Goal: Transaction & Acquisition: Register for event/course

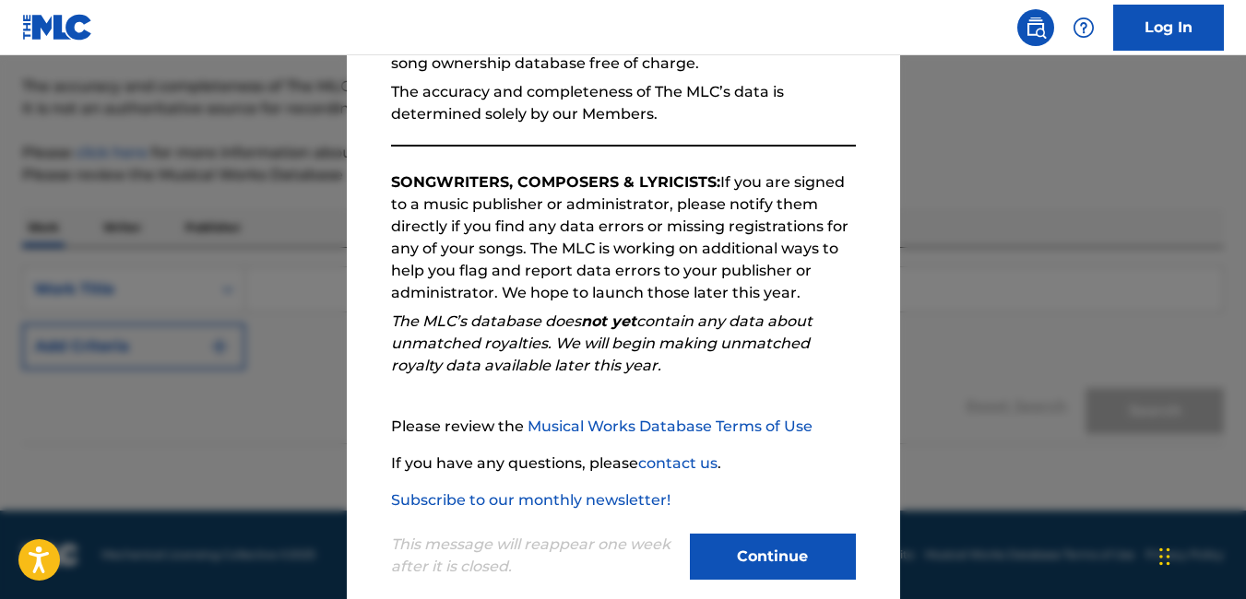
scroll to position [244, 0]
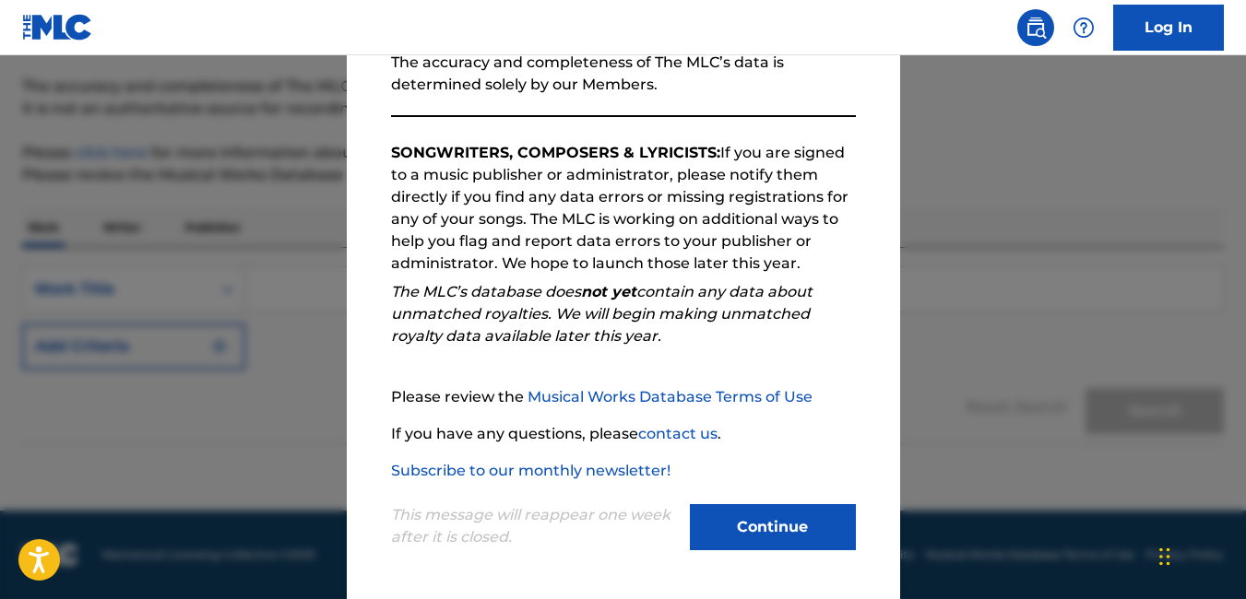
click at [800, 525] on button "Continue" at bounding box center [773, 527] width 166 height 46
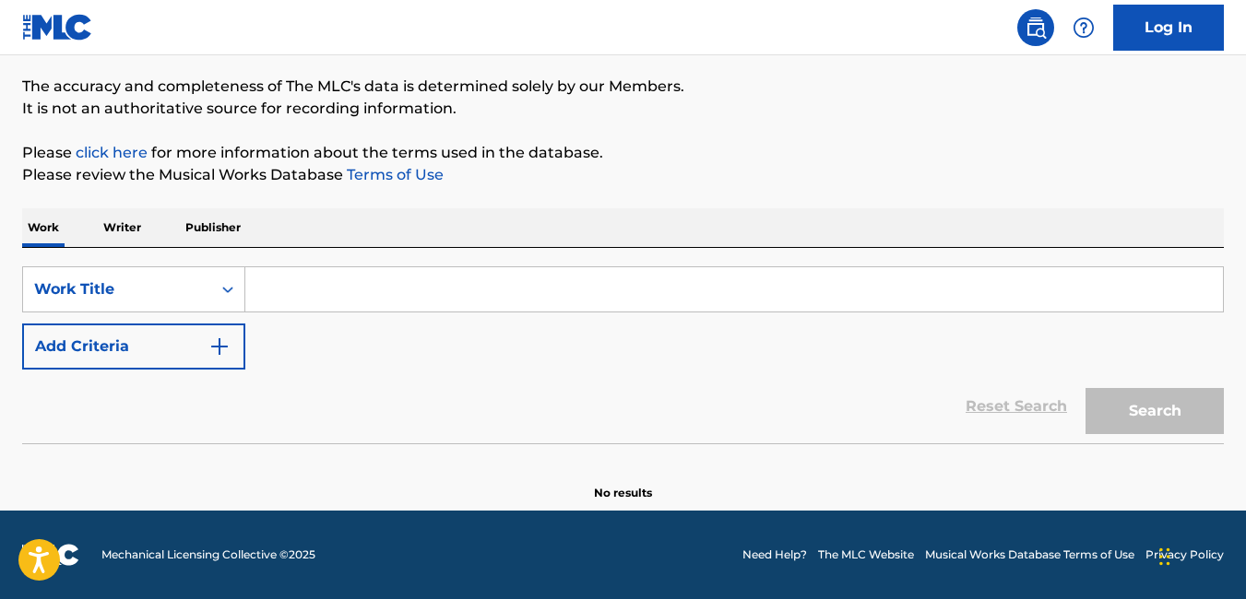
click at [367, 288] on input "Search Form" at bounding box center [734, 289] width 978 height 44
click at [124, 220] on p "Writer" at bounding box center [122, 227] width 49 height 39
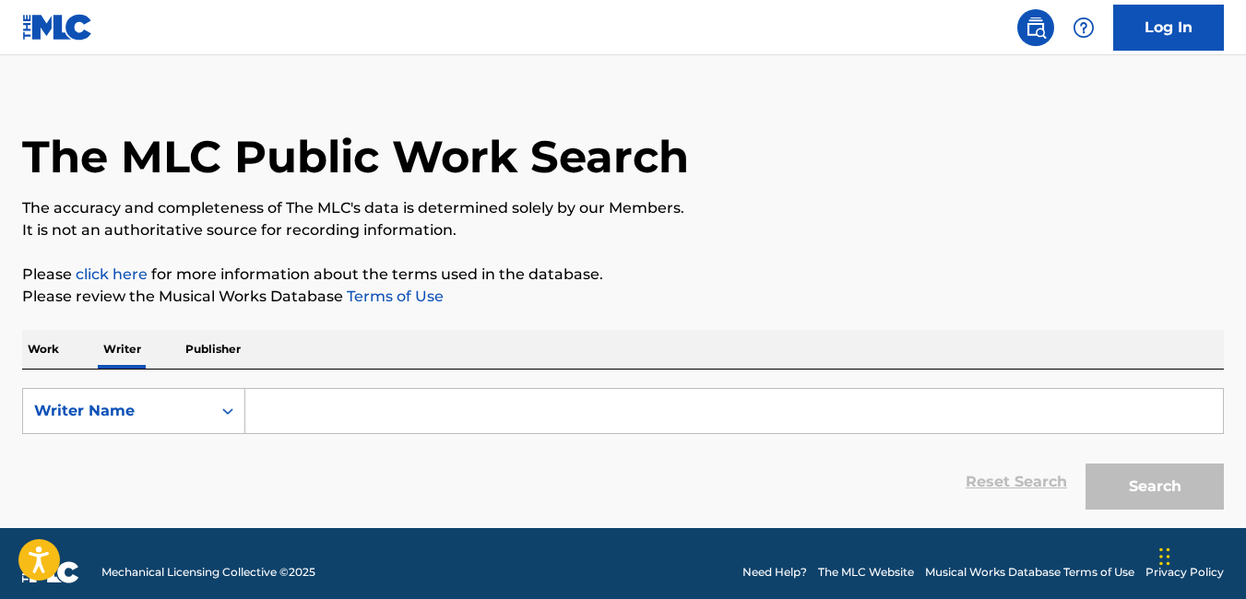
scroll to position [40, 0]
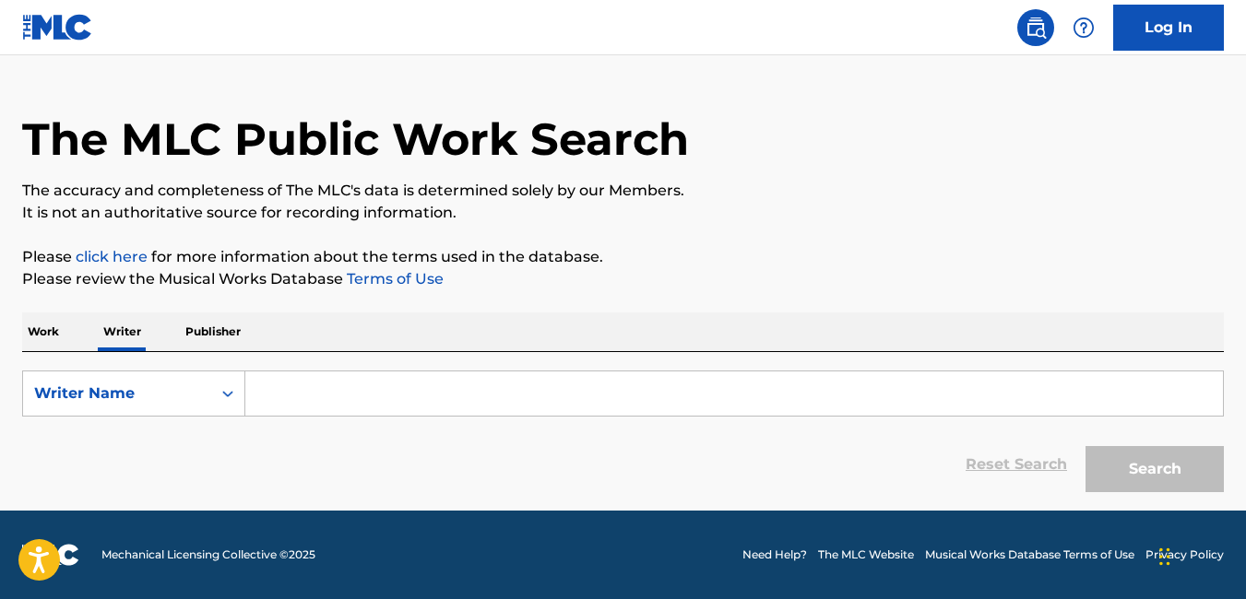
click at [341, 402] on input "Search Form" at bounding box center [734, 394] width 978 height 44
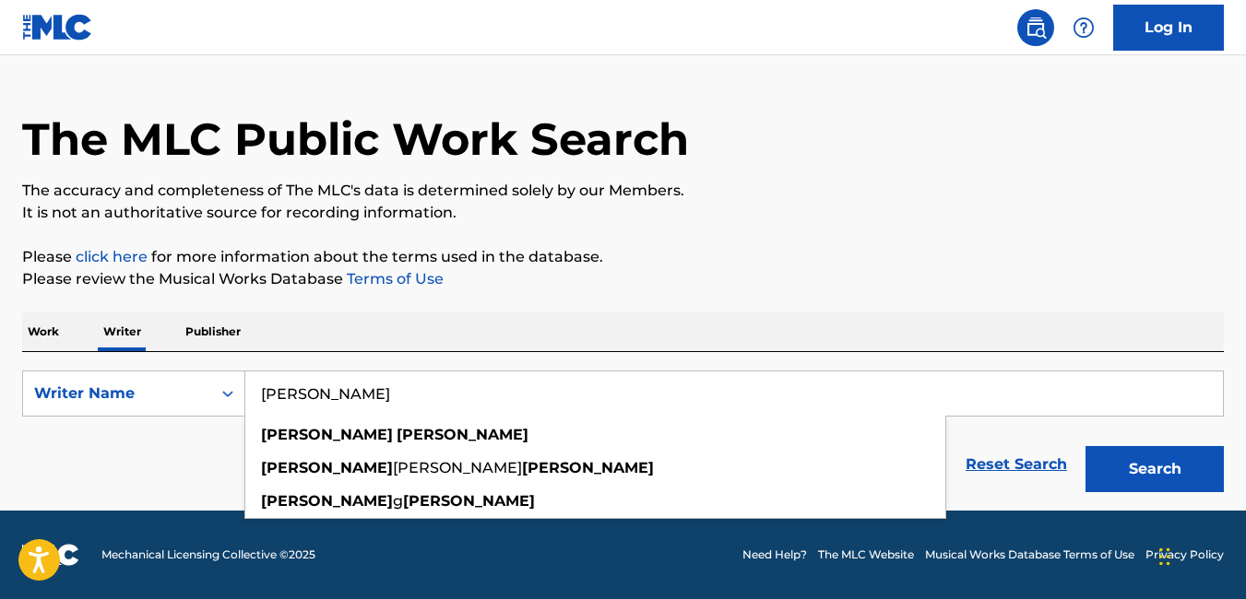
type input "[PERSON_NAME]"
click at [1085, 446] on button "Search" at bounding box center [1154, 469] width 138 height 46
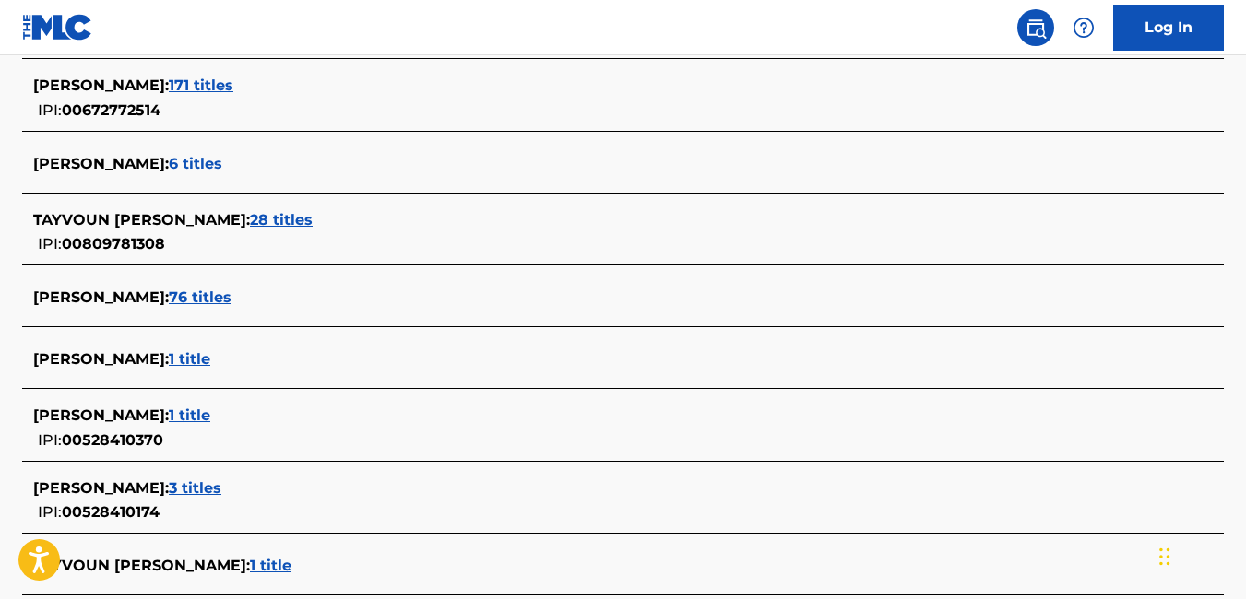
scroll to position [593, 0]
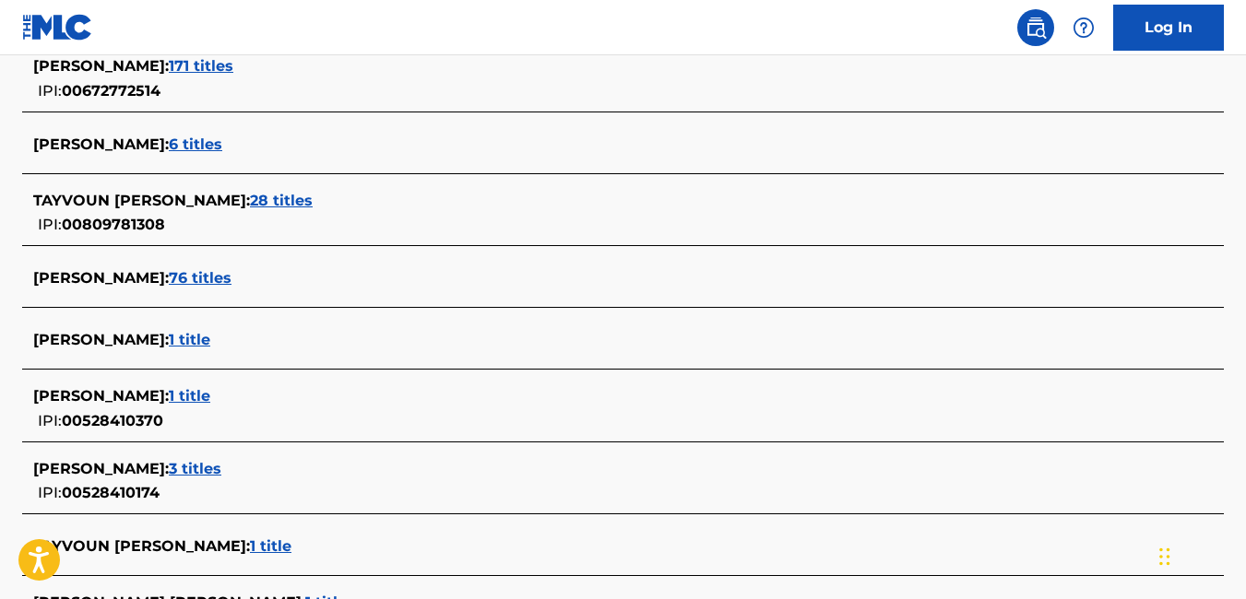
click at [210, 278] on span "76 titles" at bounding box center [200, 278] width 63 height 18
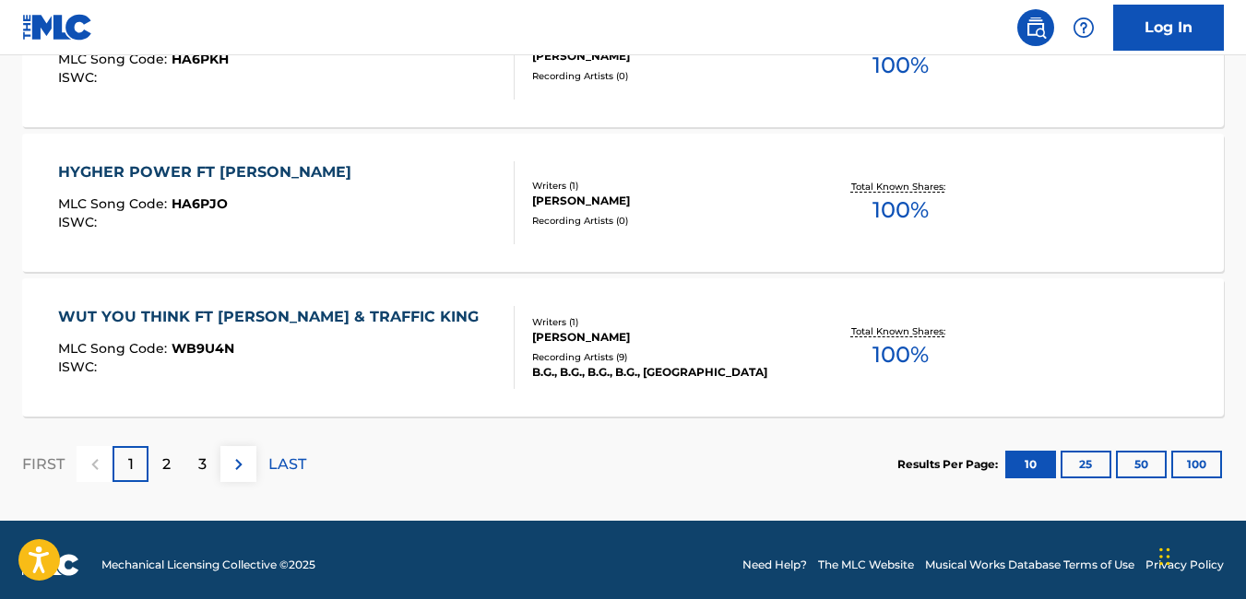
scroll to position [1658, 0]
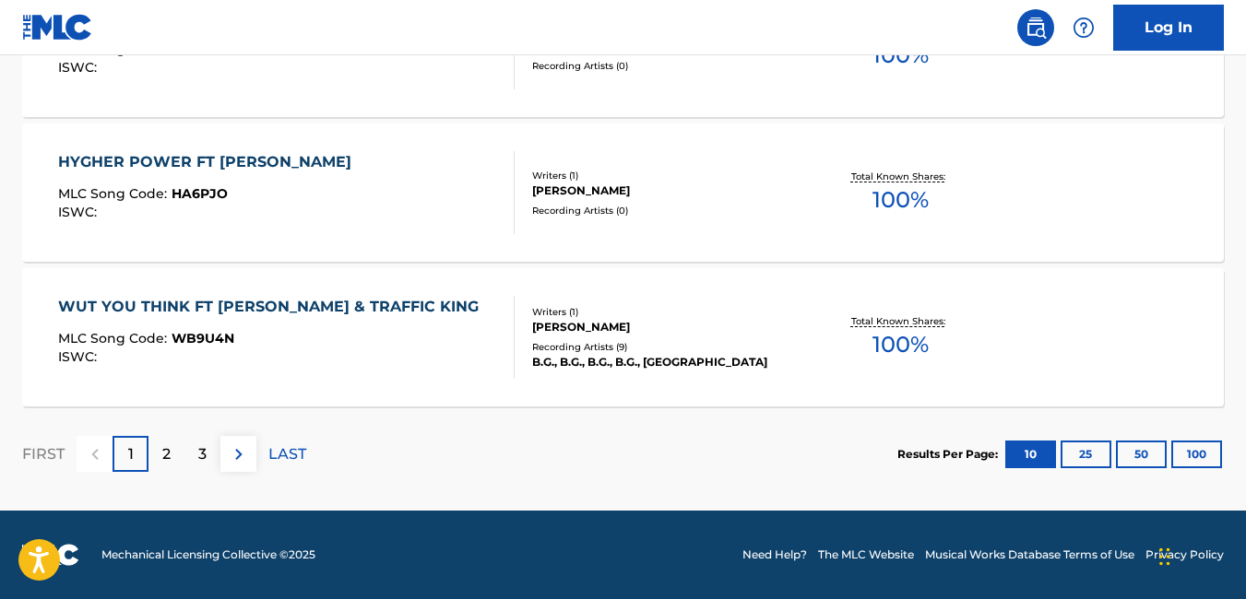
click at [162, 458] on p "2" at bounding box center [166, 455] width 8 height 22
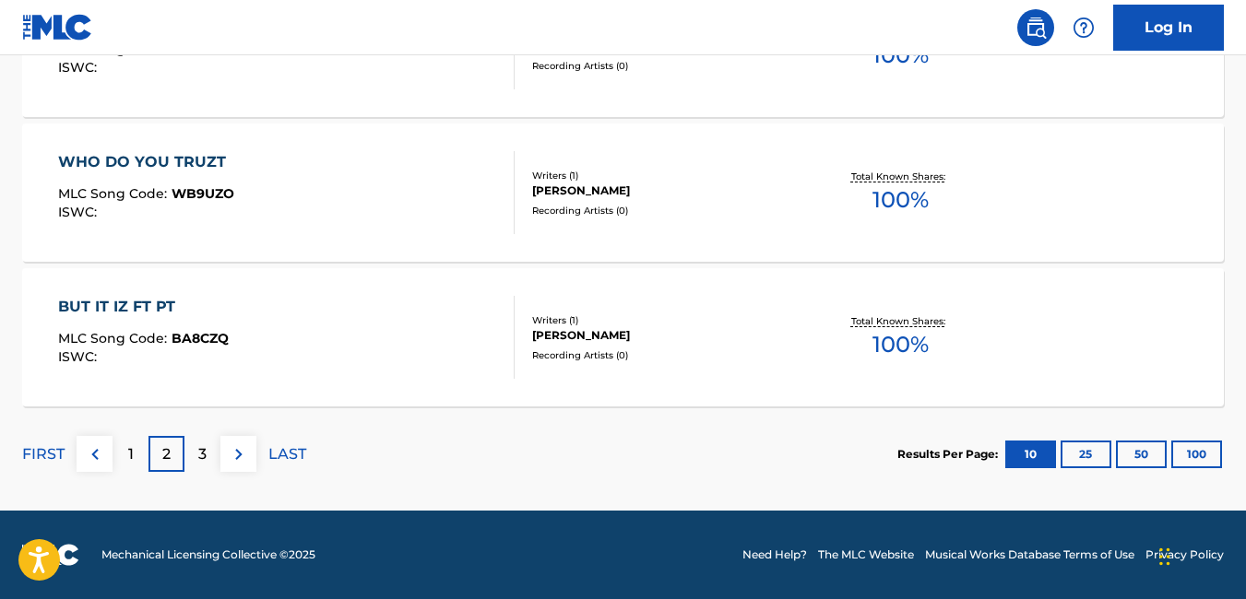
click at [212, 453] on div "3" at bounding box center [202, 454] width 36 height 36
click at [214, 459] on div "4" at bounding box center [202, 454] width 36 height 36
click at [212, 460] on div "5" at bounding box center [202, 454] width 36 height 36
click at [207, 457] on p "6" at bounding box center [202, 455] width 9 height 22
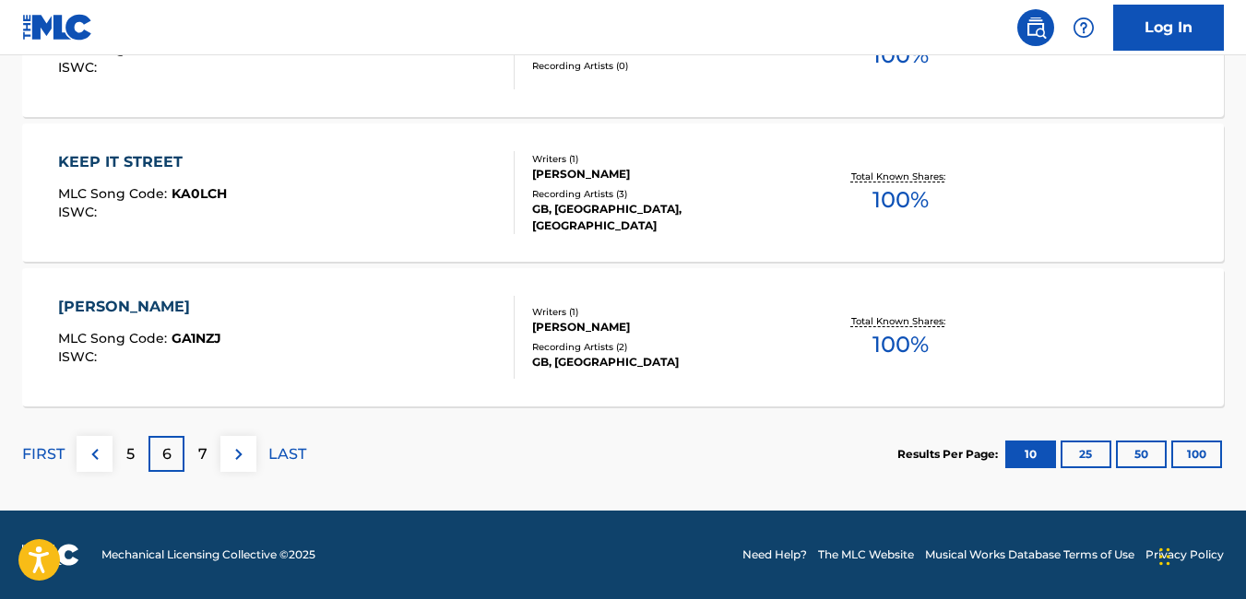
click at [201, 446] on p "7" at bounding box center [202, 455] width 9 height 22
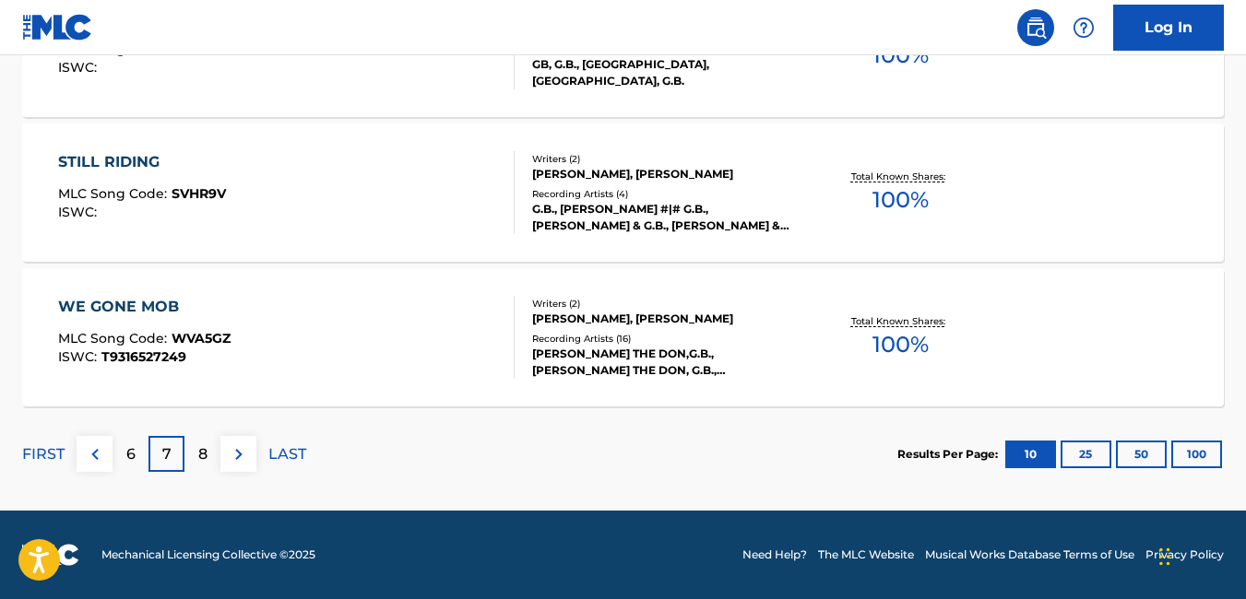
click at [208, 445] on div "8" at bounding box center [202, 454] width 36 height 36
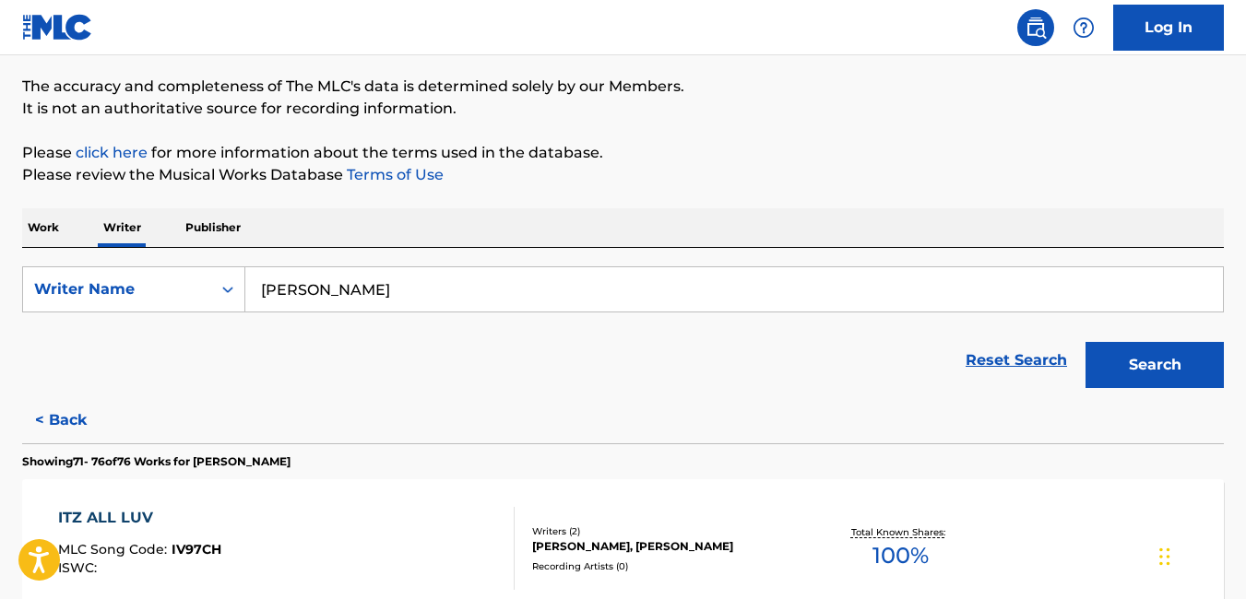
scroll to position [1079, 0]
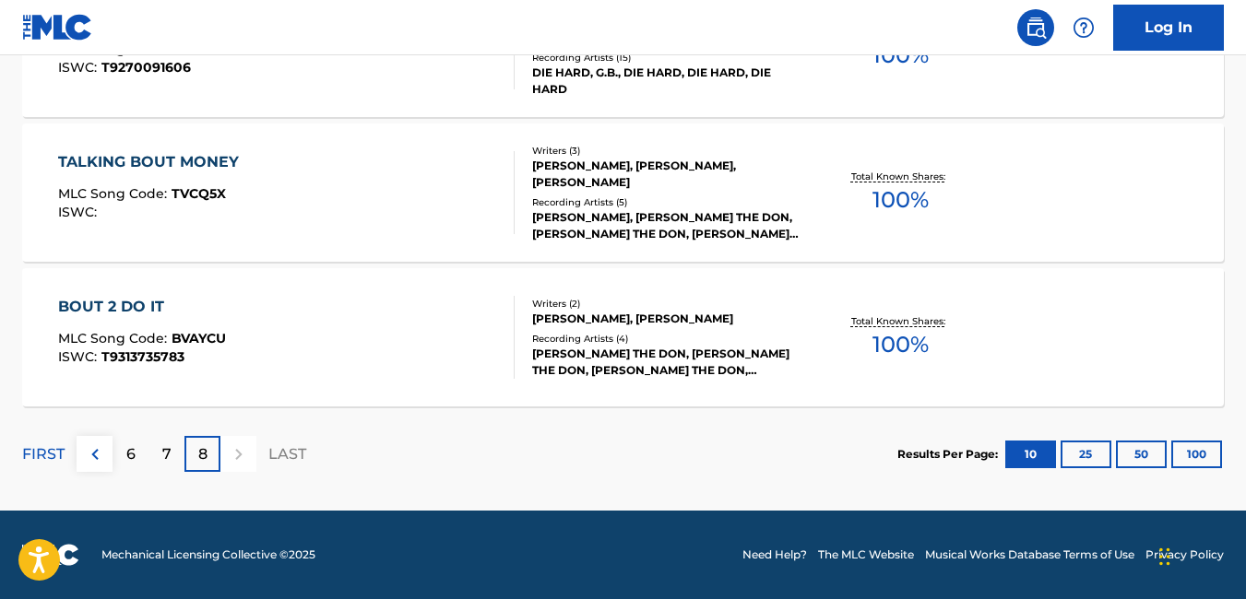
click at [232, 454] on div at bounding box center [238, 454] width 36 height 36
click at [1098, 451] on button "25" at bounding box center [1086, 455] width 51 height 28
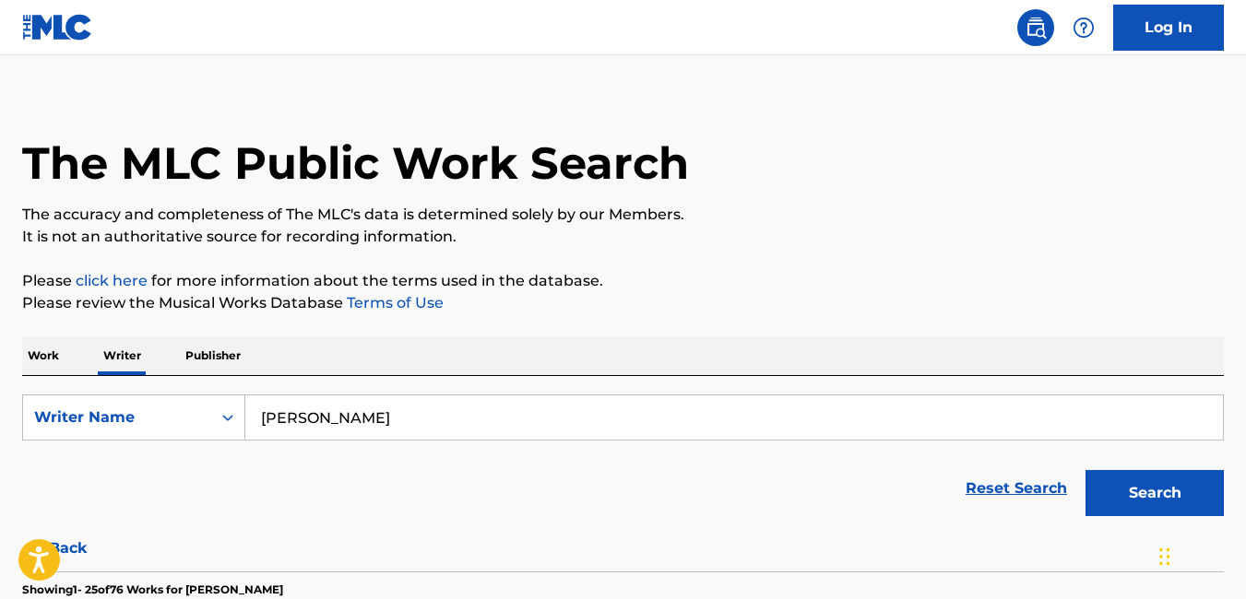
scroll to position [0, 0]
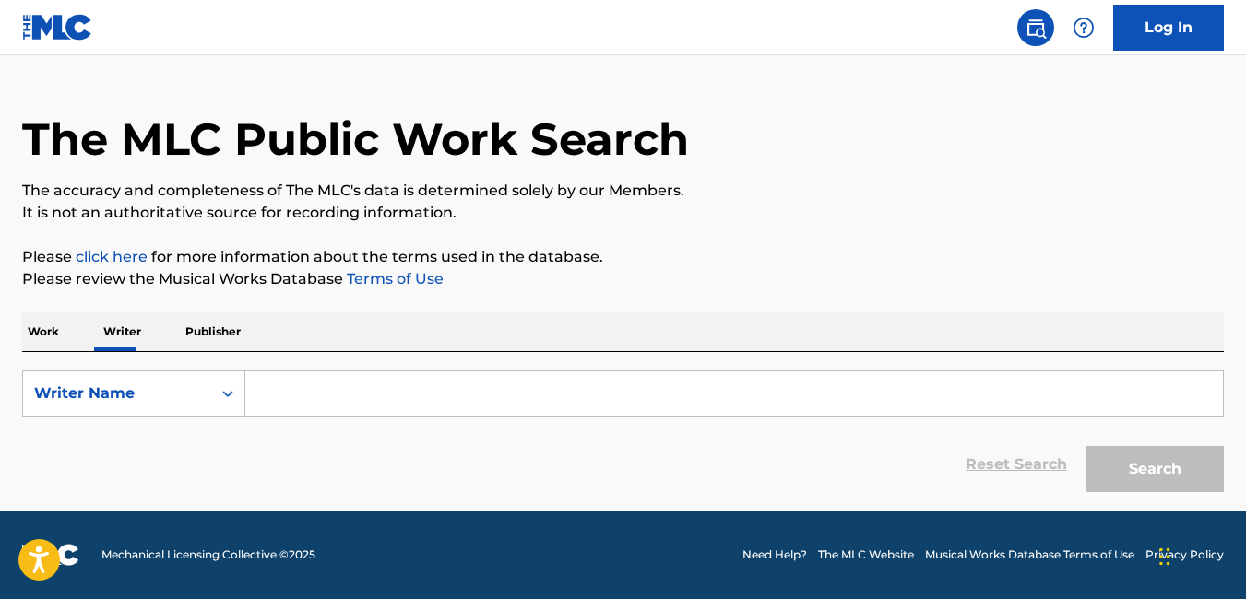
click at [293, 387] on input "Search Form" at bounding box center [734, 394] width 978 height 44
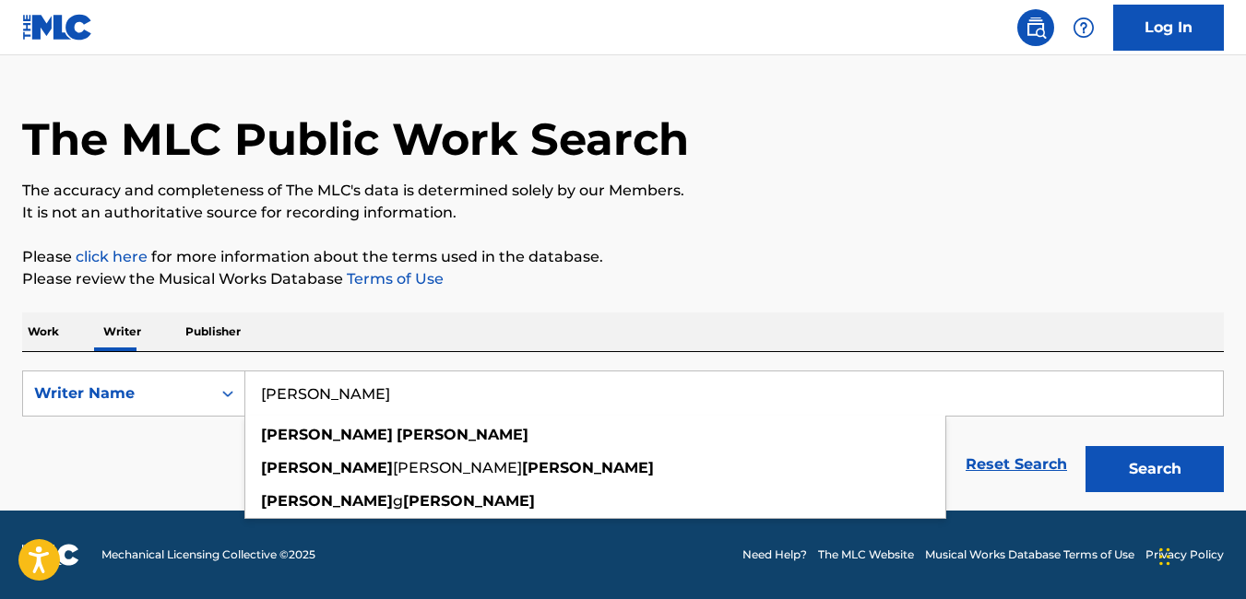
click at [1085, 446] on button "Search" at bounding box center [1154, 469] width 138 height 46
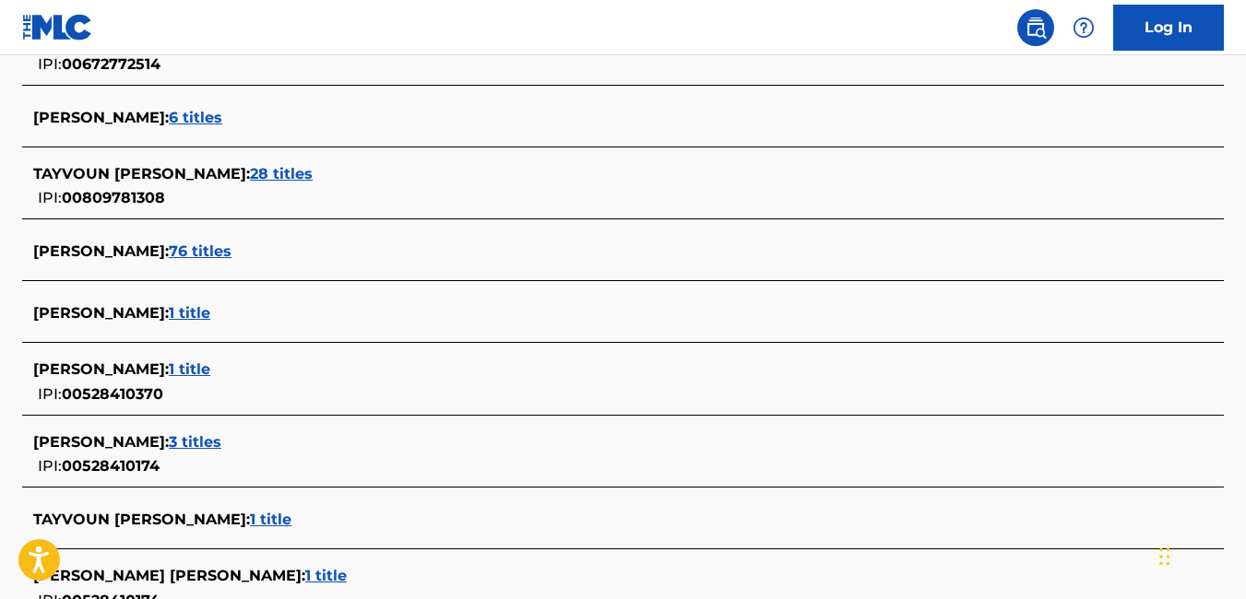
scroll to position [621, 0]
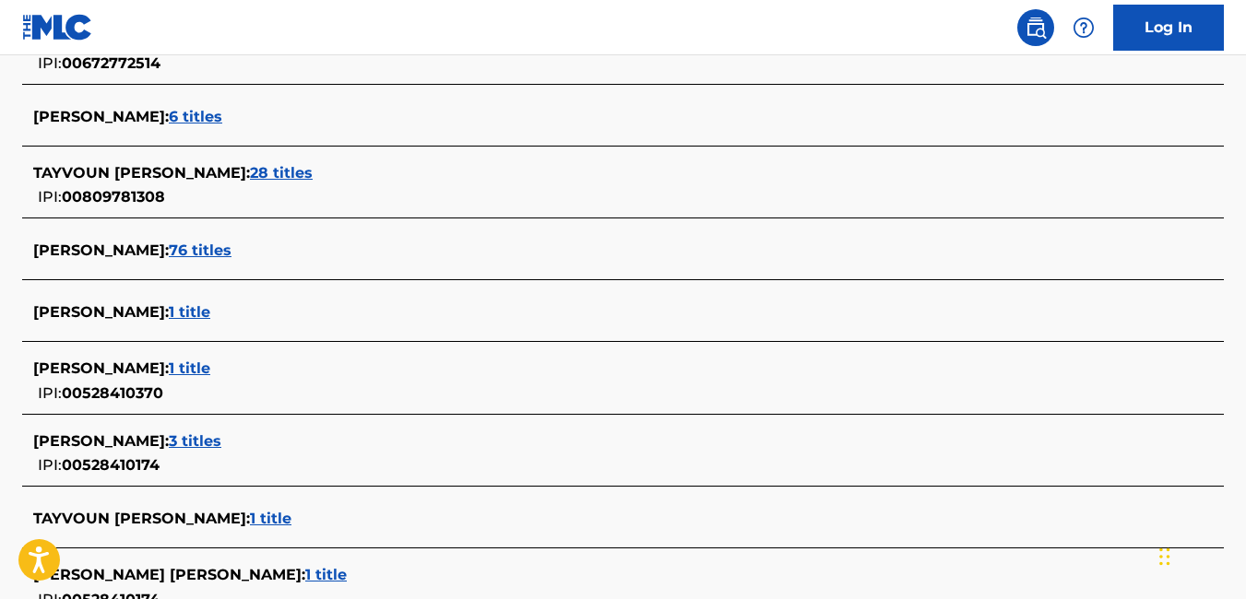
click at [204, 441] on span "3 titles" at bounding box center [195, 442] width 53 height 18
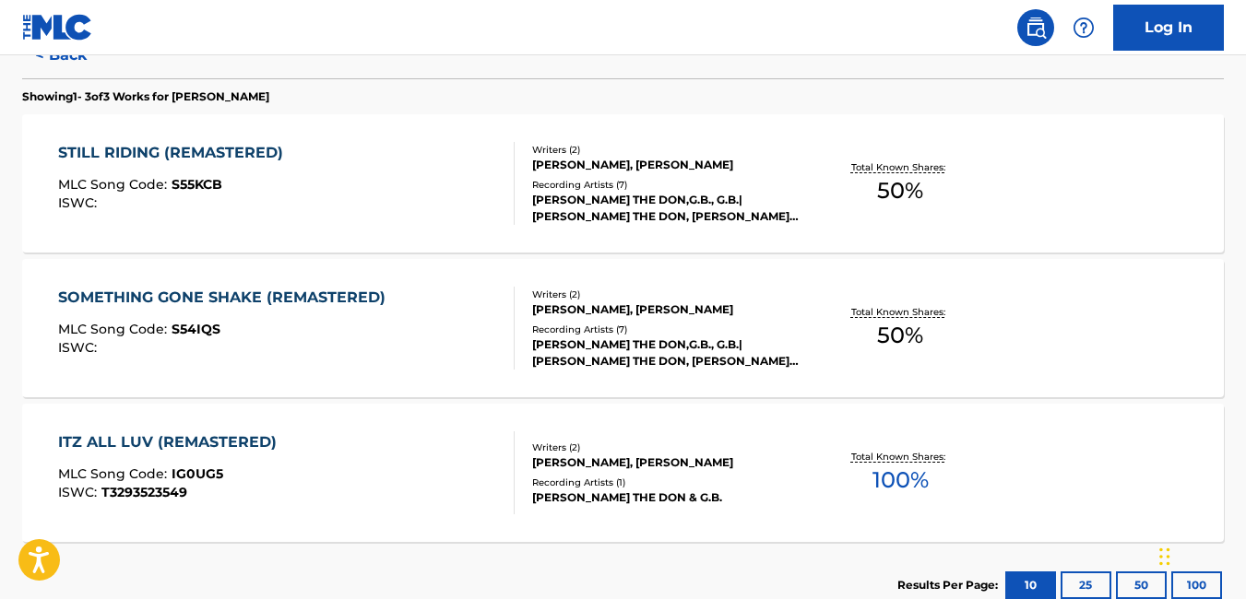
scroll to position [467, 0]
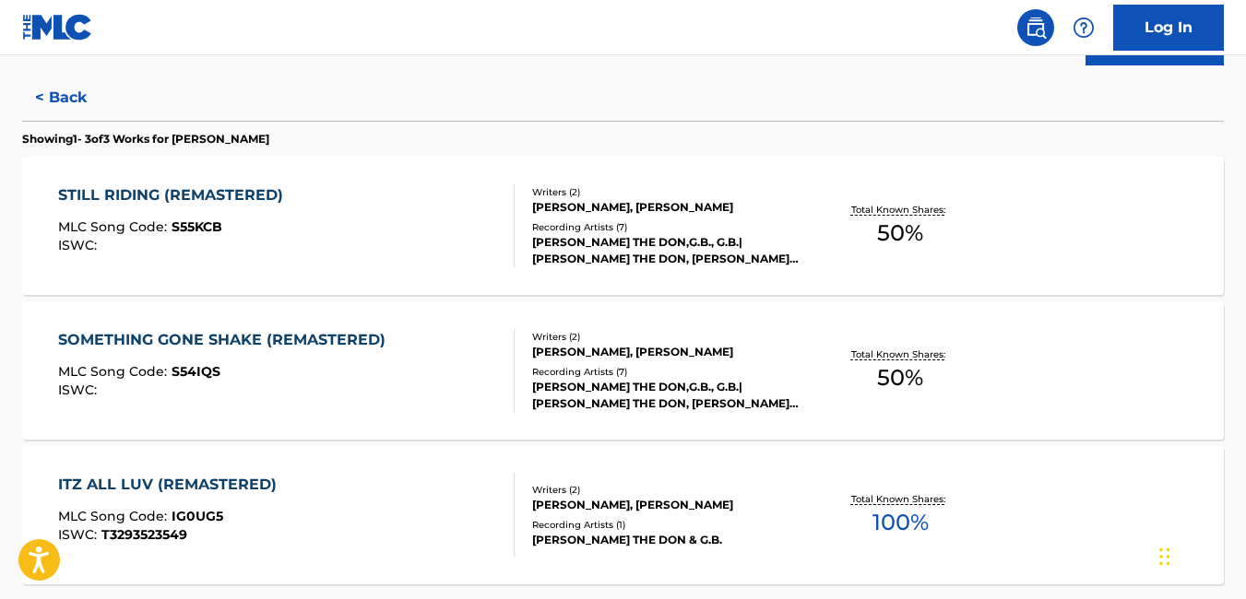
click at [67, 98] on button "< Back" at bounding box center [77, 98] width 111 height 46
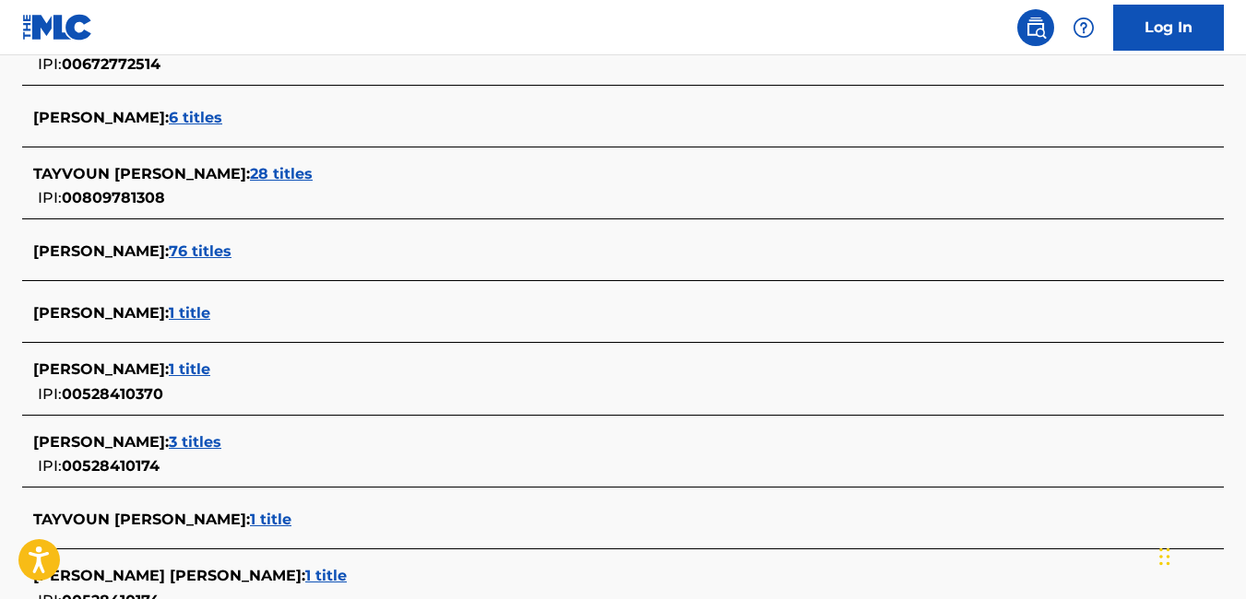
scroll to position [621, 0]
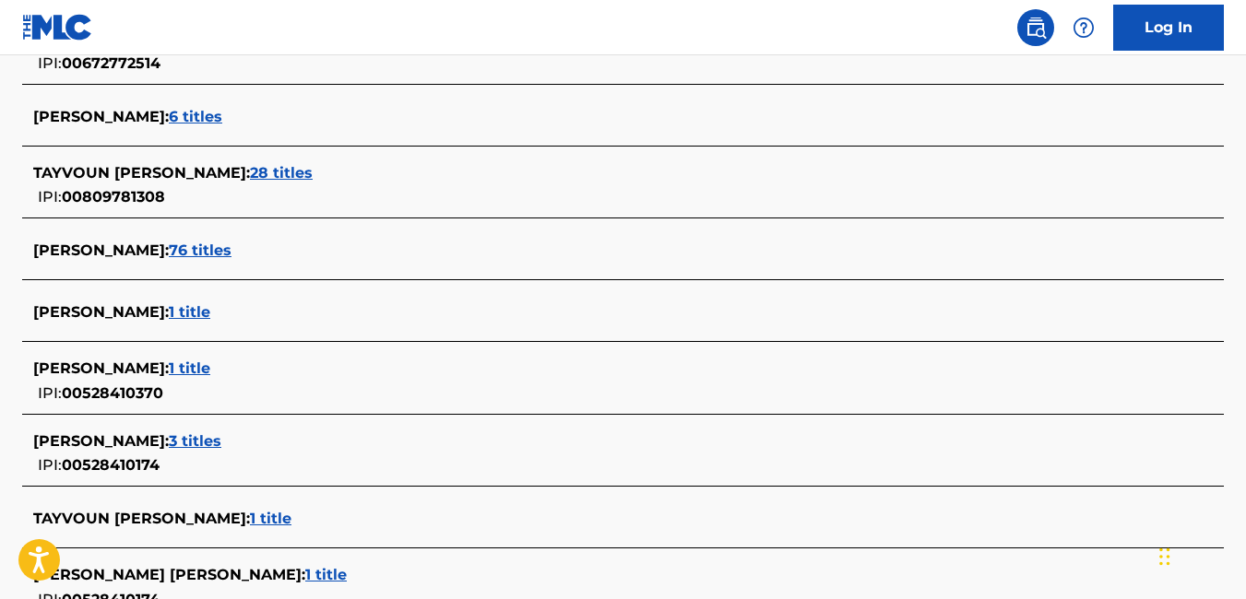
click at [210, 372] on span "1 title" at bounding box center [189, 369] width 41 height 18
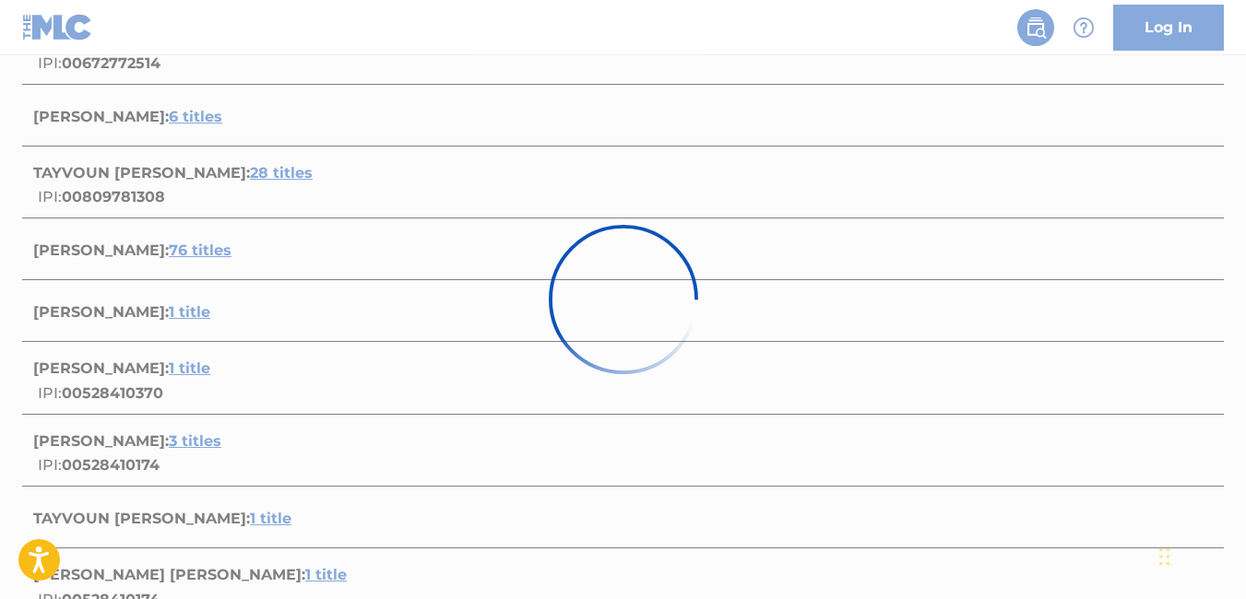
scroll to position [347, 0]
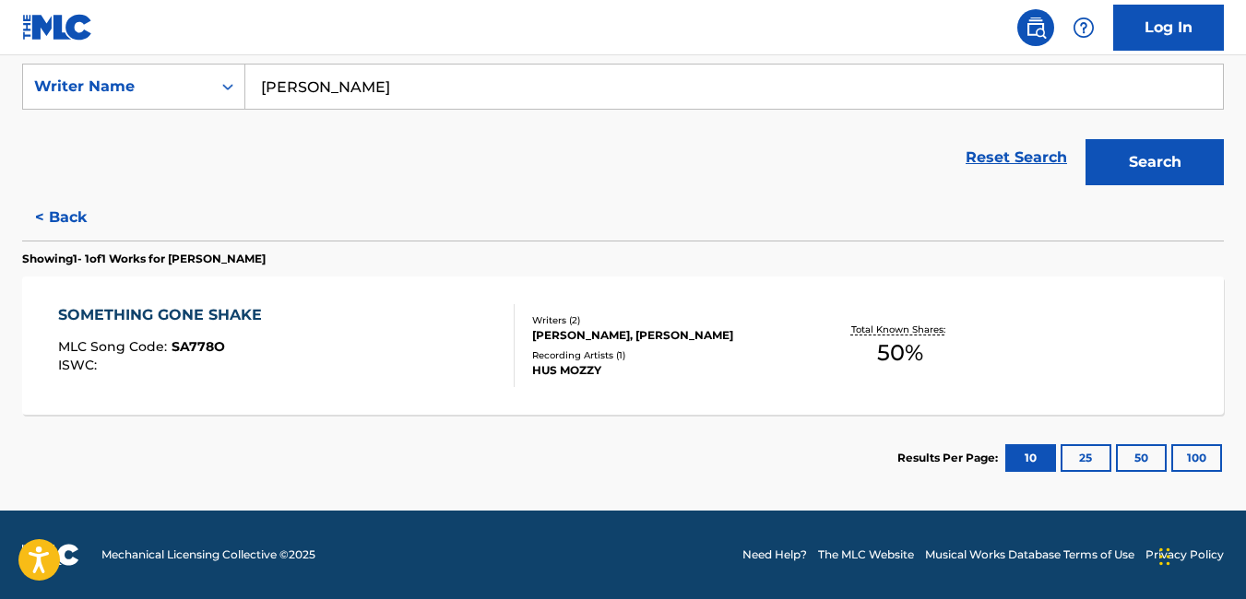
click at [52, 210] on button "< Back" at bounding box center [77, 218] width 111 height 46
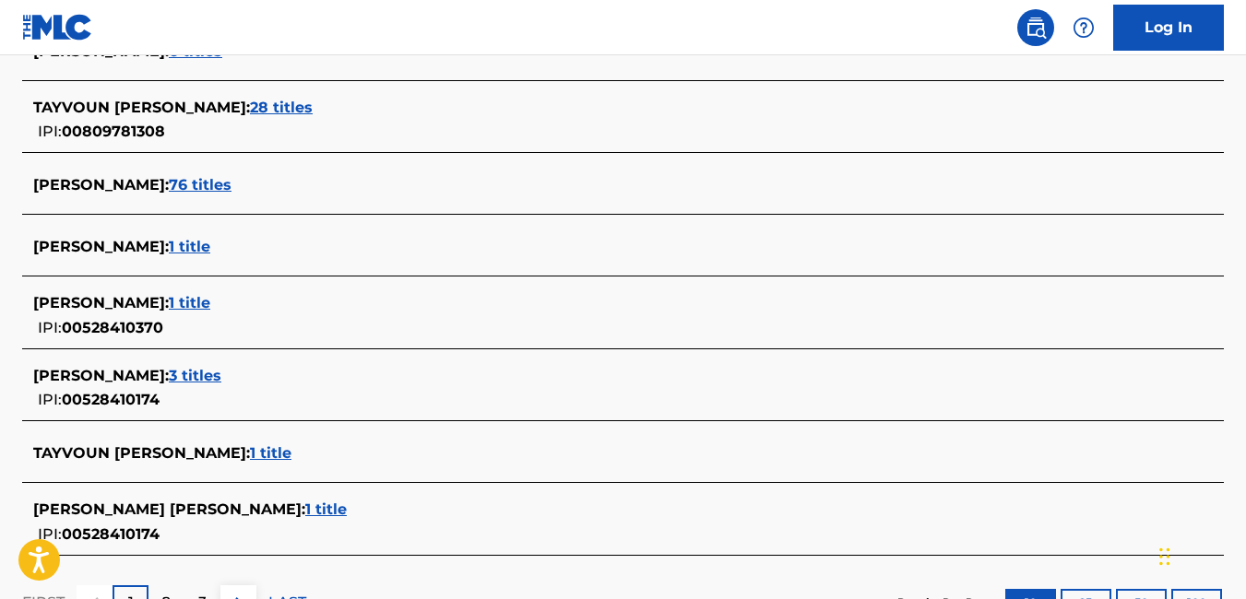
scroll to position [716, 0]
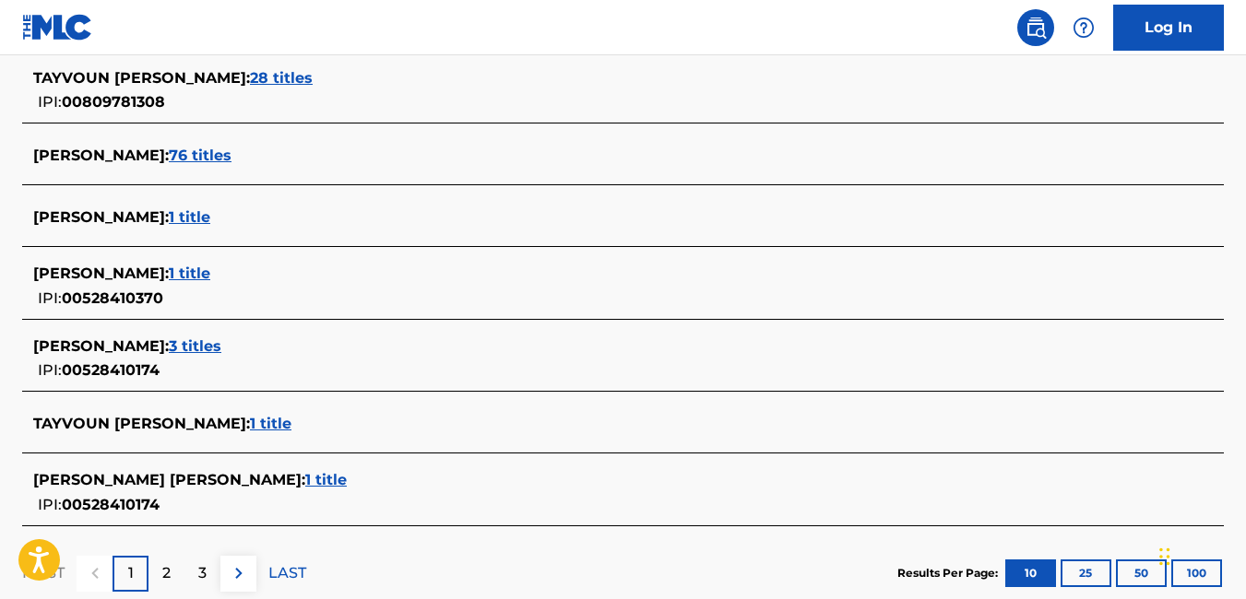
click at [305, 485] on span "1 title" at bounding box center [325, 480] width 41 height 18
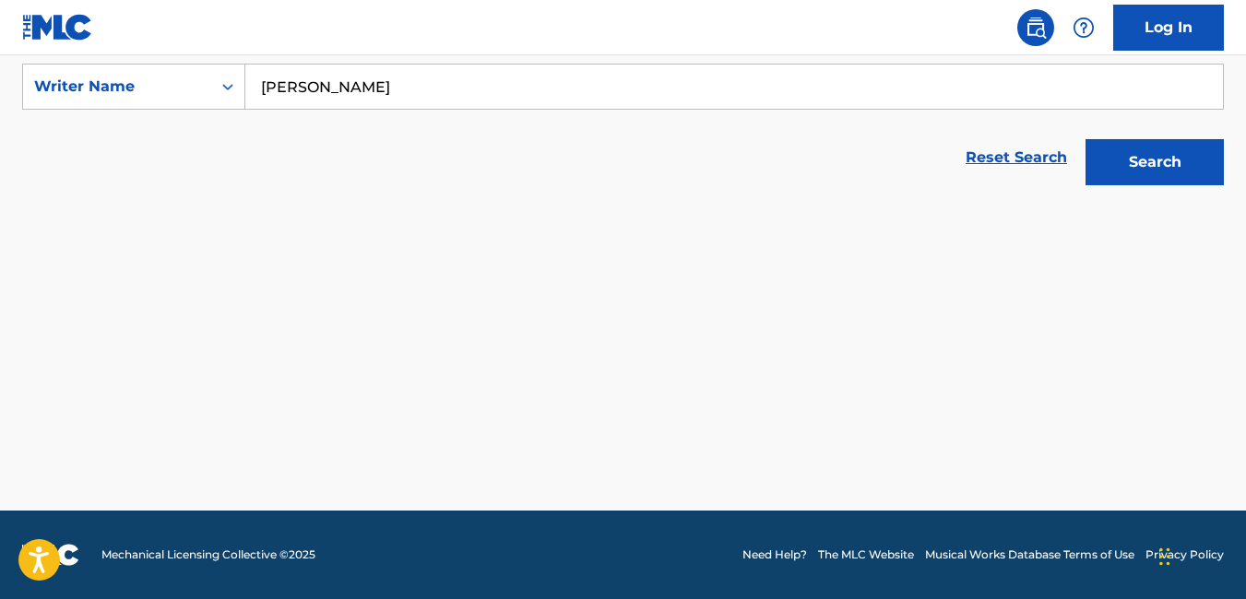
scroll to position [347, 0]
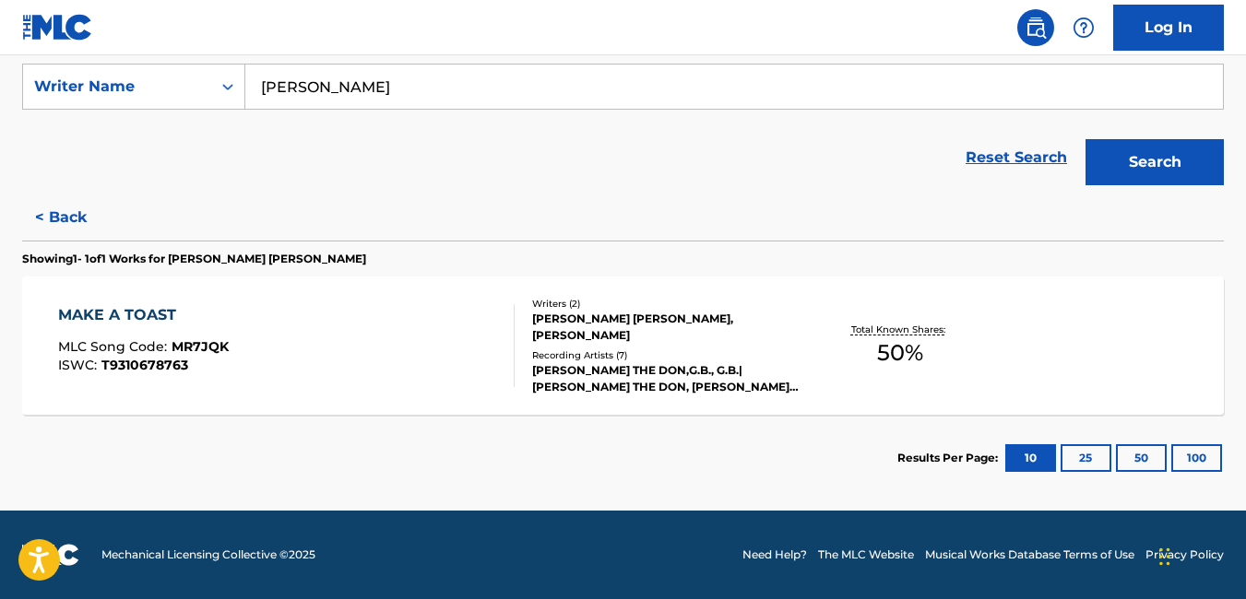
click at [83, 221] on button "< Back" at bounding box center [77, 218] width 111 height 46
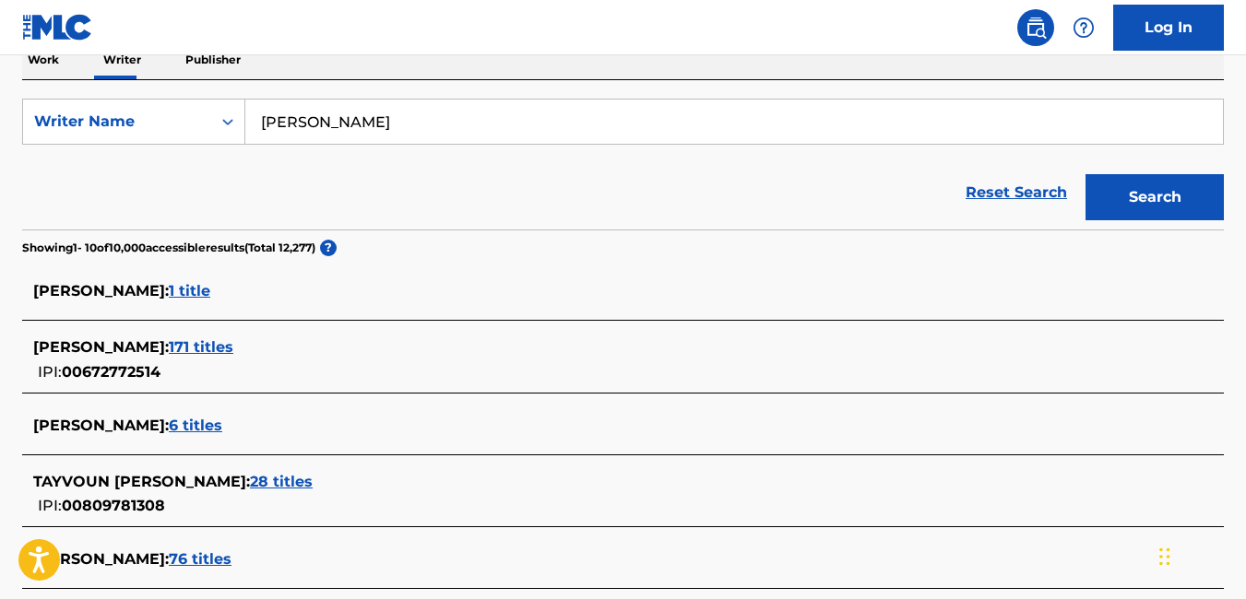
scroll to position [315, 0]
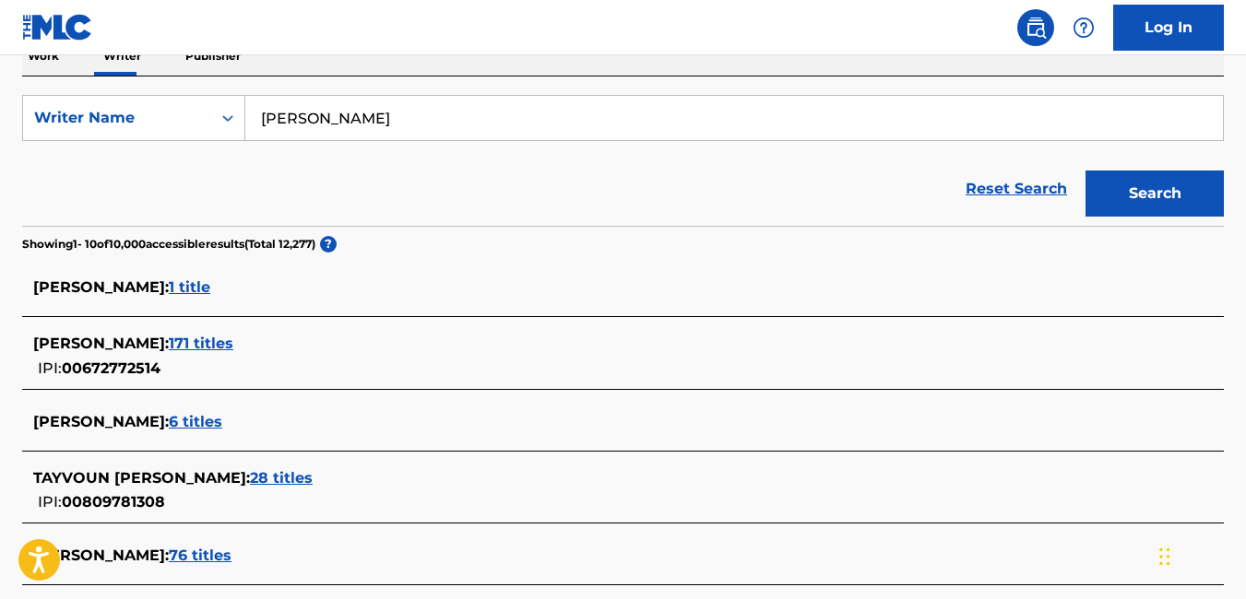
click at [314, 117] on input "[PERSON_NAME]" at bounding box center [734, 118] width 978 height 44
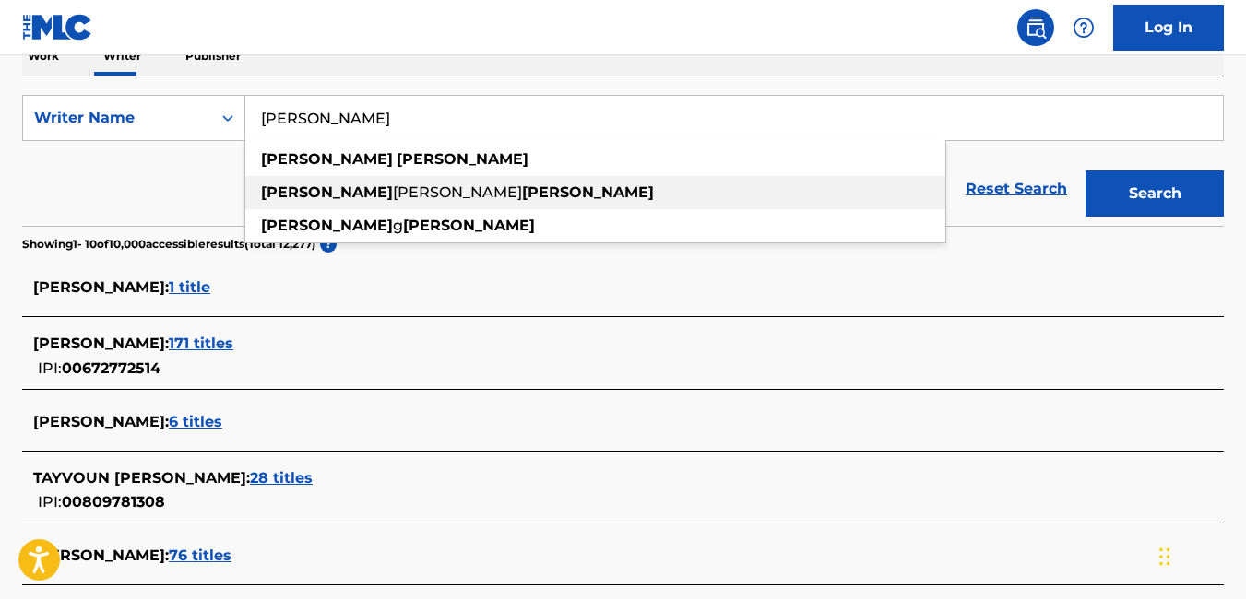
click at [393, 196] on span "[PERSON_NAME]" at bounding box center [457, 193] width 129 height 18
type input "gabriel galen golatt"
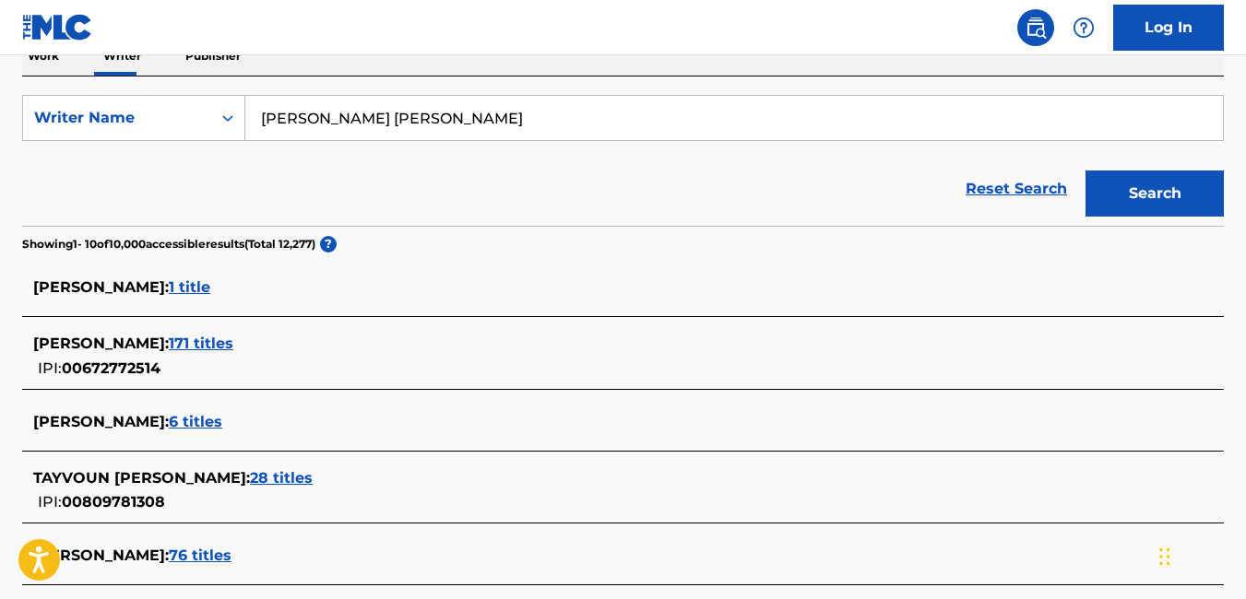
click at [1160, 201] on button "Search" at bounding box center [1154, 194] width 138 height 46
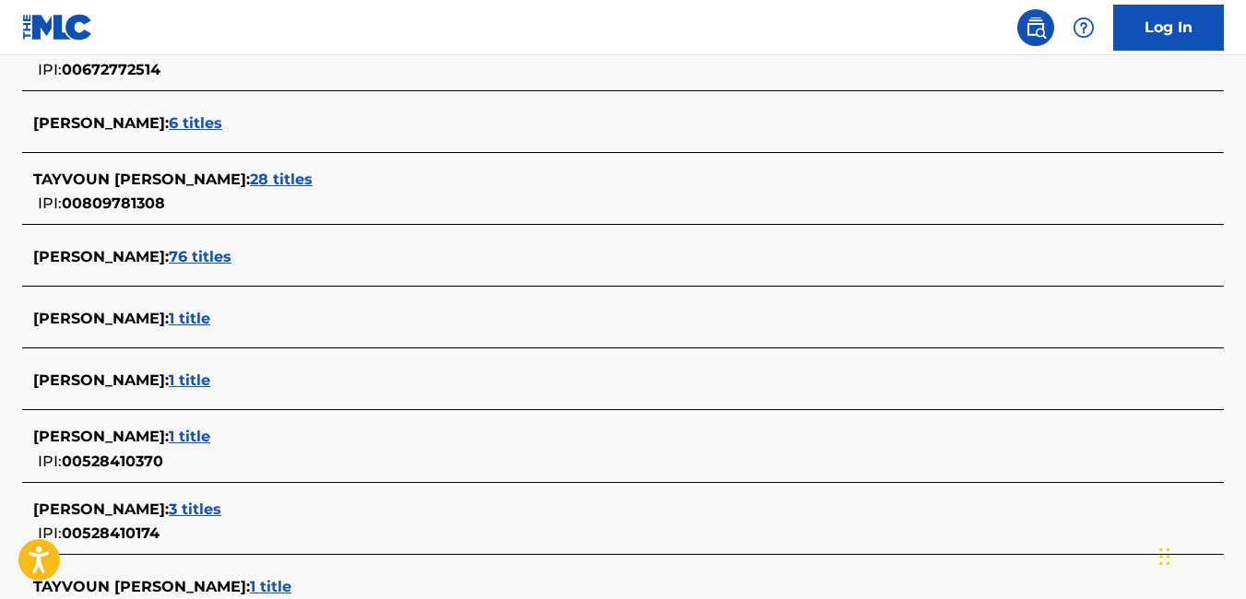
scroll to position [562, 0]
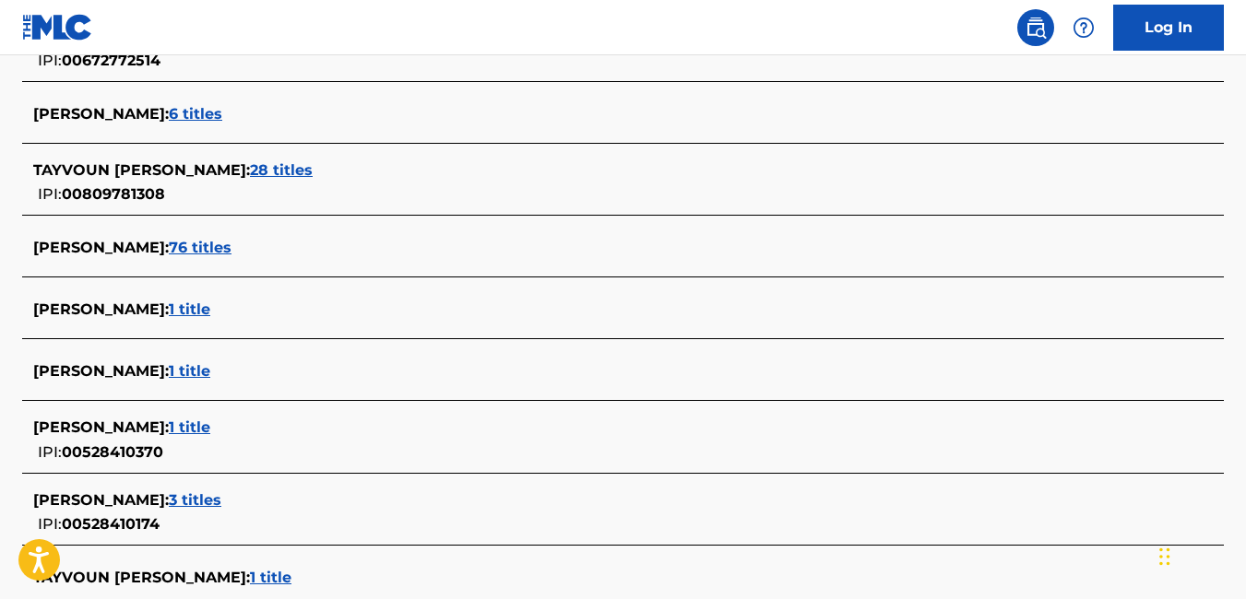
click at [169, 307] on span "1 title" at bounding box center [189, 310] width 41 height 18
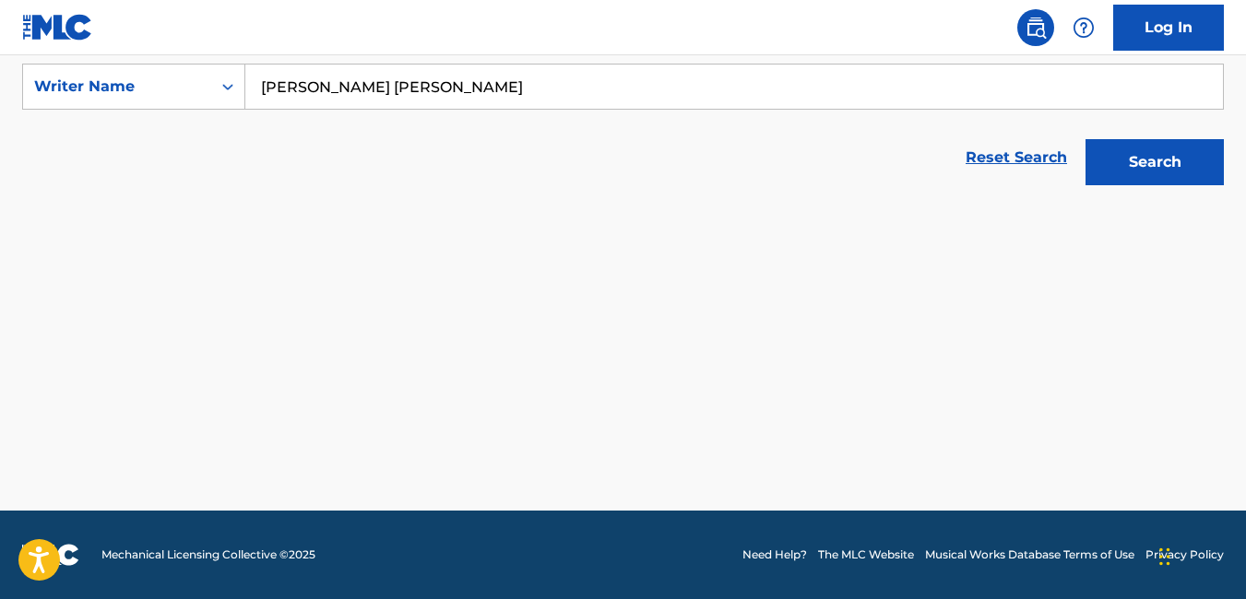
scroll to position [347, 0]
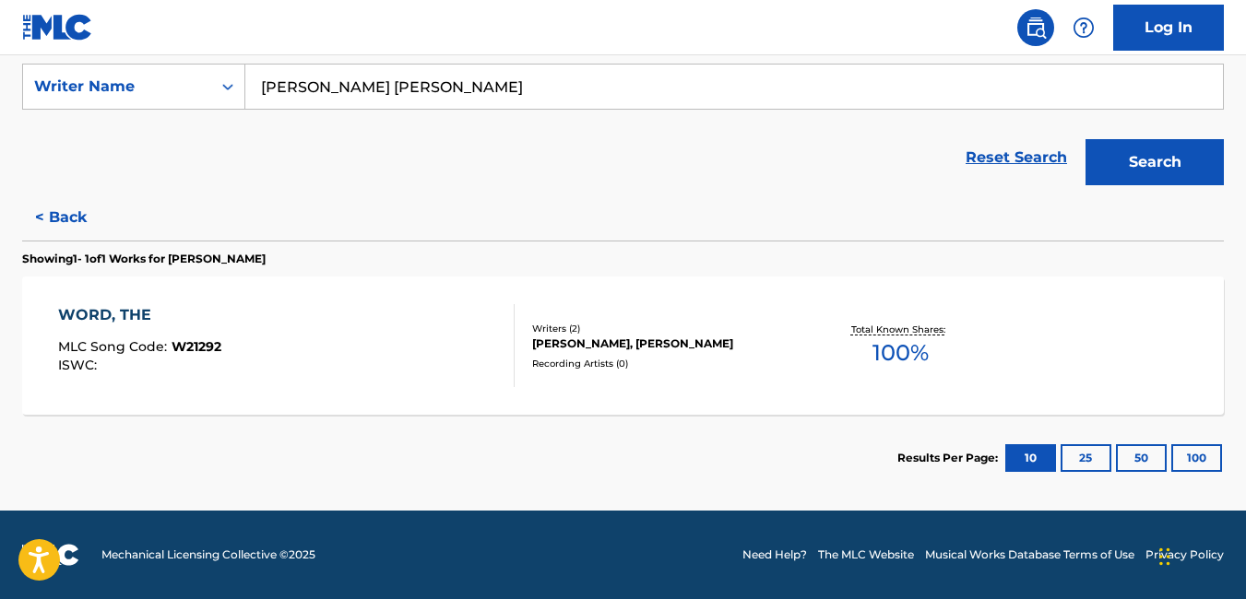
click at [53, 207] on button "< Back" at bounding box center [77, 218] width 111 height 46
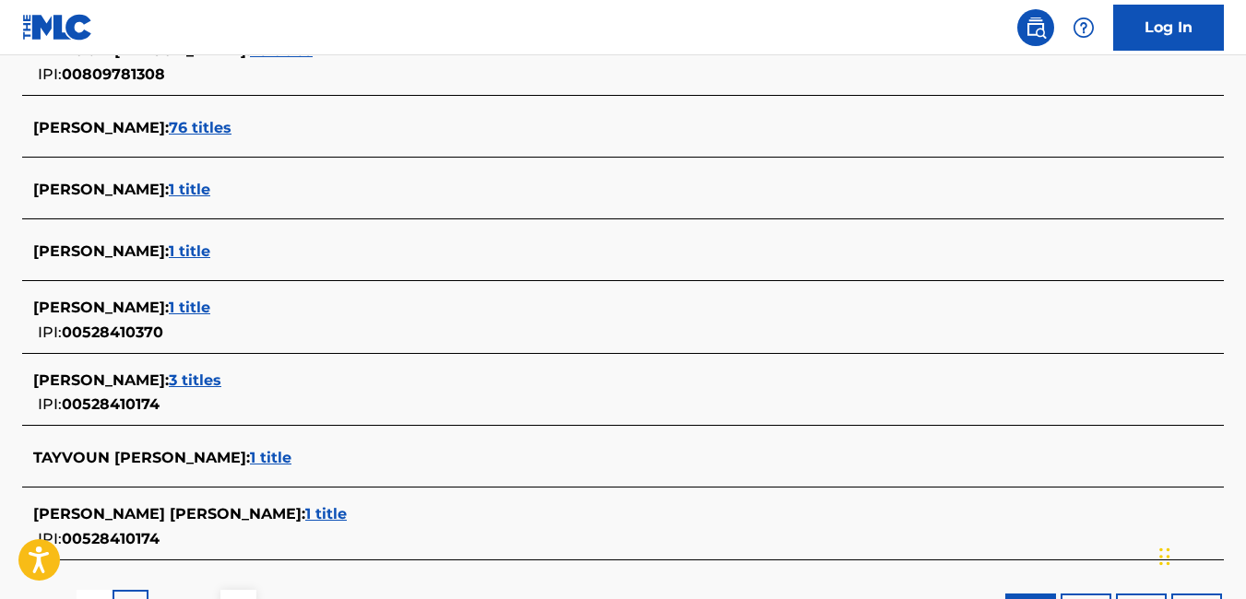
scroll to position [684, 0]
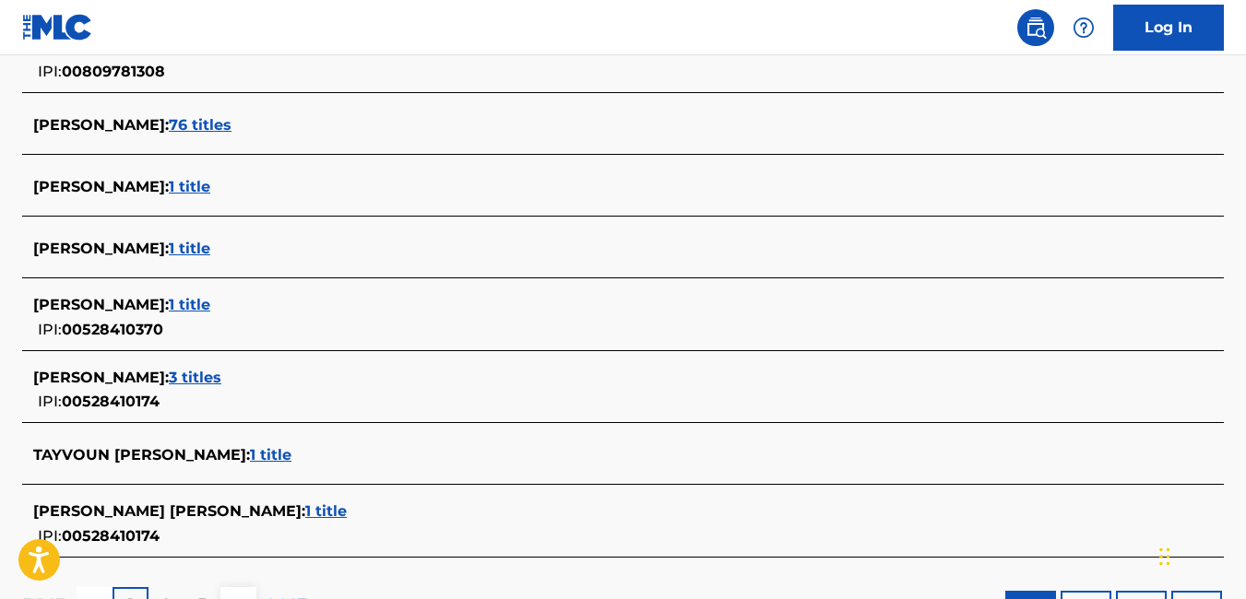
click at [207, 307] on span "1 title" at bounding box center [189, 305] width 41 height 18
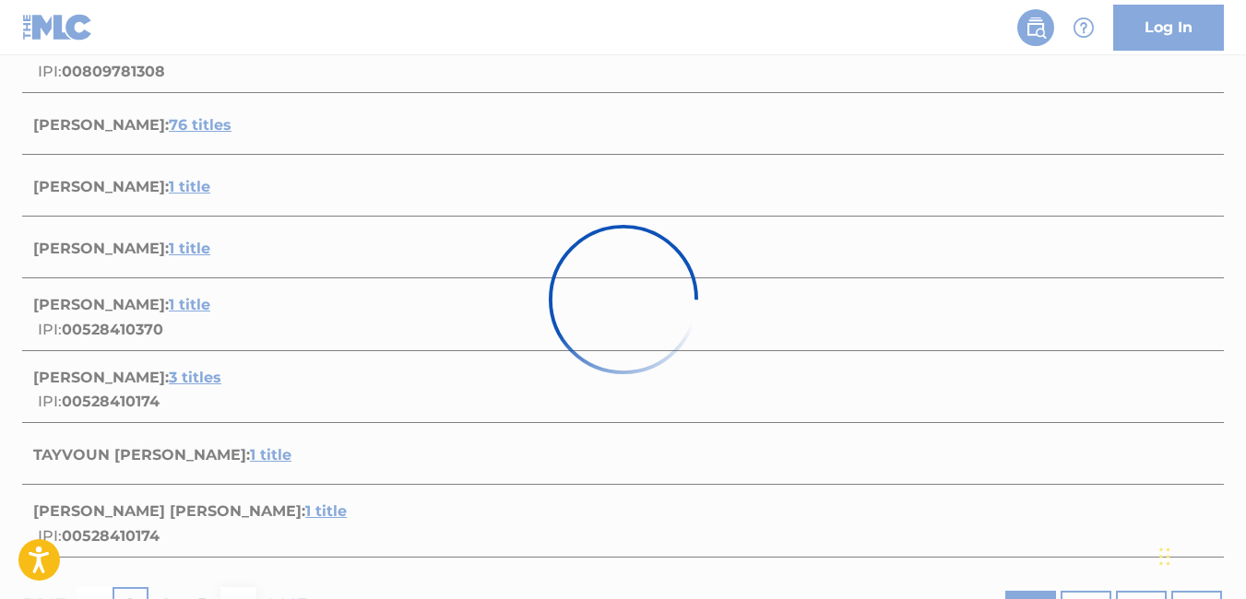
scroll to position [347, 0]
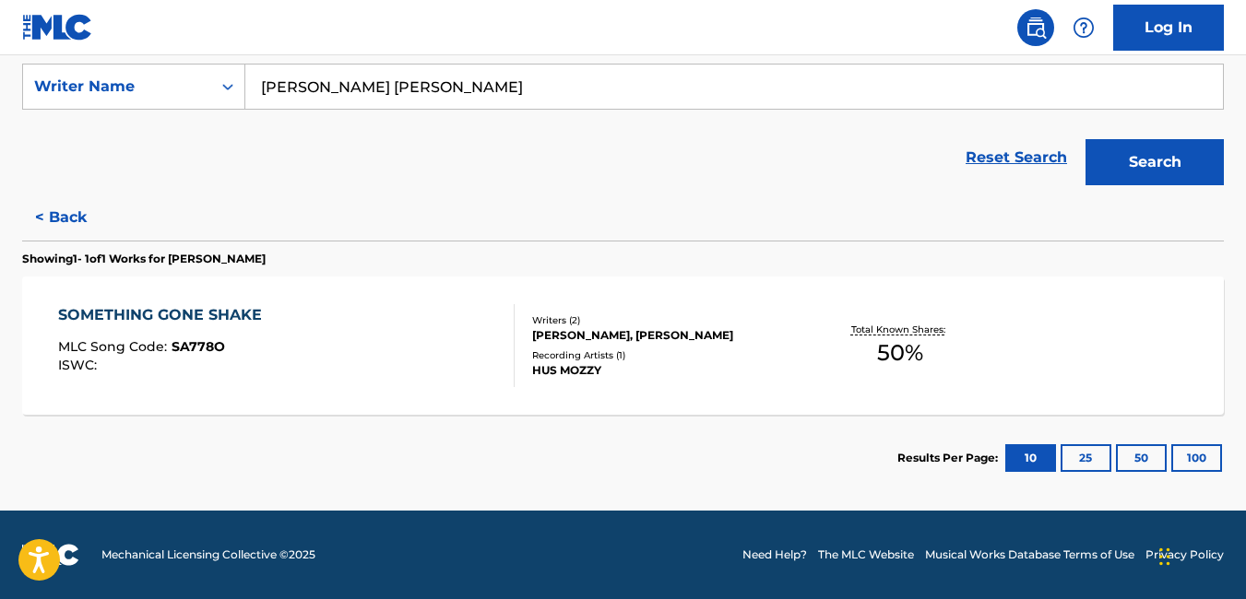
click at [59, 209] on button "< Back" at bounding box center [77, 218] width 111 height 46
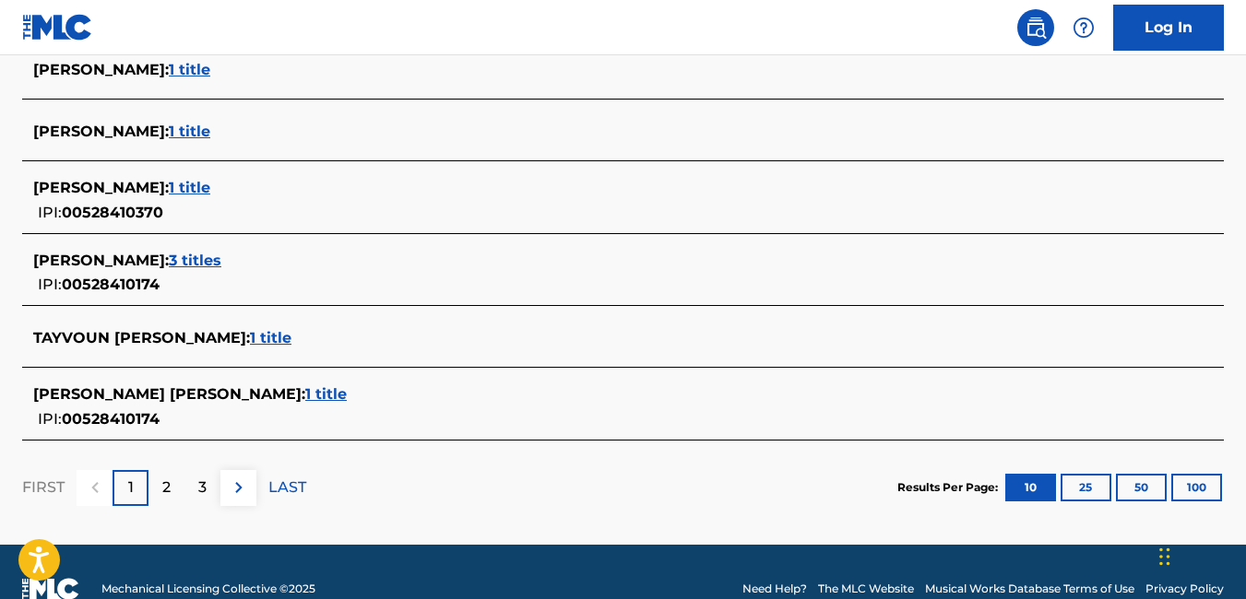
scroll to position [835, 0]
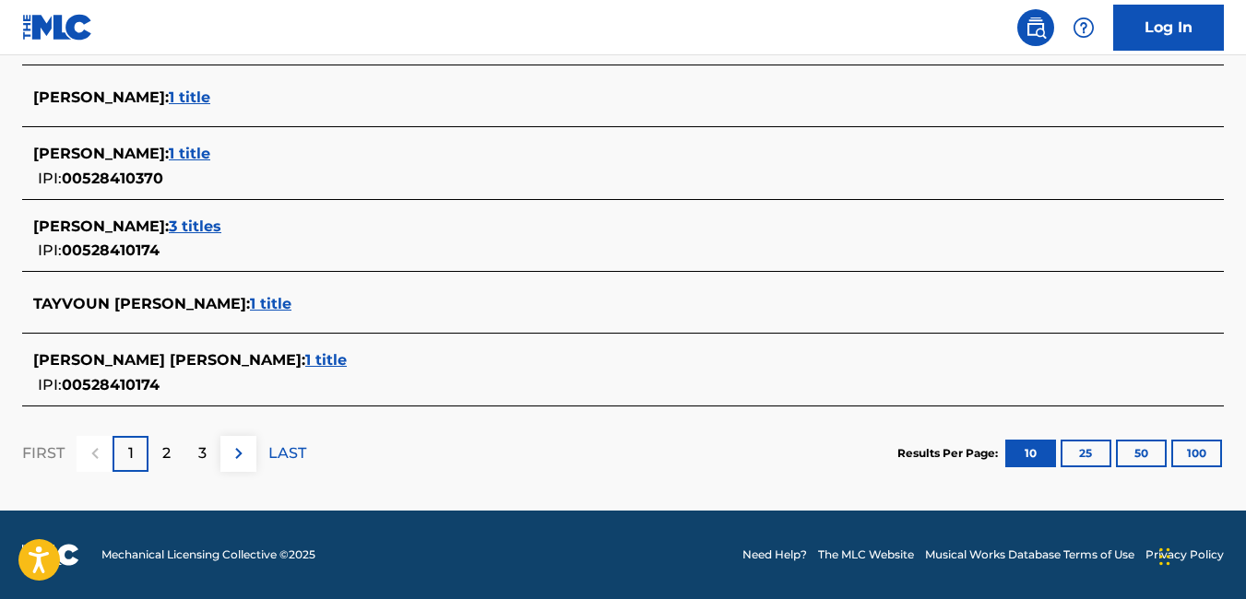
click at [305, 360] on span "1 title" at bounding box center [325, 360] width 41 height 18
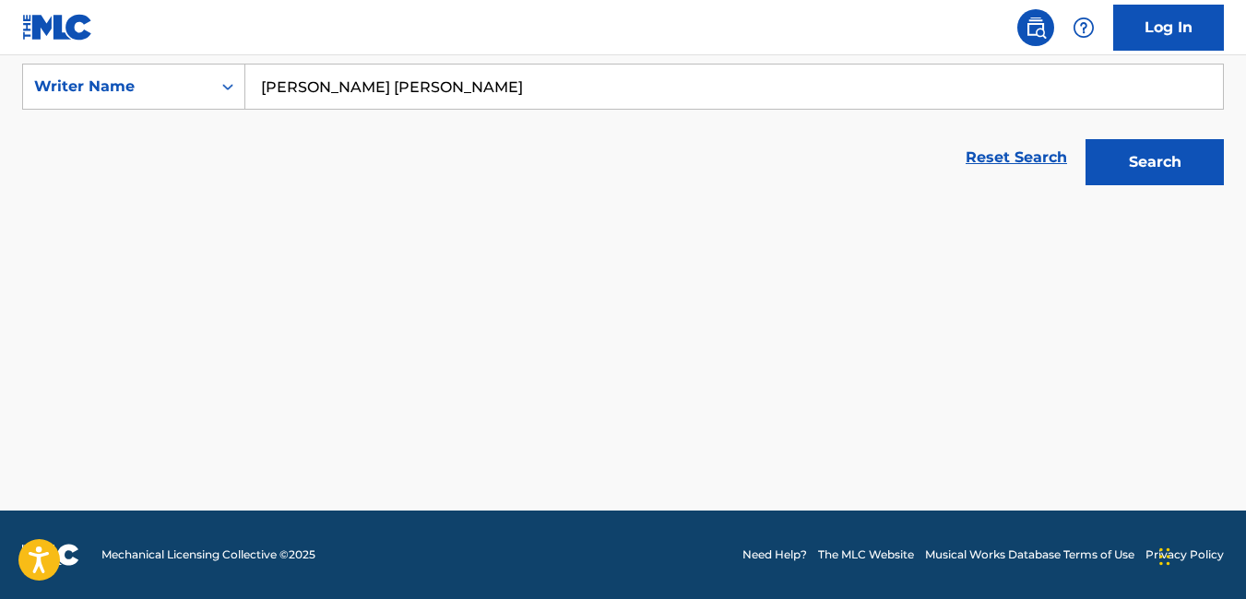
scroll to position [347, 0]
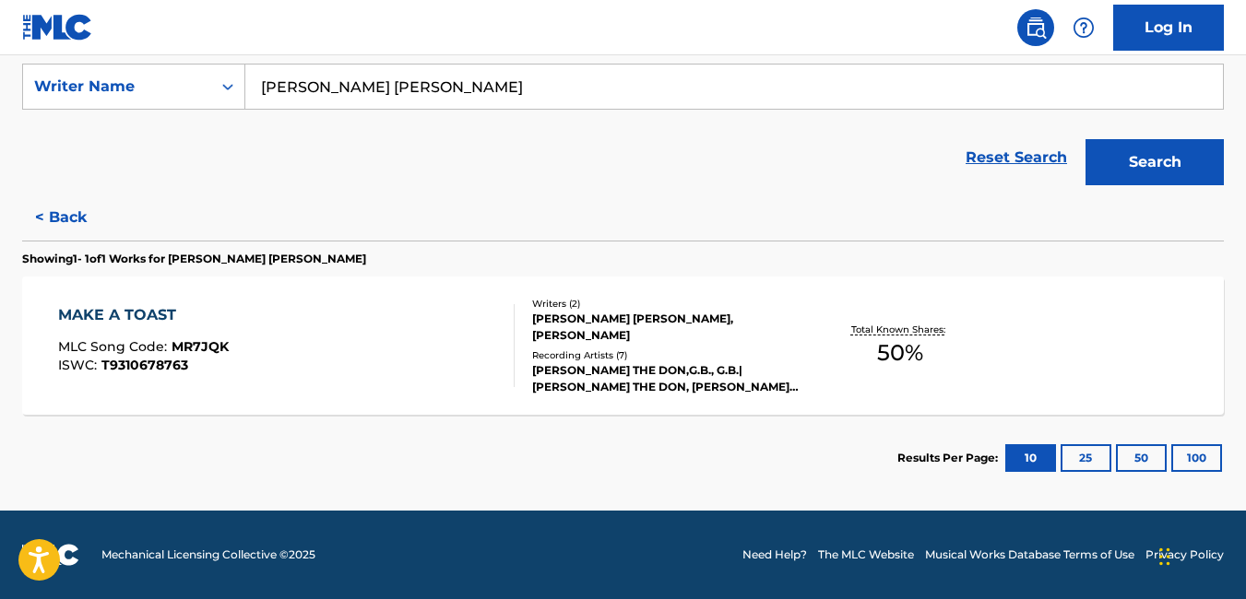
click at [71, 213] on button "< Back" at bounding box center [77, 218] width 111 height 46
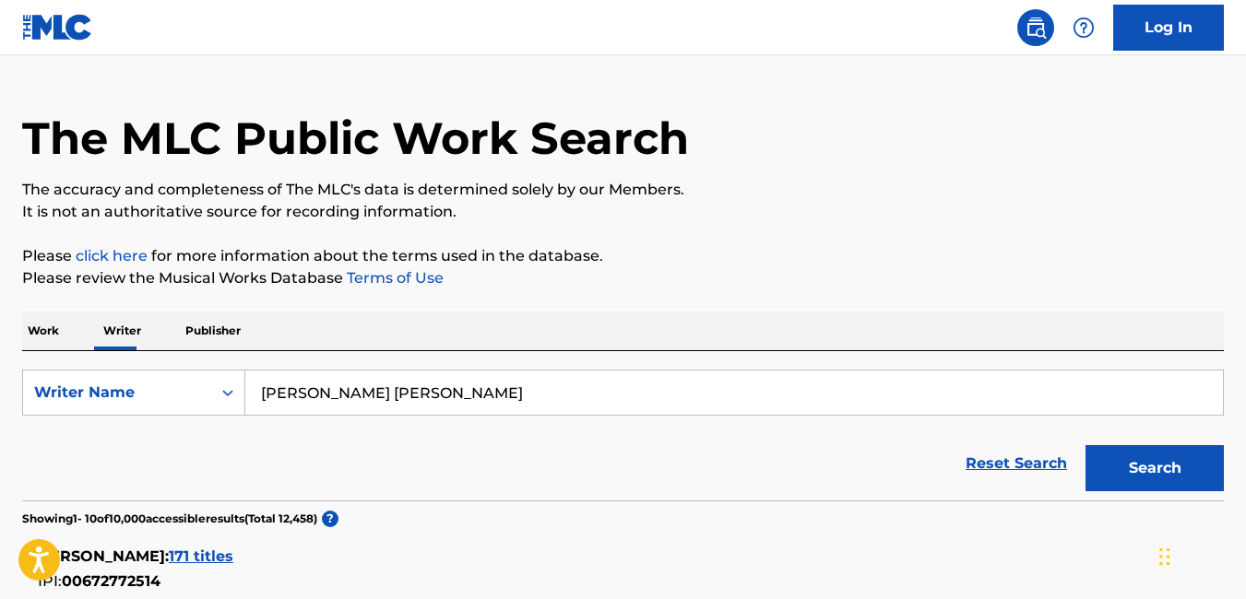
scroll to position [0, 0]
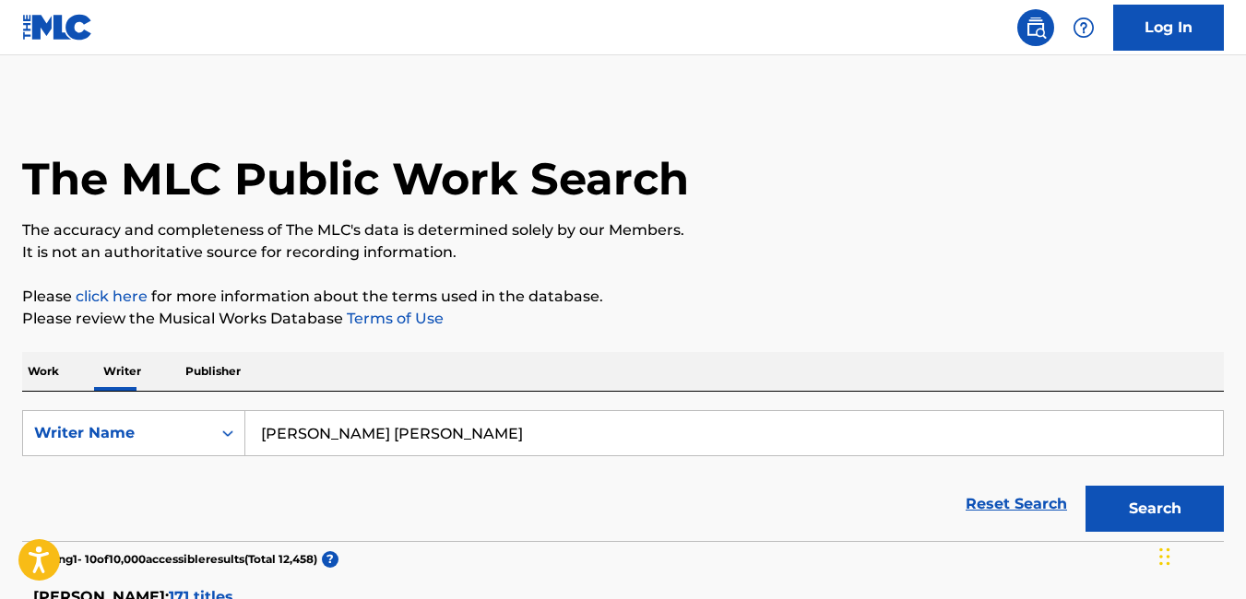
click at [50, 10] on link at bounding box center [57, 27] width 71 height 54
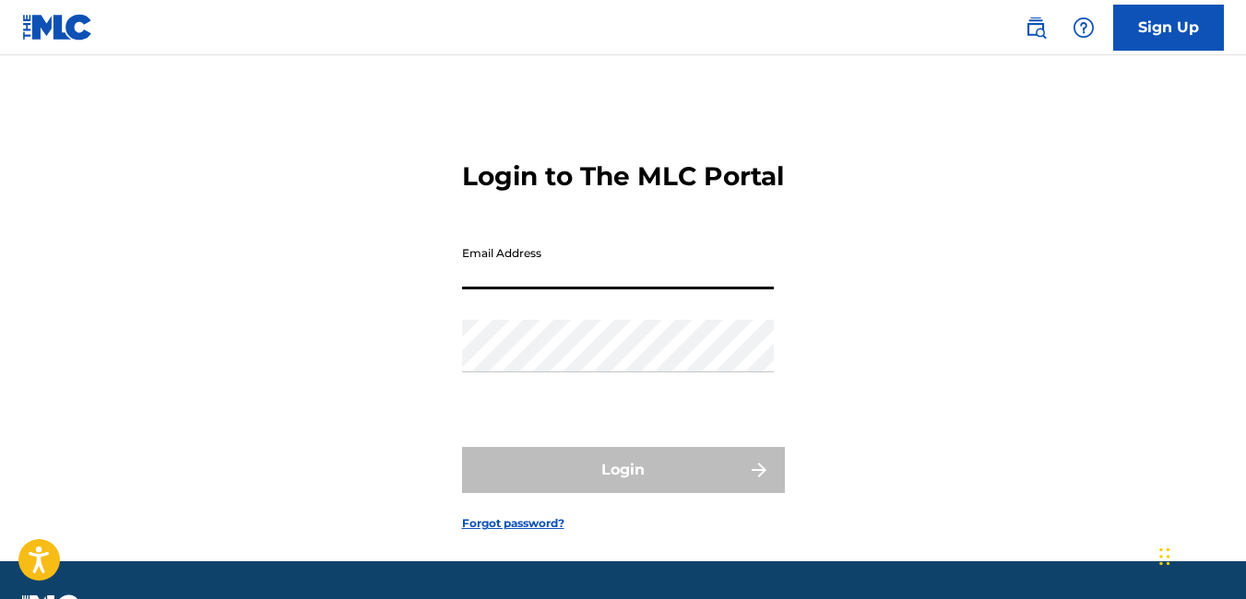
click at [624, 290] on input "Email Address" at bounding box center [618, 263] width 312 height 53
click at [945, 201] on div "Login to The MLC Portal Email Address Password Login Forgot password?" at bounding box center [623, 331] width 1246 height 460
click at [571, 290] on input "Email Address" at bounding box center [618, 263] width 312 height 53
type input "mobtekrecordz@gmail.com"
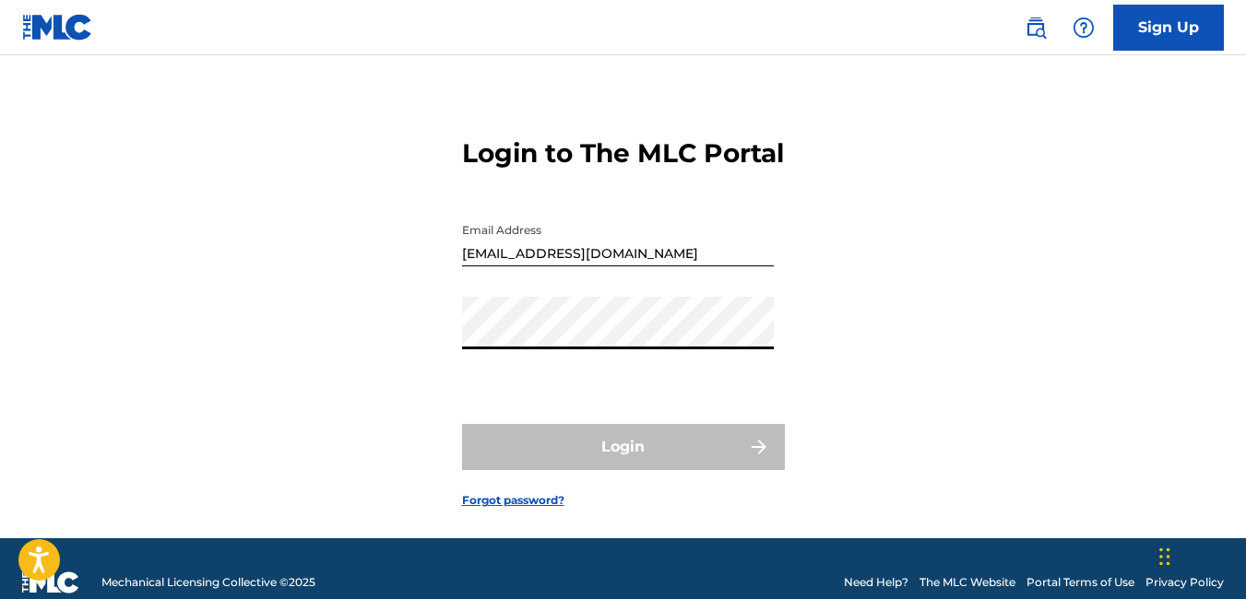
scroll to position [83, 0]
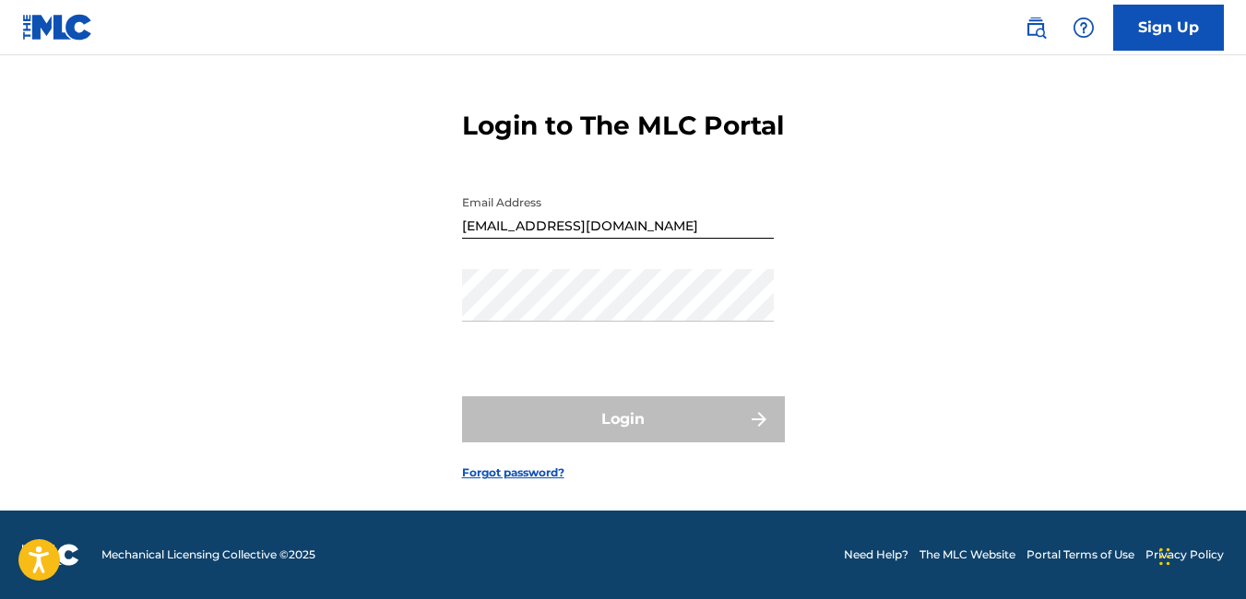
click at [519, 471] on link "Forgot password?" at bounding box center [513, 473] width 102 height 17
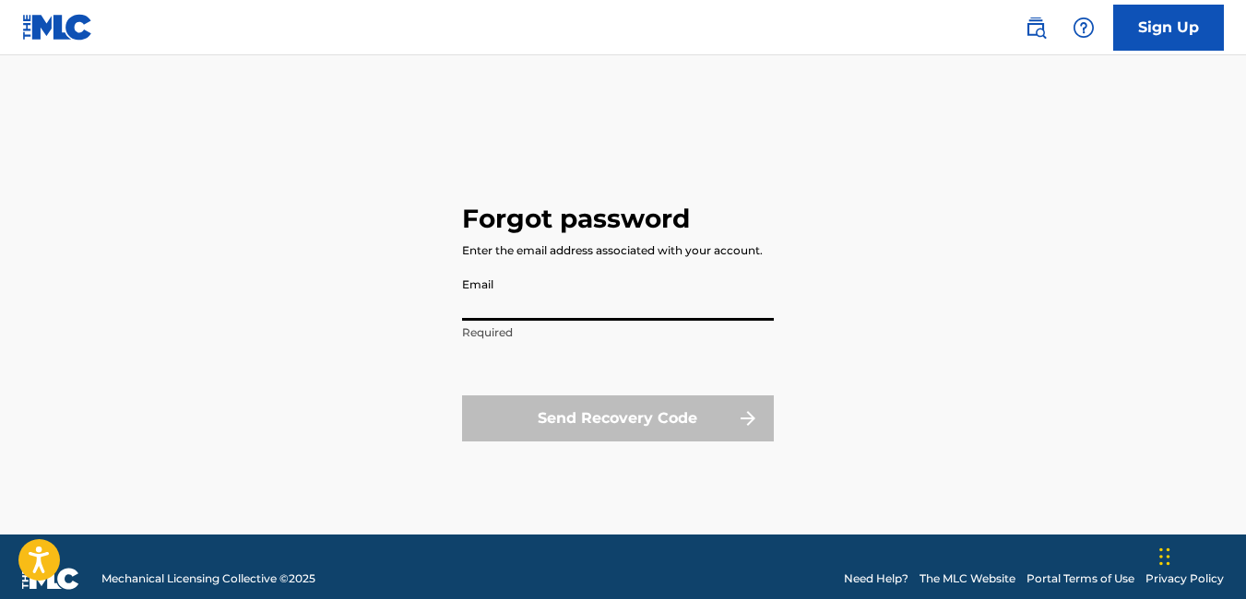
click at [515, 296] on input "Email" at bounding box center [618, 294] width 312 height 53
type input "mobtekrecordz@gmail.com"
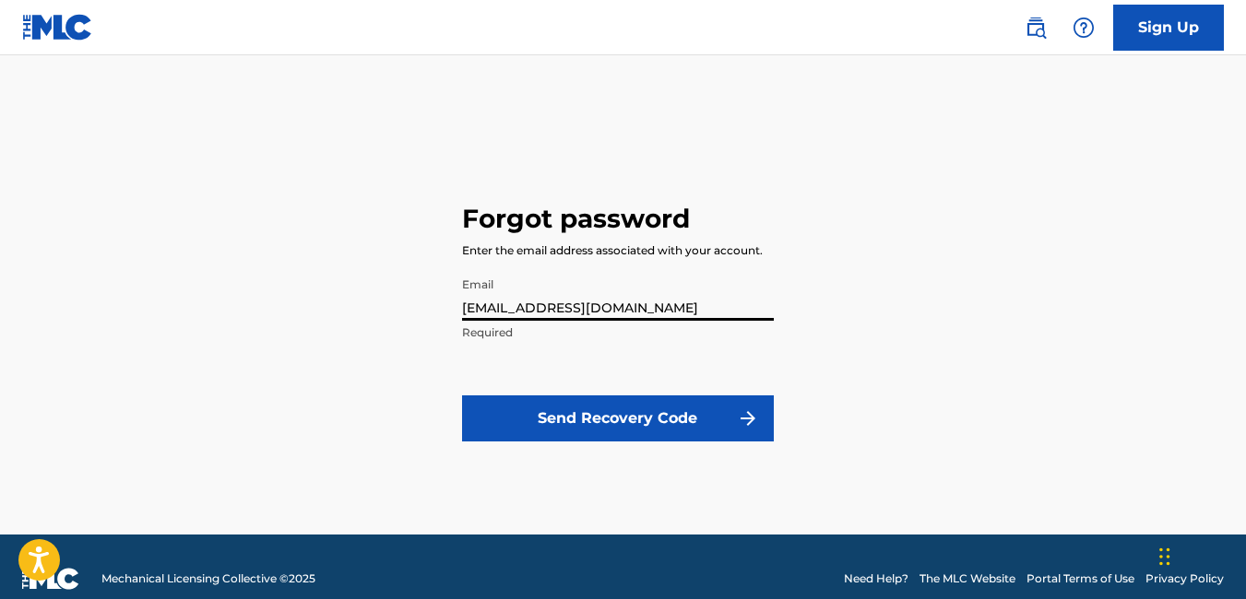
click at [636, 403] on button "Send Recovery Code" at bounding box center [618, 419] width 312 height 46
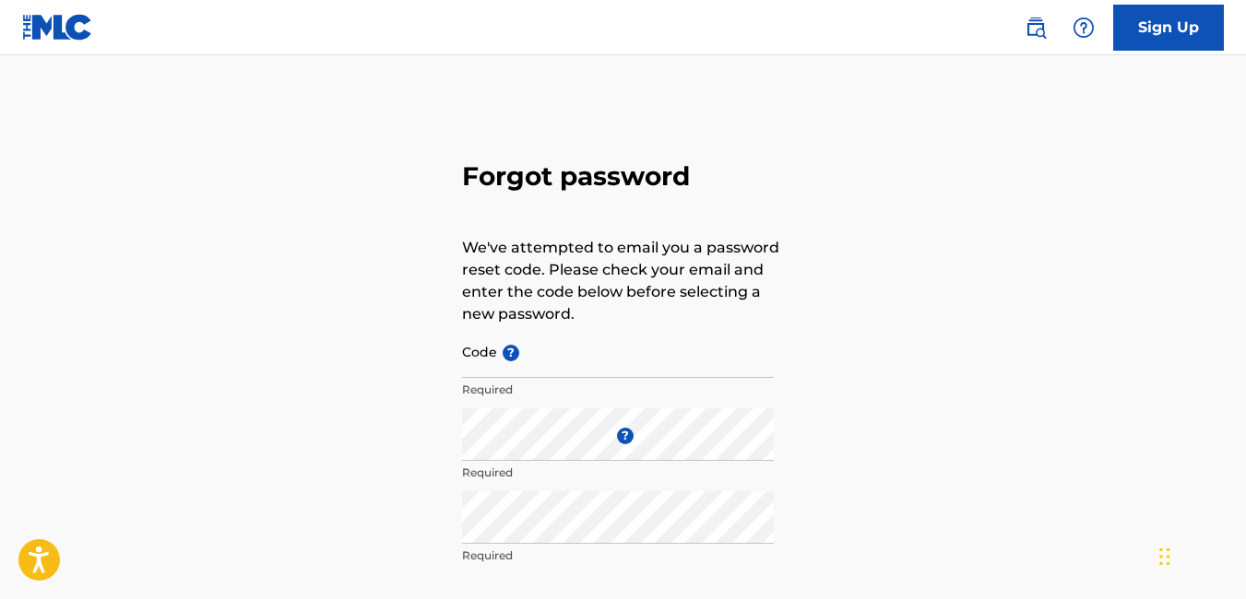
click at [1179, 35] on link "Sign Up" at bounding box center [1168, 28] width 111 height 46
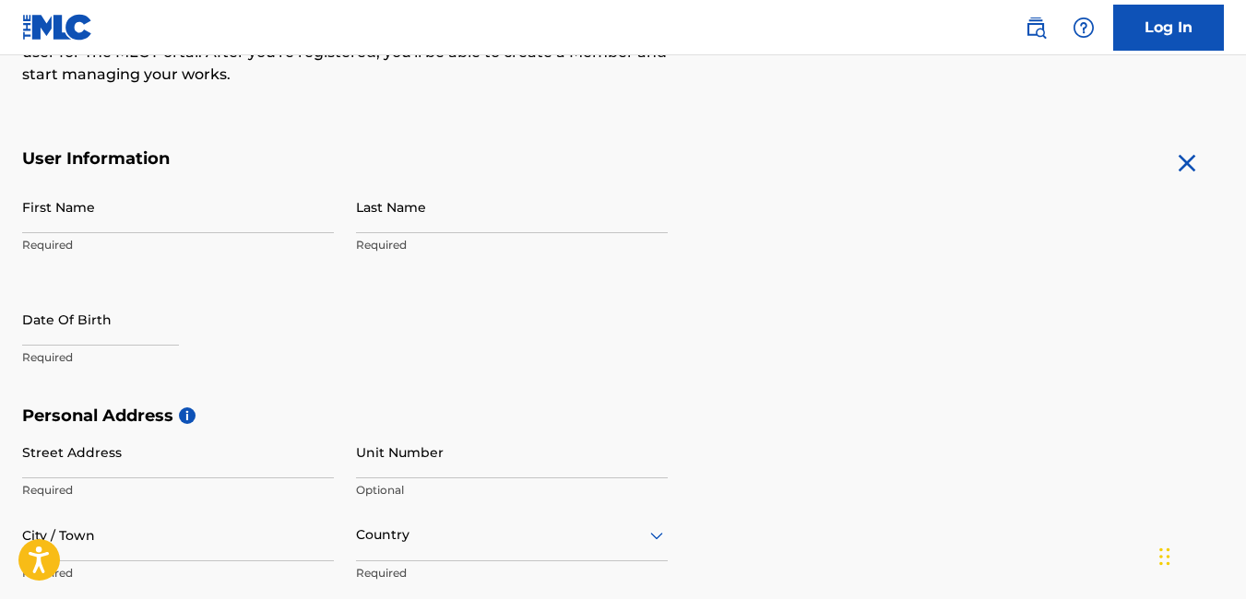
scroll to position [338, 0]
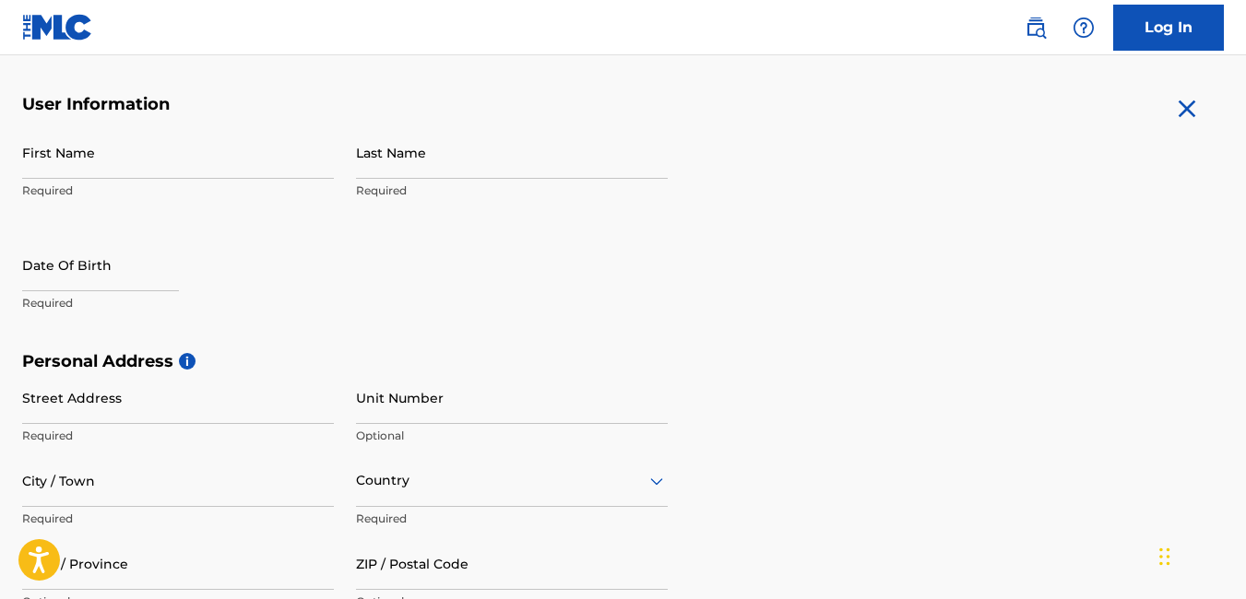
click at [207, 158] on input "First Name" at bounding box center [178, 152] width 312 height 53
type input "[PERSON_NAME]"
type input "Golatt"
type input "1256 Pinedale Cir. NW"
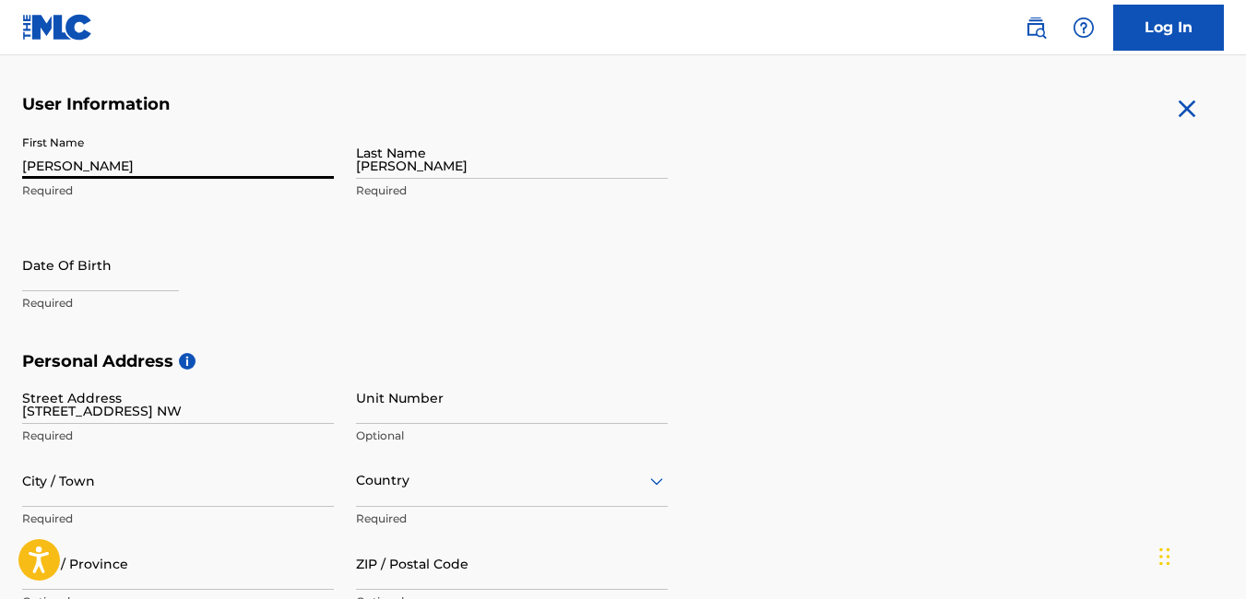
type input "Conyers"
type input "US"
type input "30012"
type input "US"
type input "ggolatt@yahoo.com"
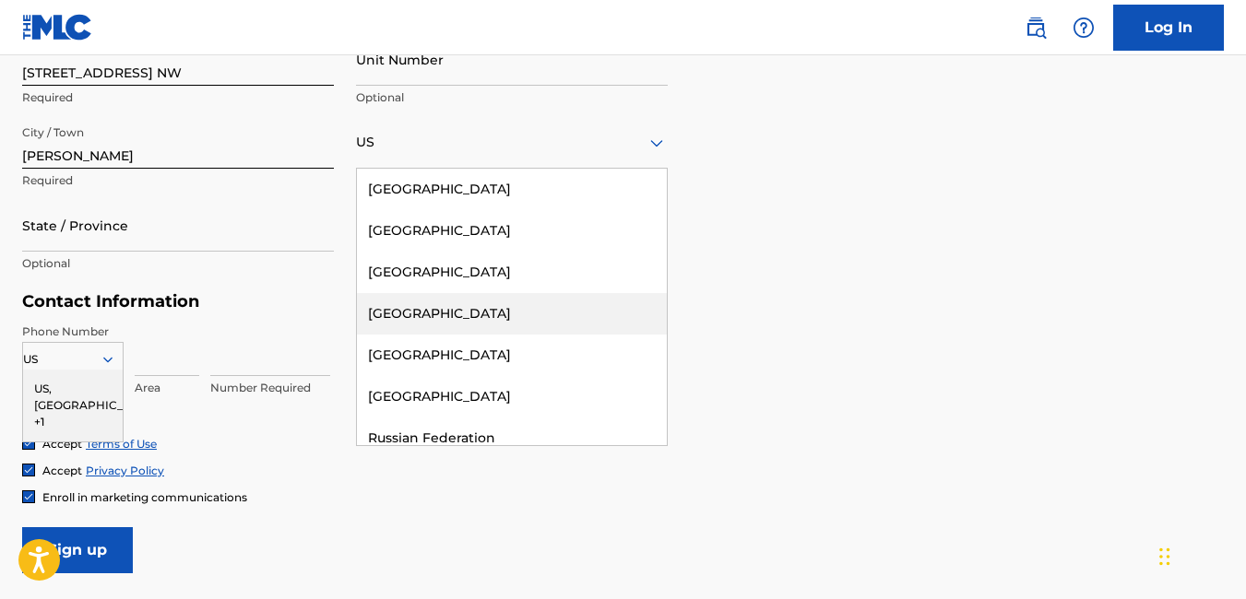
scroll to position [14, 0]
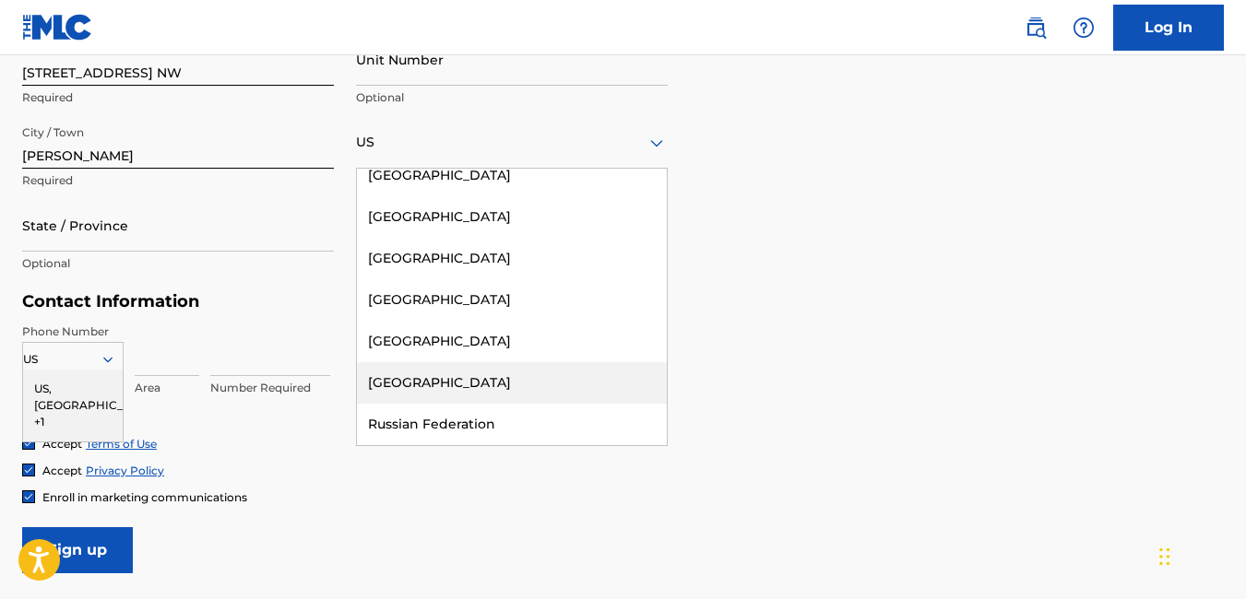
click at [803, 313] on form "User Information First Name Gabriel Required Last Name Golatt Required Date Of …" at bounding box center [623, 165] width 1202 height 818
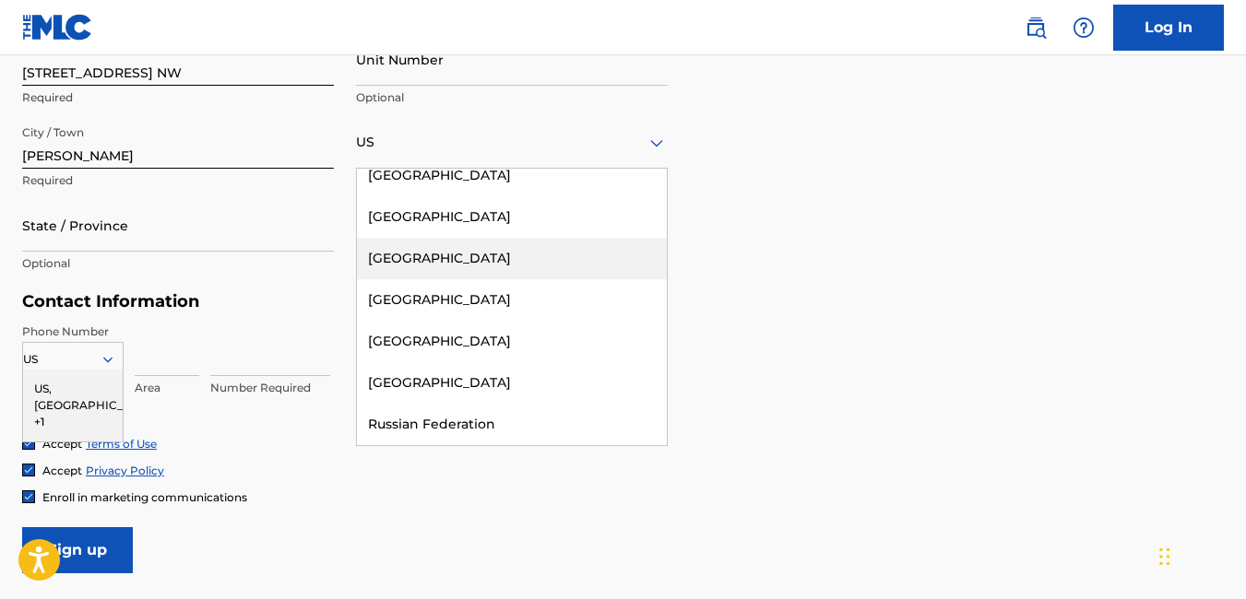
click at [888, 247] on div "Personal Address i Street Address 1256 Pinedale Cir. NW Required Unit Number Op…" at bounding box center [623, 152] width 1202 height 279
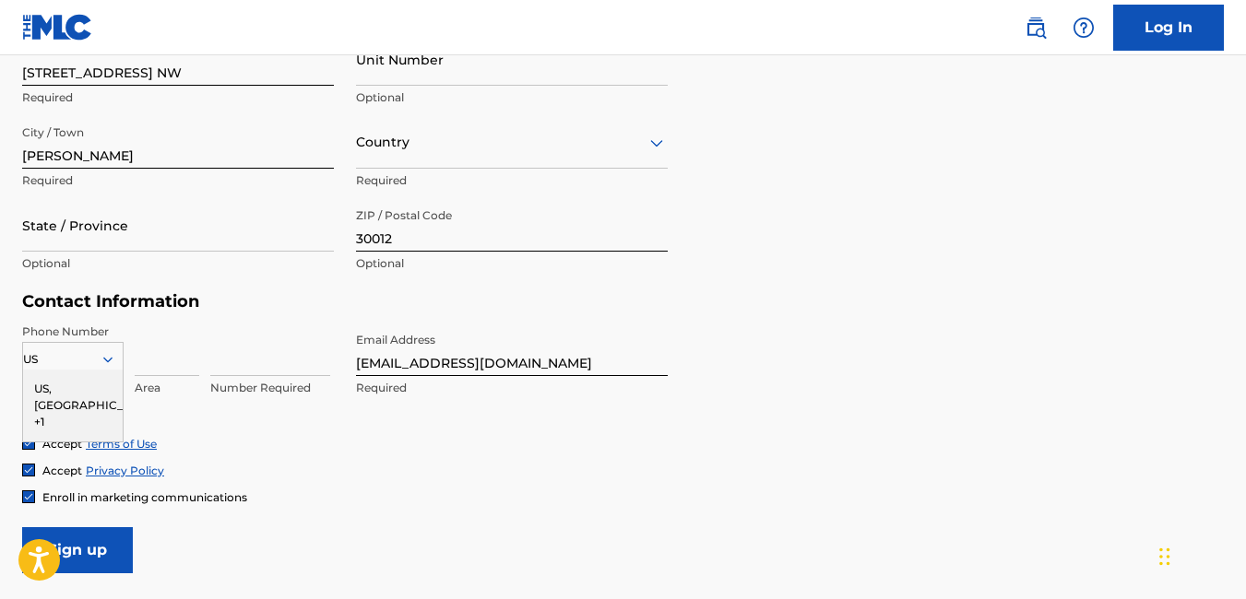
click at [660, 142] on icon at bounding box center [656, 142] width 13 height 7
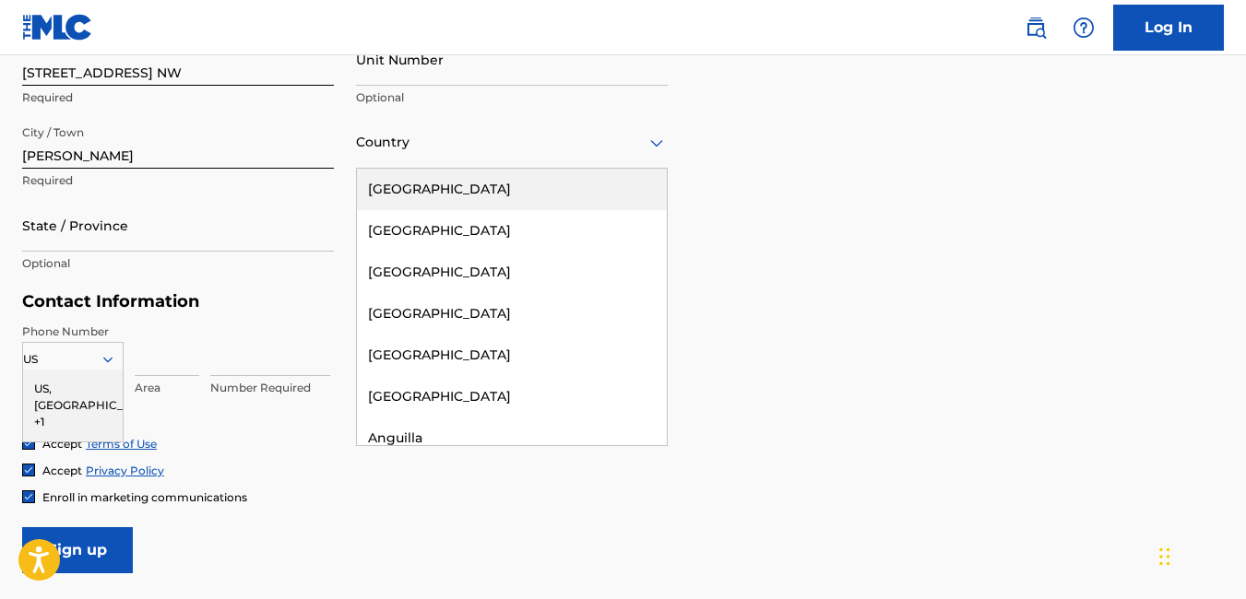
click at [531, 155] on div "Country" at bounding box center [512, 142] width 312 height 53
click at [498, 178] on div "United States" at bounding box center [512, 189] width 310 height 41
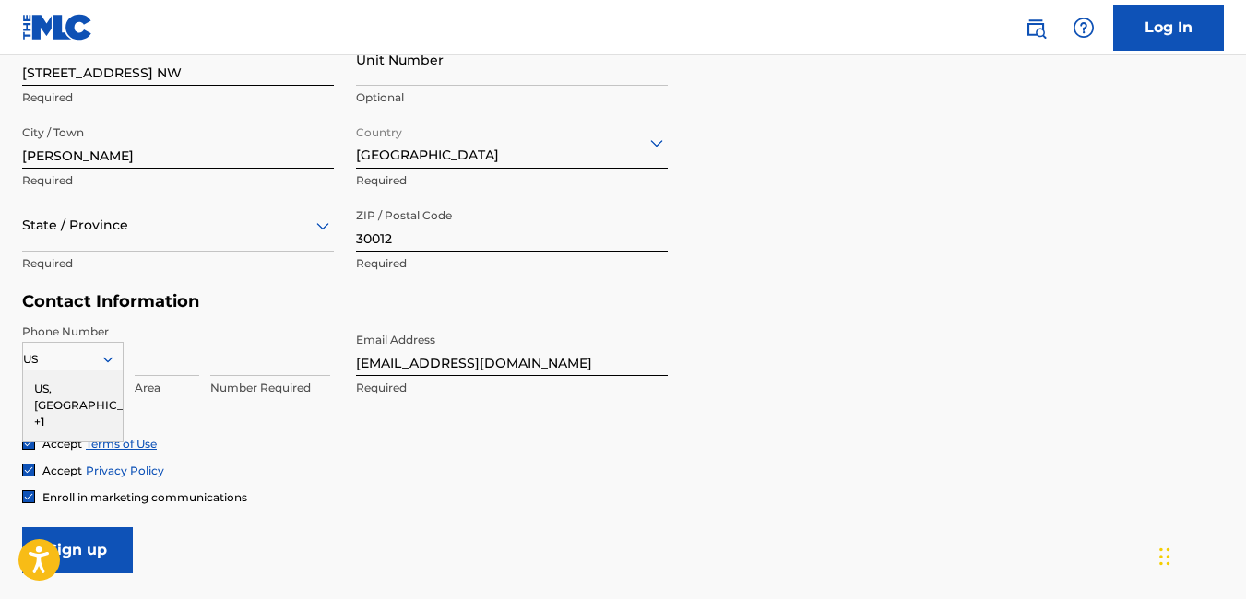
click at [200, 232] on div at bounding box center [178, 225] width 312 height 23
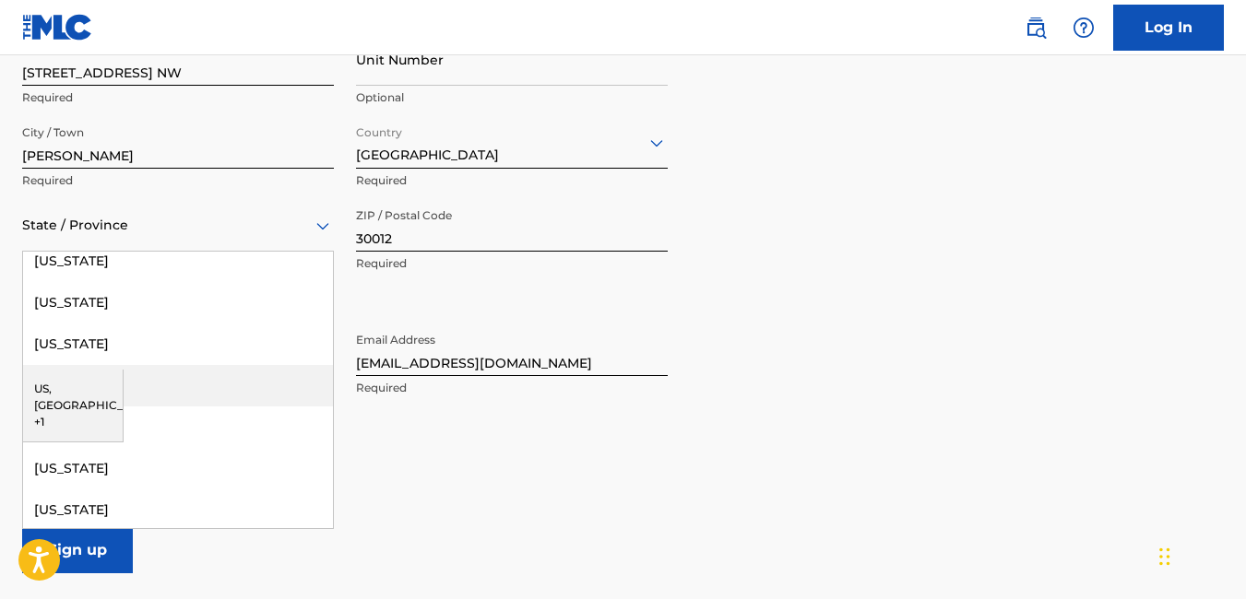
scroll to position [461, 0]
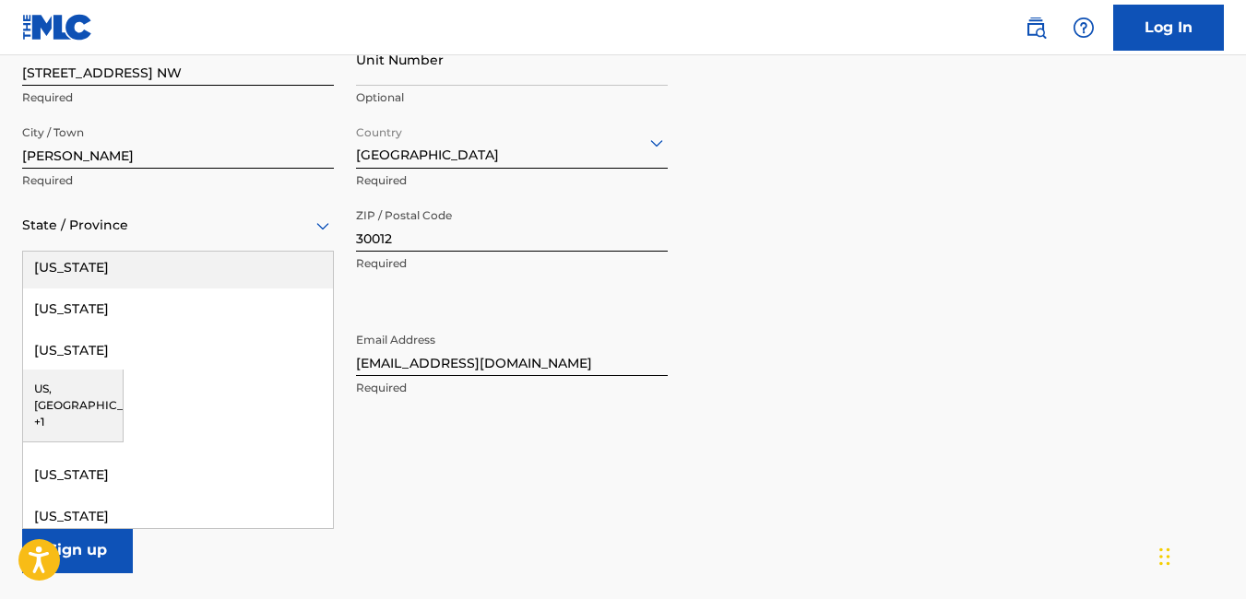
click at [183, 270] on div "Georgia" at bounding box center [178, 267] width 310 height 41
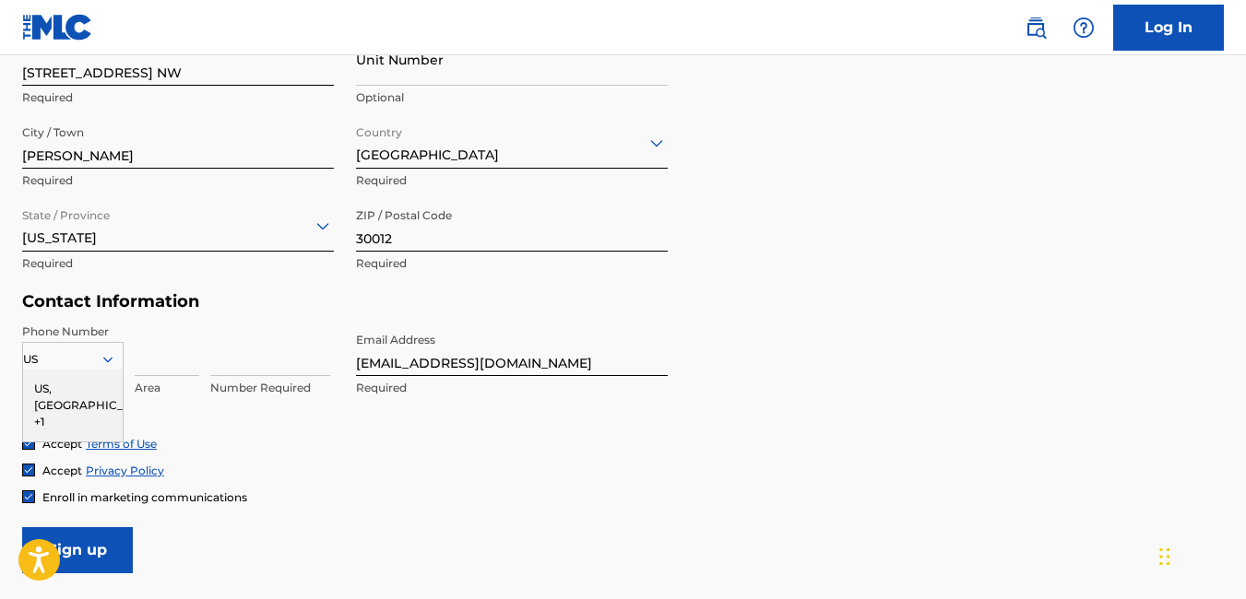
drag, startPoint x: 878, startPoint y: 312, endPoint x: 909, endPoint y: 302, distance: 33.0
click at [909, 302] on form "User Information First Name Gabriel Required Last Name Golatt Required Date Of …" at bounding box center [623, 165] width 1202 height 818
click at [859, 336] on form "User Information First Name Gabriel Required Last Name Golatt Required Date Of …" at bounding box center [623, 165] width 1202 height 818
click at [101, 544] on input "Sign up" at bounding box center [77, 550] width 111 height 46
click at [260, 362] on input at bounding box center [270, 350] width 120 height 53
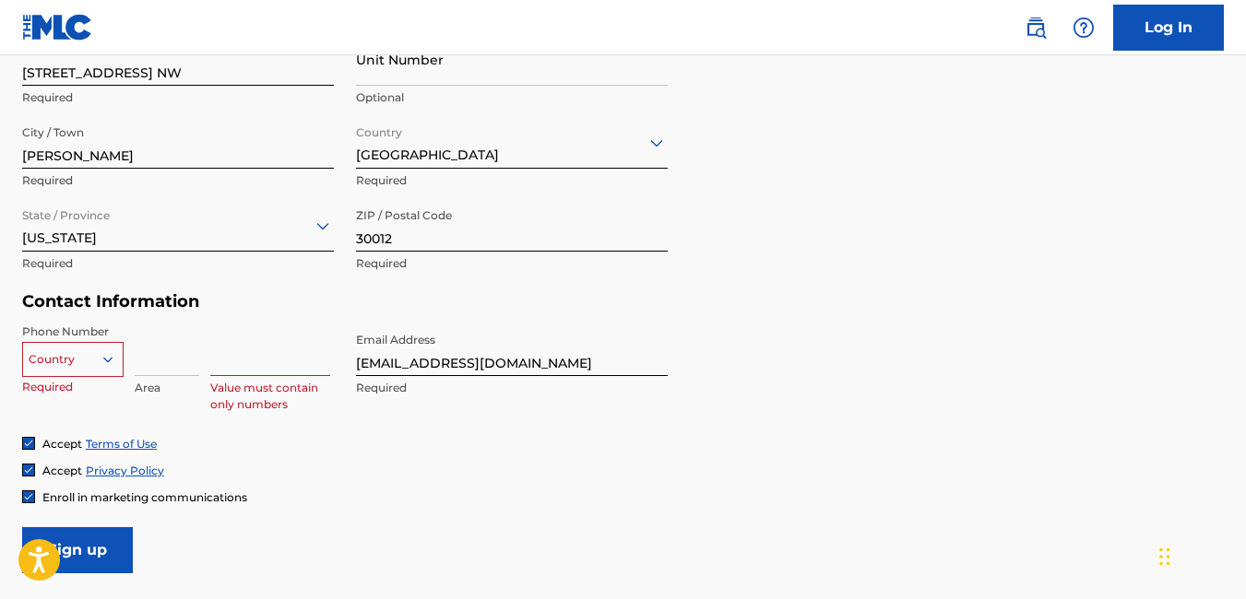
type input "8595233"
type input "United States"
type input "Georgia"
type input "1"
type input "404"
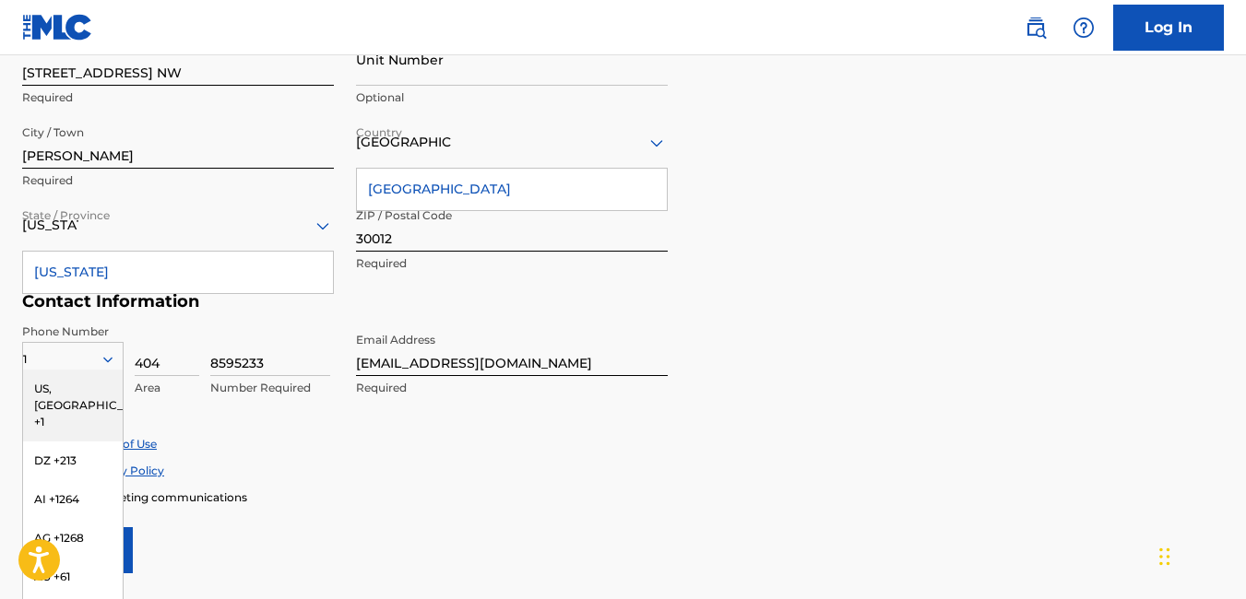
scroll to position [725, 0]
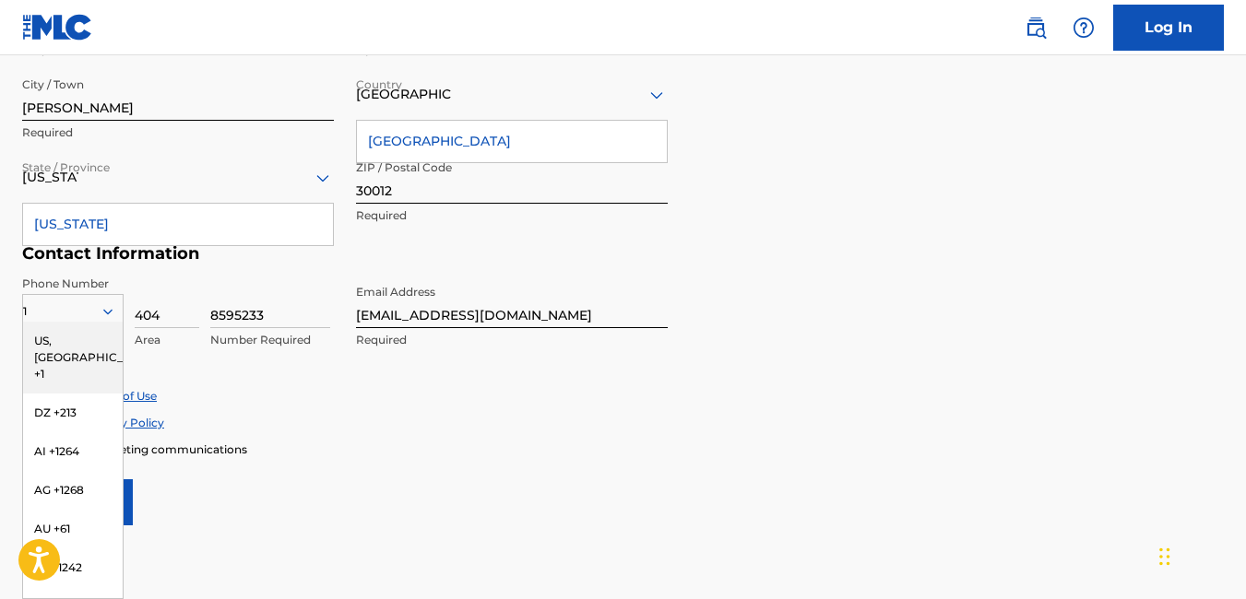
click at [278, 401] on div "Accept Terms of Use" at bounding box center [623, 396] width 1202 height 16
click at [37, 341] on div "US, CA +1" at bounding box center [73, 358] width 100 height 72
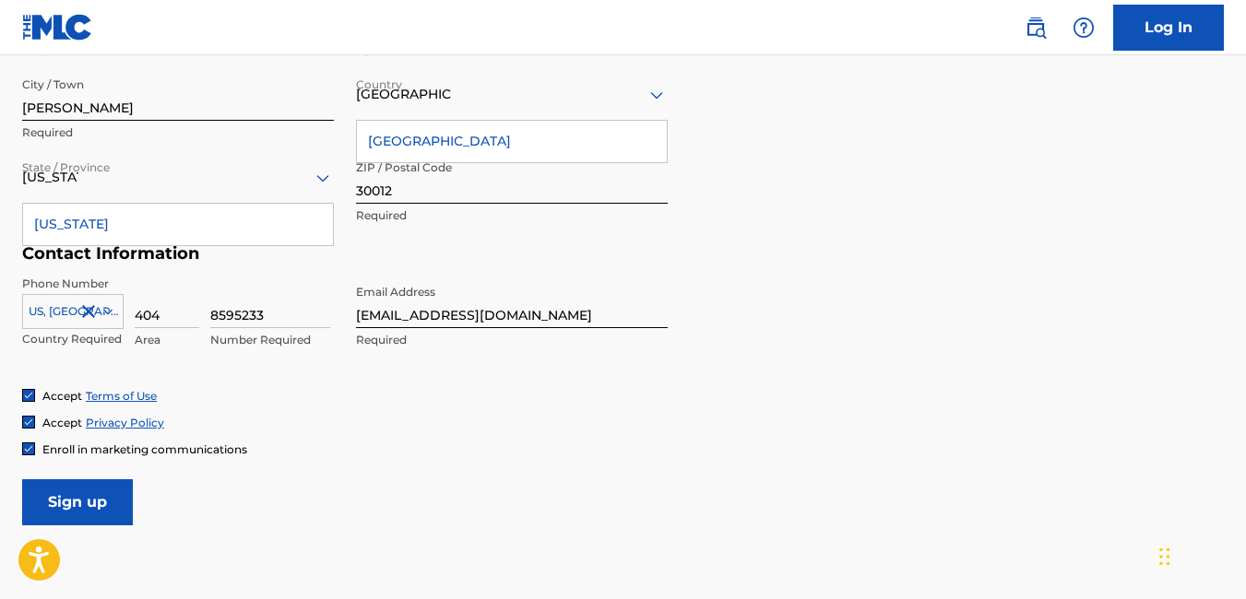
click at [37, 341] on p "Country Required" at bounding box center [72, 339] width 101 height 17
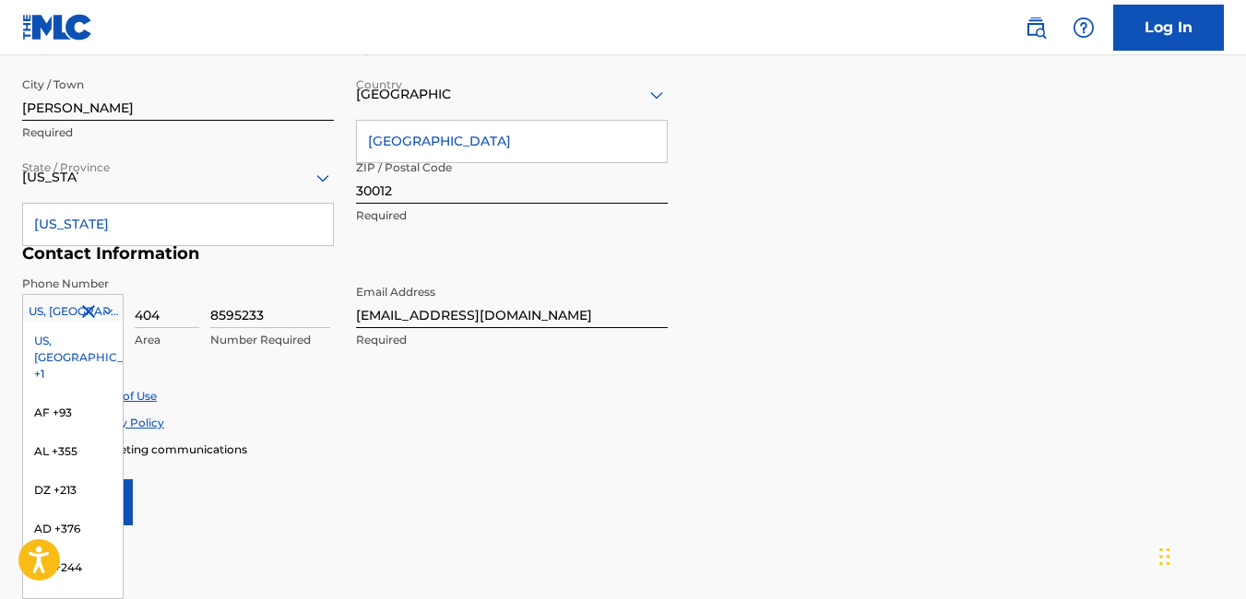
drag, startPoint x: 37, startPoint y: 341, endPoint x: 41, endPoint y: 316, distance: 25.3
click at [41, 316] on div at bounding box center [73, 312] width 100 height 20
click at [472, 422] on div "Accept Privacy Policy" at bounding box center [623, 423] width 1202 height 16
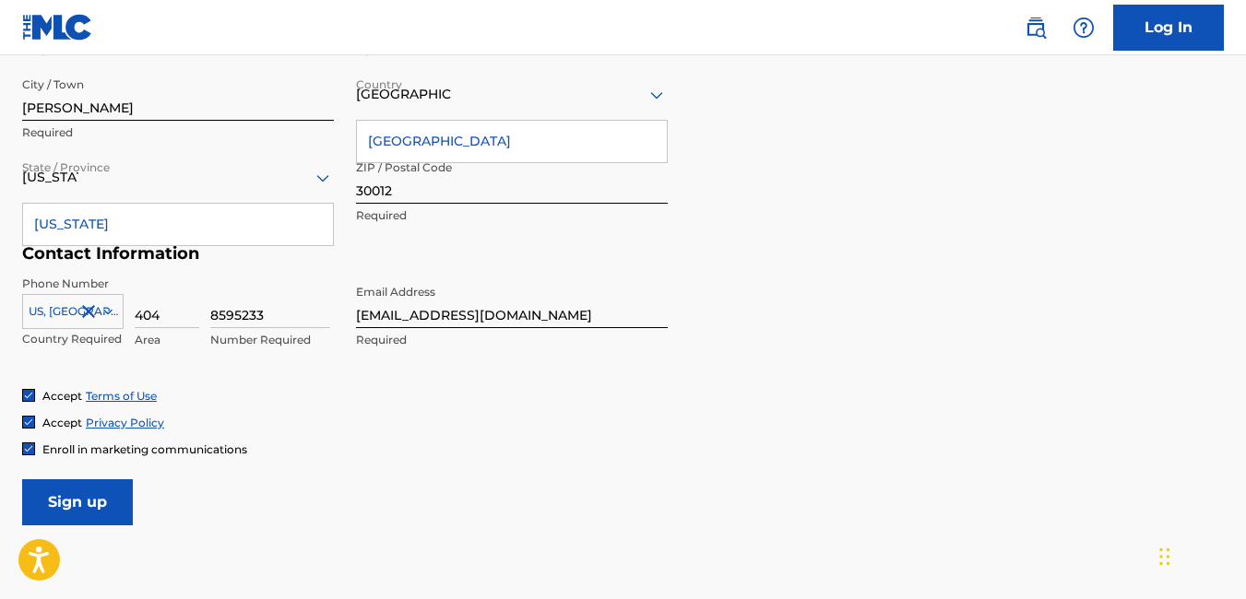
click at [101, 511] on input "Sign up" at bounding box center [77, 503] width 111 height 46
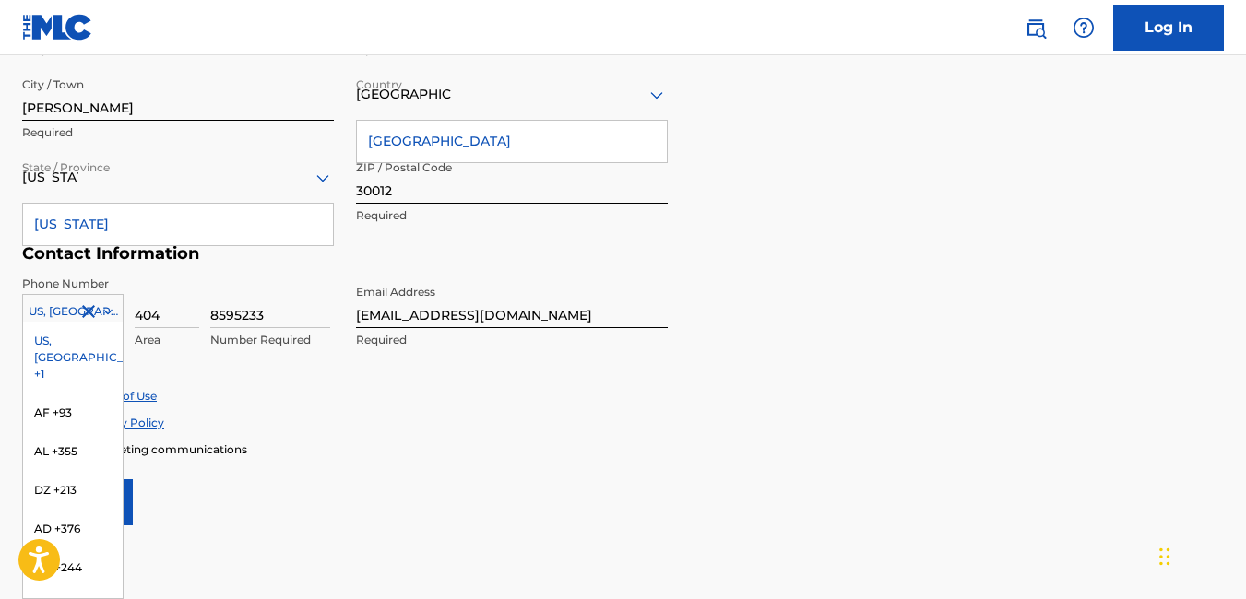
click at [65, 313] on div at bounding box center [73, 312] width 100 height 20
click at [67, 315] on div at bounding box center [73, 312] width 100 height 20
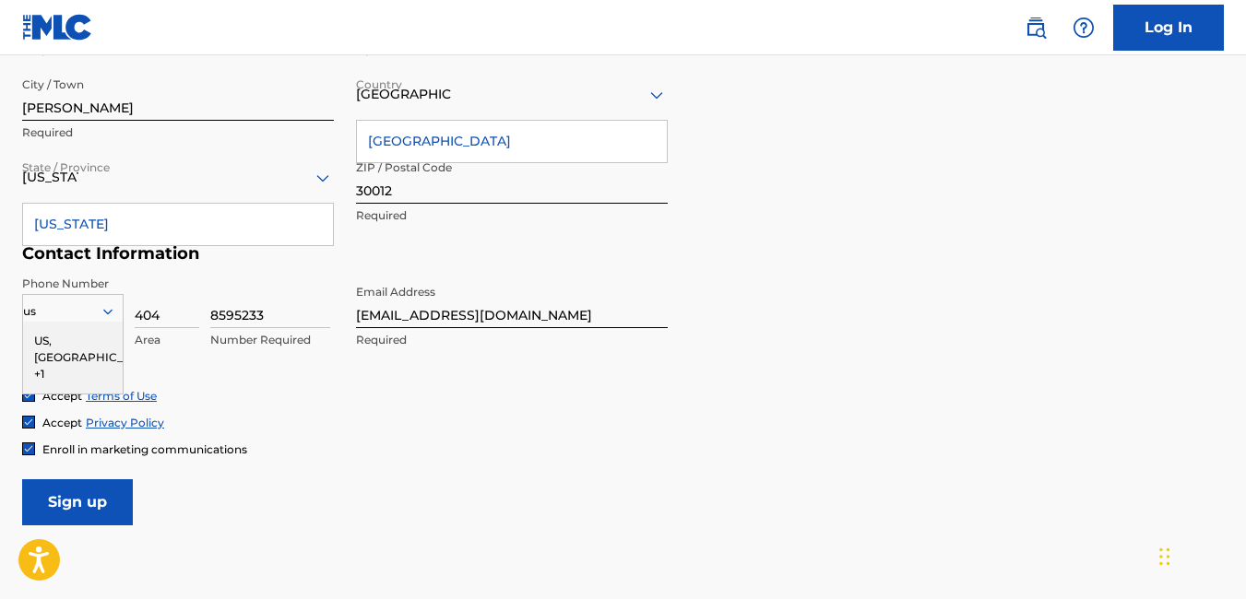
type input "usa"
click at [89, 313] on div at bounding box center [73, 312] width 100 height 20
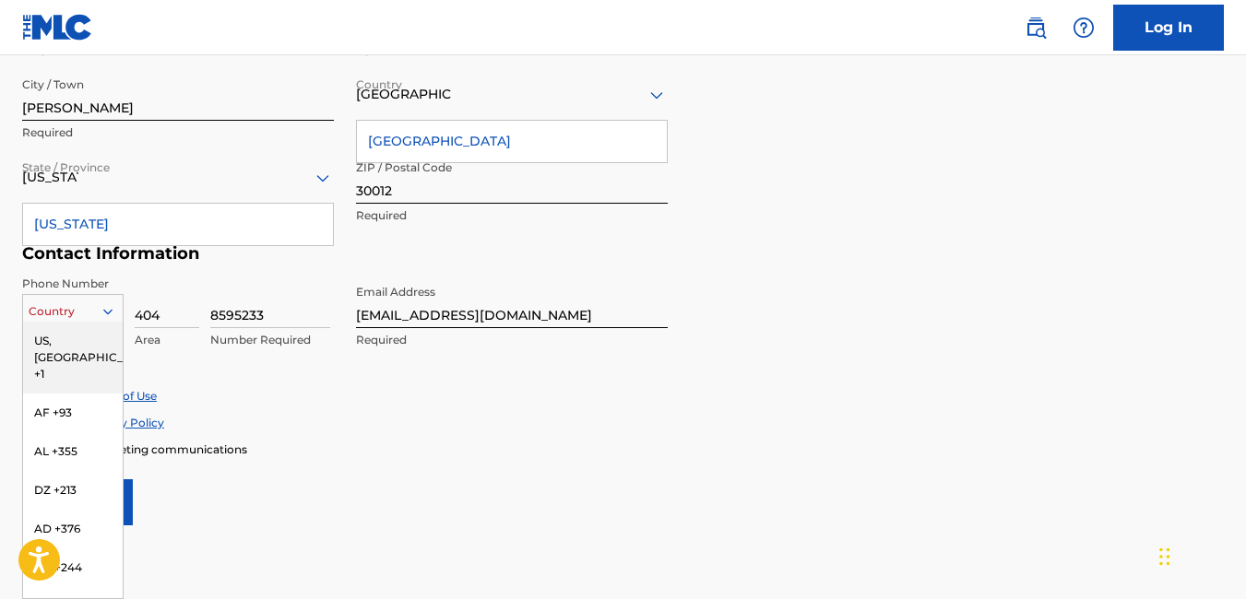
click at [72, 305] on div at bounding box center [73, 312] width 100 height 20
click at [56, 346] on div "US, CA +1" at bounding box center [73, 358] width 100 height 72
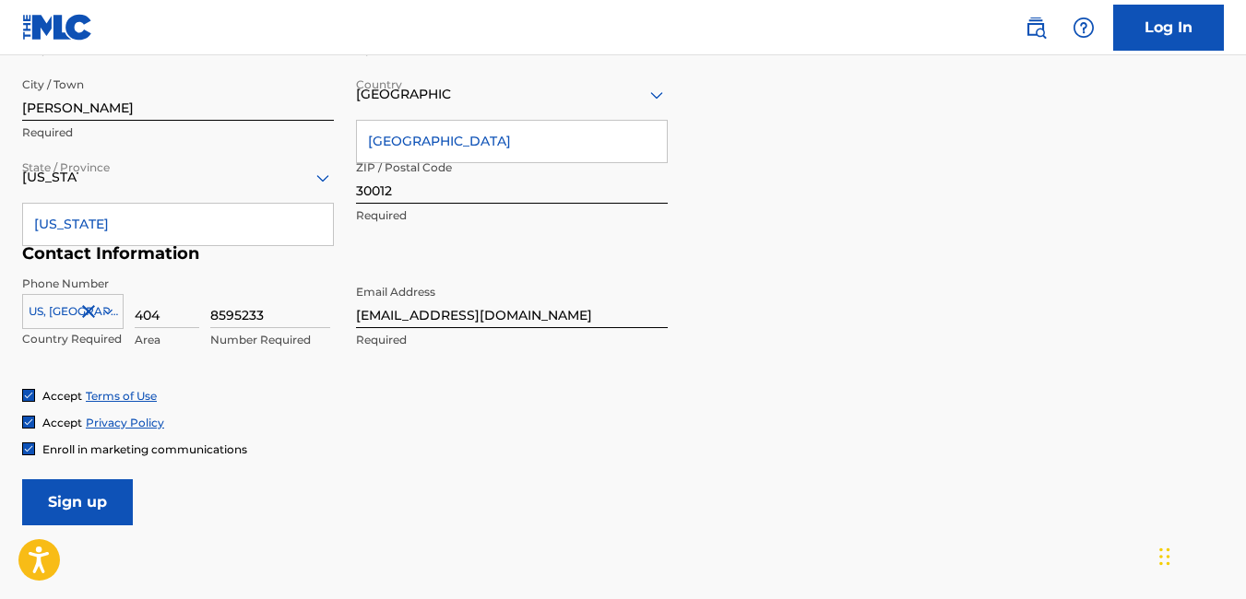
click at [89, 505] on input "Sign up" at bounding box center [77, 503] width 111 height 46
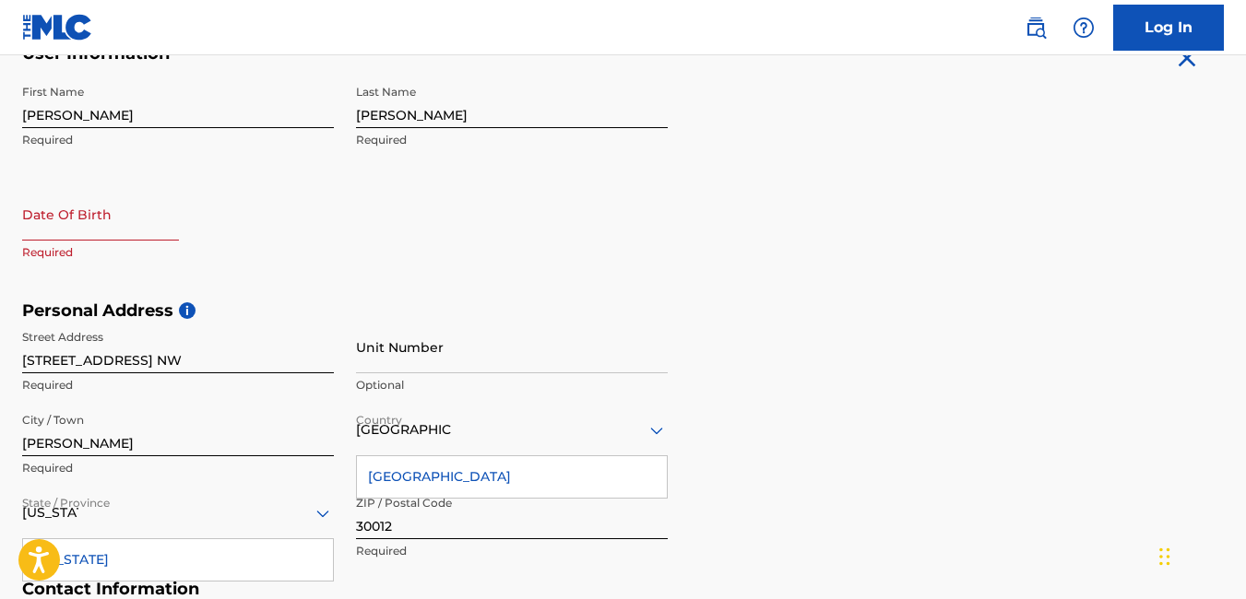
scroll to position [387, 0]
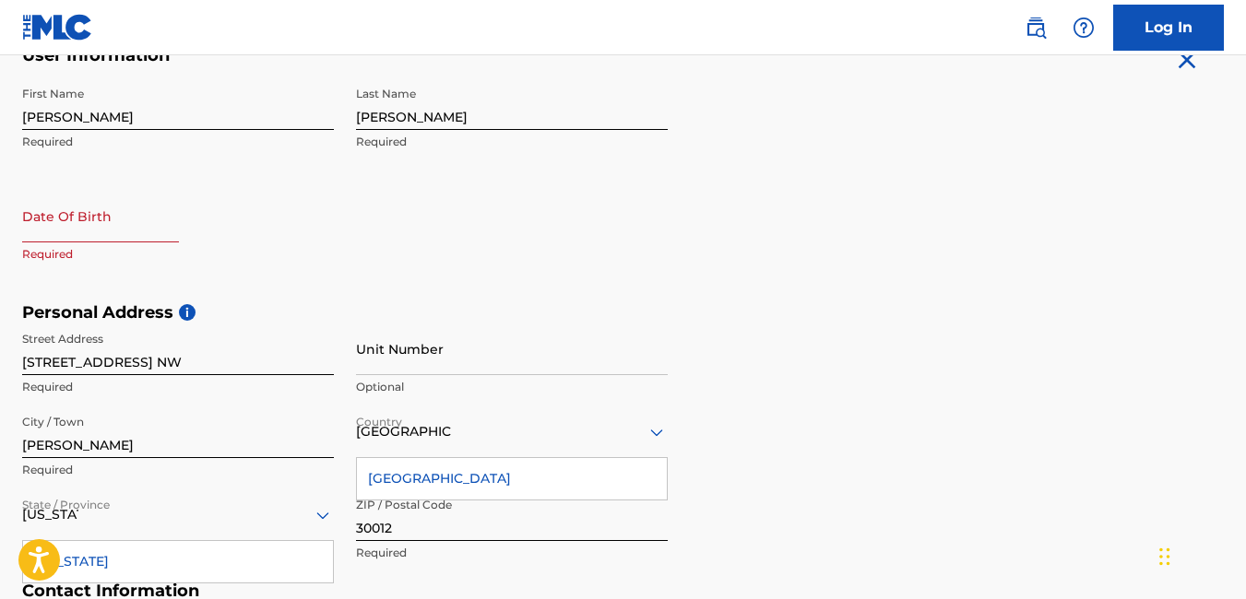
select select "7"
select select "2025"
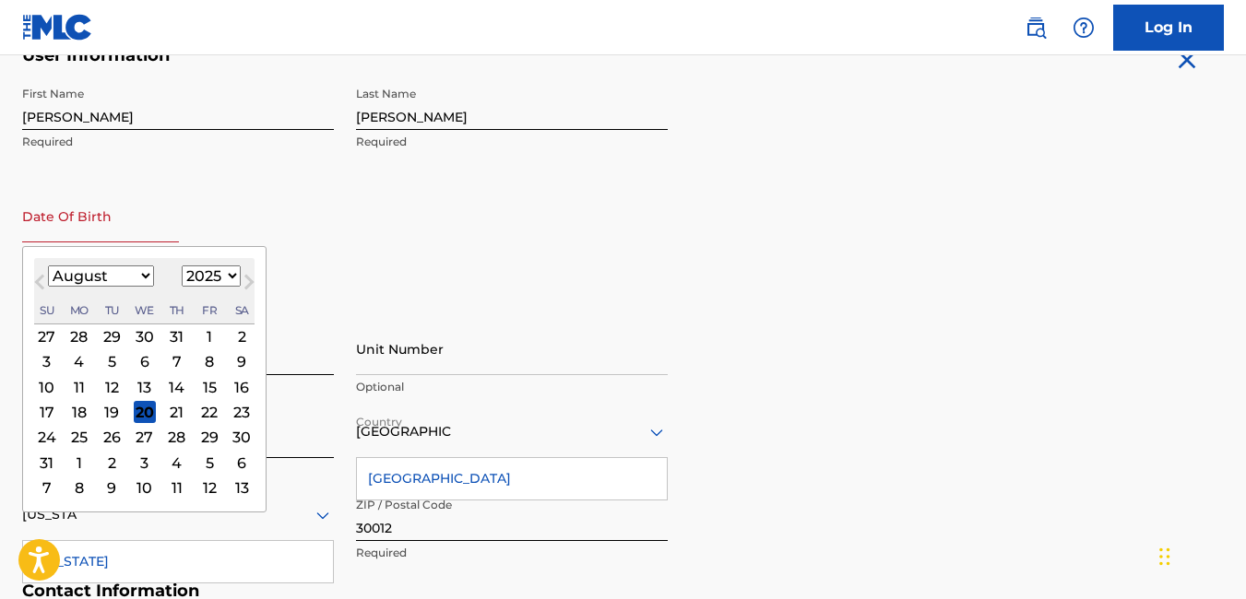
click at [74, 225] on input "text" at bounding box center [100, 216] width 157 height 53
click at [97, 272] on select "January February March April May June July August September October November De…" at bounding box center [101, 276] width 106 height 21
select select "0"
click at [48, 266] on select "January February March April May June July August September October November De…" at bounding box center [101, 276] width 106 height 21
click at [73, 416] on div "20" at bounding box center [79, 412] width 22 height 22
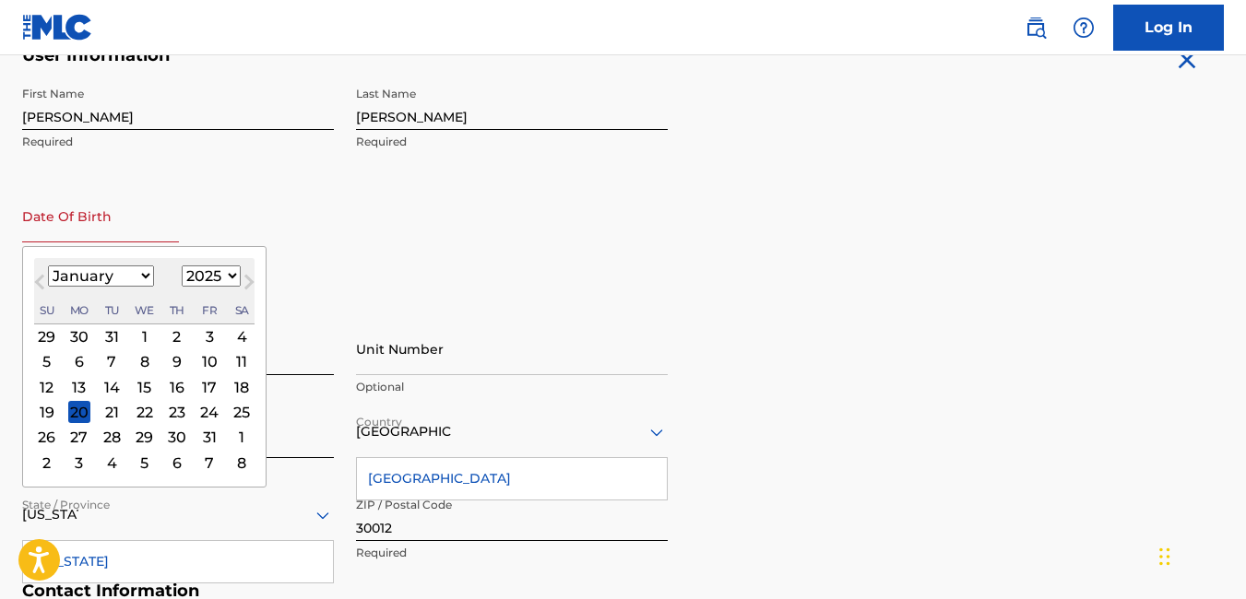
type input "January 20 2025"
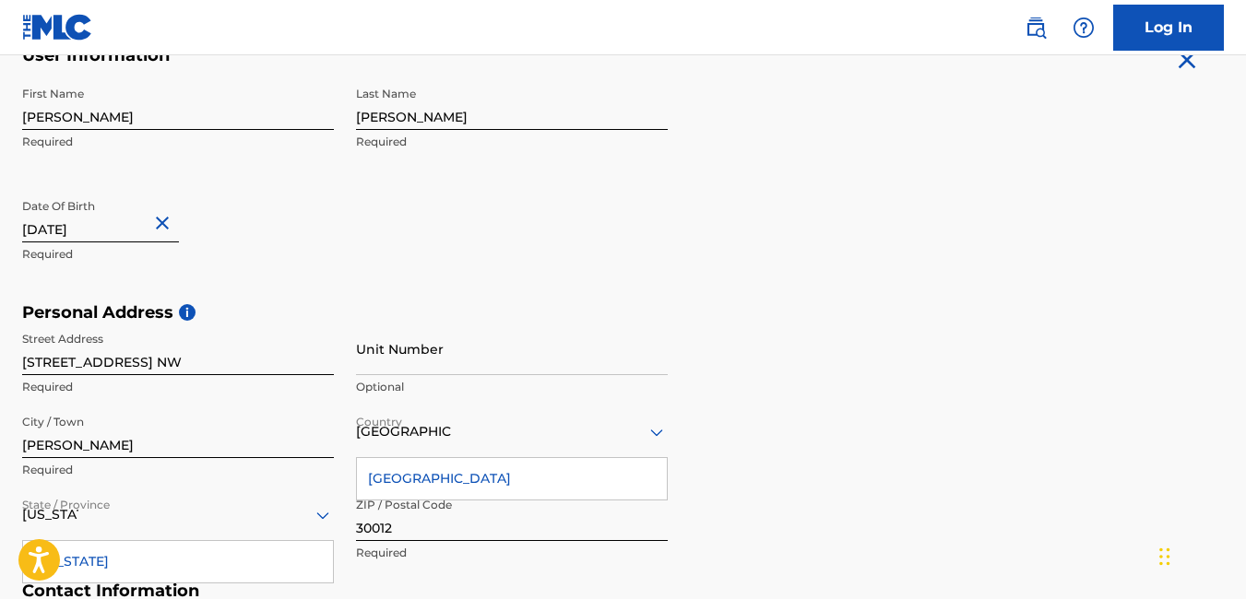
click at [103, 224] on input "January 20 2025" at bounding box center [100, 216] width 157 height 53
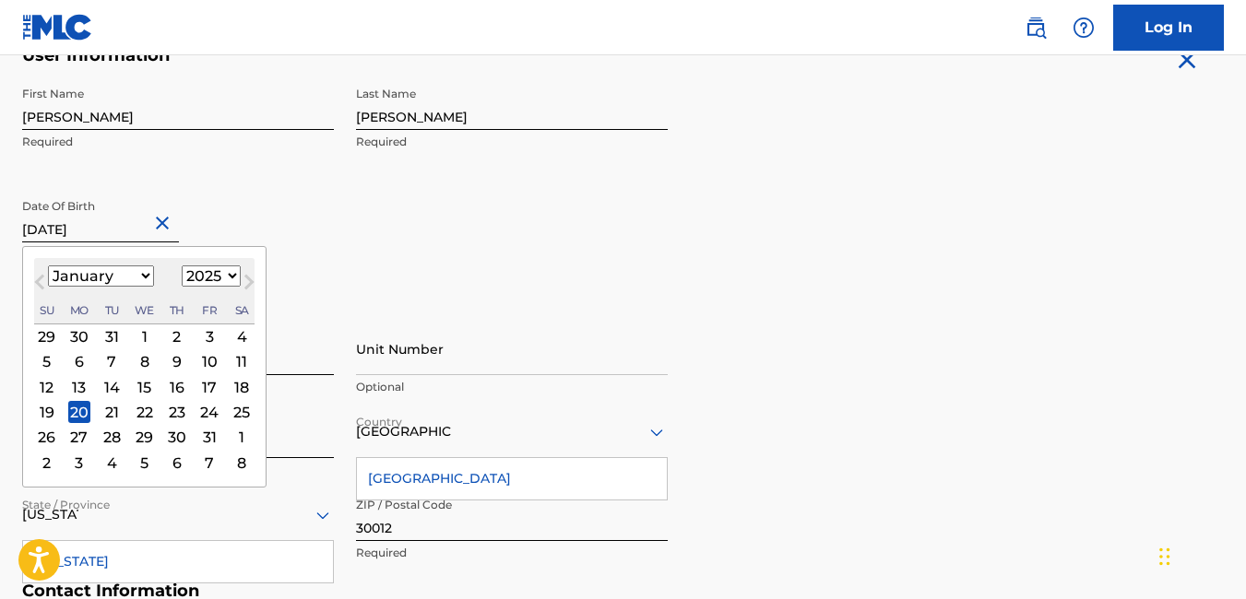
click at [200, 278] on select "1899 1900 1901 1902 1903 1904 1905 1906 1907 1908 1909 1910 1911 1912 1913 1914…" at bounding box center [211, 276] width 59 height 21
select select "1979"
click at [182, 266] on select "1899 1900 1901 1902 1903 1904 1905 1906 1907 1908 1909 1910 1911 1912 1913 1914…" at bounding box center [211, 276] width 59 height 21
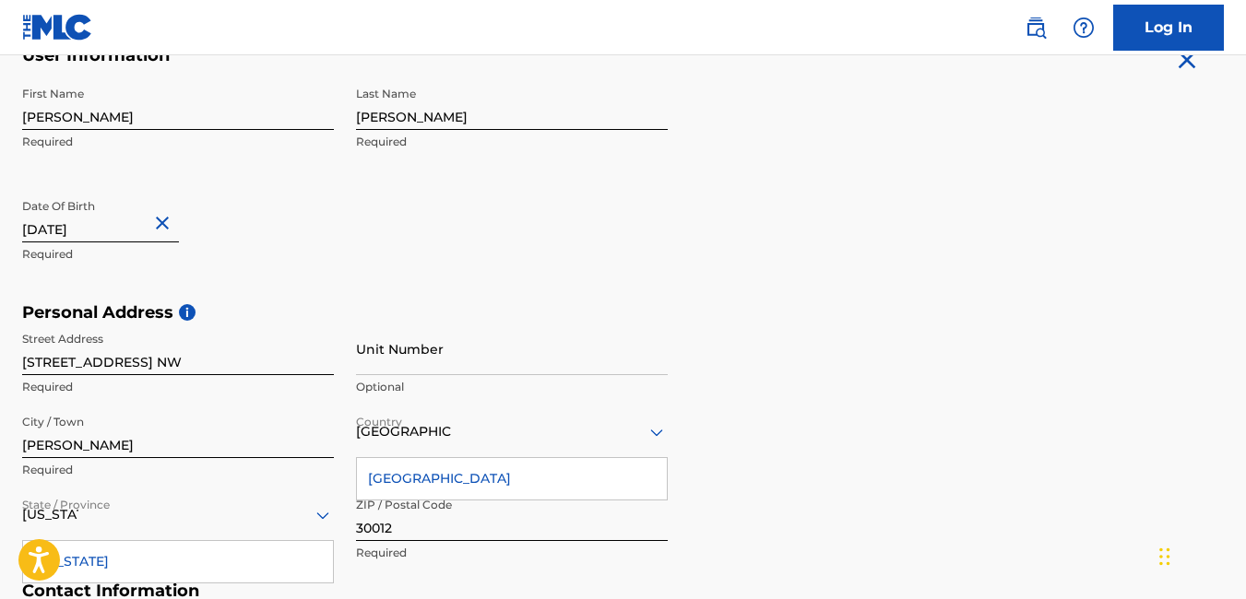
click at [613, 199] on div "First Name Gabriel Required Last Name Golatt Required Date Of Birth January 20 …" at bounding box center [345, 189] width 646 height 225
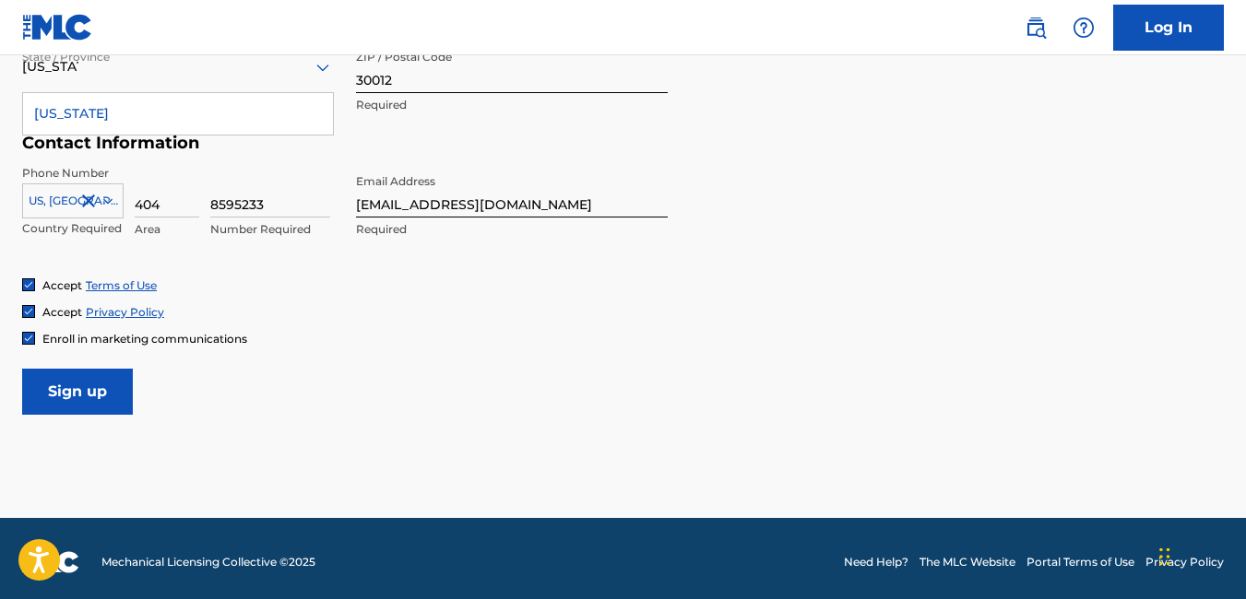
scroll to position [843, 0]
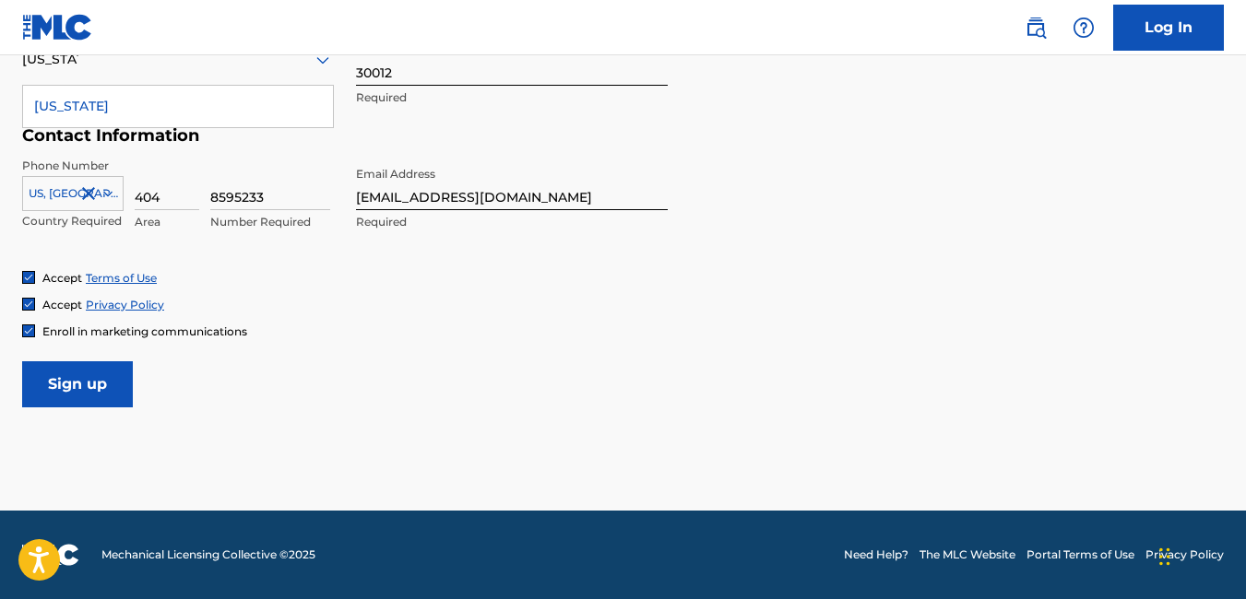
click at [86, 394] on input "Sign up" at bounding box center [77, 384] width 111 height 46
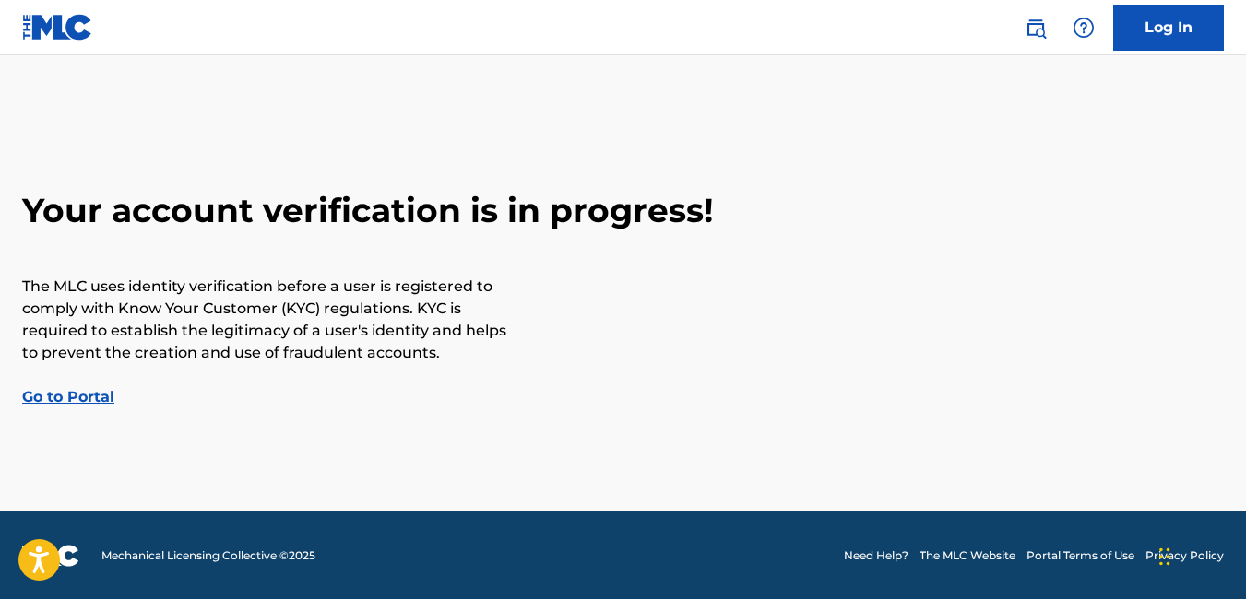
click at [73, 401] on link "Go to Portal" at bounding box center [68, 397] width 92 height 18
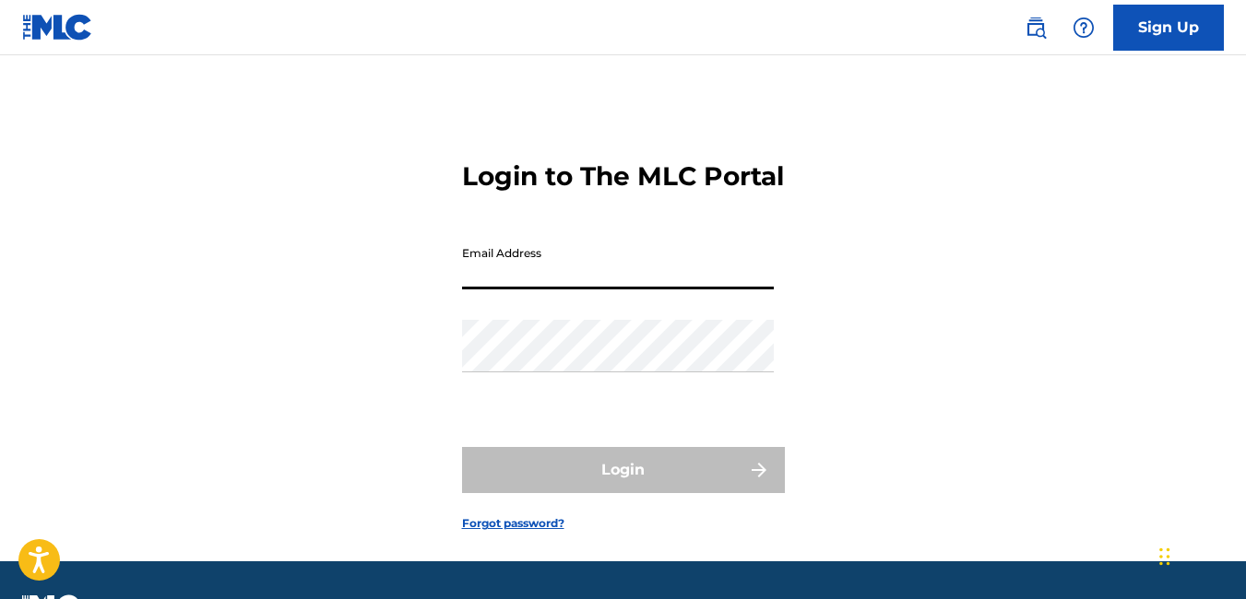
click at [496, 290] on input "Email Address" at bounding box center [618, 263] width 312 height 53
type input "ggolatt@yahoo.com"
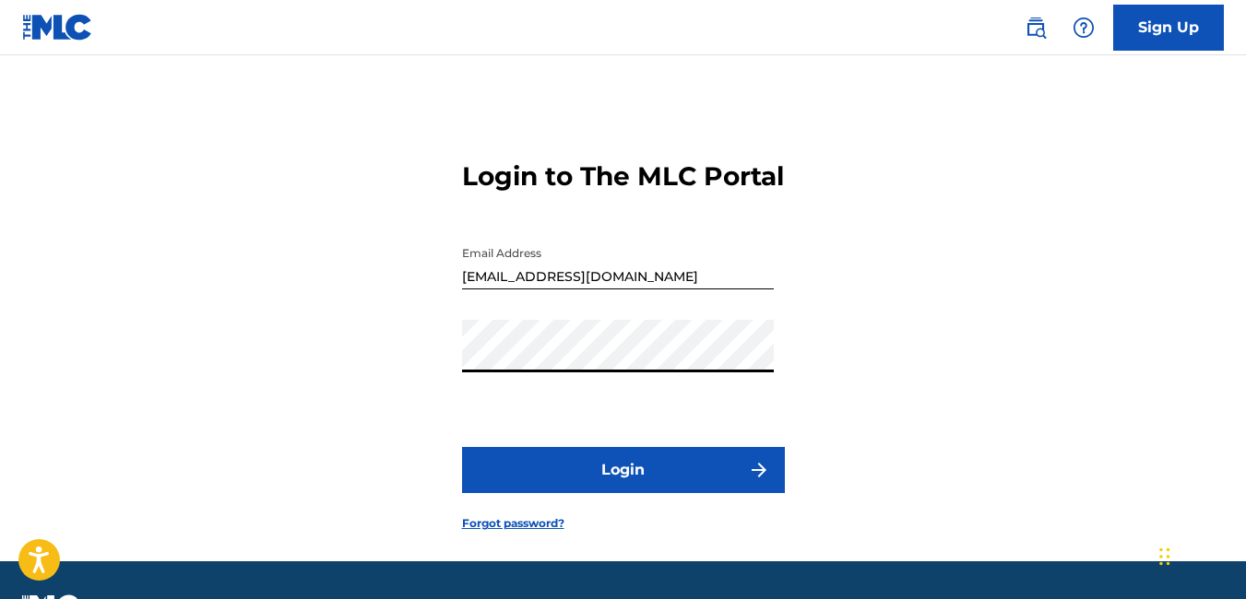
click at [462, 447] on button "Login" at bounding box center [623, 470] width 323 height 46
click at [524, 532] on link "Forgot password?" at bounding box center [513, 524] width 102 height 17
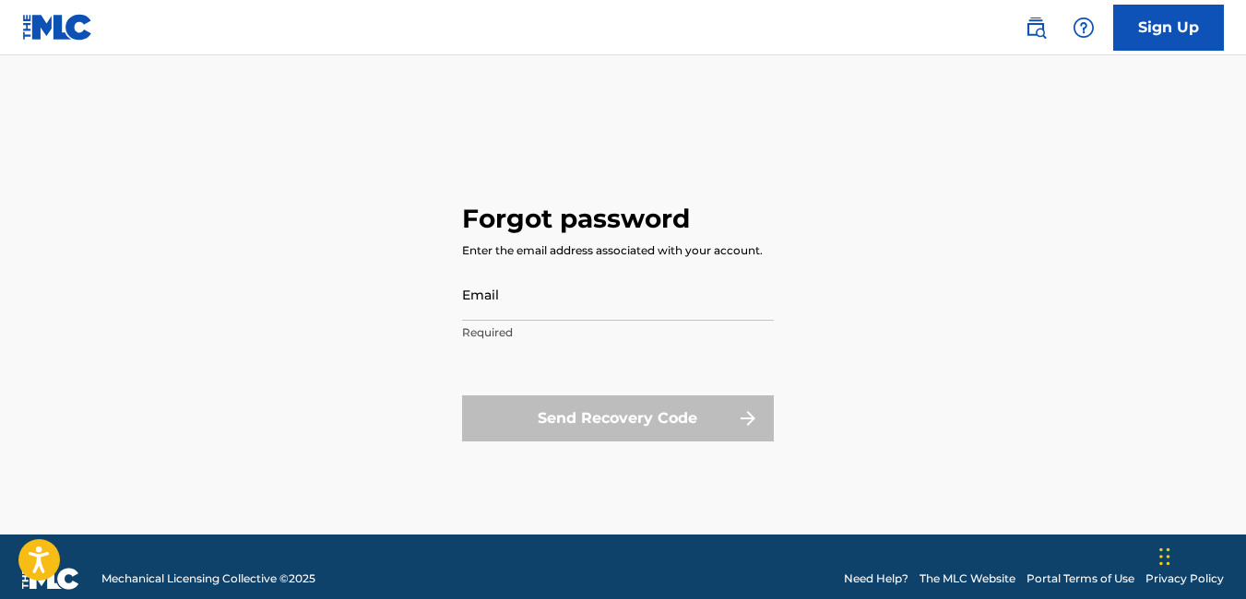
click at [515, 309] on input "Email" at bounding box center [618, 294] width 312 height 53
type input "ggolatt@yahoo.com"
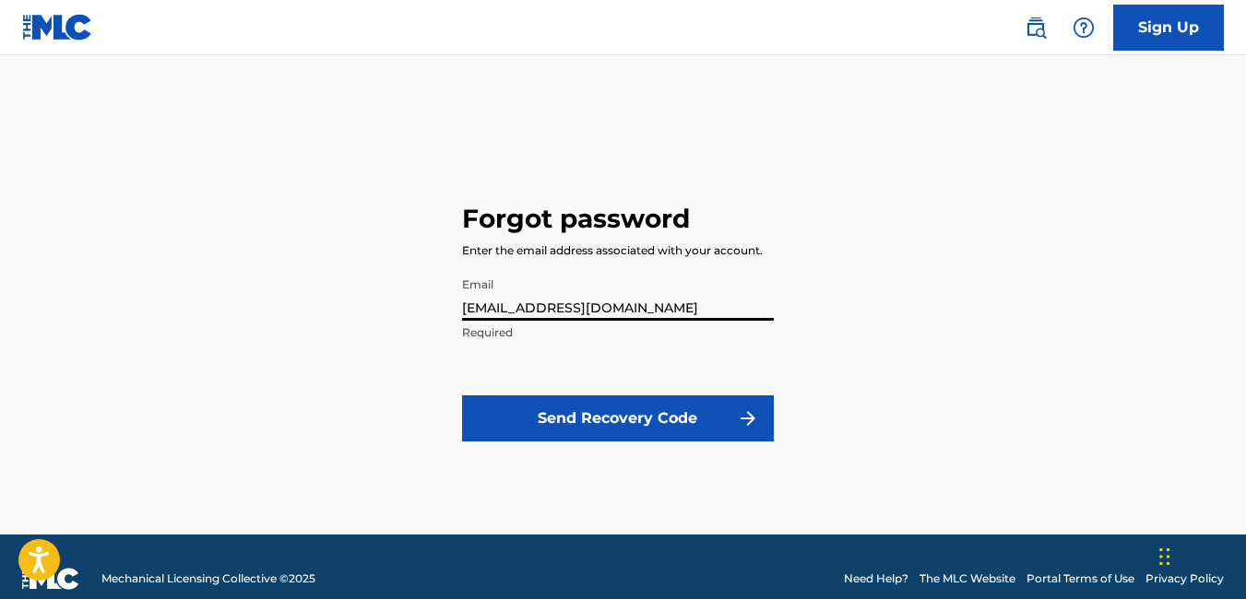
click at [654, 421] on button "Send Recovery Code" at bounding box center [618, 419] width 312 height 46
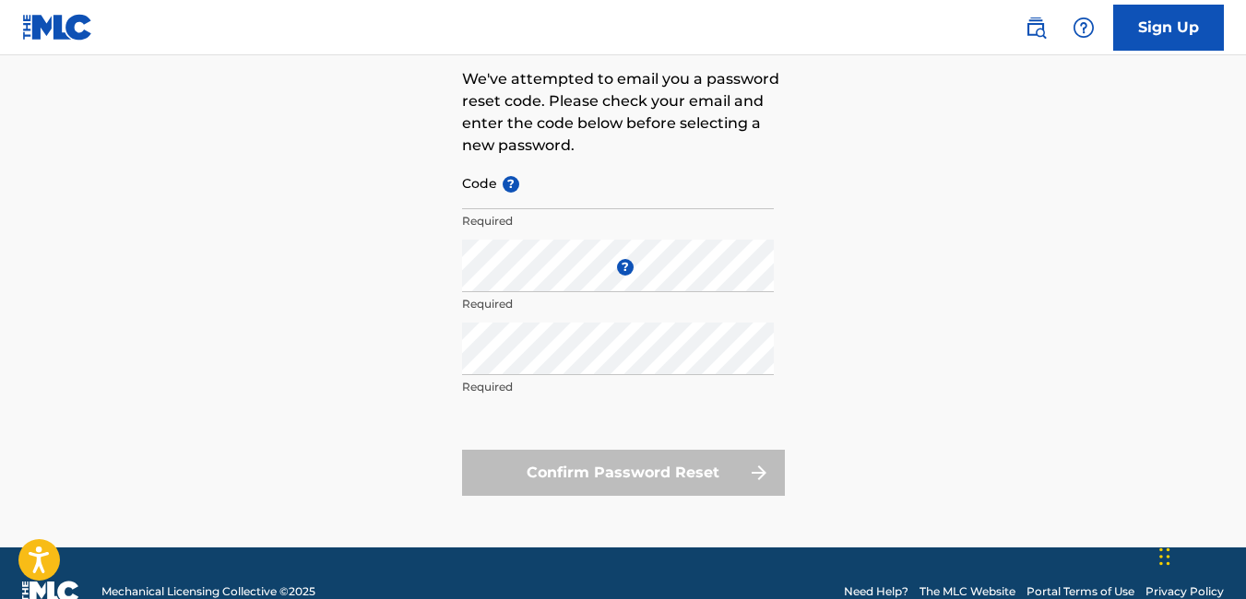
scroll to position [175, 0]
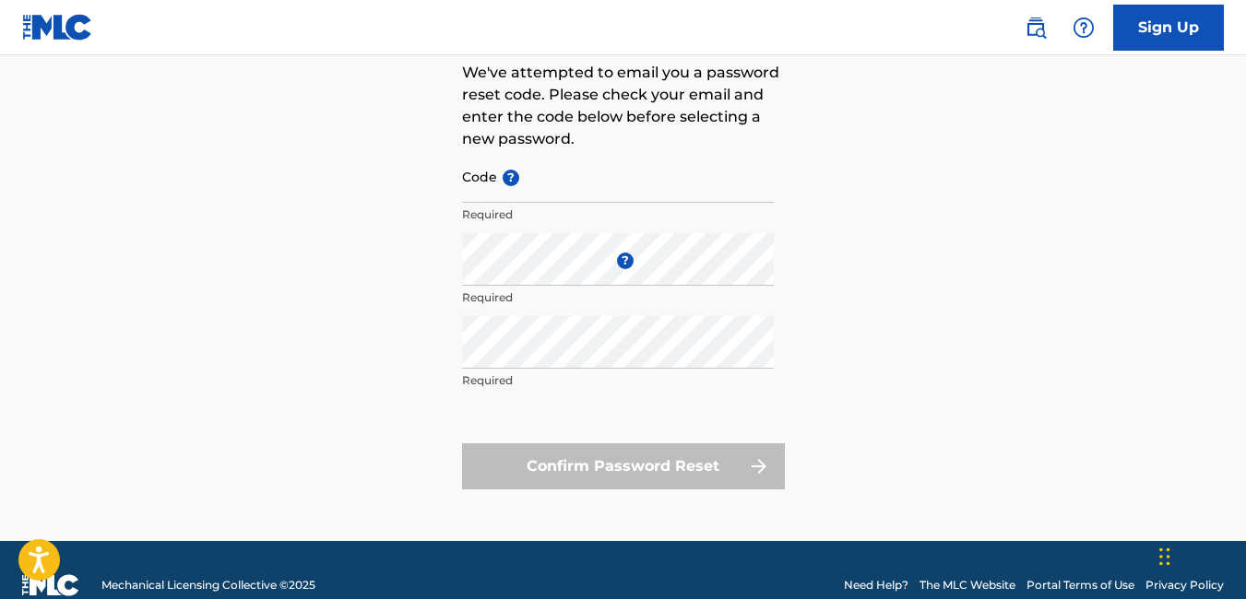
click at [74, 29] on img at bounding box center [57, 27] width 71 height 27
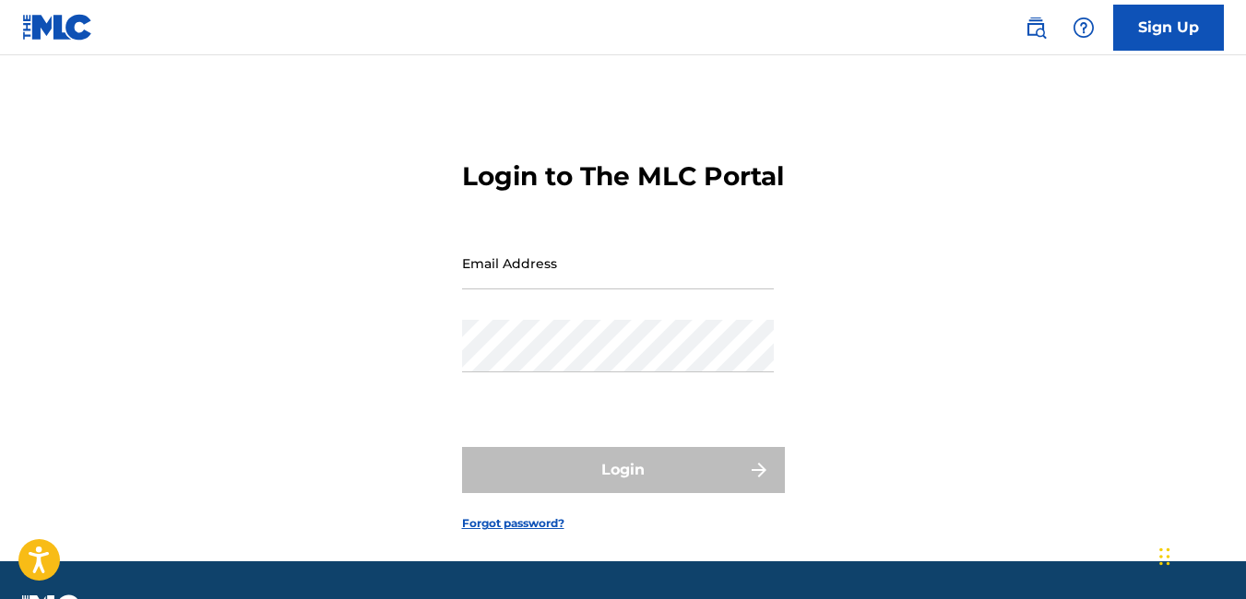
click at [509, 282] on input "Email Address" at bounding box center [618, 263] width 312 height 53
type input "ggolatt@yahoo.com"
click at [508, 532] on link "Forgot password?" at bounding box center [513, 524] width 102 height 17
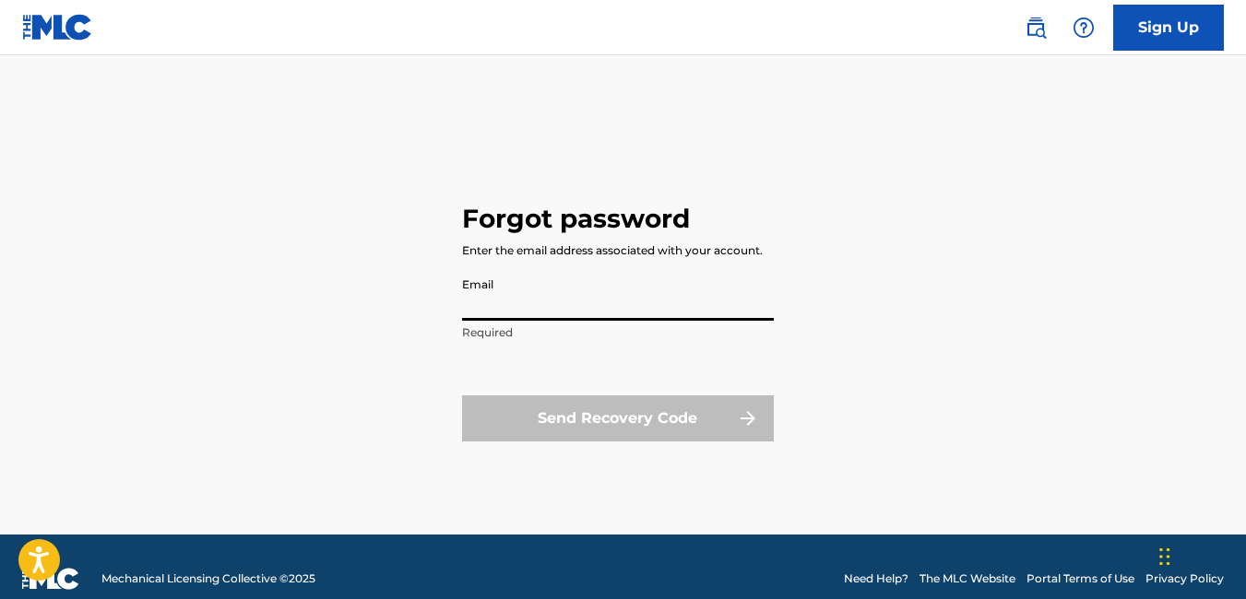
click at [609, 305] on input "Email" at bounding box center [618, 294] width 312 height 53
type input "ggolatt@yahoo.com"
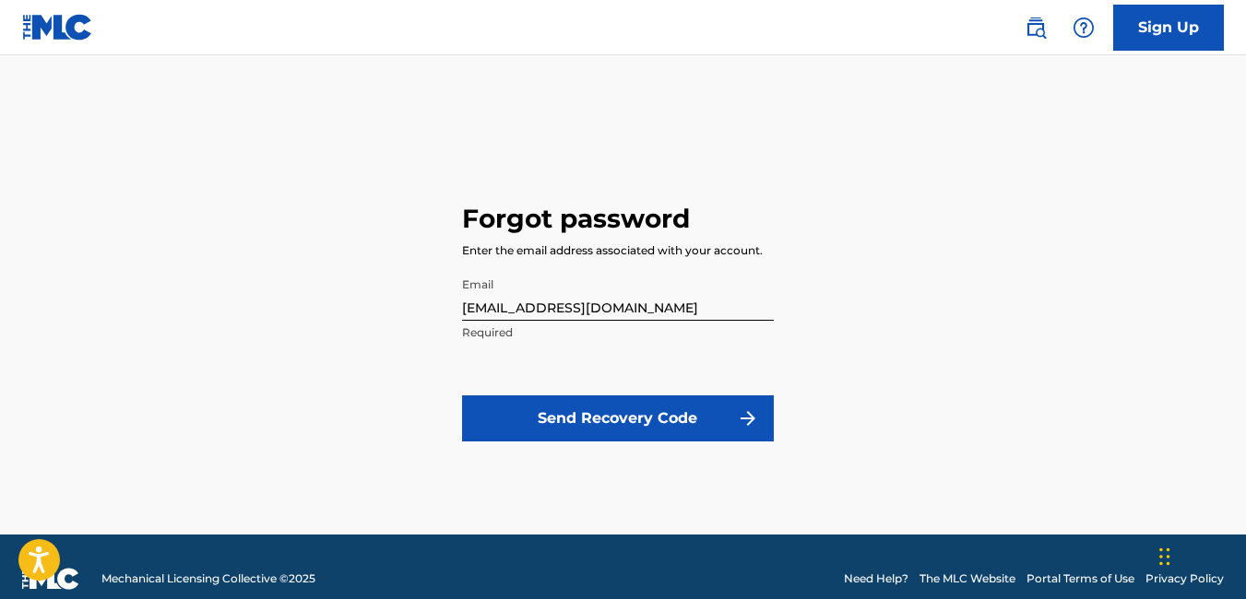
click at [41, 31] on img at bounding box center [57, 27] width 71 height 27
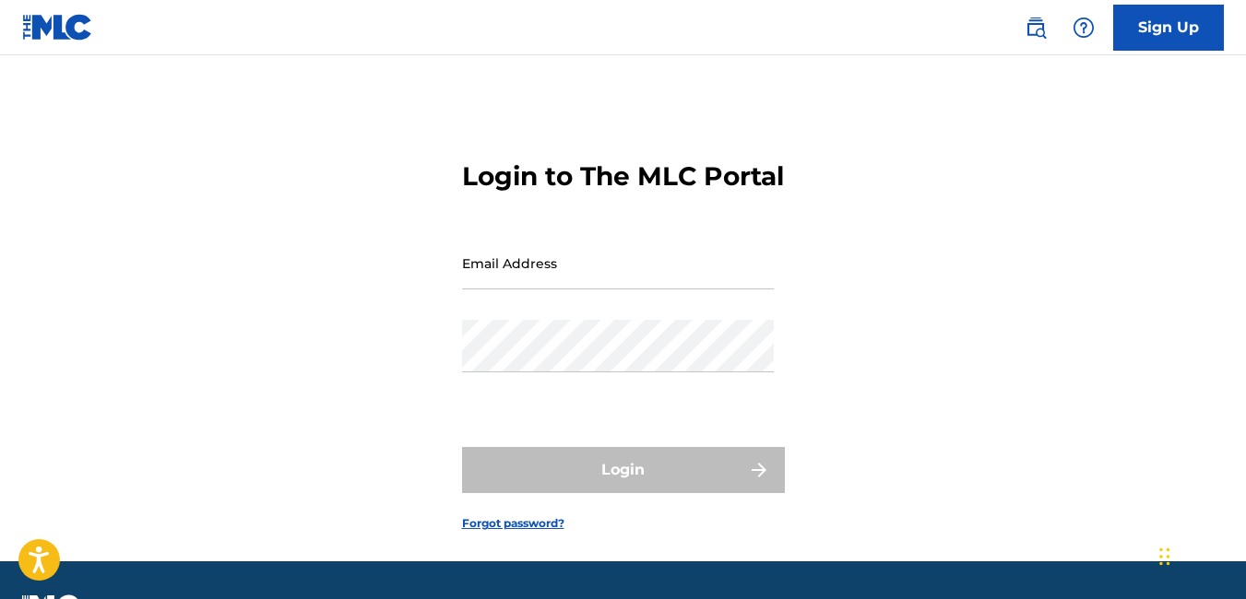
click at [630, 290] on input "Email Address" at bounding box center [618, 263] width 312 height 53
type input "ggolatt@yahoo.com"
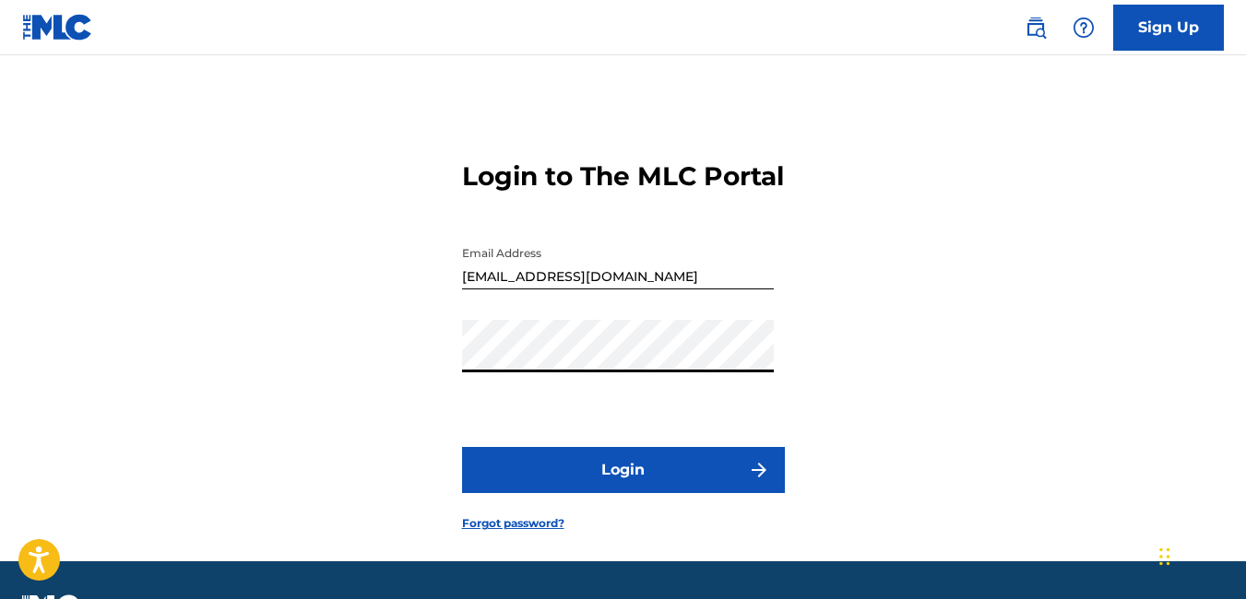
click at [606, 490] on button "Login" at bounding box center [623, 470] width 323 height 46
click at [1149, 38] on link "Sign Up" at bounding box center [1168, 28] width 111 height 46
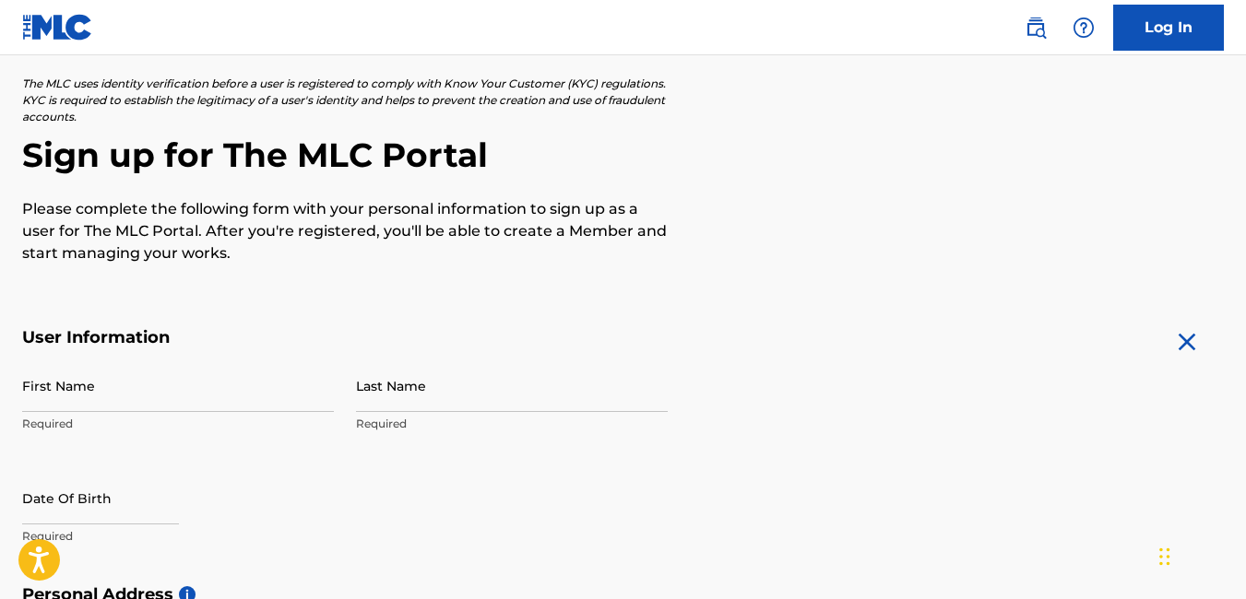
scroll to position [123, 0]
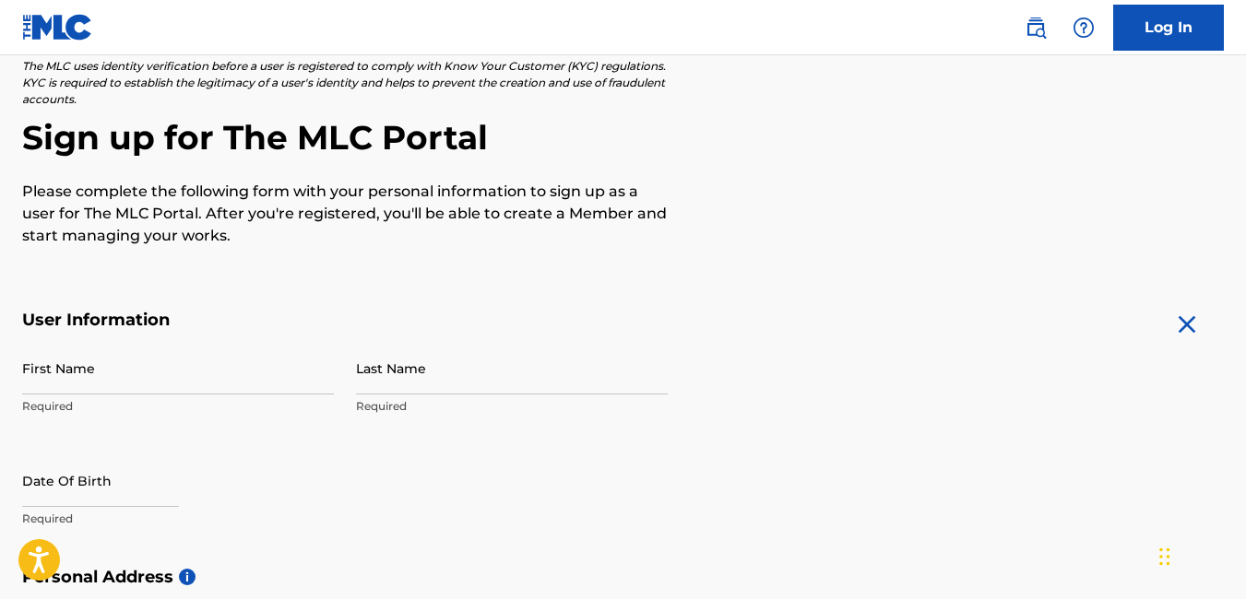
click at [167, 367] on input "First Name" at bounding box center [178, 368] width 312 height 53
click at [77, 367] on input "First Name" at bounding box center [178, 368] width 312 height 53
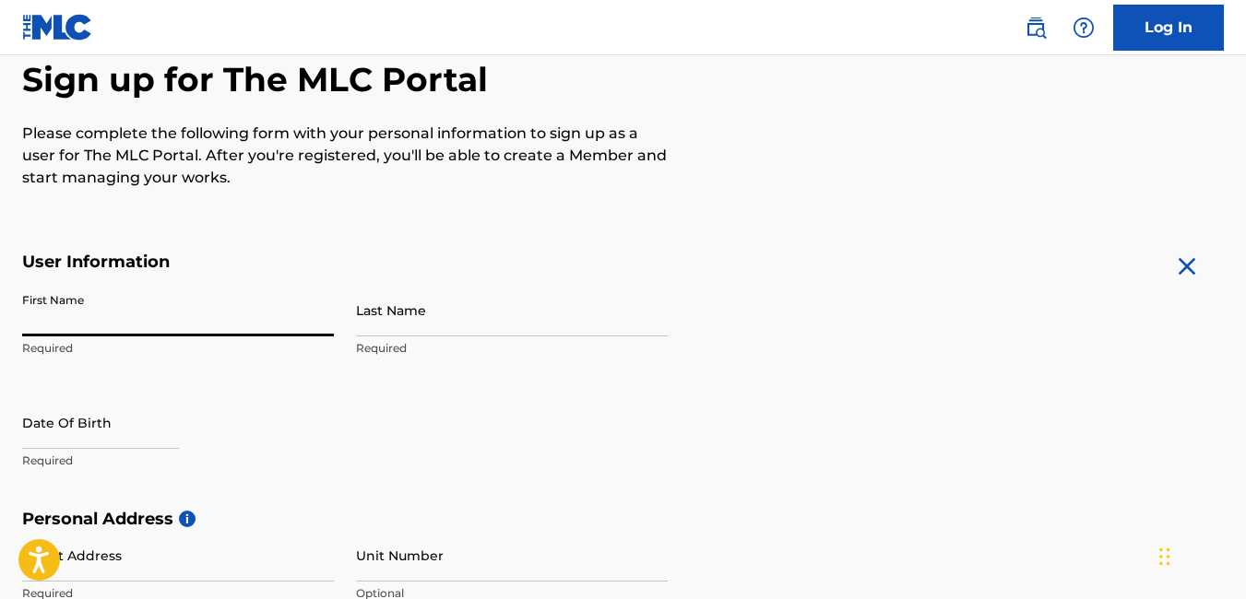
scroll to position [184, 0]
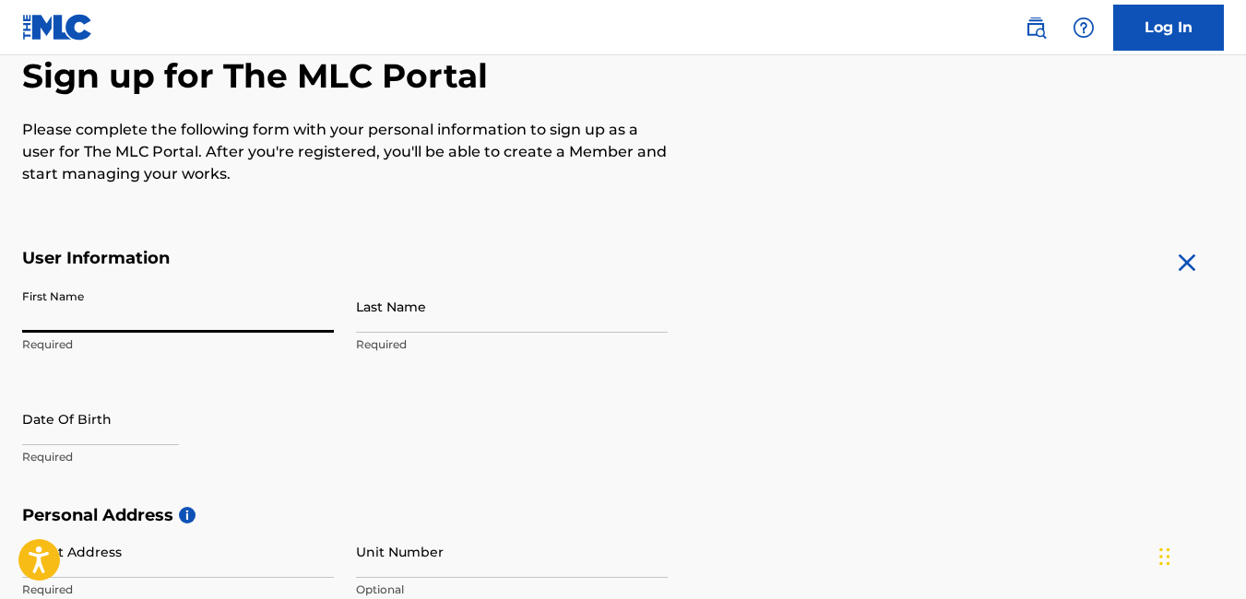
drag, startPoint x: 125, startPoint y: 313, endPoint x: 57, endPoint y: 296, distance: 70.2
click at [57, 296] on input "First Name" at bounding box center [178, 306] width 312 height 53
type input "[PERSON_NAME]"
type input "Golatt"
type input "1256 Pinedale Cir. NW"
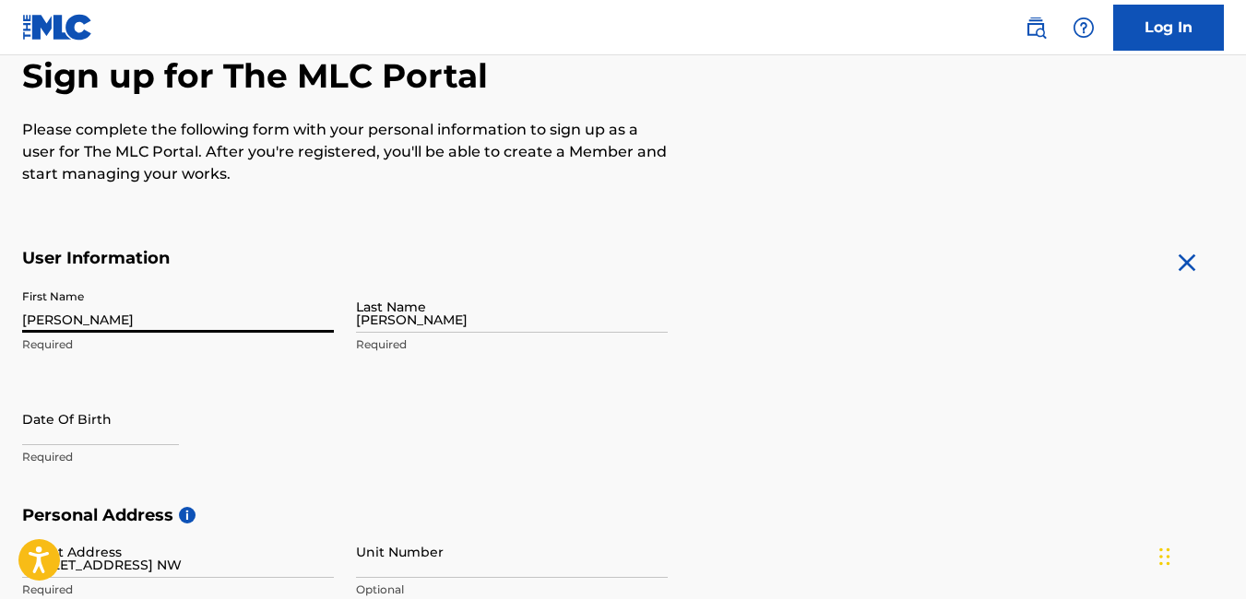
type input "Conyers"
type input "30012"
type input "US"
type input "ggolatt@yahoo.com"
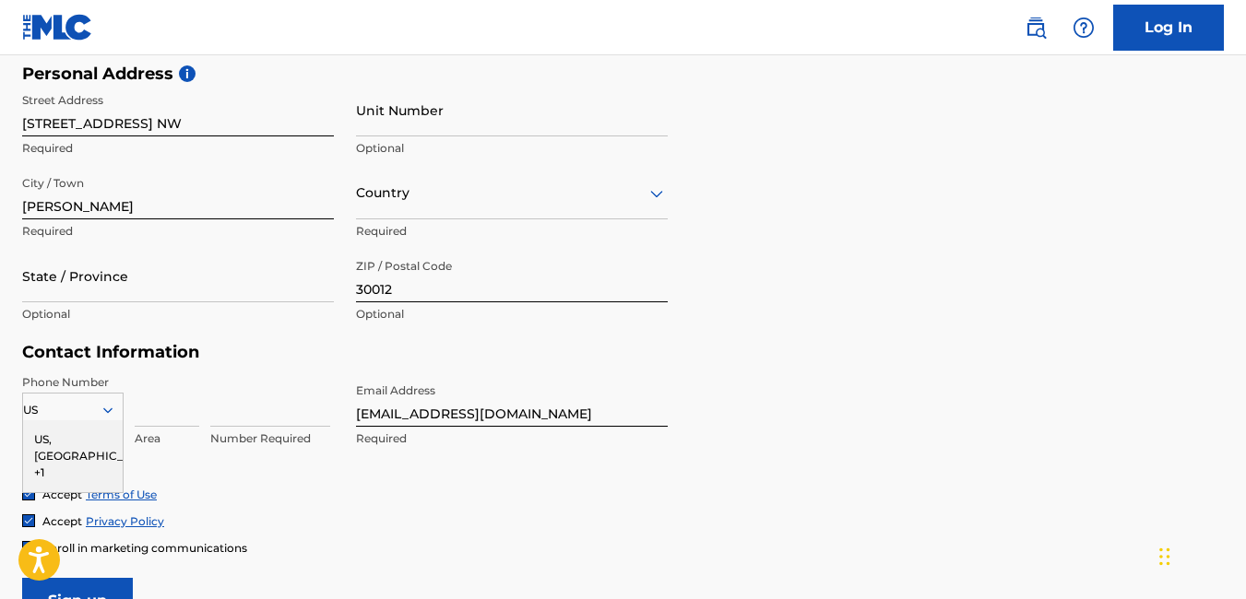
scroll to position [641, 0]
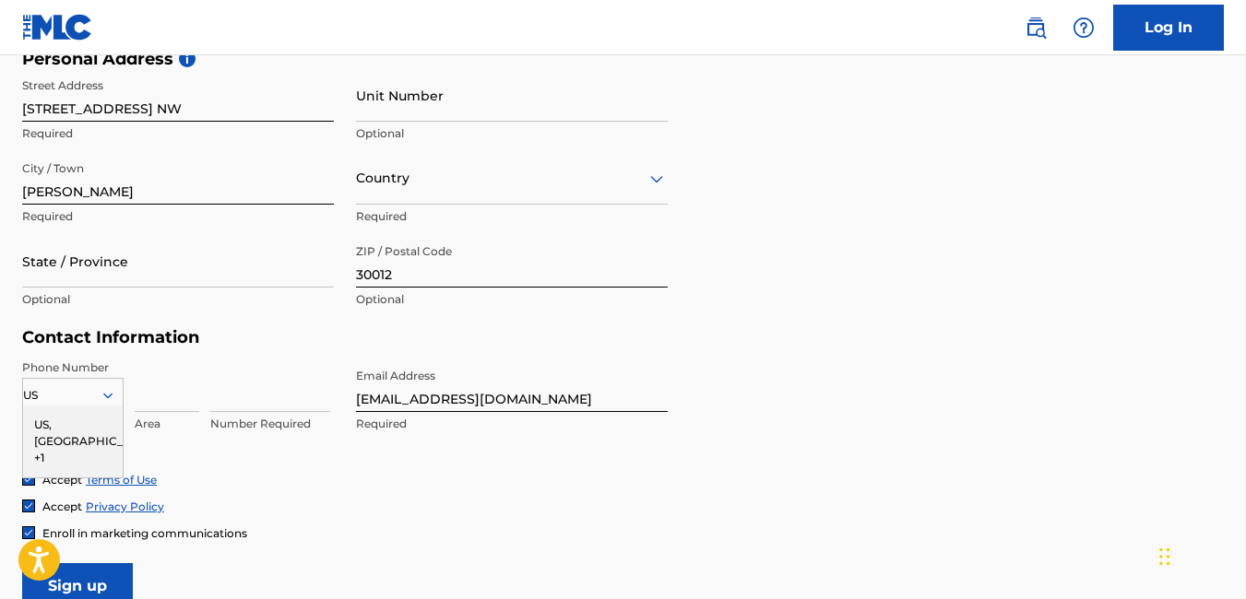
click at [130, 267] on input "State / Province" at bounding box center [178, 261] width 312 height 53
click at [841, 506] on div "Accept Privacy Policy" at bounding box center [623, 507] width 1202 height 16
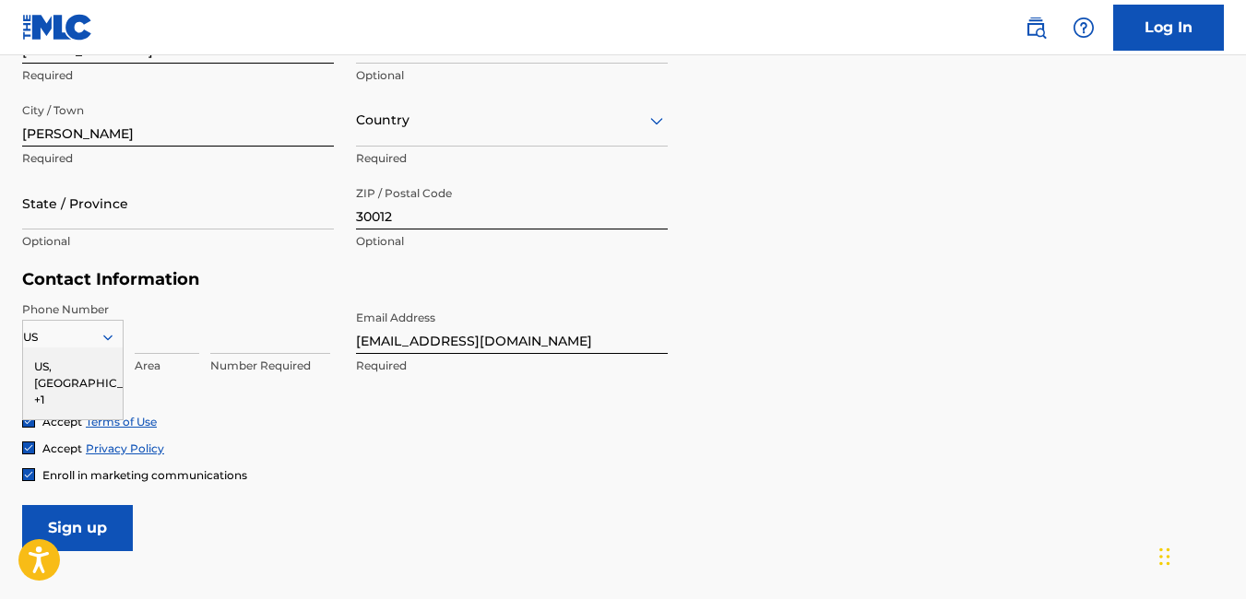
scroll to position [702, 0]
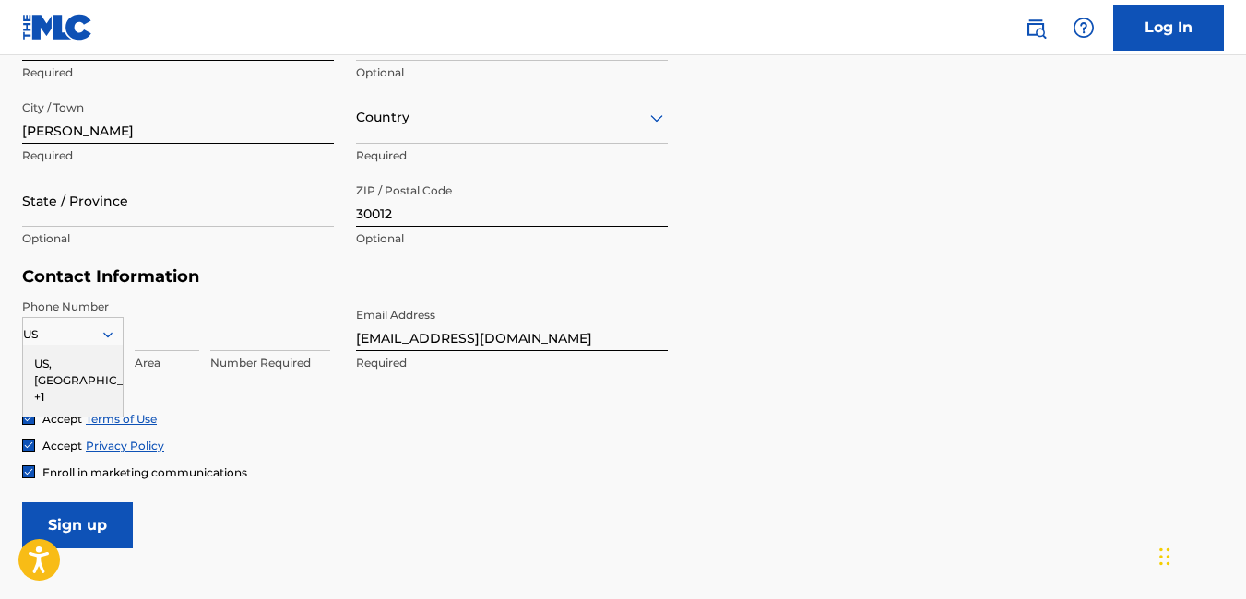
click at [152, 348] on input at bounding box center [167, 325] width 65 height 53
type input "404"
type input "United States"
type input "Georgia"
type input "8595233"
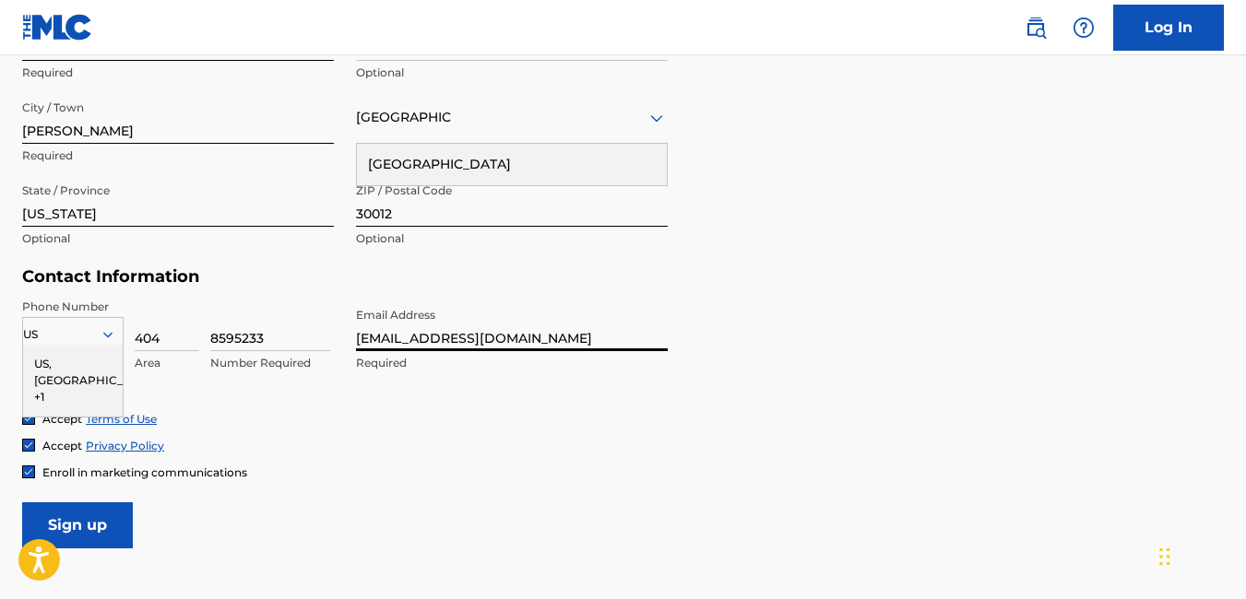
click at [475, 338] on input "ggolatt@yahoo.com" at bounding box center [512, 325] width 312 height 53
click at [467, 328] on input "ggolatt@yahoo.com" at bounding box center [512, 325] width 312 height 53
click at [466, 328] on input "ggolatt@yahoo.com" at bounding box center [512, 325] width 312 height 53
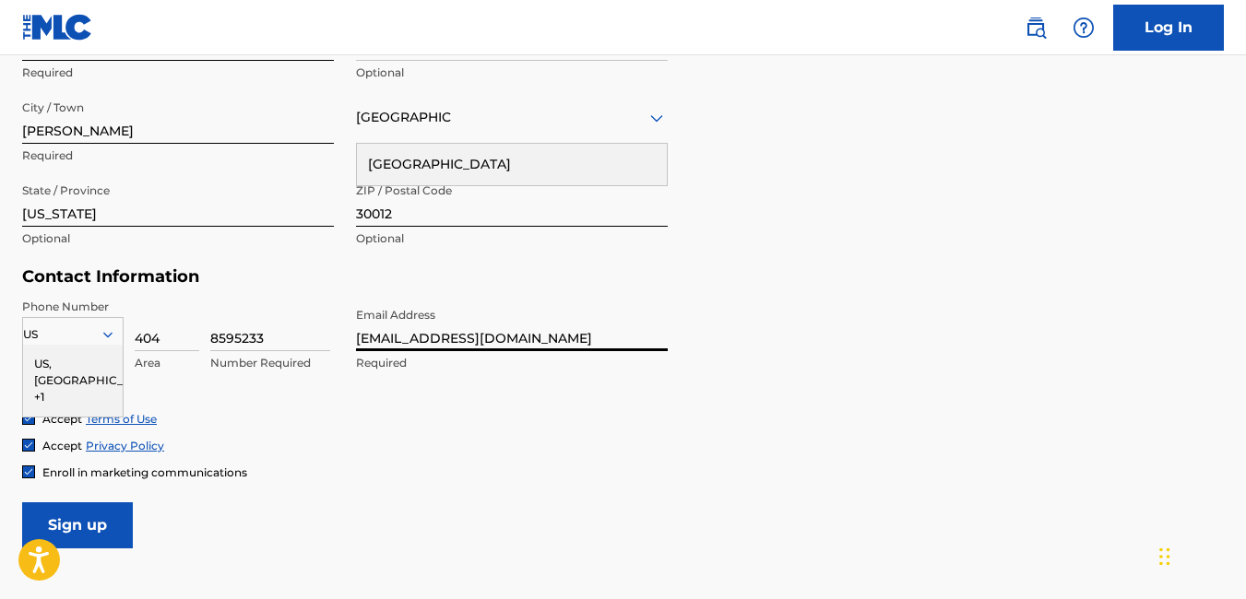
click at [466, 328] on input "ggolatt@yahoo.com" at bounding box center [512, 325] width 312 height 53
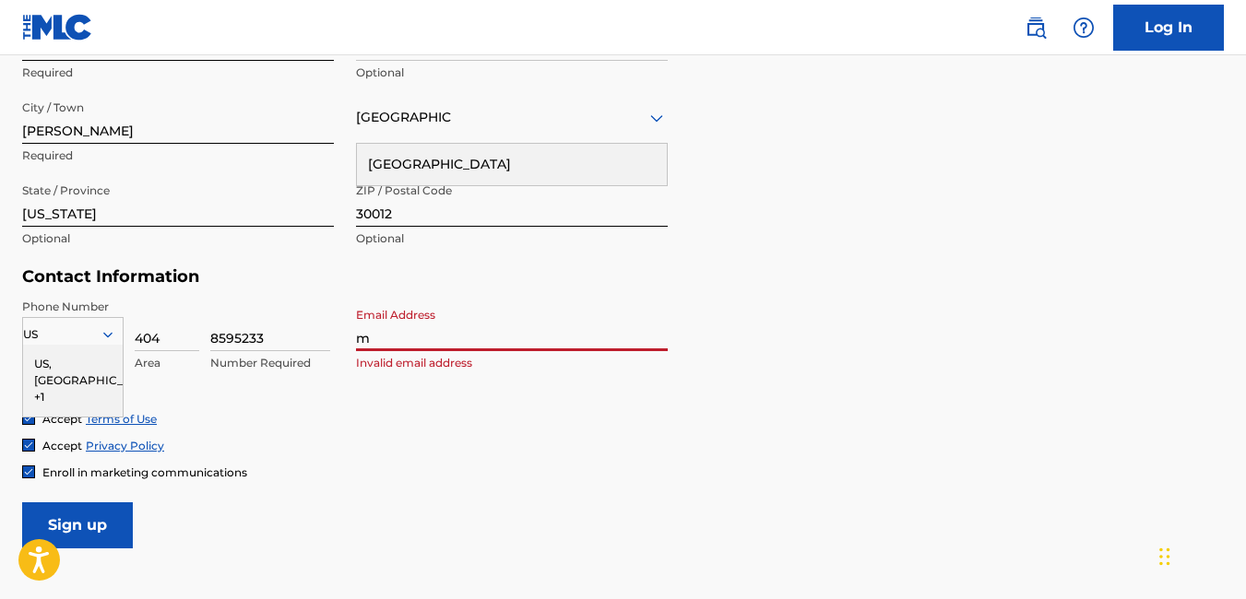
type input "mobtekrecordz@gmail.com"
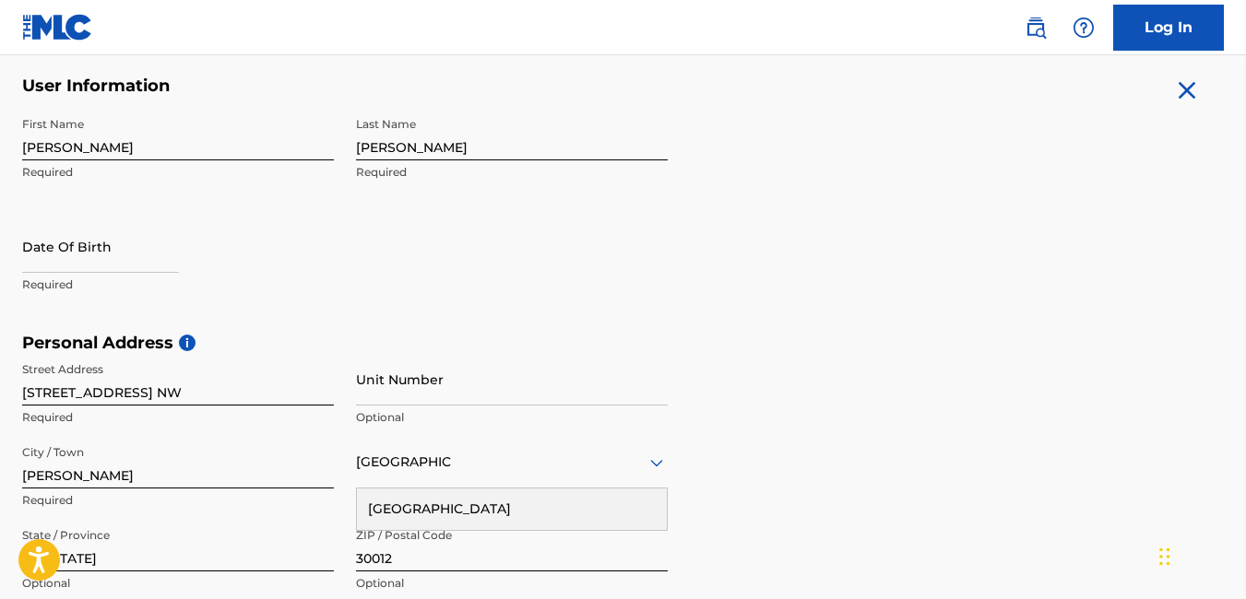
scroll to position [333, 0]
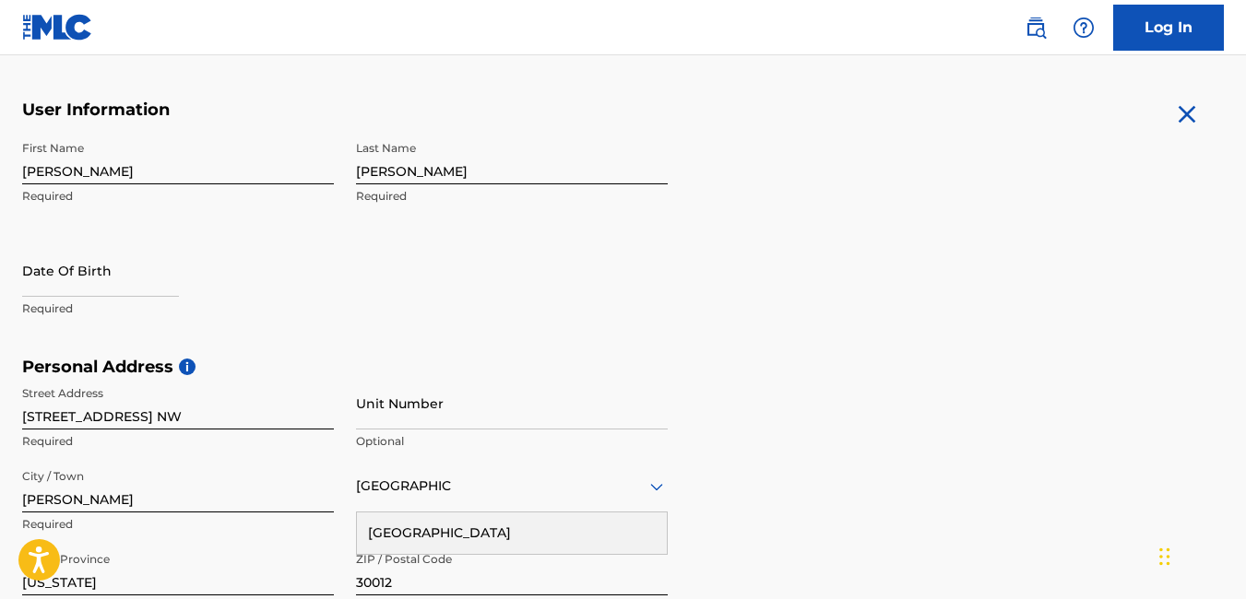
select select "7"
select select "2025"
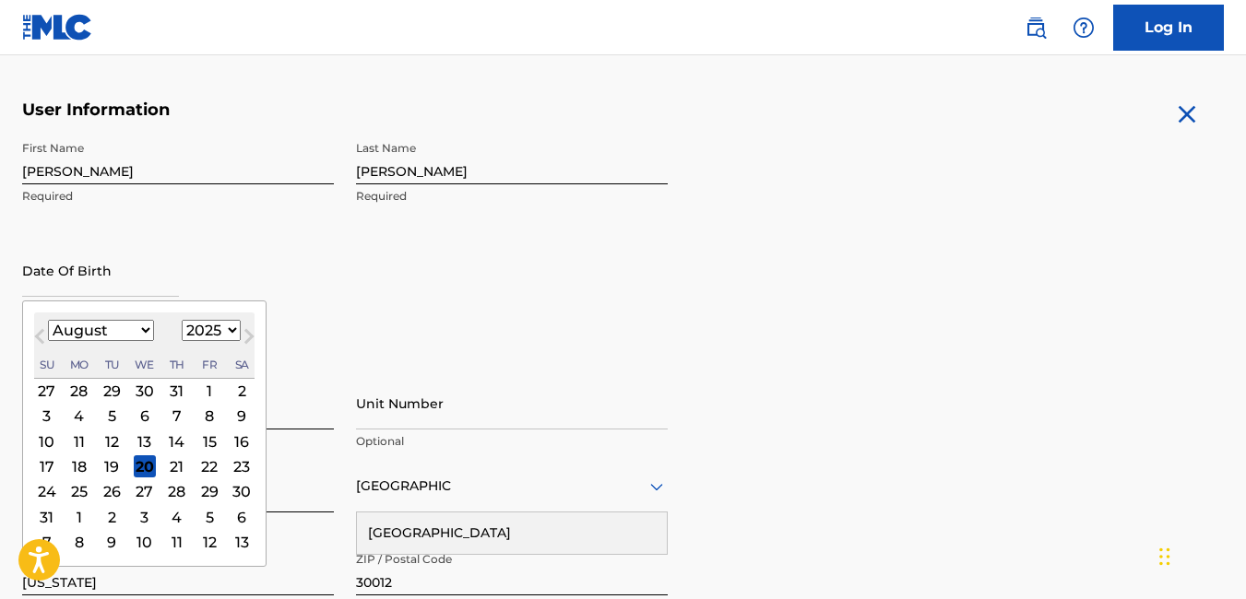
click at [33, 265] on input "text" at bounding box center [100, 270] width 157 height 53
click at [118, 323] on select "January February March April May June July August September October November De…" at bounding box center [101, 330] width 106 height 21
select select "0"
click at [48, 320] on select "January February March April May June July August September October November De…" at bounding box center [101, 330] width 106 height 21
click at [219, 328] on select "1899 1900 1901 1902 1903 1904 1905 1906 1907 1908 1909 1910 1911 1912 1913 1914…" at bounding box center [211, 330] width 59 height 21
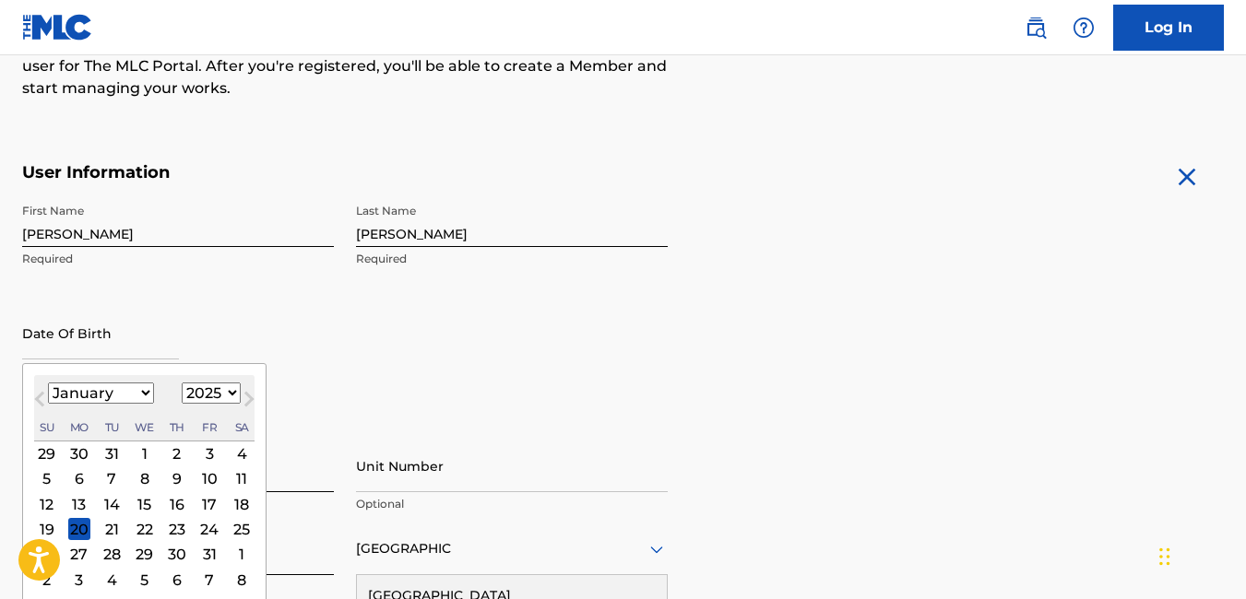
scroll to position [210, 0]
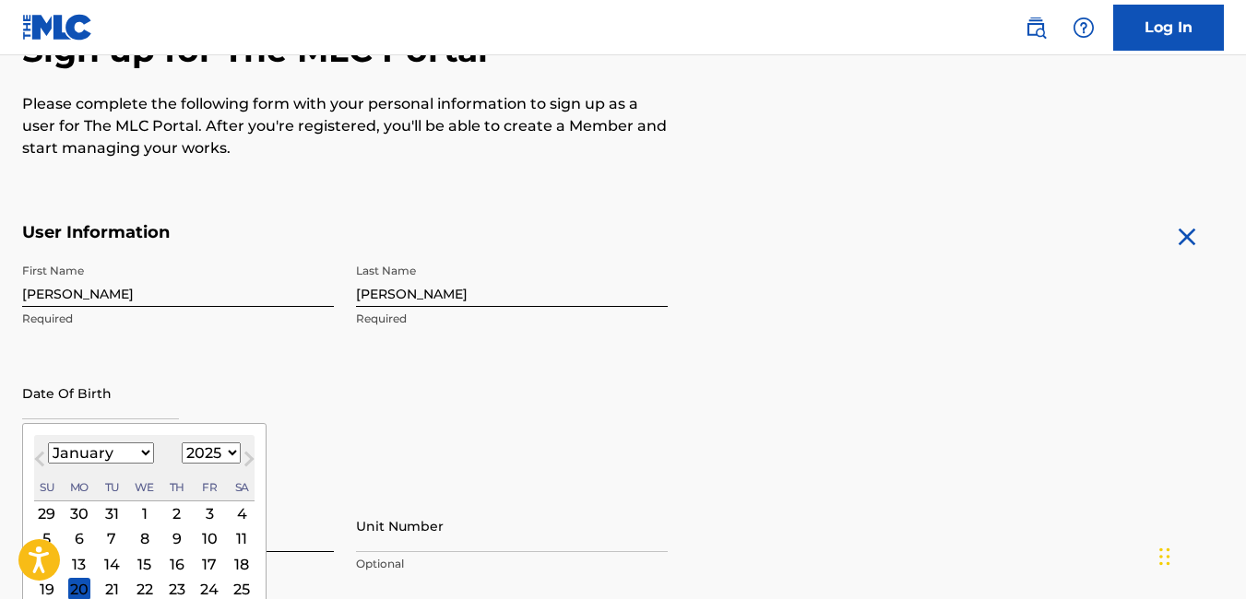
click at [205, 449] on select "1899 1900 1901 1902 1903 1904 1905 1906 1907 1908 1909 1910 1911 1912 1913 1914…" at bounding box center [211, 453] width 59 height 21
select select "1979"
click at [182, 443] on select "1899 1900 1901 1902 1903 1904 1905 1906 1907 1908 1909 1910 1911 1912 1913 1914…" at bounding box center [211, 453] width 59 height 21
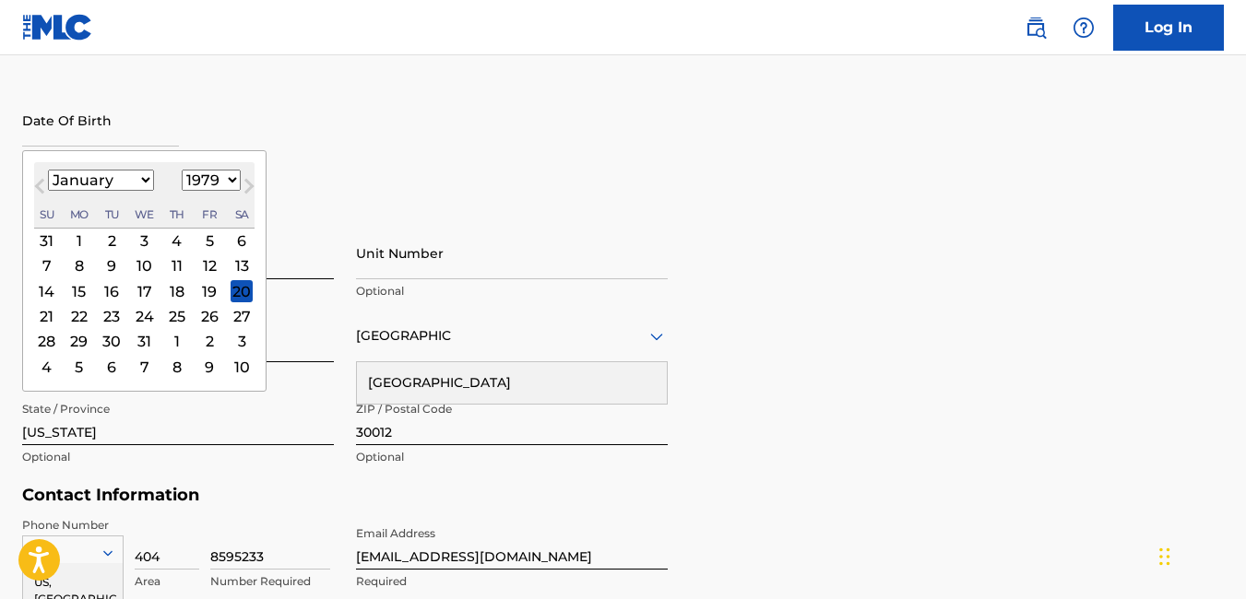
scroll to position [487, 0]
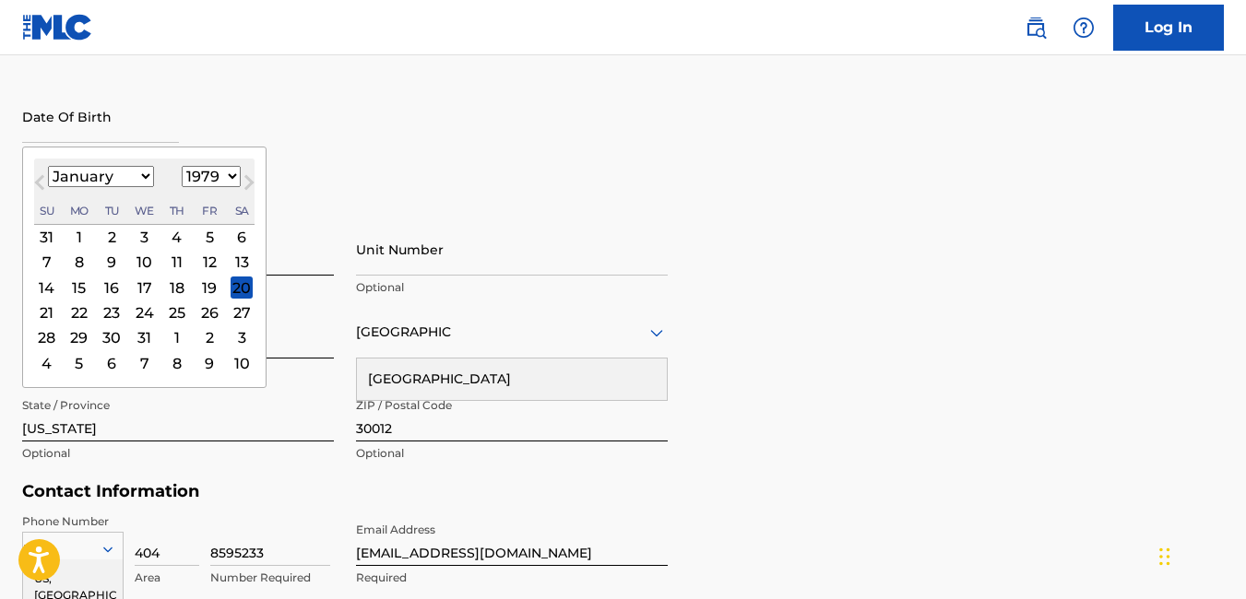
click at [238, 290] on div "20" at bounding box center [242, 288] width 22 height 22
type input "January 20 1979"
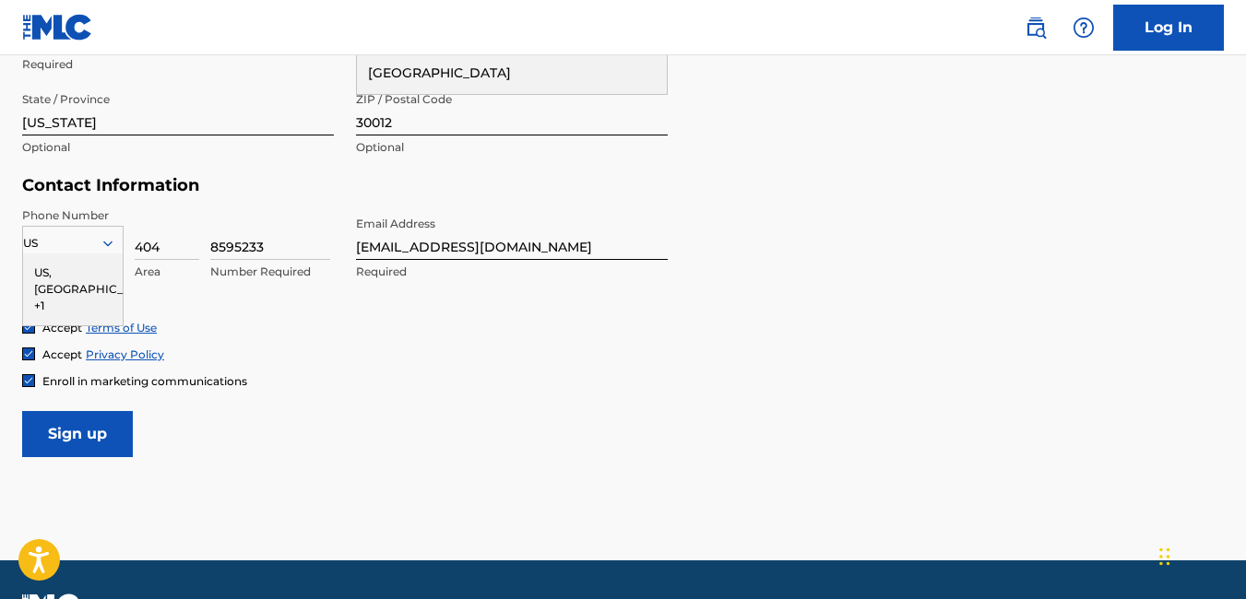
scroll to position [794, 0]
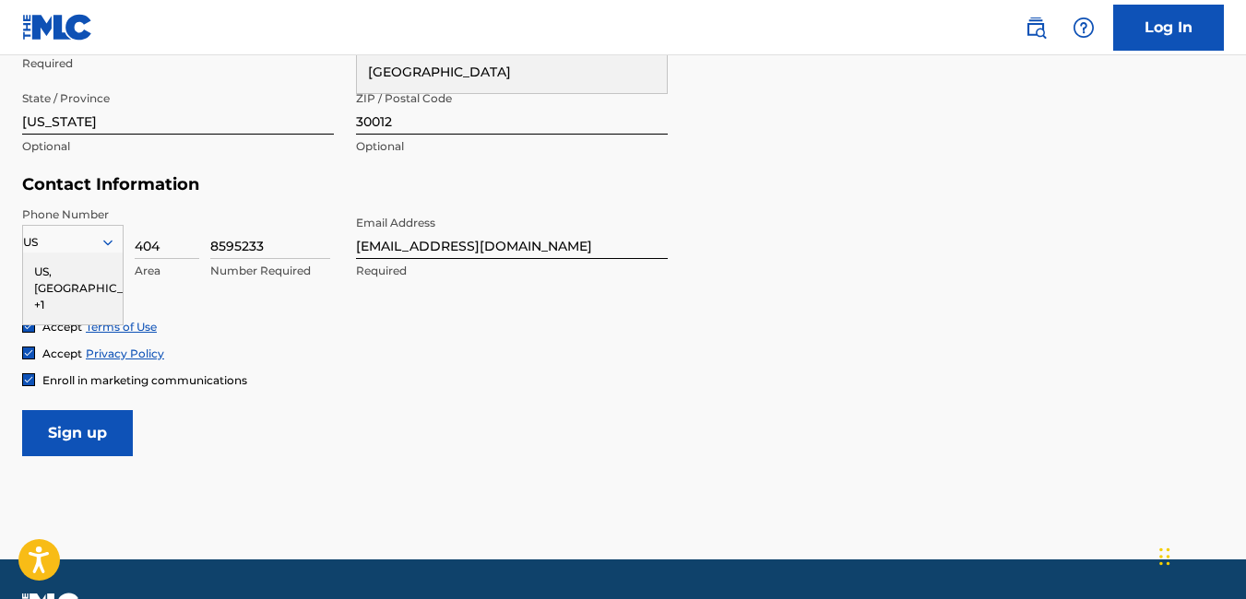
click at [89, 435] on input "Sign up" at bounding box center [77, 433] width 111 height 46
click at [39, 277] on div "US, CA +1" at bounding box center [73, 289] width 100 height 72
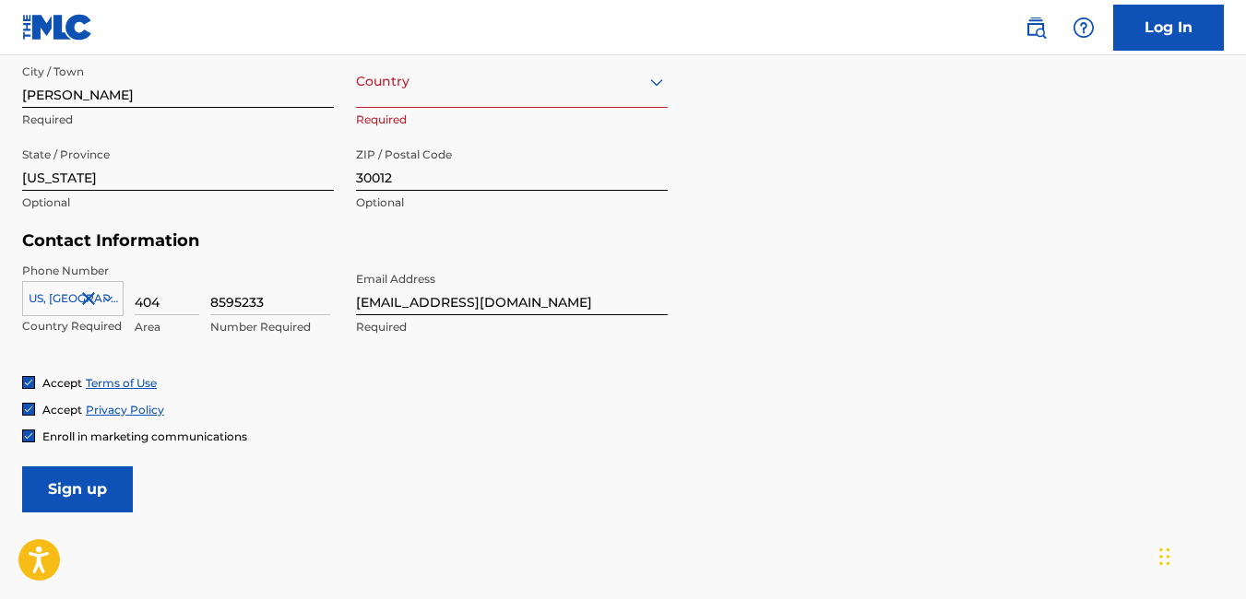
scroll to position [641, 0]
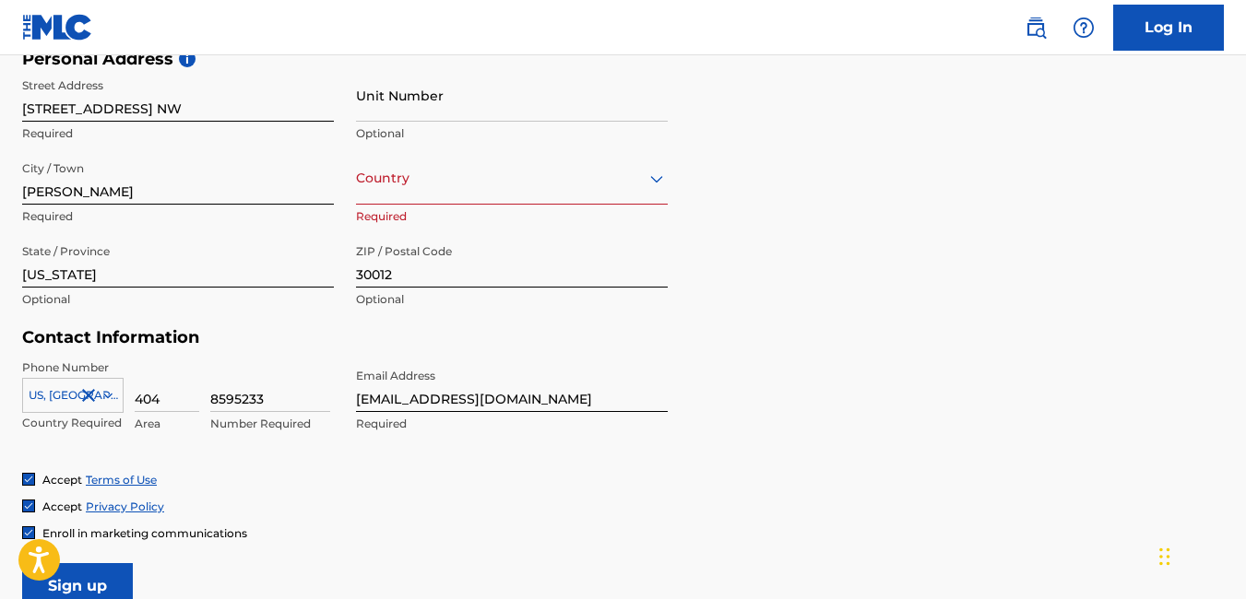
click at [446, 183] on div at bounding box center [512, 178] width 312 height 23
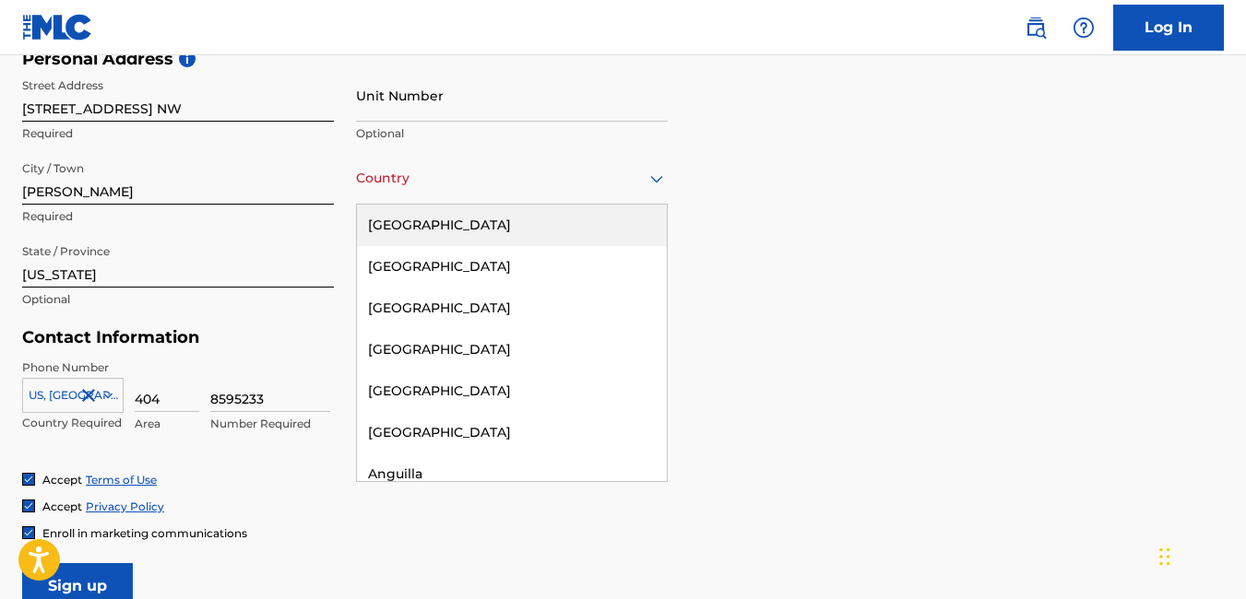
click at [453, 227] on div "United States" at bounding box center [512, 225] width 310 height 41
click at [453, 227] on div "223 results available. Use Up and Down to choose options, press Enter to select…" at bounding box center [512, 193] width 312 height 83
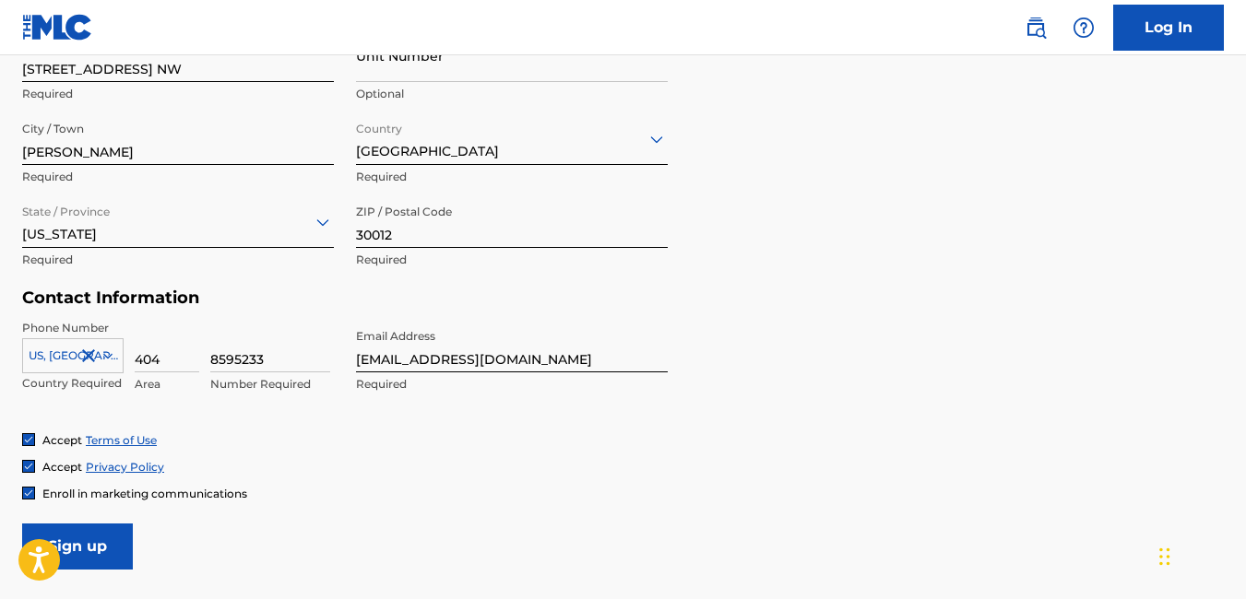
scroll to position [794, 0]
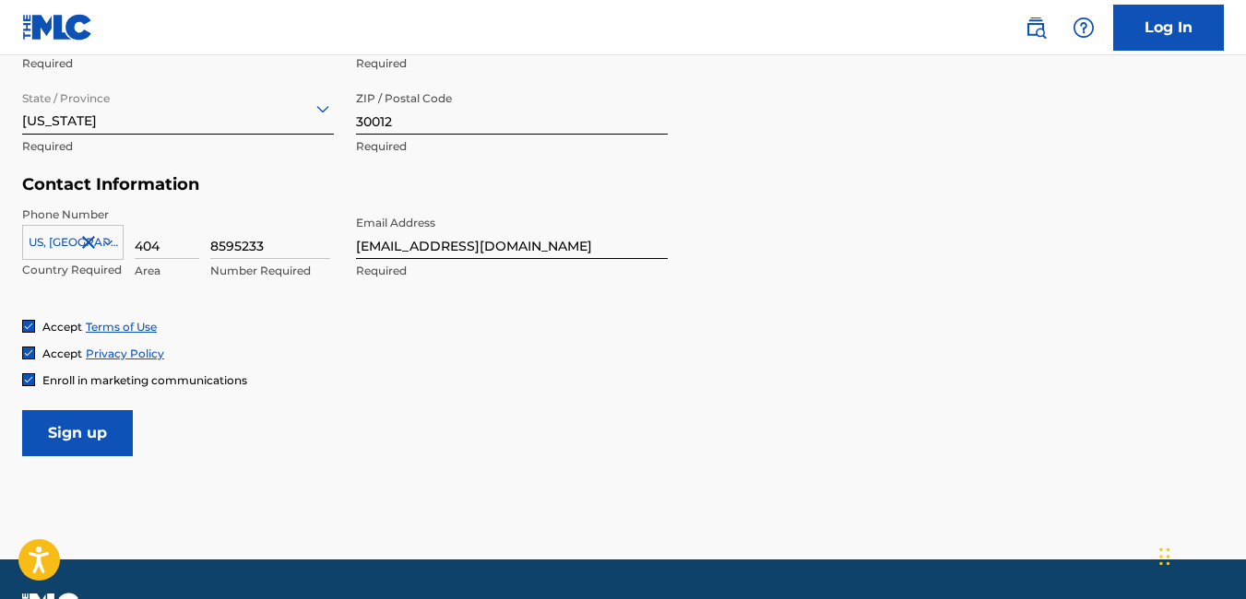
click at [86, 436] on input "Sign up" at bounding box center [77, 433] width 111 height 46
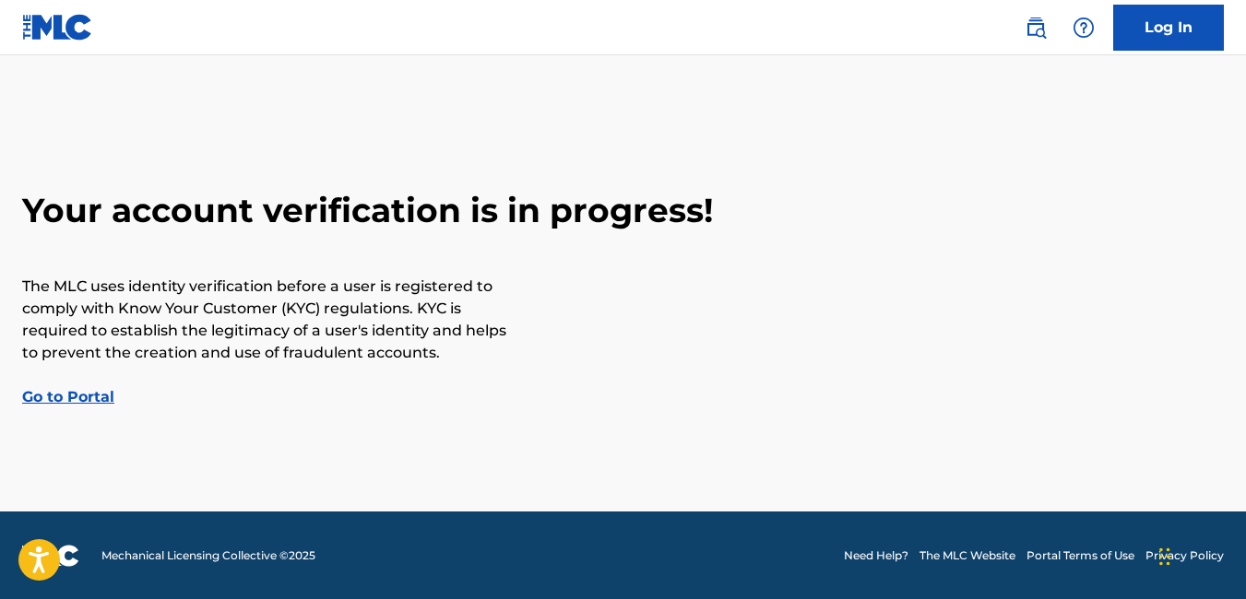
click at [1152, 38] on link "Log In" at bounding box center [1168, 28] width 111 height 46
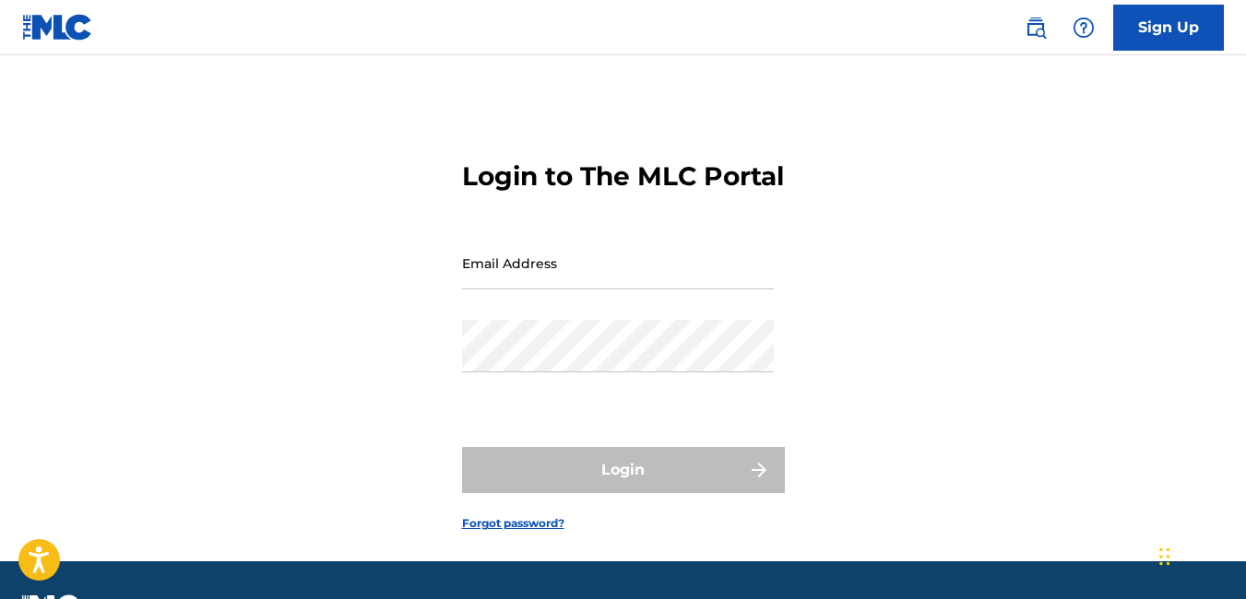
click at [551, 289] on input "Email Address" at bounding box center [618, 263] width 312 height 53
type input "mobtekrecordz@gmail.com"
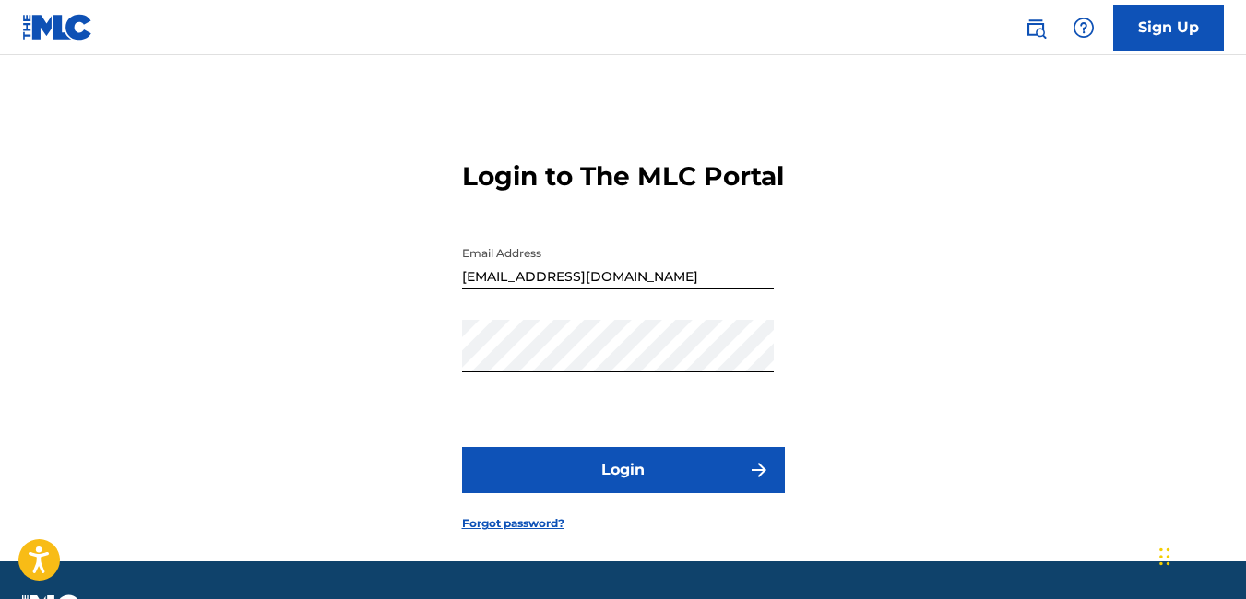
click at [657, 493] on button "Login" at bounding box center [623, 470] width 323 height 46
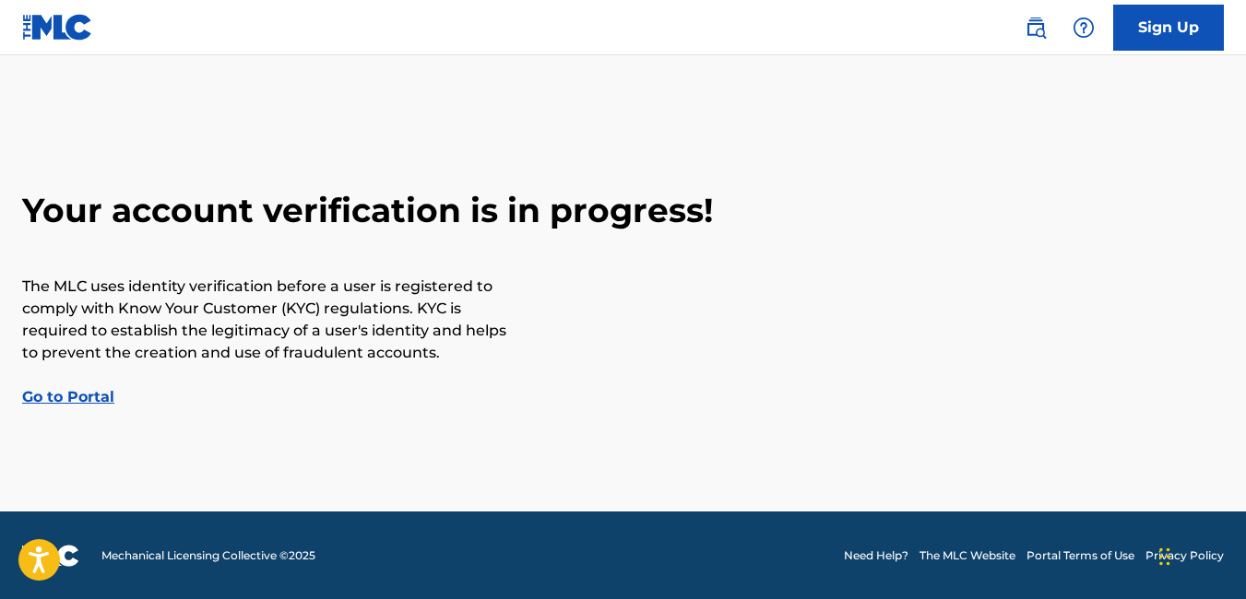
click at [43, 27] on img at bounding box center [57, 27] width 71 height 27
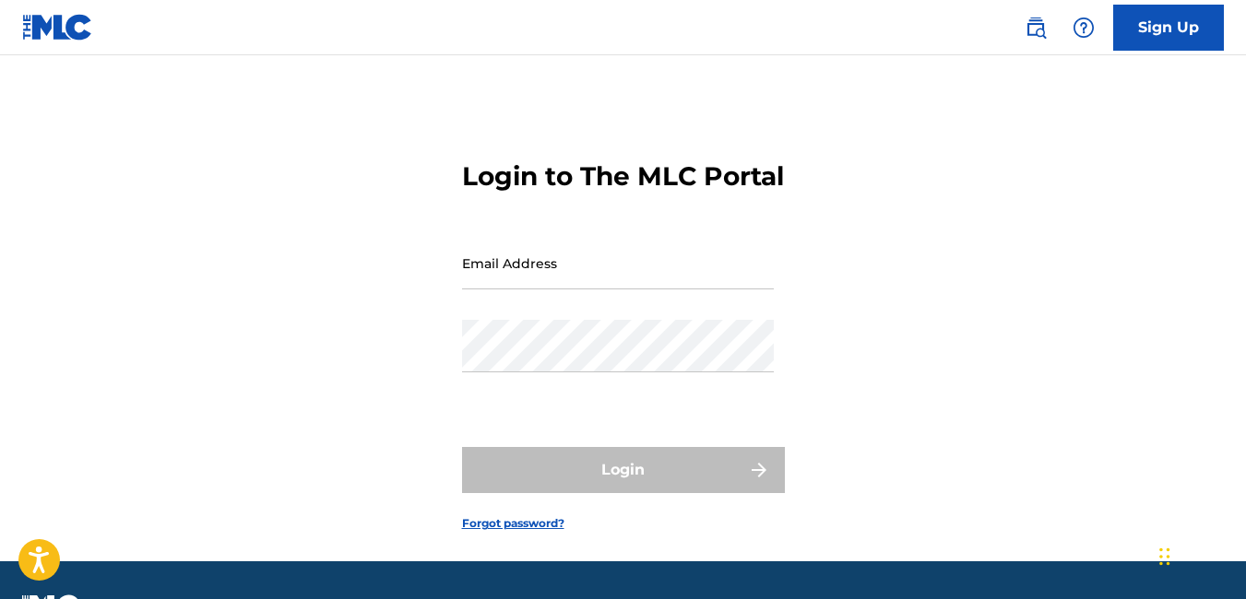
type input "mobtekrecordz@gmail.com"
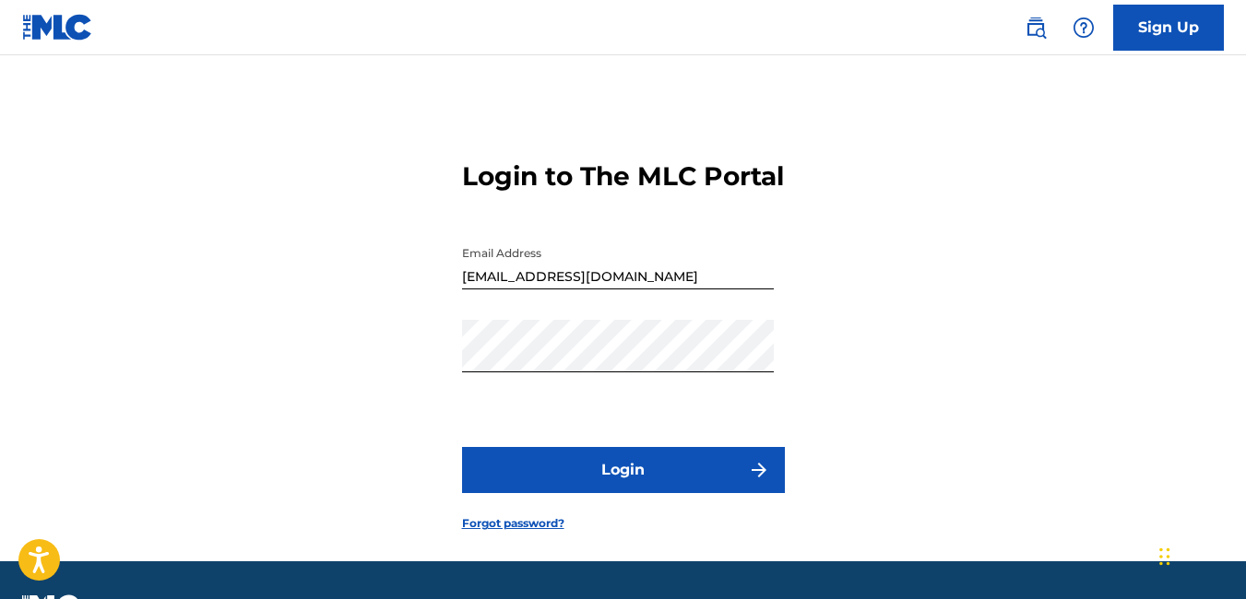
click at [958, 480] on div "Login to The MLC Portal Email Address mobtekrecordz@gmail.com Password Login Fo…" at bounding box center [623, 331] width 1246 height 460
click at [617, 491] on button "Login" at bounding box center [623, 470] width 323 height 46
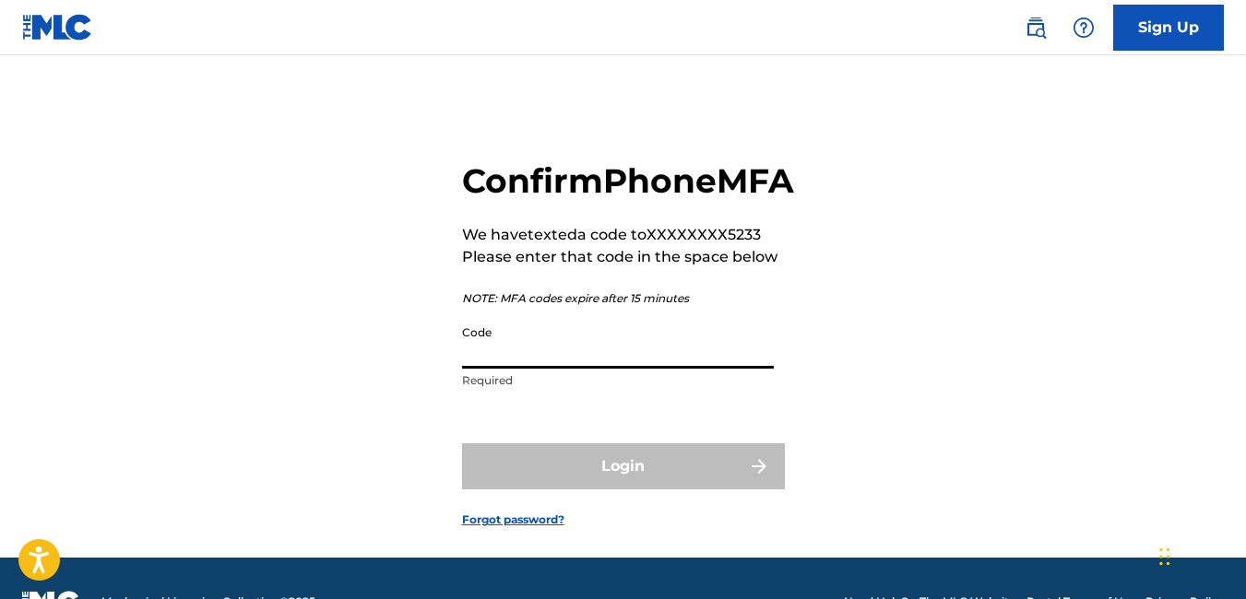
click at [539, 369] on input "Code" at bounding box center [618, 342] width 312 height 53
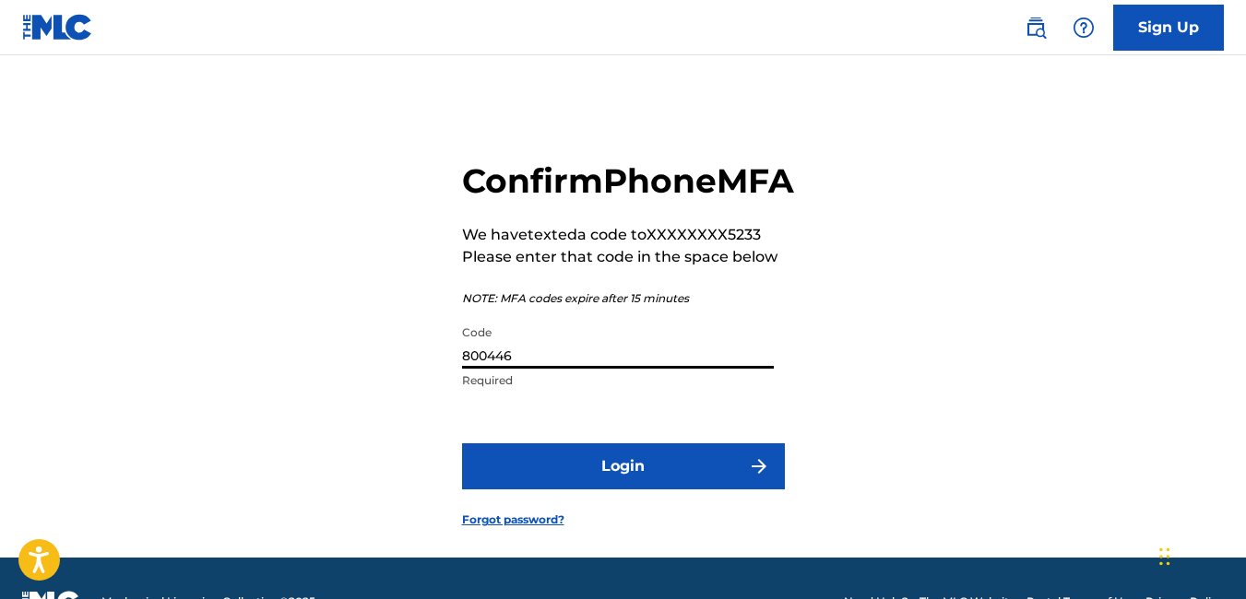
type input "800446"
click at [627, 490] on button "Login" at bounding box center [623, 467] width 323 height 46
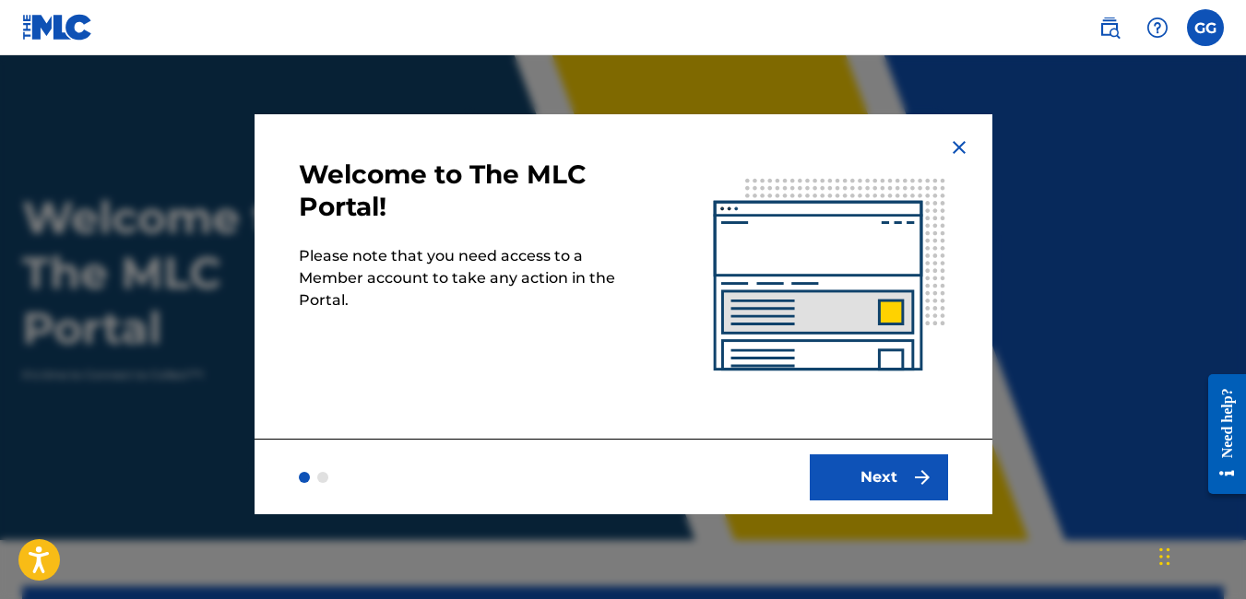
click at [897, 479] on button "Next" at bounding box center [879, 478] width 138 height 46
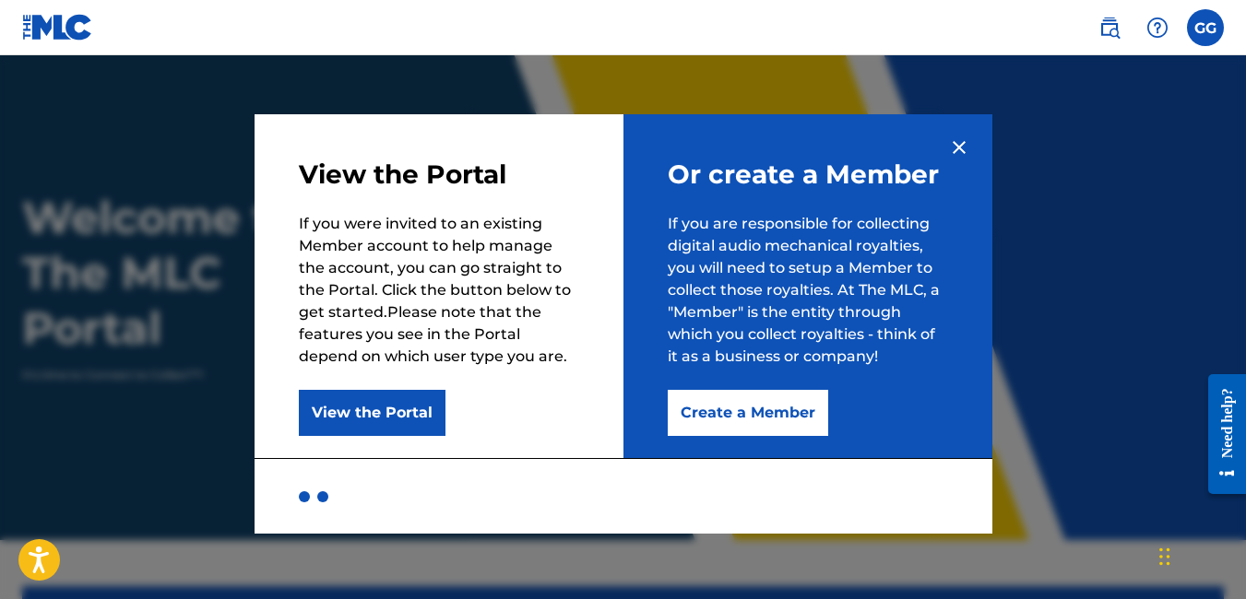
click at [406, 422] on button "View the Portal" at bounding box center [372, 413] width 147 height 46
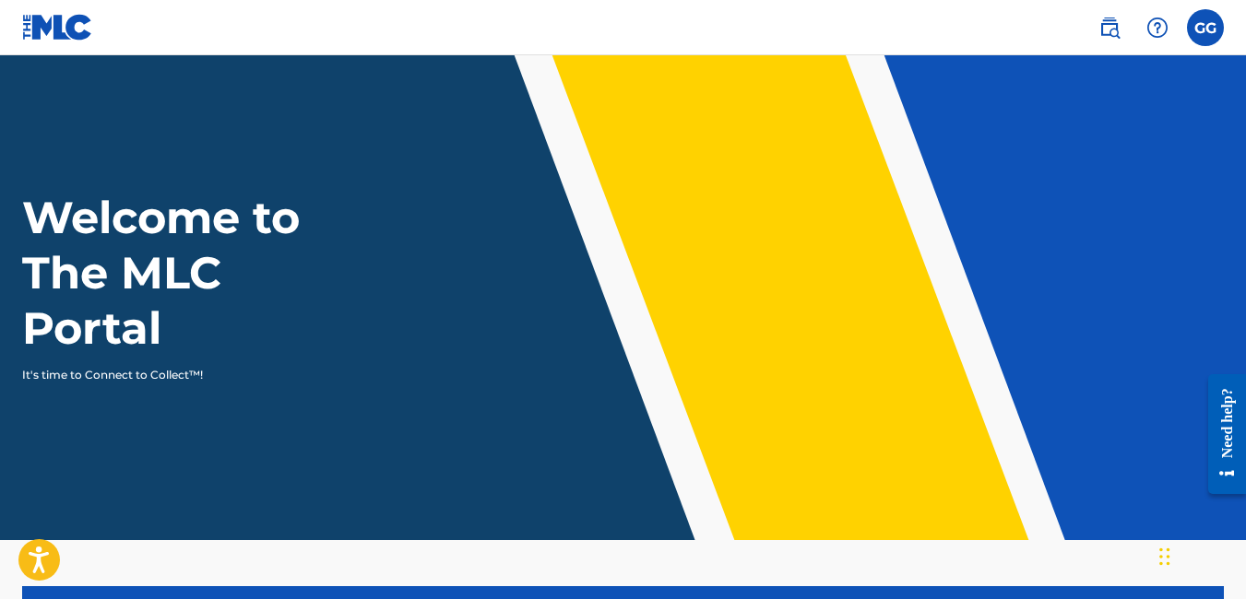
click at [1193, 28] on label at bounding box center [1205, 27] width 37 height 37
click at [1205, 28] on input "GG Gabriel Golatt mobtekrecordz@gmail.com Notification Preferences Profile Log …" at bounding box center [1205, 28] width 0 height 0
click at [883, 152] on header "Welcome to The MLC Portal It's time to Connect to Collect™!" at bounding box center [623, 297] width 1246 height 485
click at [1106, 33] on img at bounding box center [1109, 28] width 22 height 22
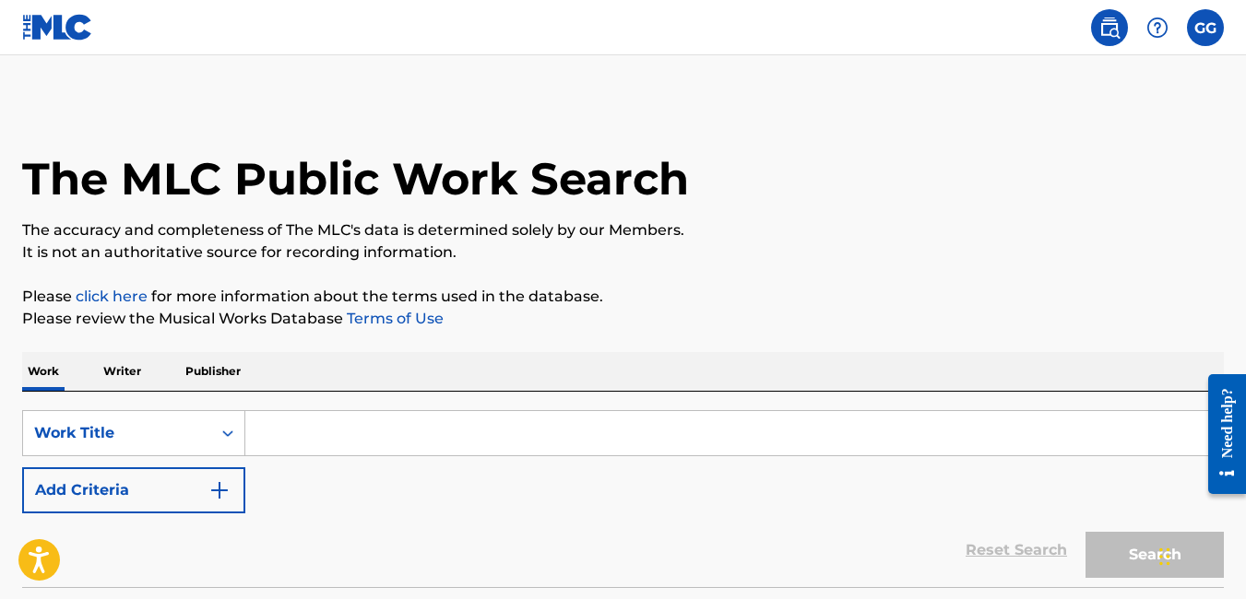
click at [56, 20] on img at bounding box center [57, 27] width 71 height 27
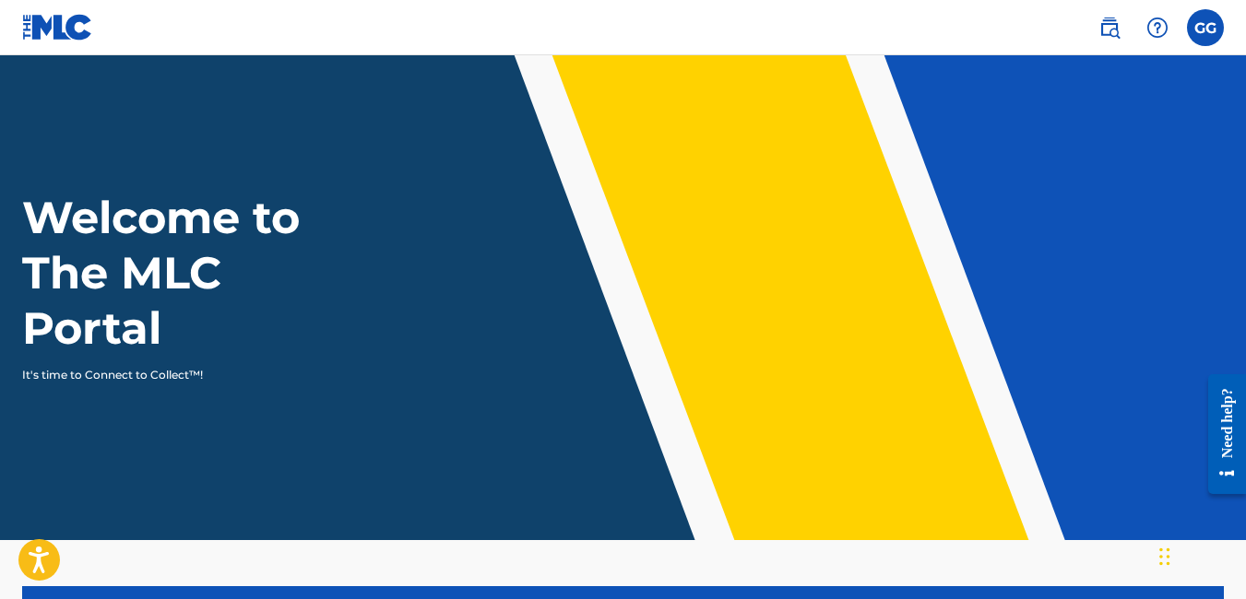
click at [63, 11] on link at bounding box center [57, 27] width 71 height 54
click at [1120, 27] on link at bounding box center [1109, 27] width 37 height 37
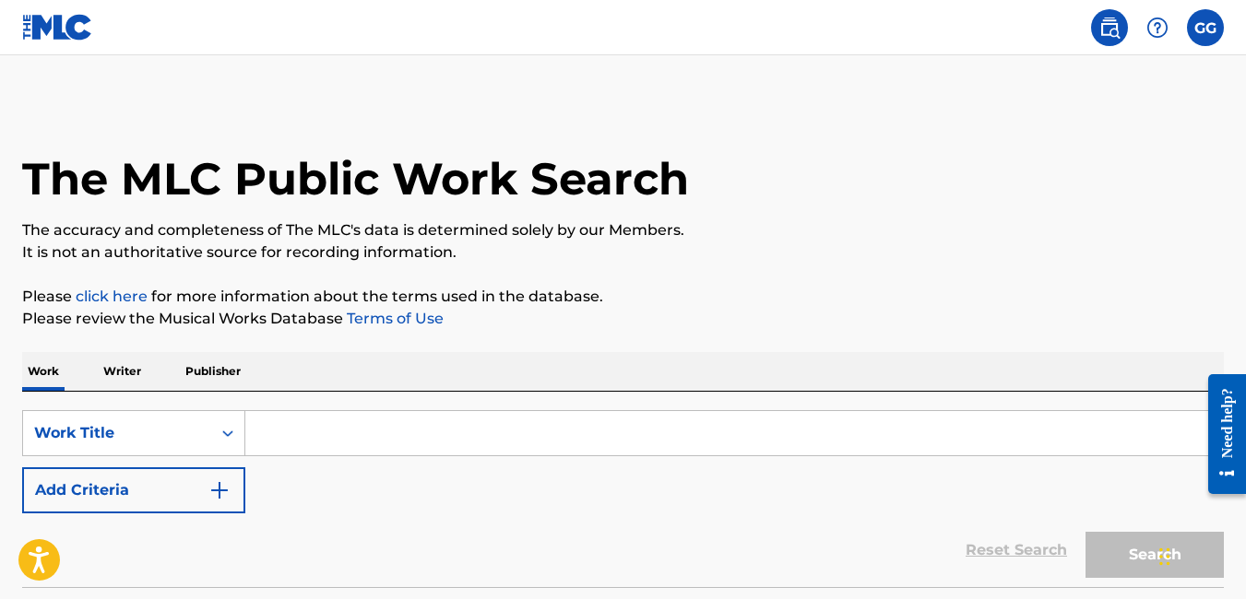
click at [1161, 24] on img at bounding box center [1157, 28] width 22 height 22
click at [1208, 27] on label at bounding box center [1205, 27] width 37 height 37
click at [1205, 28] on input "GG Gabriel Golatt mobtekrecordz@gmail.com Notification Preferences Profile Log …" at bounding box center [1205, 28] width 0 height 0
click at [51, 33] on img at bounding box center [57, 27] width 71 height 27
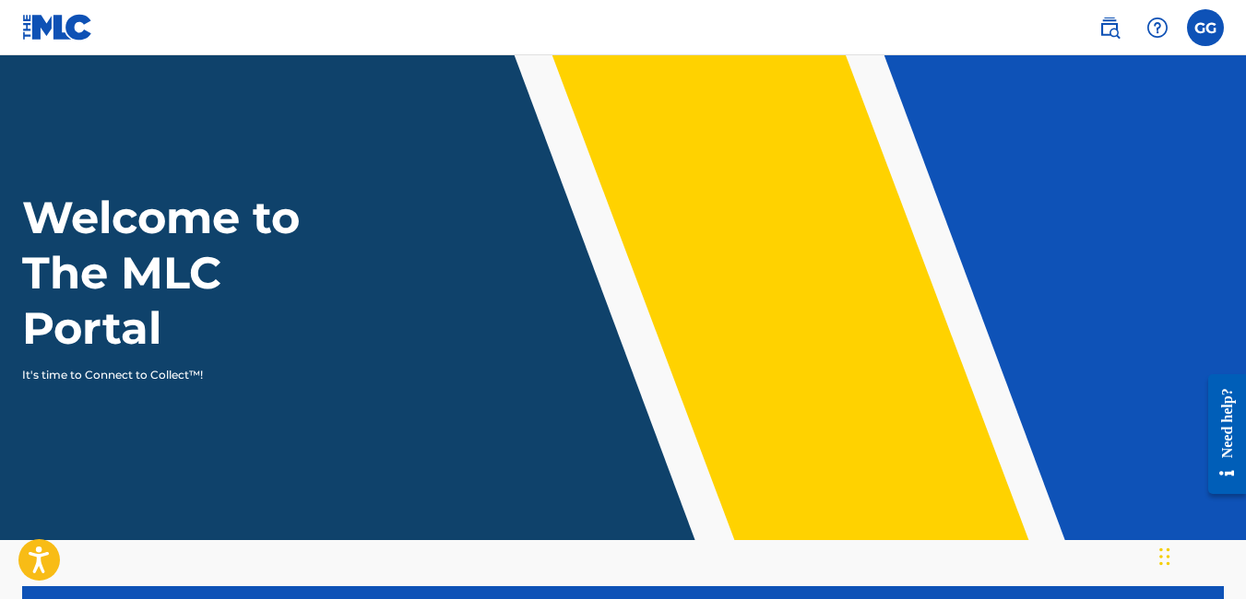
click at [35, 29] on img at bounding box center [57, 27] width 71 height 27
click at [46, 22] on img at bounding box center [57, 27] width 71 height 27
click at [68, 22] on img at bounding box center [57, 27] width 71 height 27
click at [71, 29] on img at bounding box center [57, 27] width 71 height 27
click at [217, 53] on nav "GG GG Gabriel Golatt mobtekrecordz@gmail.com Notification Preferences Profile L…" at bounding box center [623, 27] width 1246 height 55
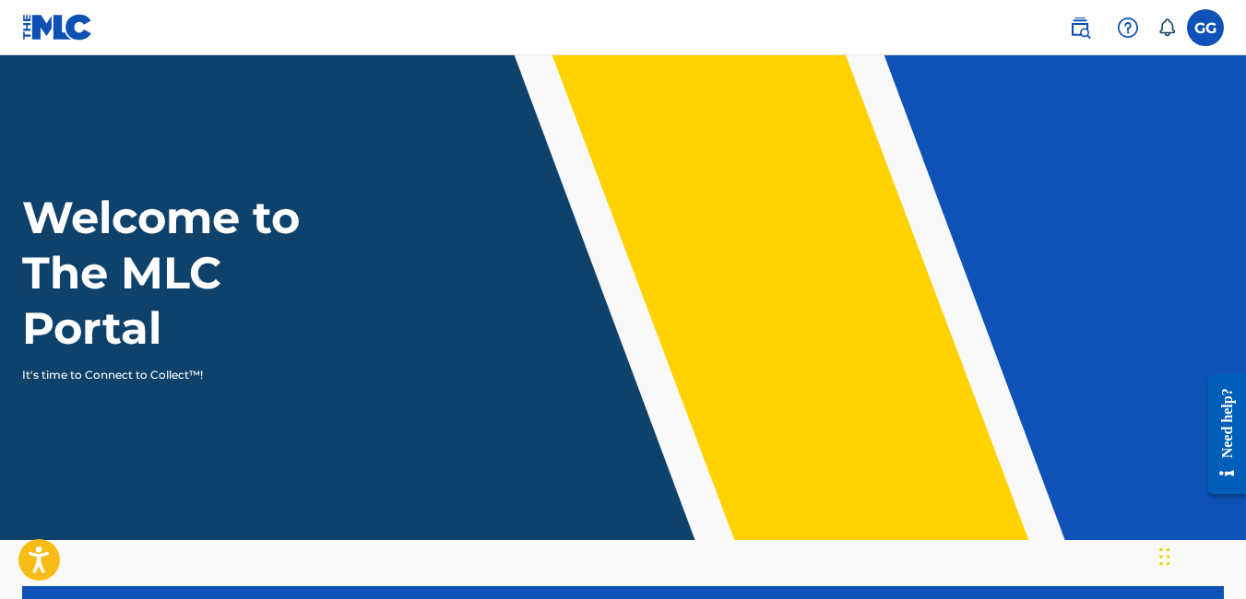
click at [1167, 30] on icon at bounding box center [1166, 27] width 18 height 18
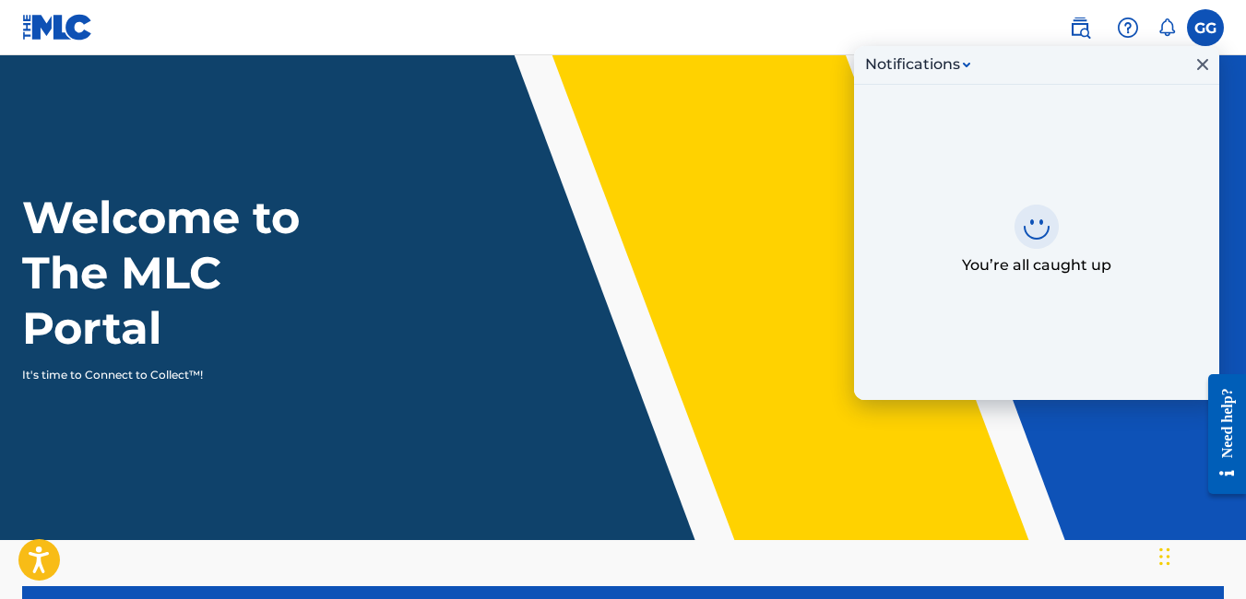
click at [1167, 30] on icon at bounding box center [1166, 27] width 18 height 18
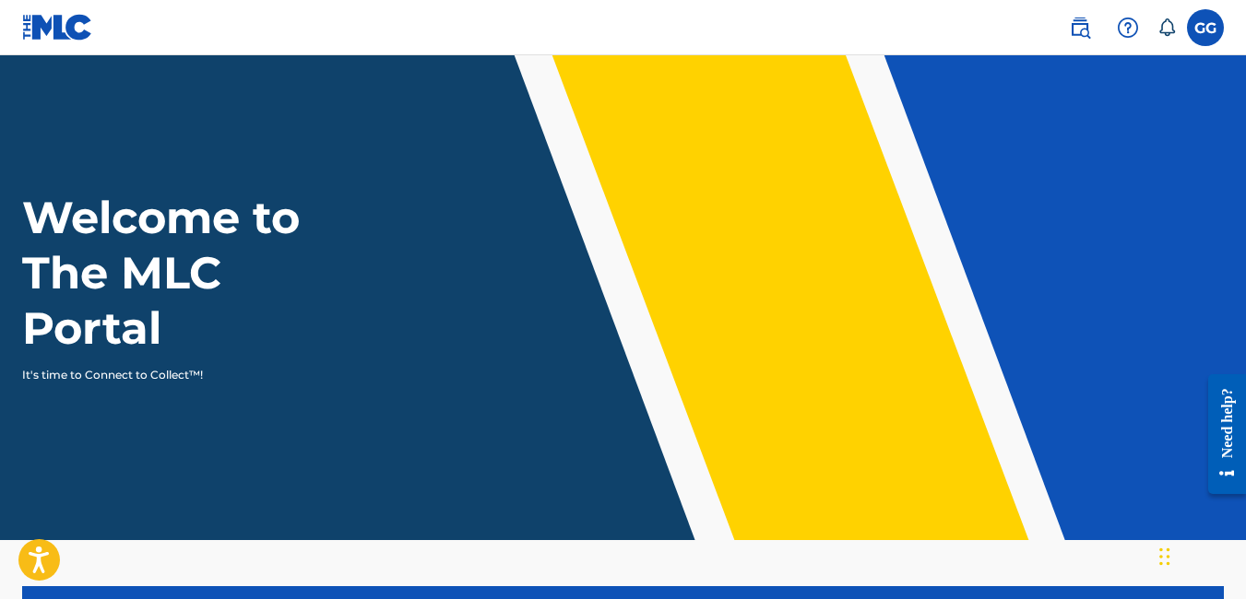
click at [1082, 38] on img at bounding box center [1080, 28] width 22 height 22
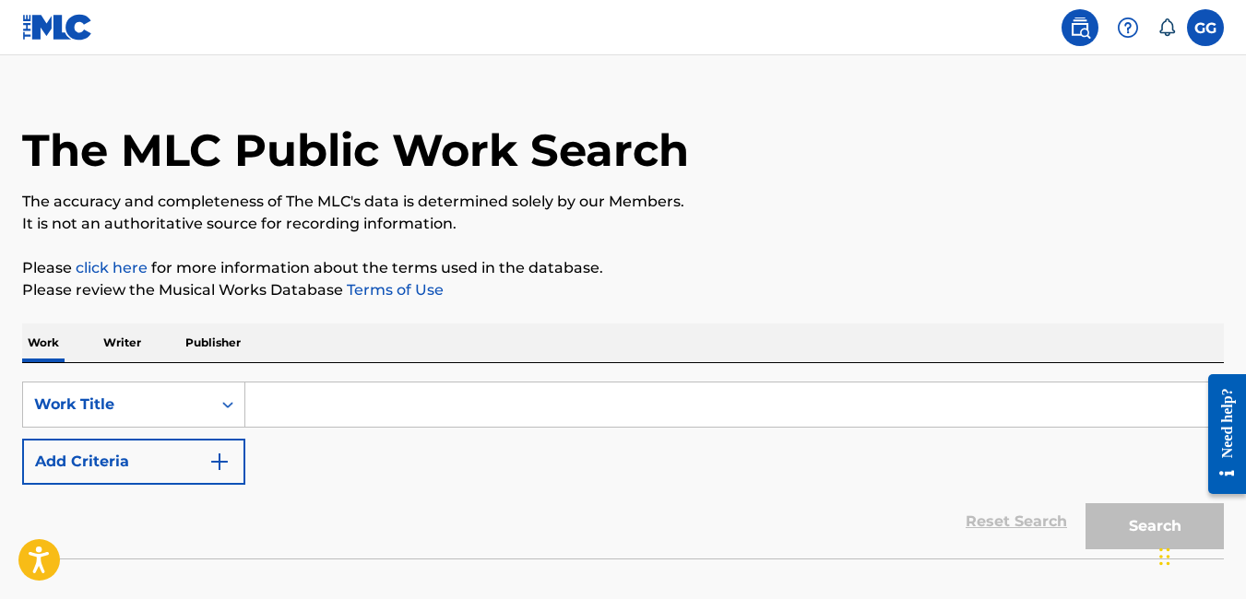
scroll to position [144, 0]
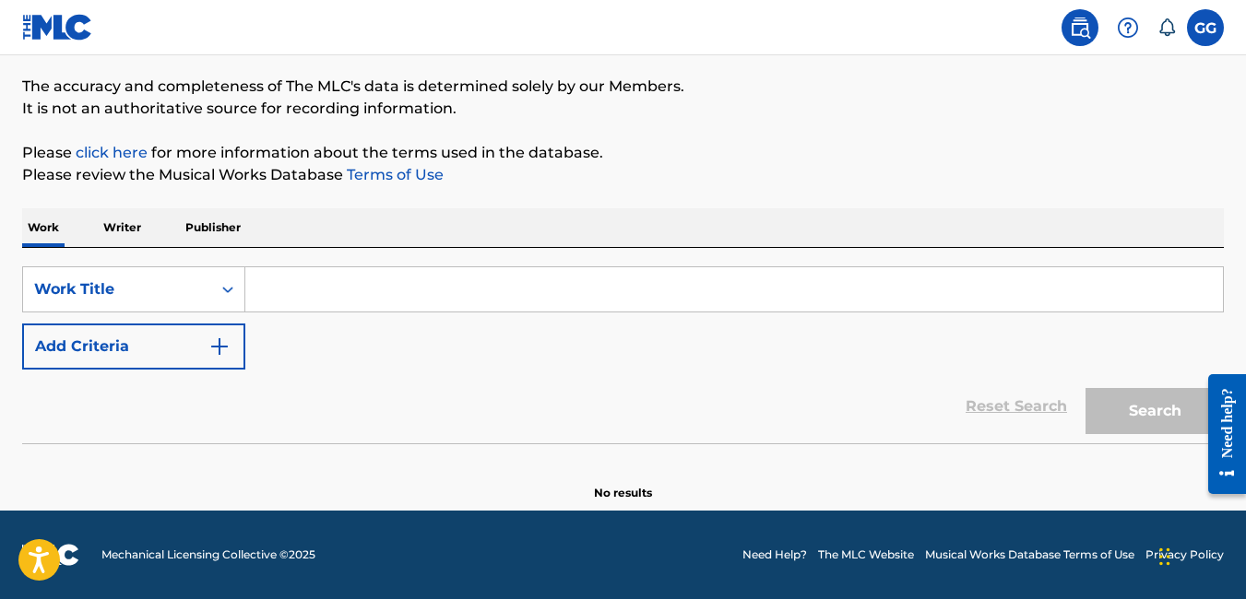
click at [118, 232] on p "Writer" at bounding box center [122, 227] width 49 height 39
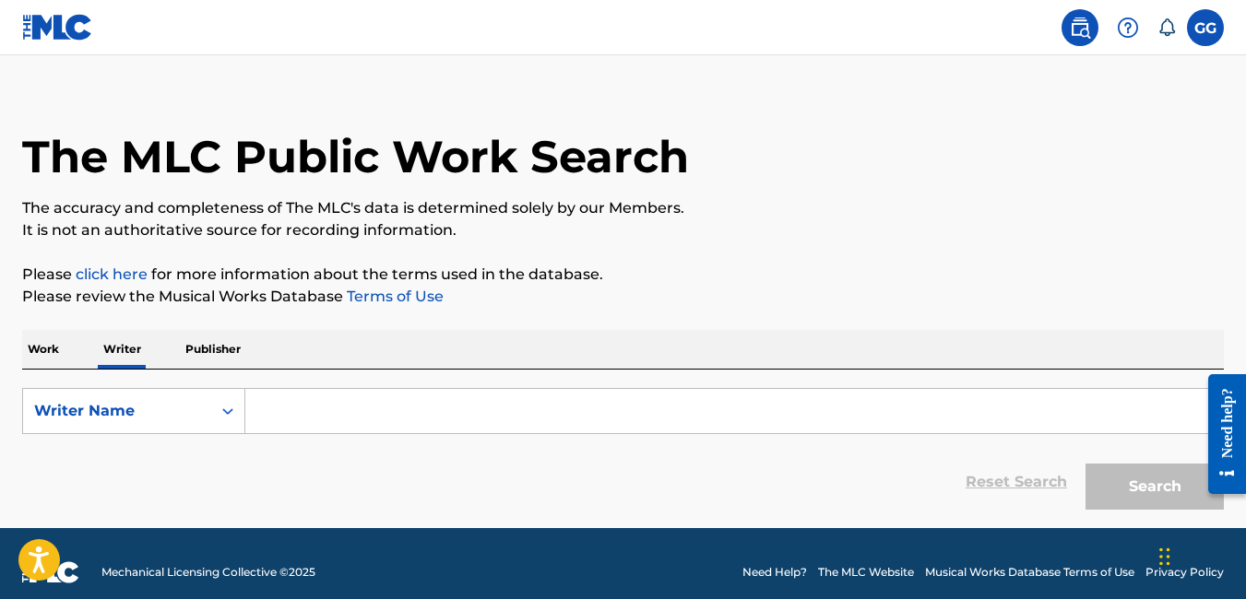
scroll to position [40, 0]
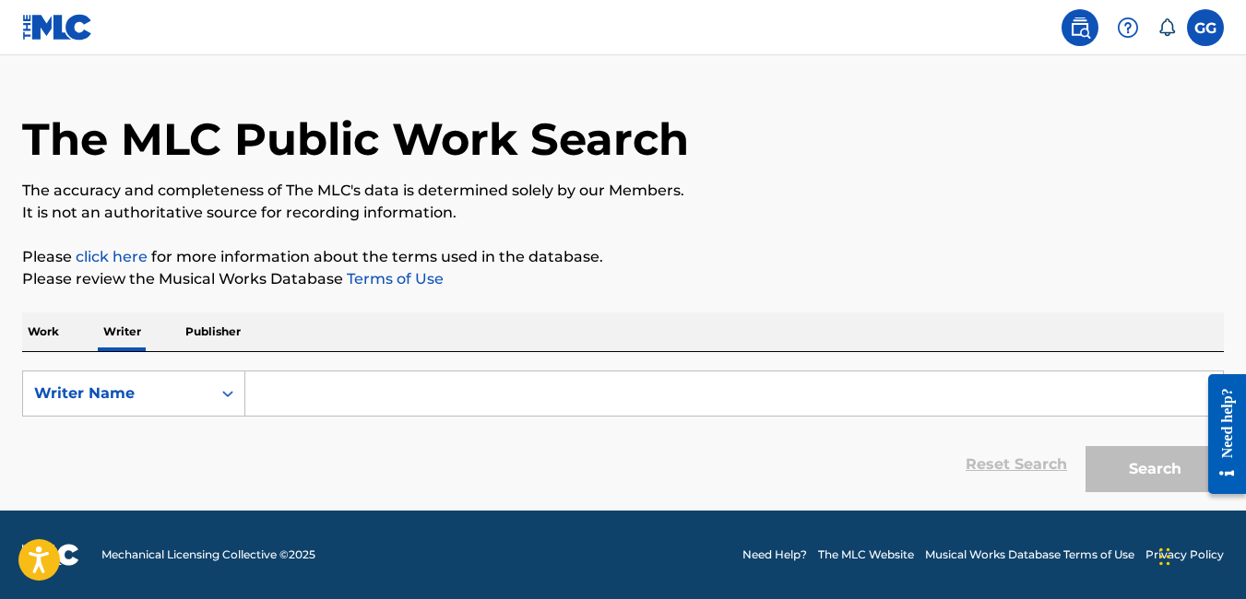
click at [315, 397] on input "Search Form" at bounding box center [734, 394] width 978 height 44
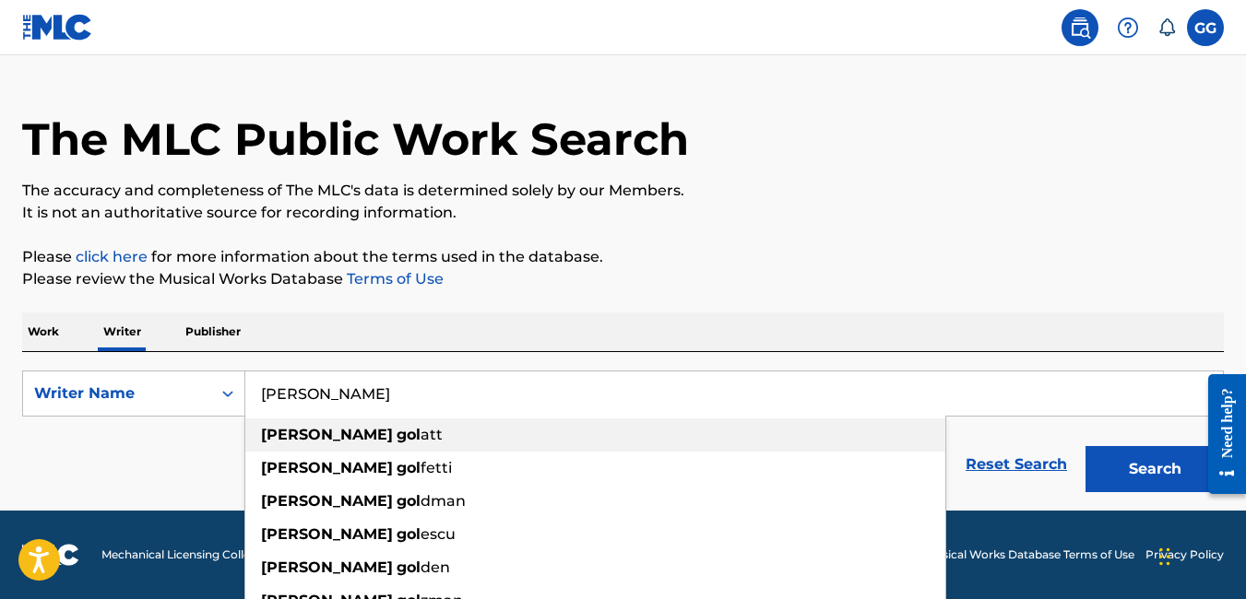
click at [397, 433] on strong "gol" at bounding box center [409, 435] width 24 height 18
type input "[PERSON_NAME]"
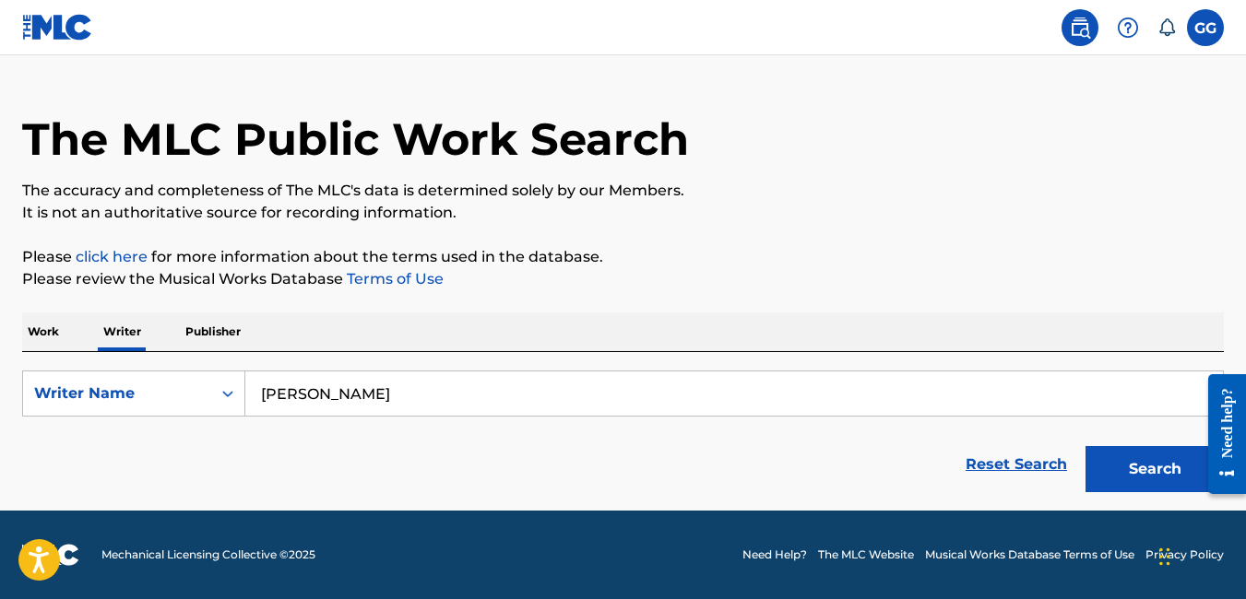
click at [1164, 468] on button "Search" at bounding box center [1154, 469] width 138 height 46
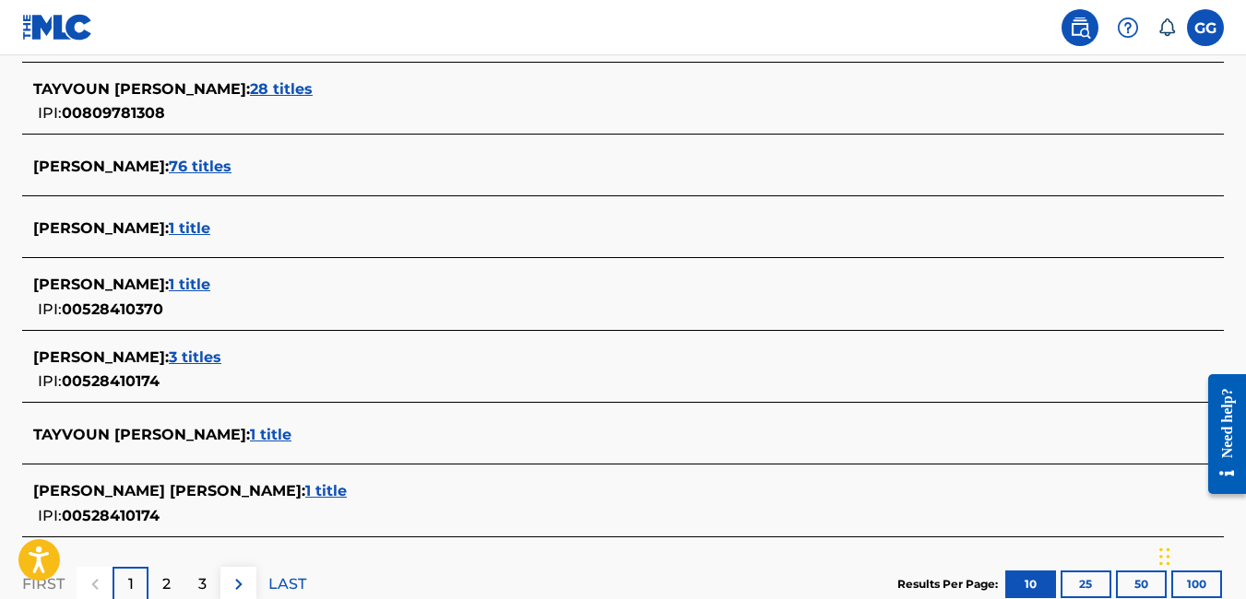
scroll to position [747, 0]
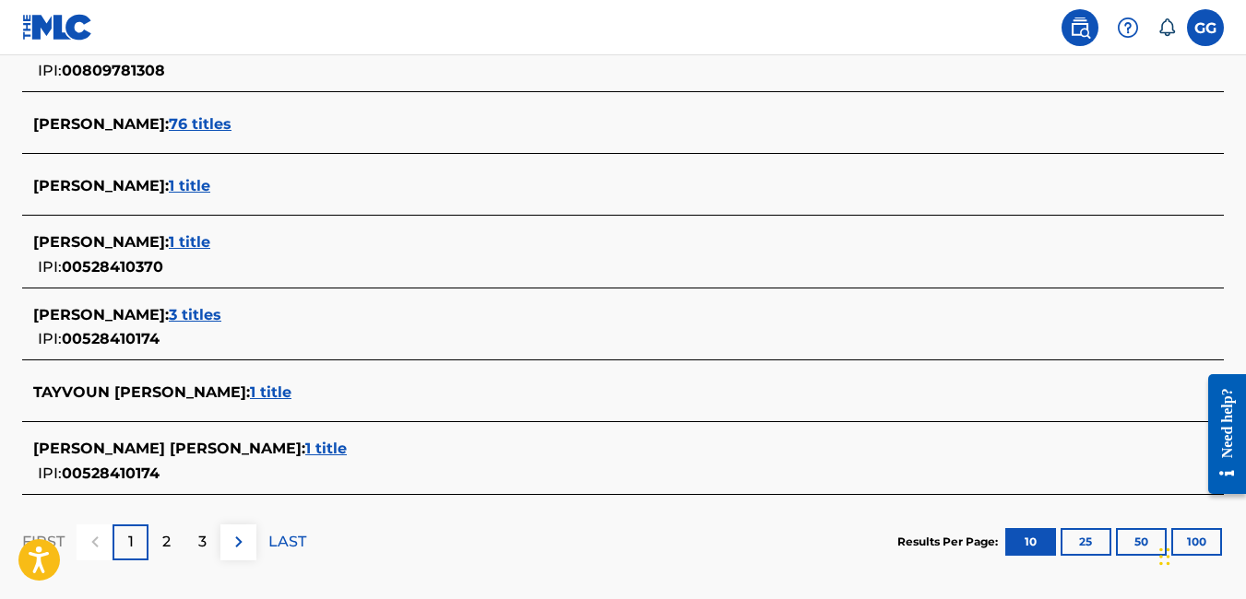
click at [203, 120] on span "76 titles" at bounding box center [200, 124] width 63 height 18
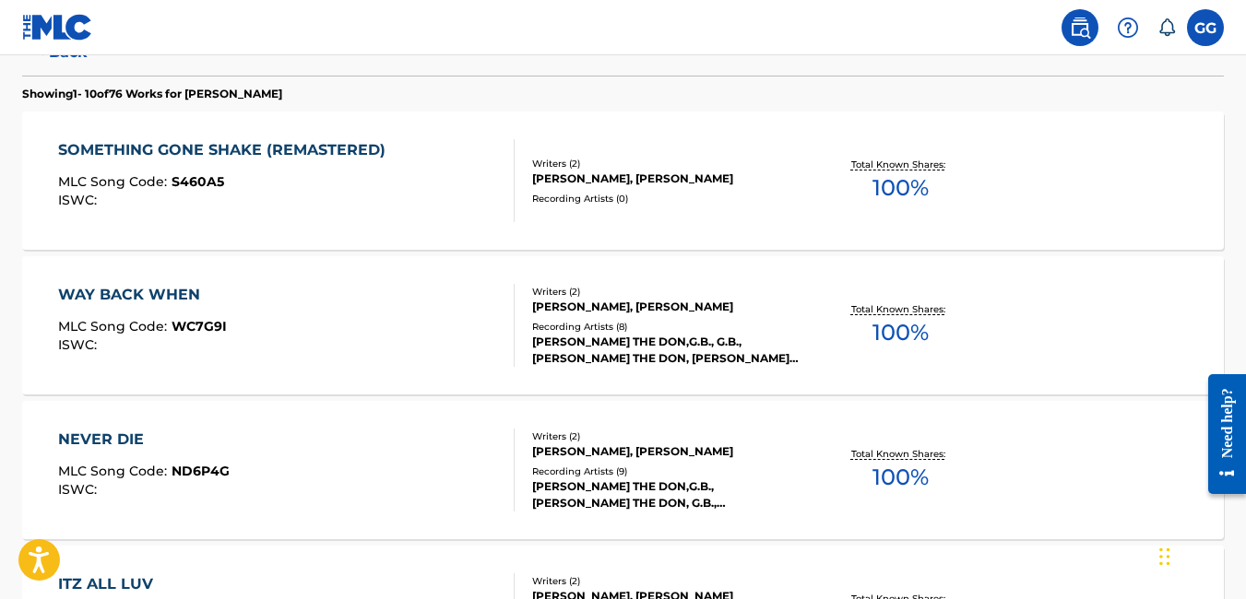
scroll to position [523, 0]
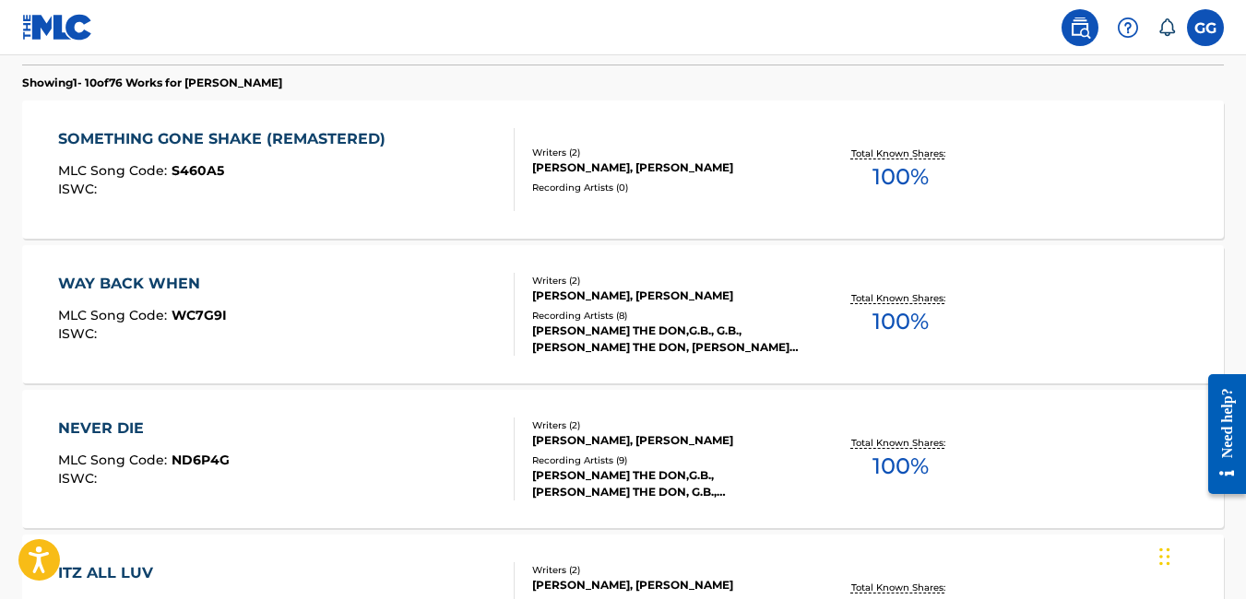
click at [762, 200] on div "SOMETHING GONE SHAKE (REMASTERED) MLC Song Code : S460A5 ISWC : Writers ( 2 ) A…" at bounding box center [623, 170] width 1202 height 138
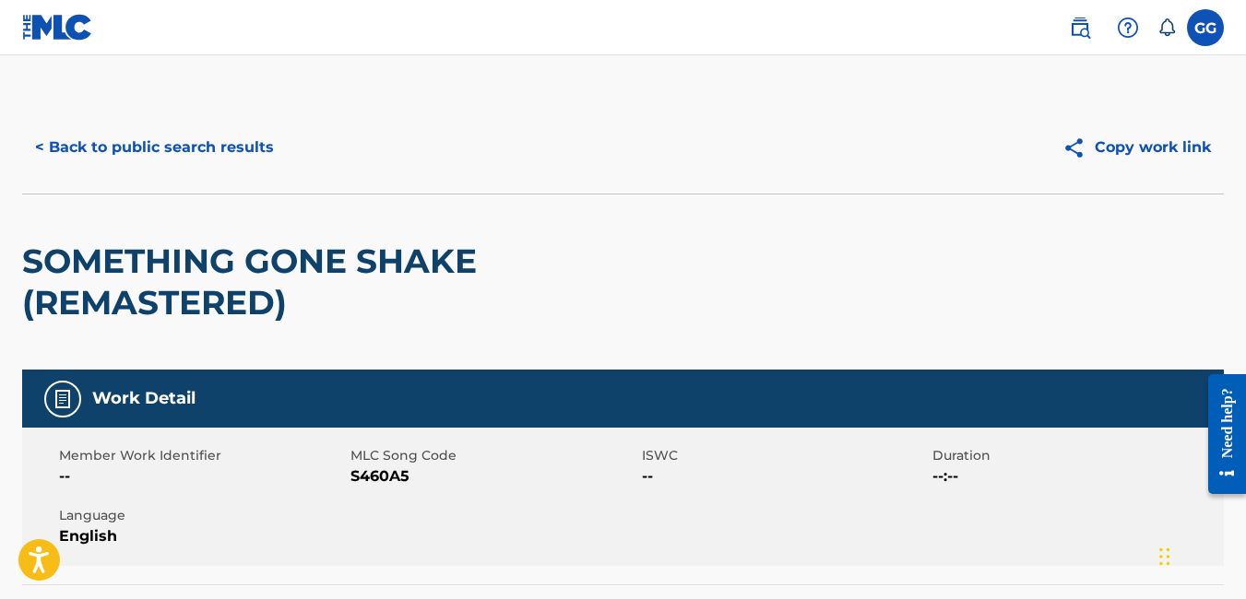
click at [164, 138] on button "< Back to public search results" at bounding box center [154, 147] width 265 height 46
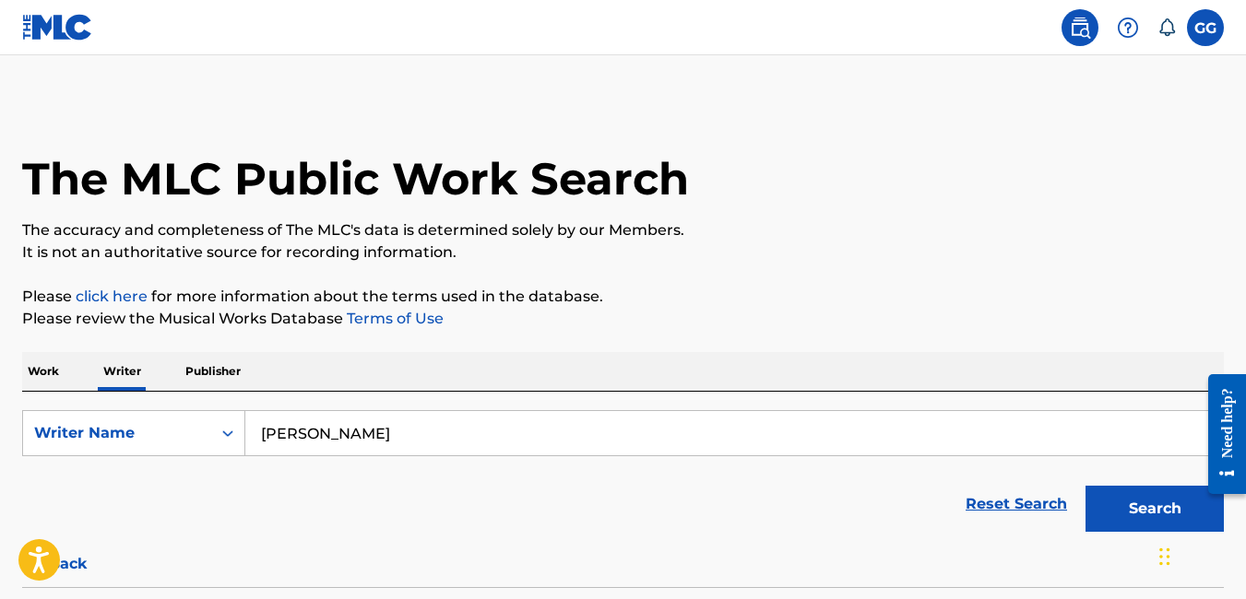
click at [1211, 18] on label at bounding box center [1205, 27] width 37 height 37
click at [1205, 28] on input "GG Gabriel Golatt mobtekrecordz@gmail.com Notification Preferences Profile Log …" at bounding box center [1205, 28] width 0 height 0
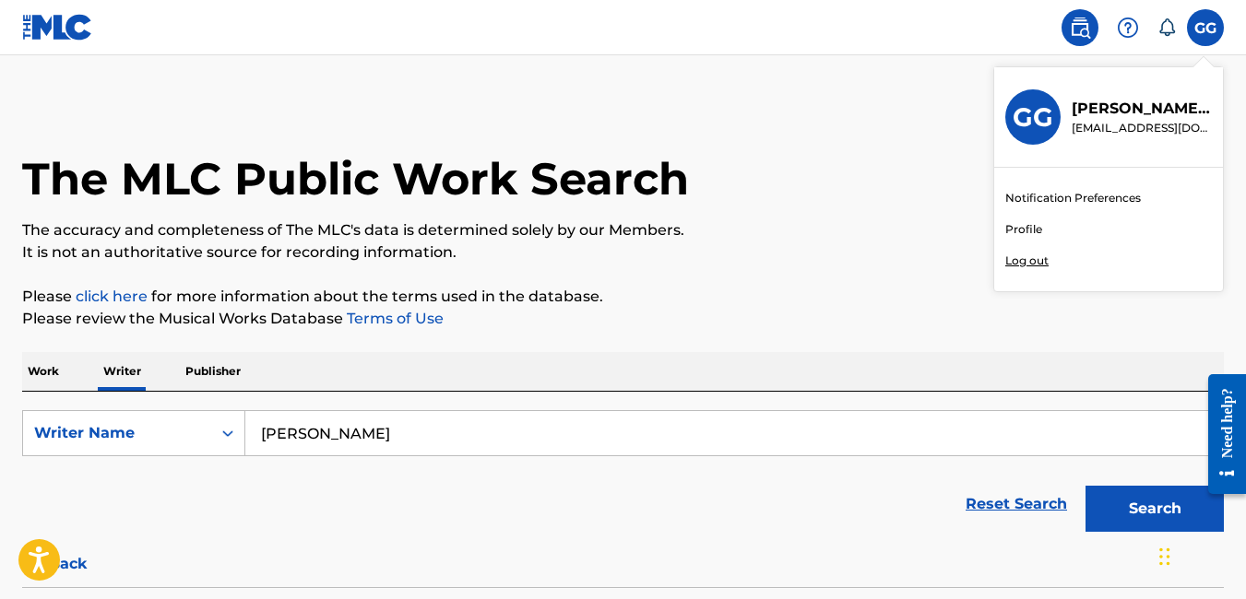
click at [1033, 258] on p "Log out" at bounding box center [1026, 261] width 43 height 17
click at [1205, 28] on input "GG Gabriel Golatt mobtekrecordz@gmail.com Notification Preferences Profile Log …" at bounding box center [1205, 28] width 0 height 0
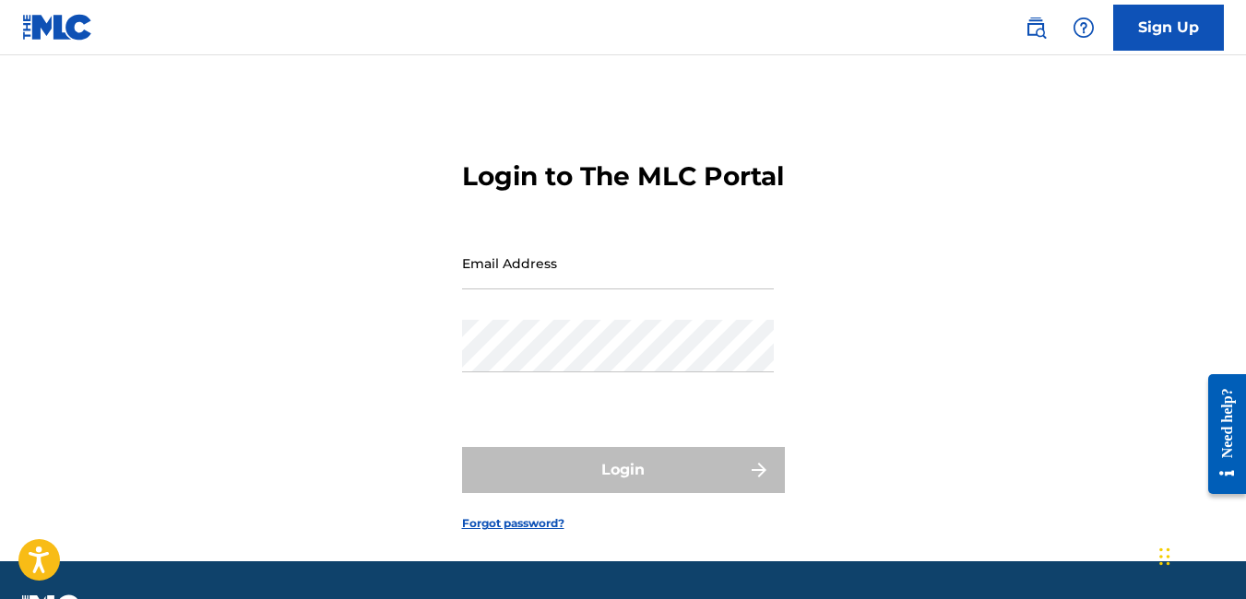
type input "mobtekrecordz@gmail.com"
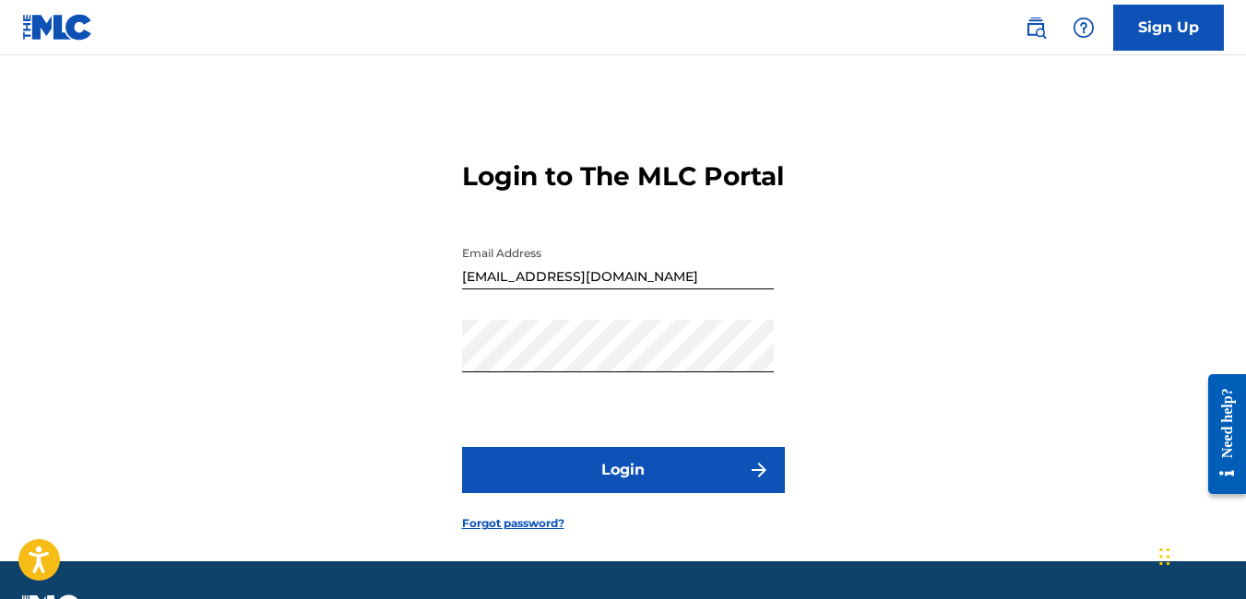
click at [702, 493] on button "Login" at bounding box center [623, 470] width 323 height 46
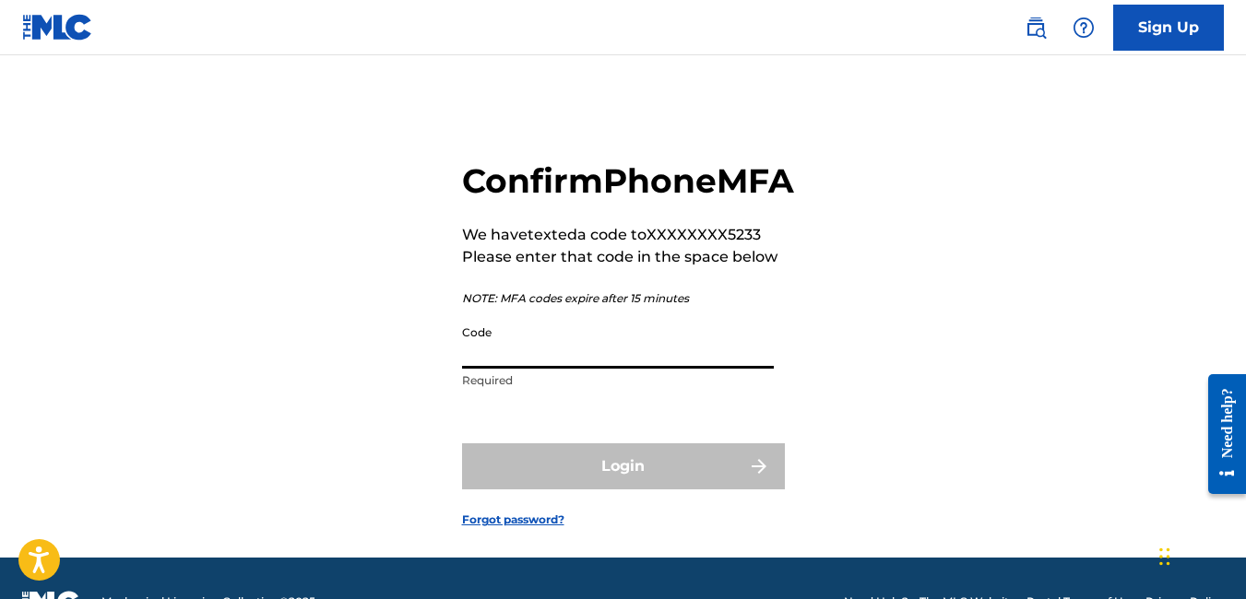
click at [616, 369] on input "Code" at bounding box center [618, 342] width 312 height 53
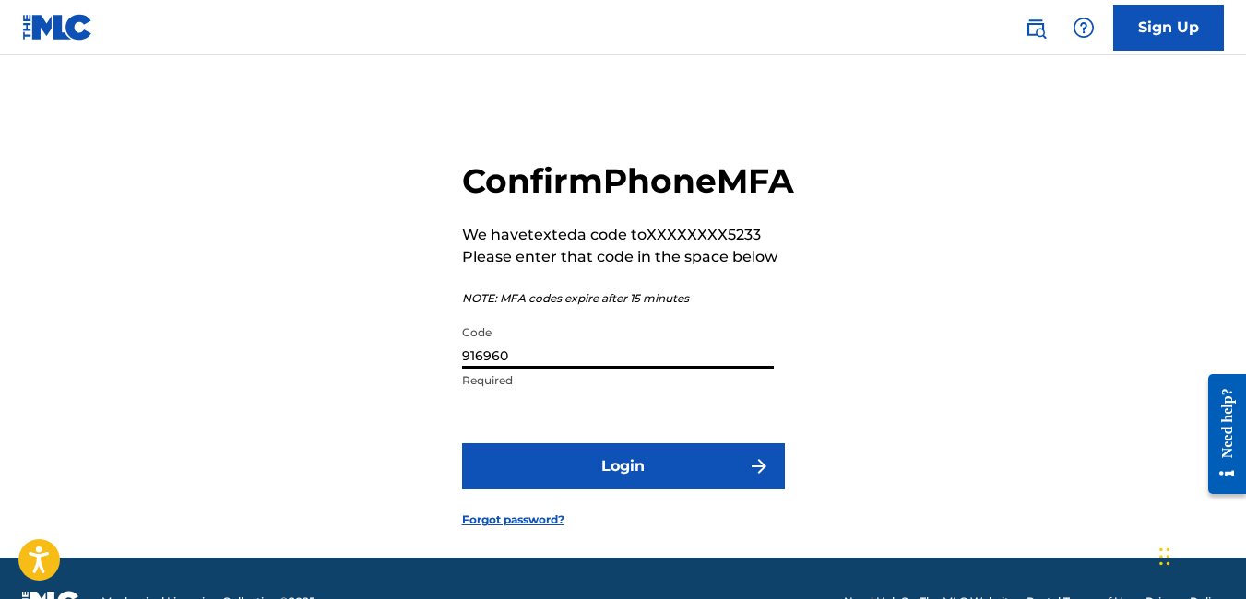
type input "916960"
click at [635, 490] on button "Login" at bounding box center [623, 467] width 323 height 46
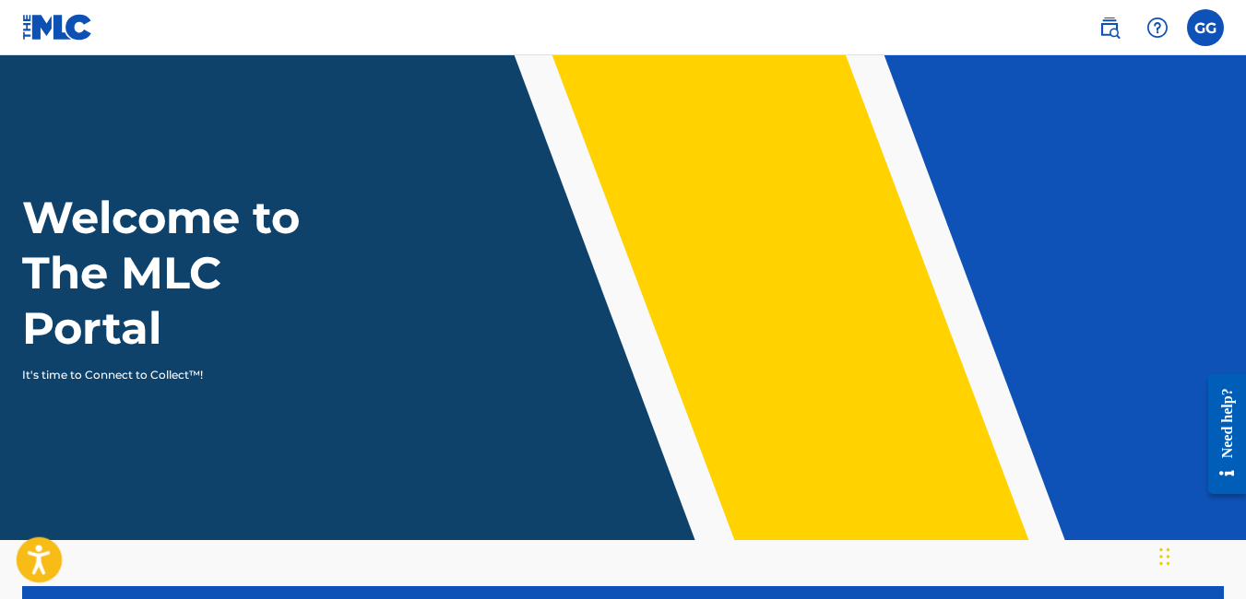
click at [30, 544] on button "Open accessiBe: accessibility options, statement and help" at bounding box center [40, 561] width 46 height 46
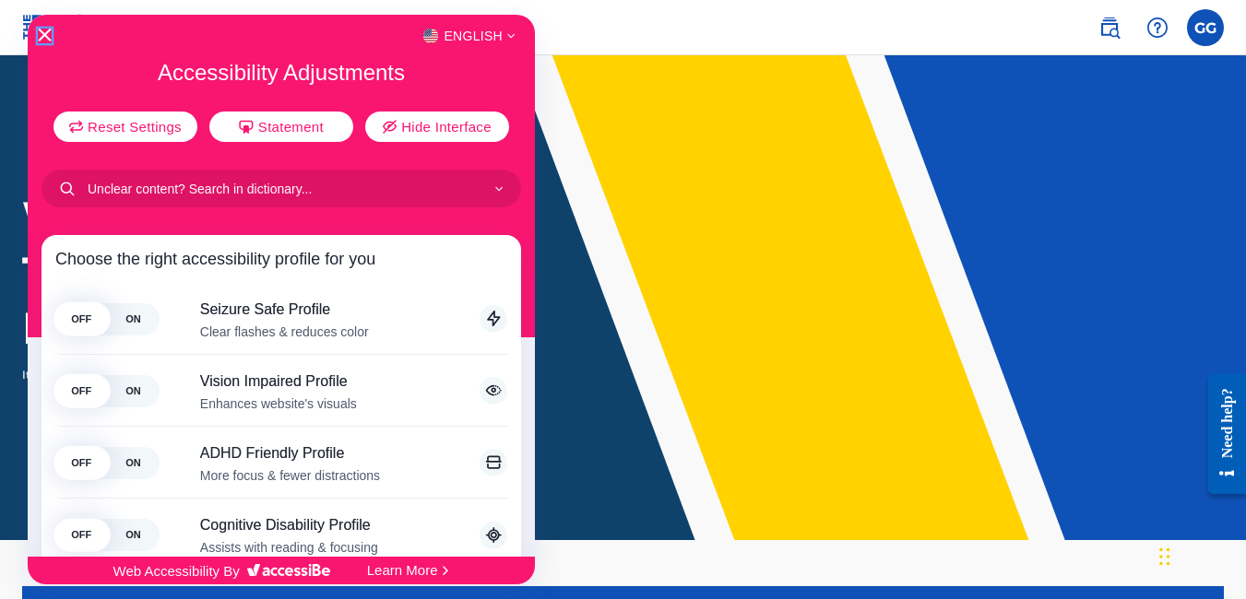
click at [46, 29] on icon "Close Accessibility Interface" at bounding box center [44, 35] width 13 height 13
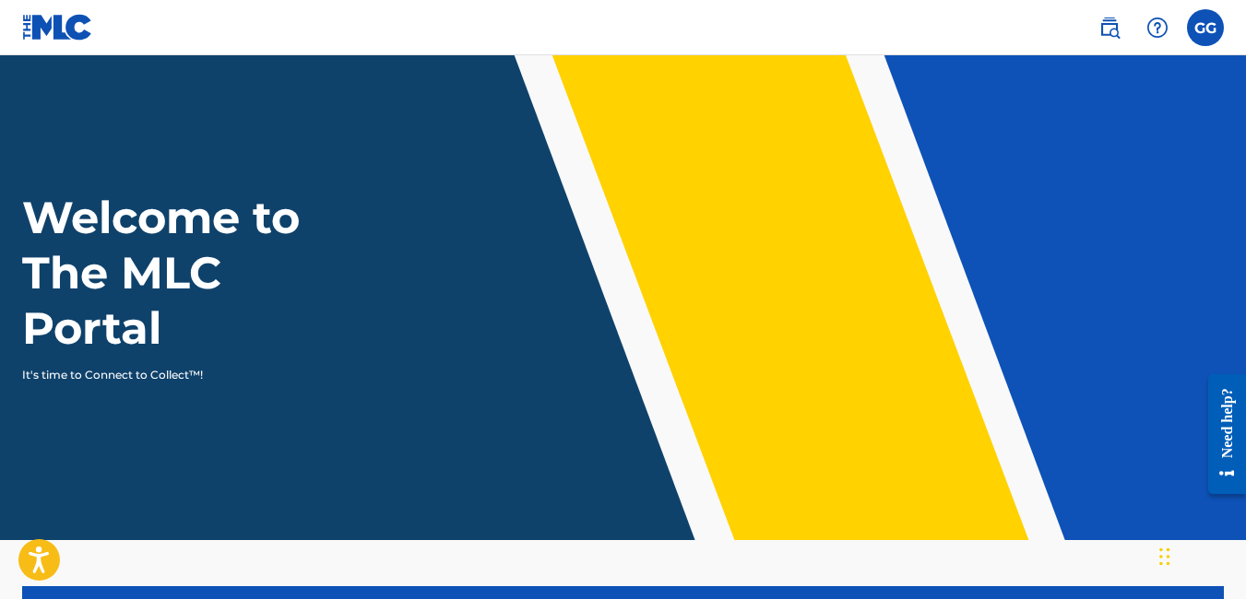
click at [610, 245] on div "Welcome to The MLC Portal It's time to Connect to Collect™!" at bounding box center [623, 287] width 1246 height 194
click at [792, 53] on nav "GG GG Gabriel Golatt mobtekrecordz@gmail.com Notification Preferences Profile L…" at bounding box center [623, 27] width 1246 height 55
click at [741, 87] on header "Welcome to The MLC Portal It's time to Connect to Collect™!" at bounding box center [623, 297] width 1246 height 485
click at [834, 22] on nav "GG GG Gabriel Golatt mobtekrecordz@gmail.com Notification Preferences Profile L…" at bounding box center [623, 27] width 1246 height 55
click at [1109, 32] on img at bounding box center [1109, 28] width 22 height 22
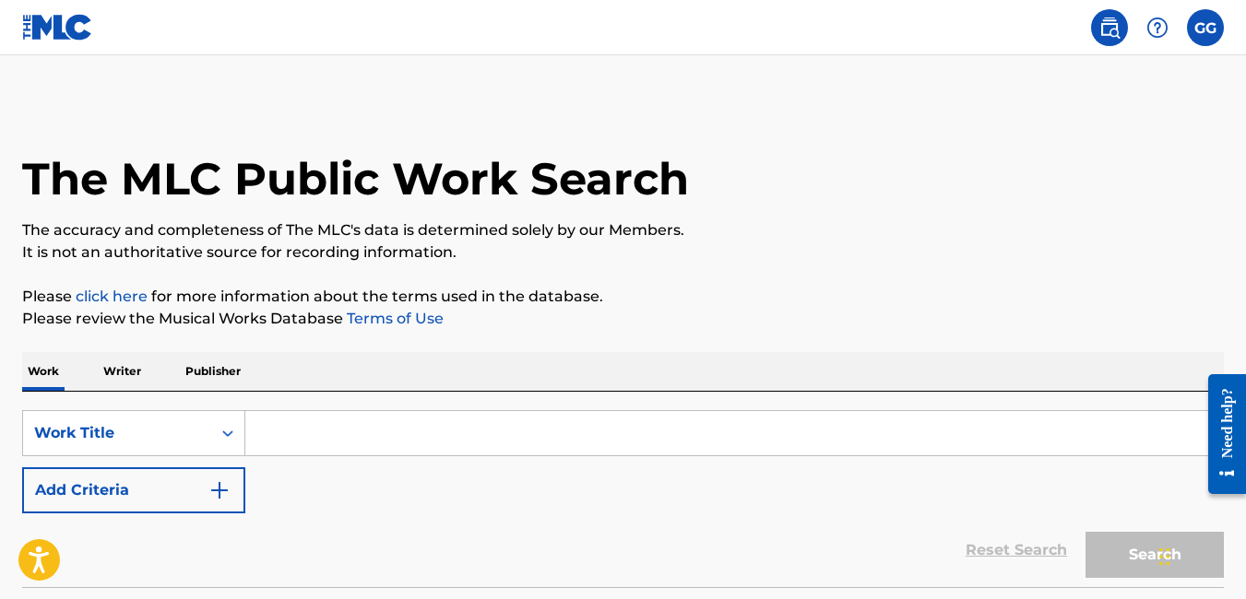
click at [651, 96] on main "The MLC Public Work Search The accuracy and completeness of The MLC's data is d…" at bounding box center [623, 354] width 1246 height 599
click at [725, 71] on main "The MLC Public Work Search The accuracy and completeness of The MLC's data is d…" at bounding box center [623, 354] width 1246 height 599
click at [589, 60] on main "The MLC Public Work Search The accuracy and completeness of The MLC's data is d…" at bounding box center [623, 354] width 1246 height 599
click at [599, 23] on nav "GG GG Gabriel Golatt mobtekrecordz@gmail.com Notification Preferences Profile L…" at bounding box center [623, 27] width 1246 height 55
click at [922, 18] on nav "GG GG Gabriel Golatt mobtekrecordz@gmail.com Notification Preferences Profile L…" at bounding box center [623, 27] width 1246 height 55
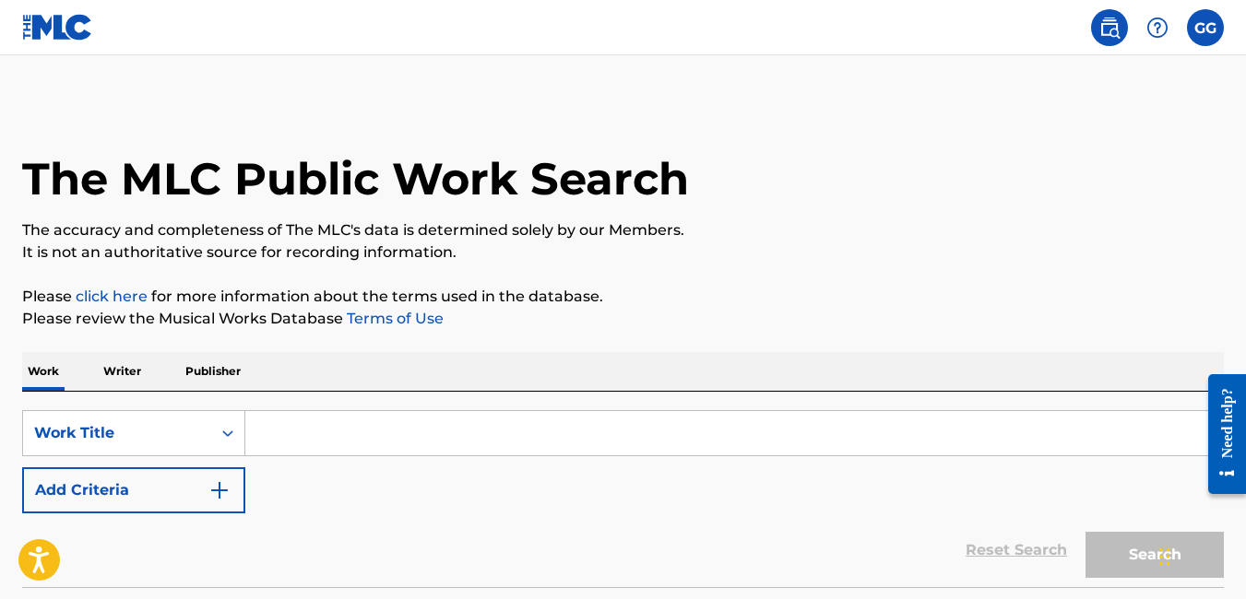
click at [416, 443] on input "Search Form" at bounding box center [734, 433] width 978 height 44
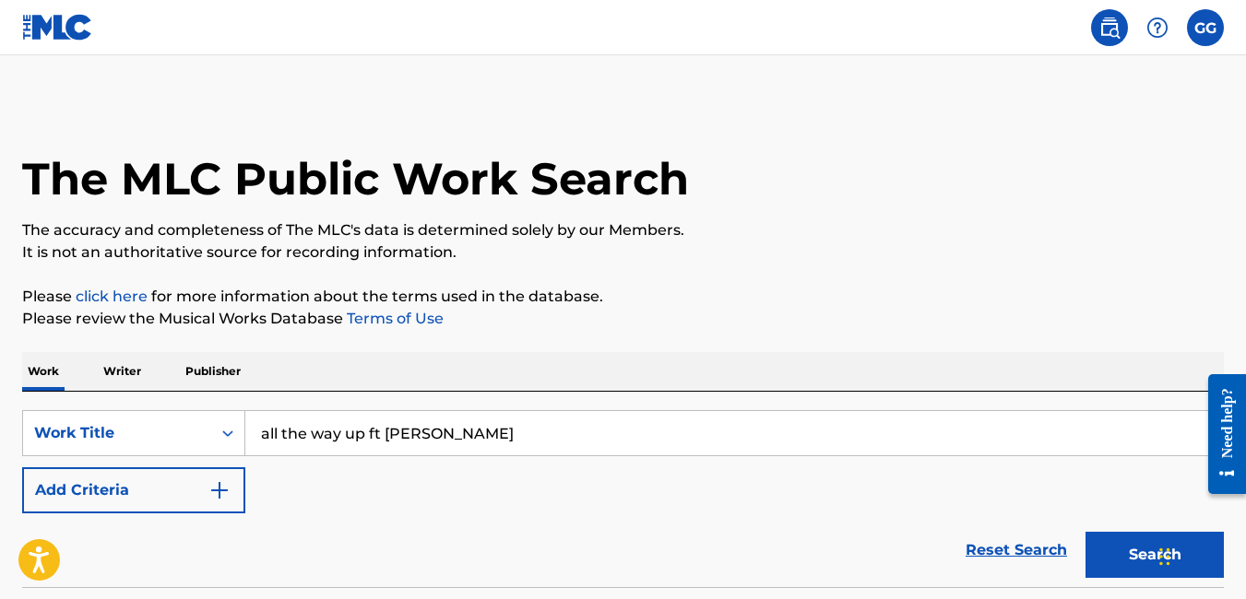
click at [1085, 532] on button "Search" at bounding box center [1154, 555] width 138 height 46
click at [1099, 538] on button "Search" at bounding box center [1154, 555] width 138 height 46
click at [583, 421] on input "all the way up ft pastor troy" at bounding box center [734, 433] width 978 height 44
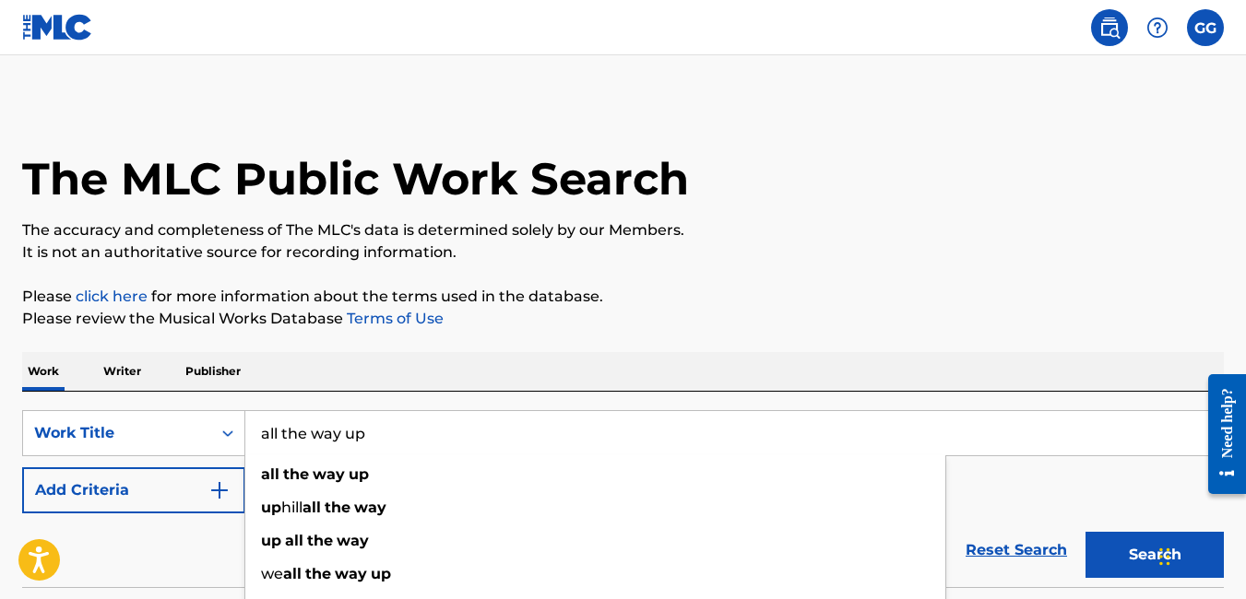
type input "all the way up"
click at [1085, 532] on button "Search" at bounding box center [1154, 555] width 138 height 46
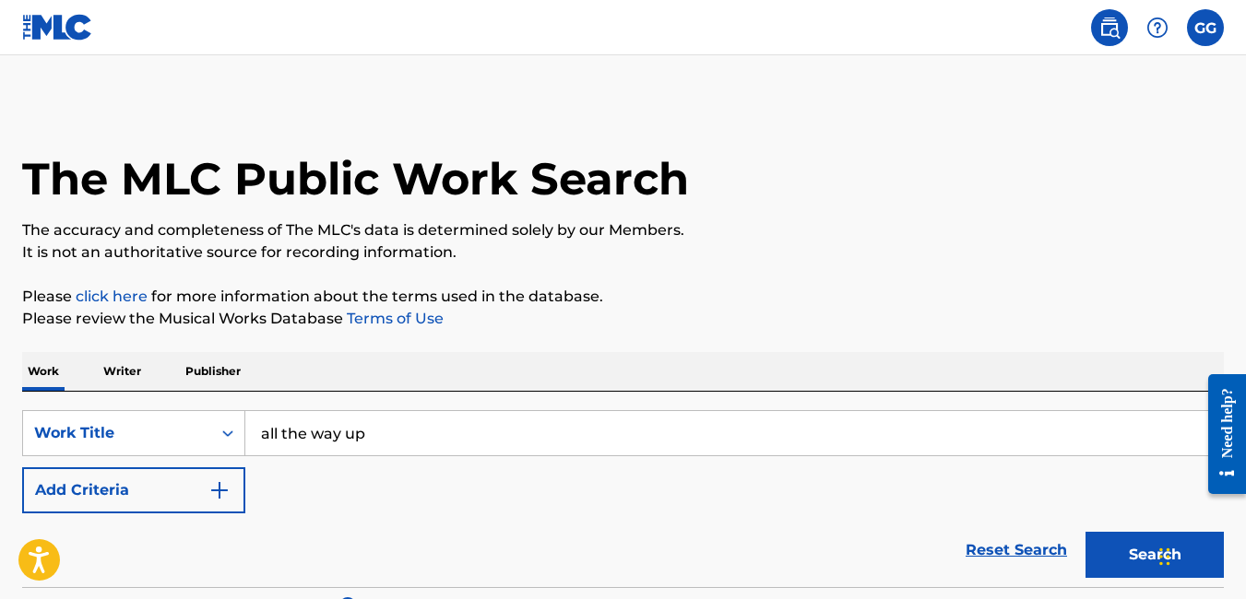
click at [1132, 541] on button "Search" at bounding box center [1154, 555] width 138 height 46
click at [116, 364] on p "Writer" at bounding box center [122, 371] width 49 height 39
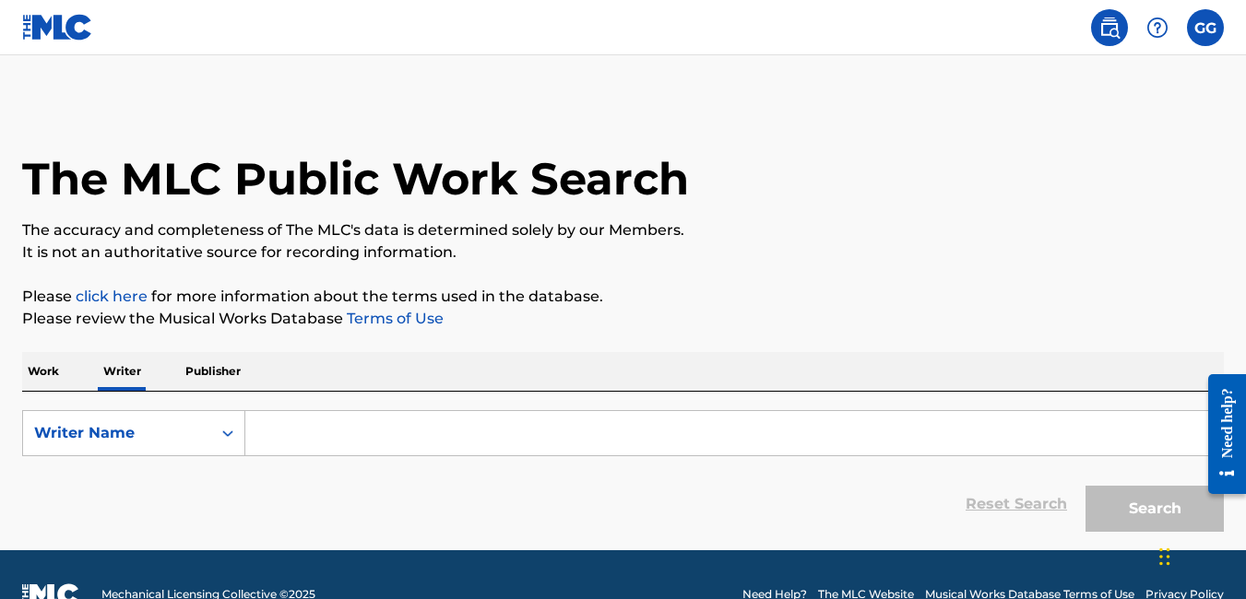
click at [278, 432] on input "Search Form" at bounding box center [734, 433] width 978 height 44
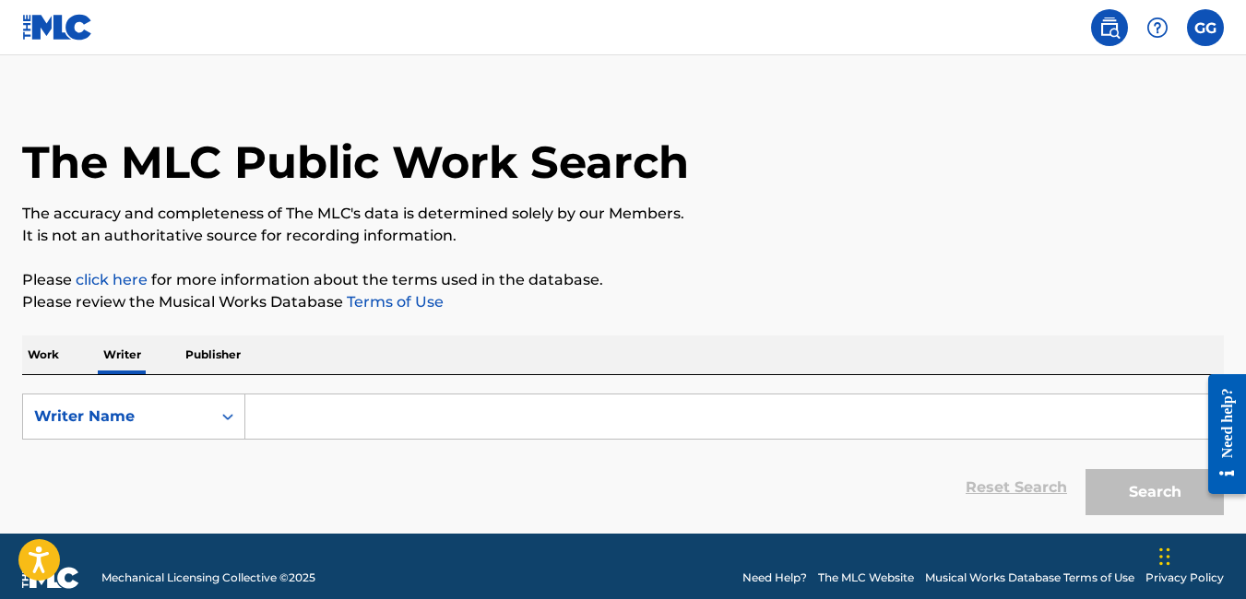
scroll to position [40, 0]
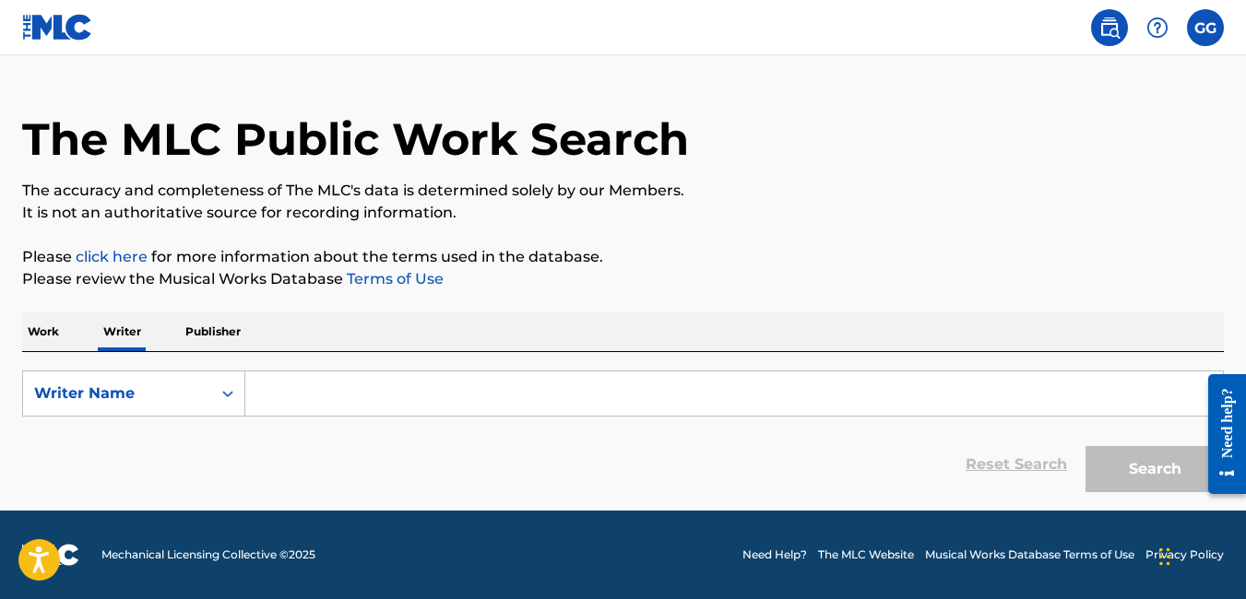
click at [208, 330] on p "Publisher" at bounding box center [213, 332] width 66 height 39
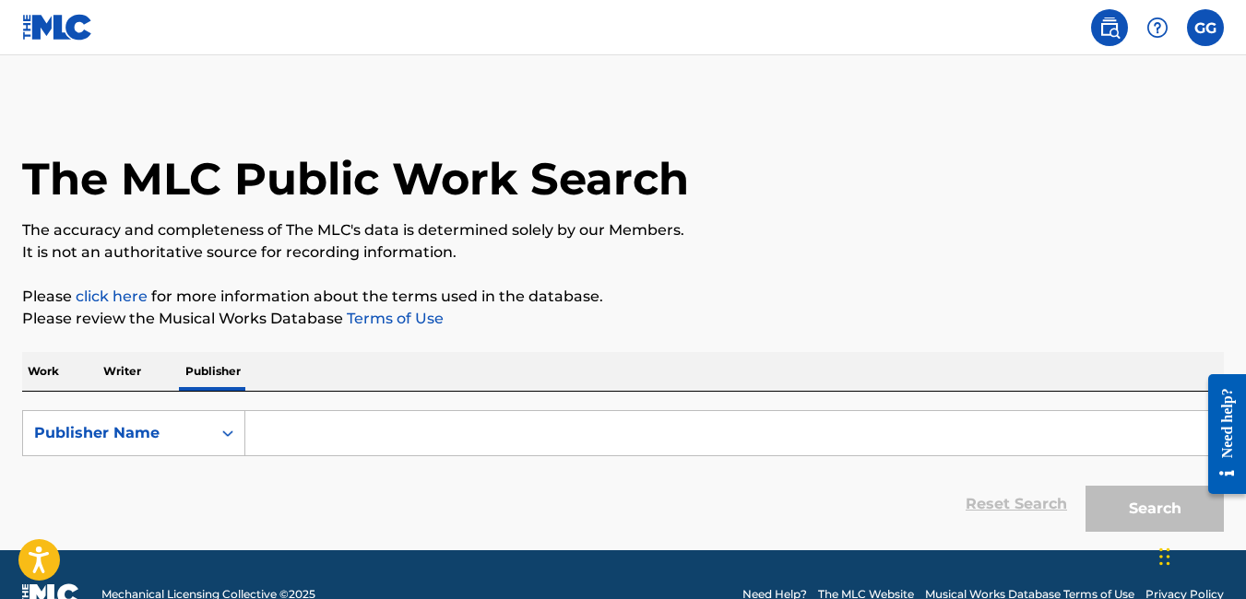
click at [113, 374] on p "Writer" at bounding box center [122, 371] width 49 height 39
click at [308, 438] on input "Search Form" at bounding box center [734, 433] width 978 height 44
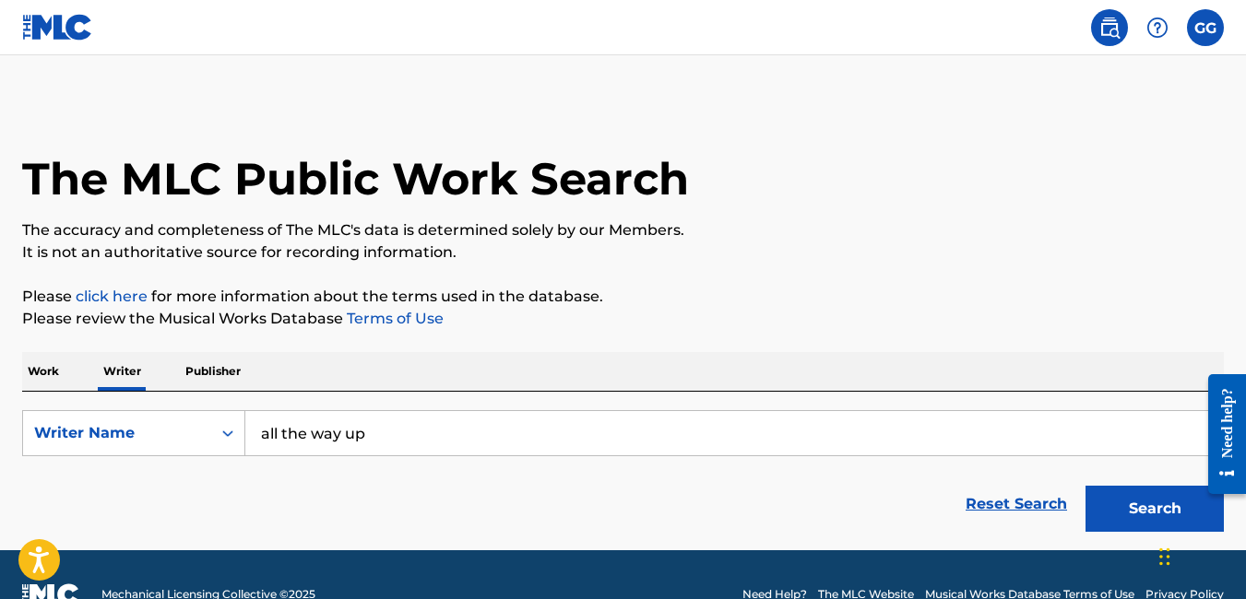
click at [1085, 486] on button "Search" at bounding box center [1154, 509] width 138 height 46
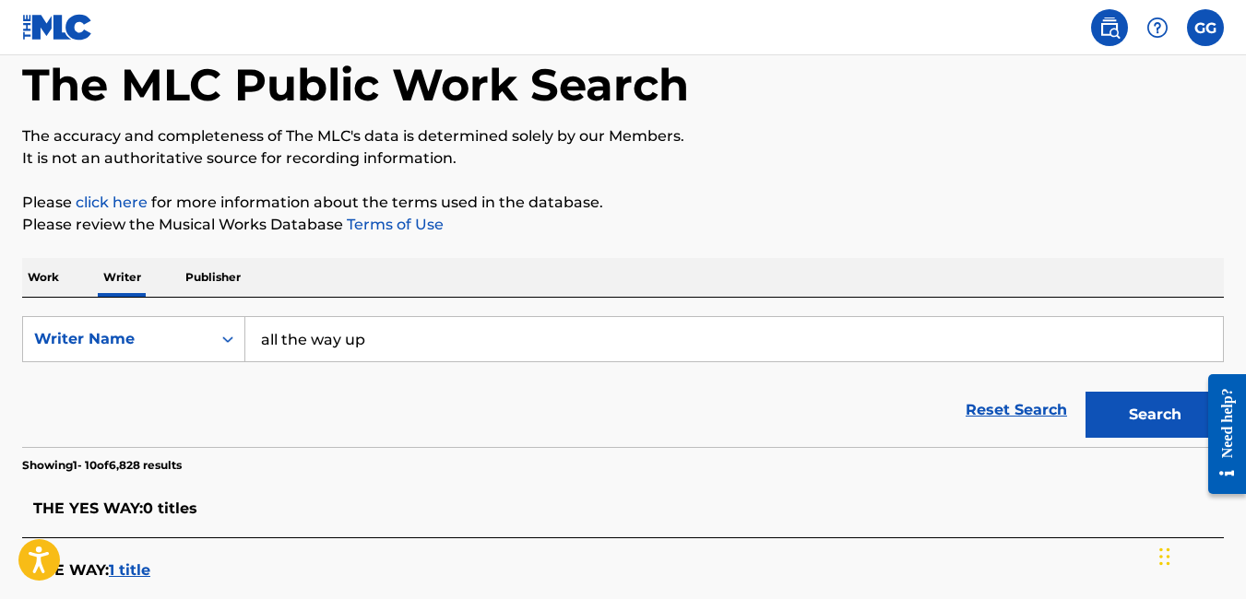
scroll to position [92, 0]
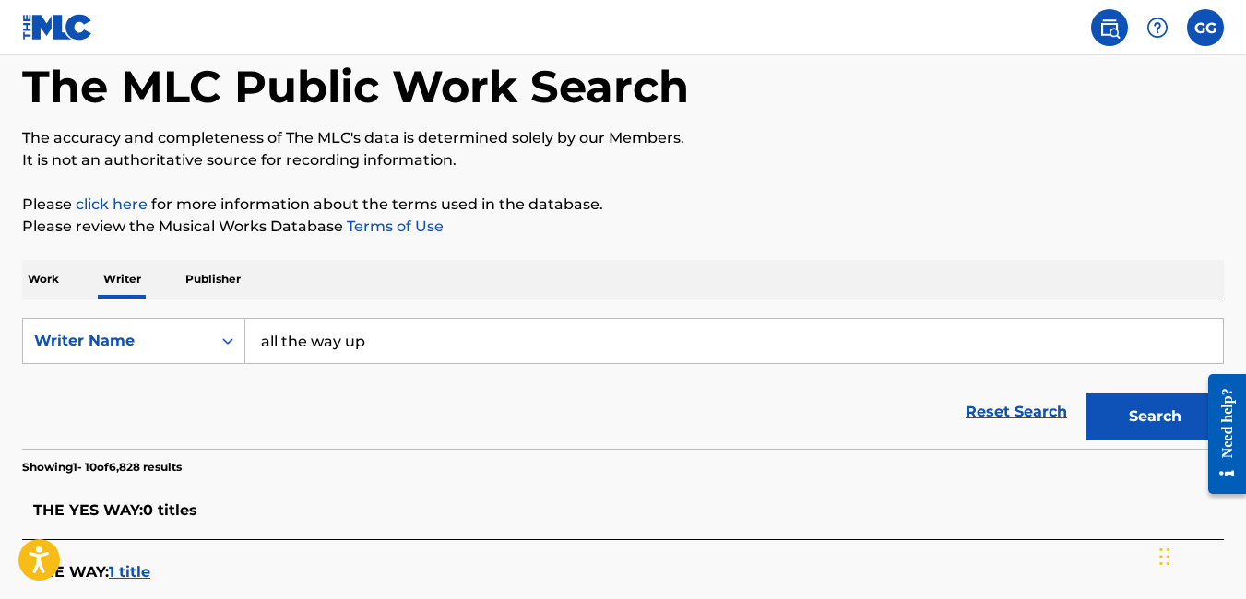
click at [376, 339] on input "all the way up" at bounding box center [734, 341] width 978 height 44
click at [1085, 394] on button "Search" at bounding box center [1154, 417] width 138 height 46
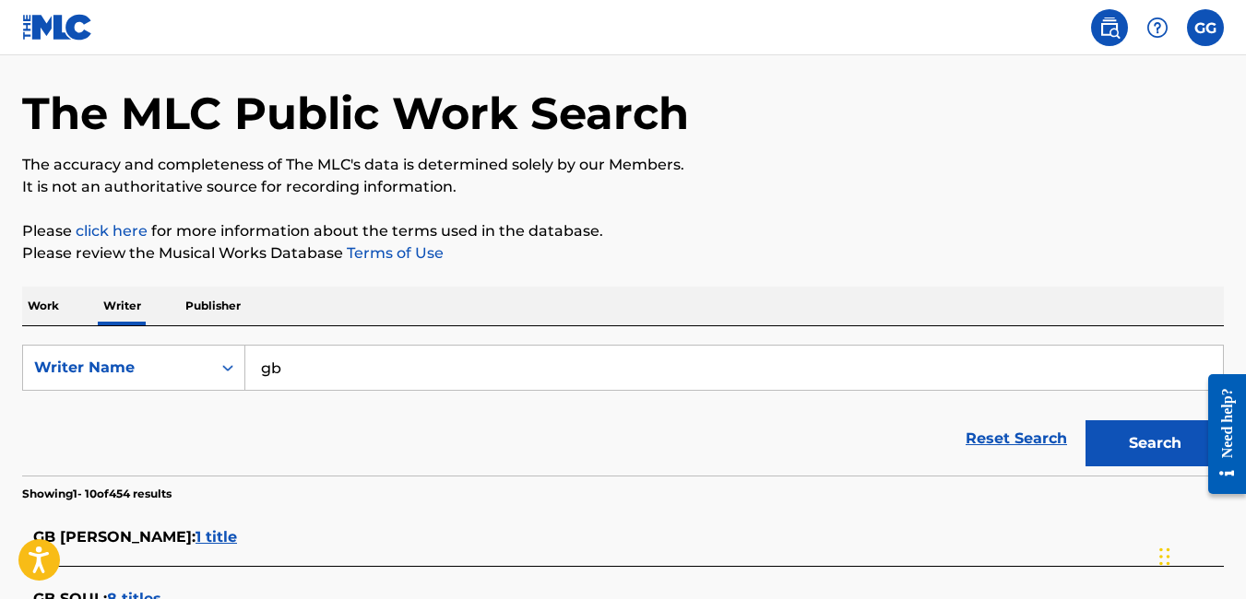
scroll to position [35, 0]
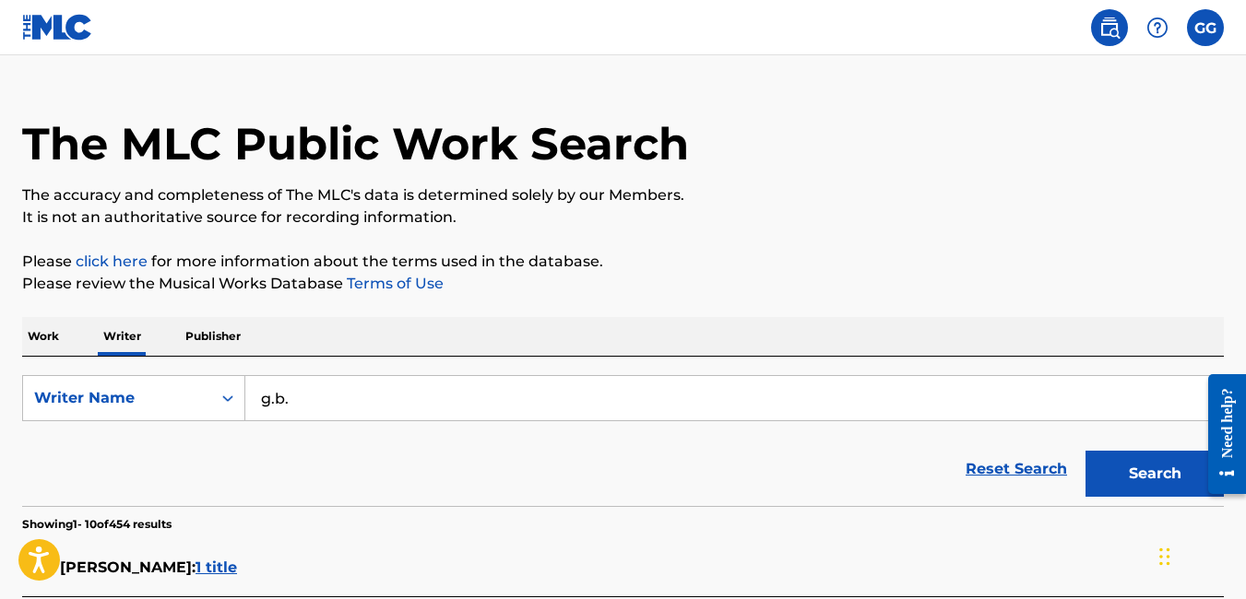
click at [1085, 451] on button "Search" at bounding box center [1154, 474] width 138 height 46
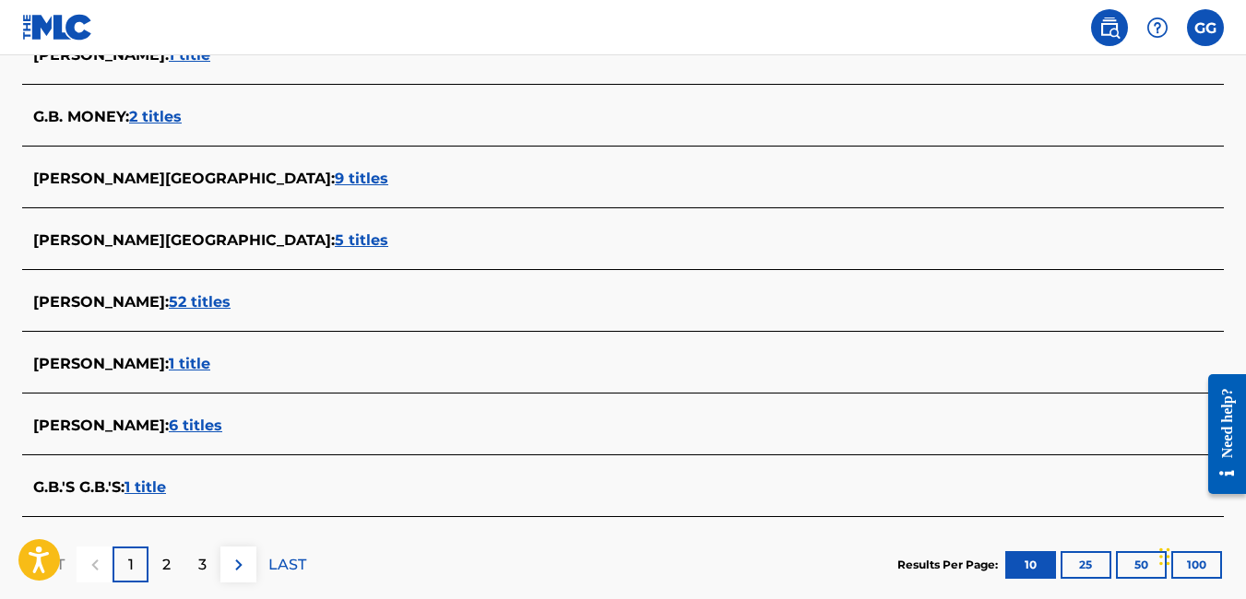
scroll to position [782, 0]
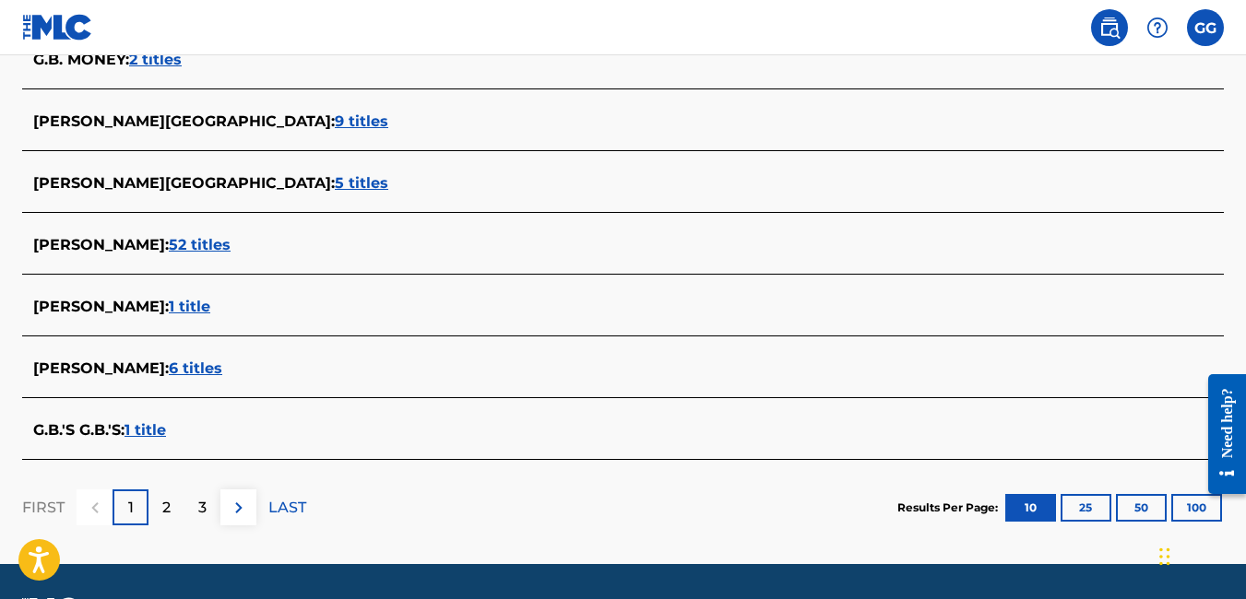
drag, startPoint x: 1250, startPoint y: 340, endPoint x: 32, endPoint y: 25, distance: 1258.4
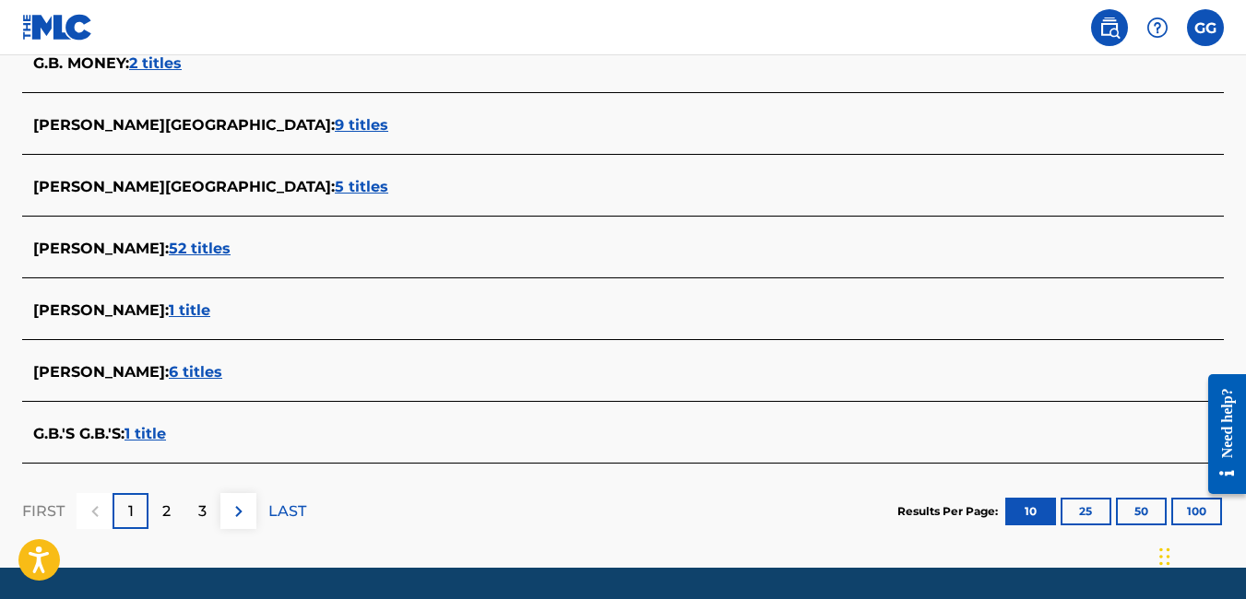
scroll to position [722, 0]
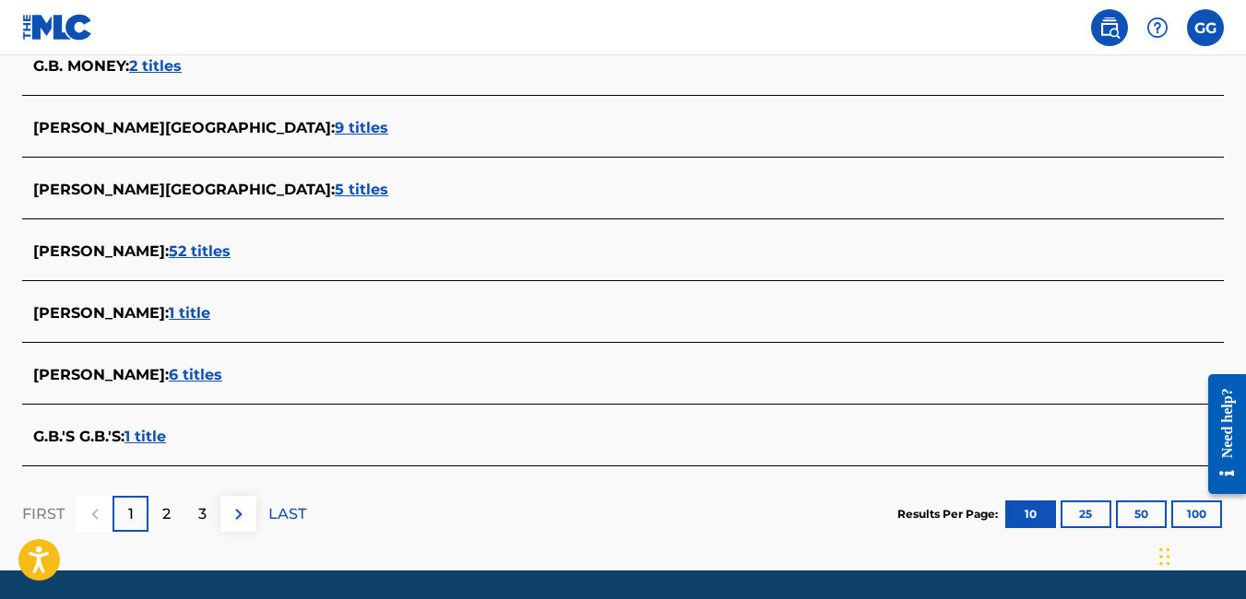
click at [182, 515] on div "2" at bounding box center [166, 514] width 36 height 36
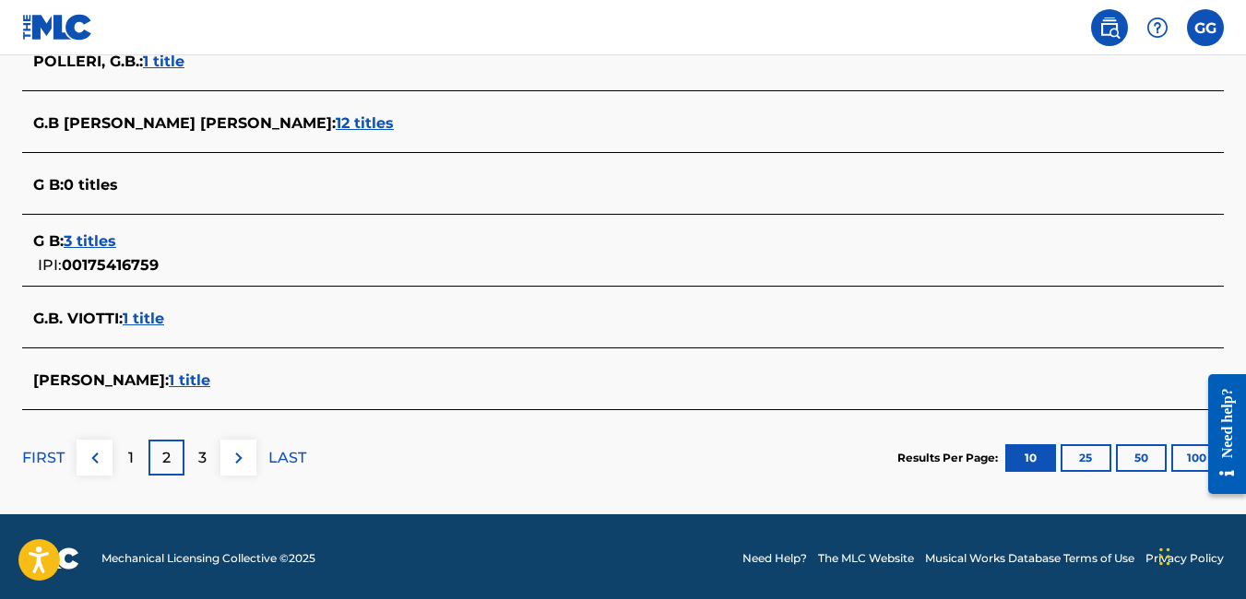
scroll to position [803, 0]
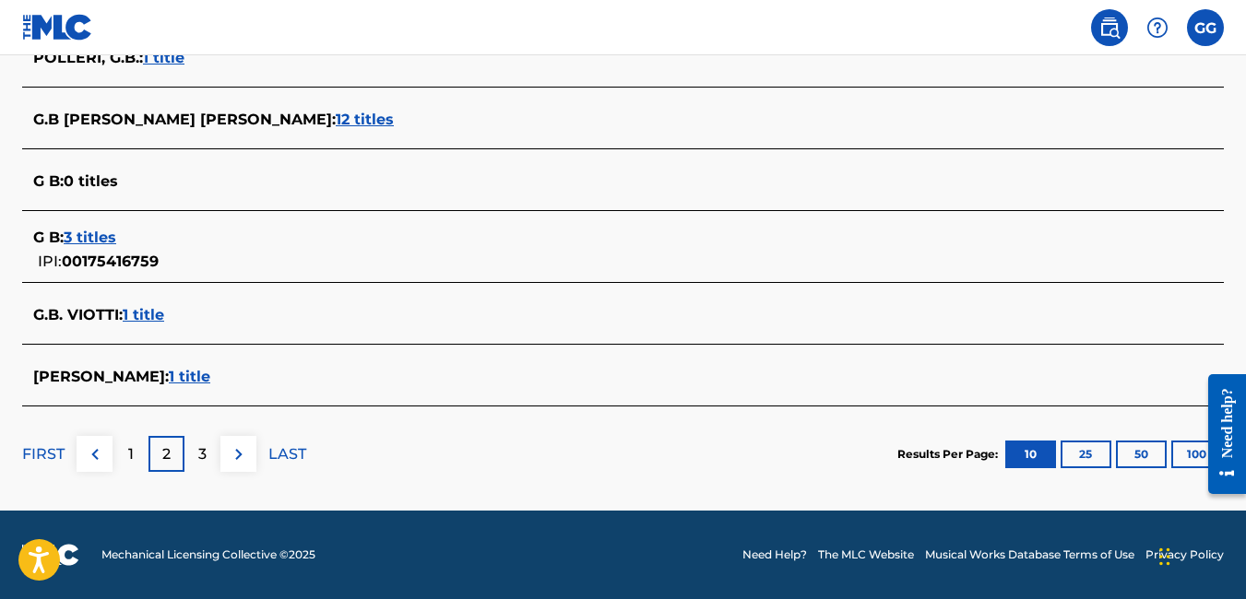
click at [82, 233] on span "3 titles" at bounding box center [90, 238] width 53 height 18
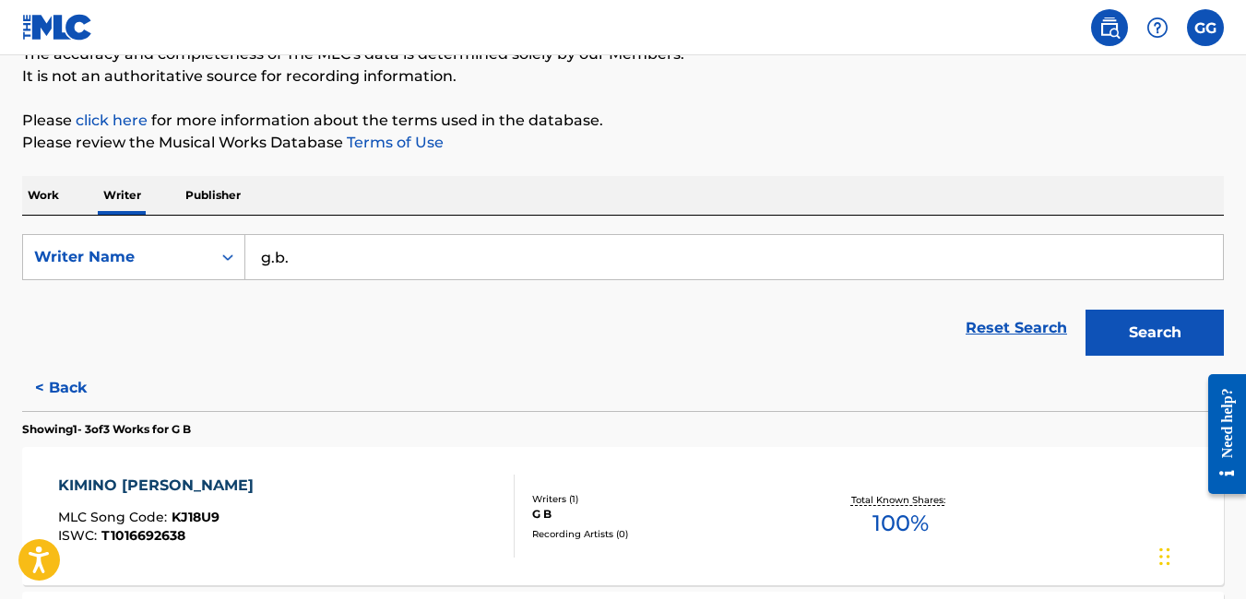
scroll to position [175, 0]
click at [74, 386] on button "< Back" at bounding box center [77, 389] width 111 height 46
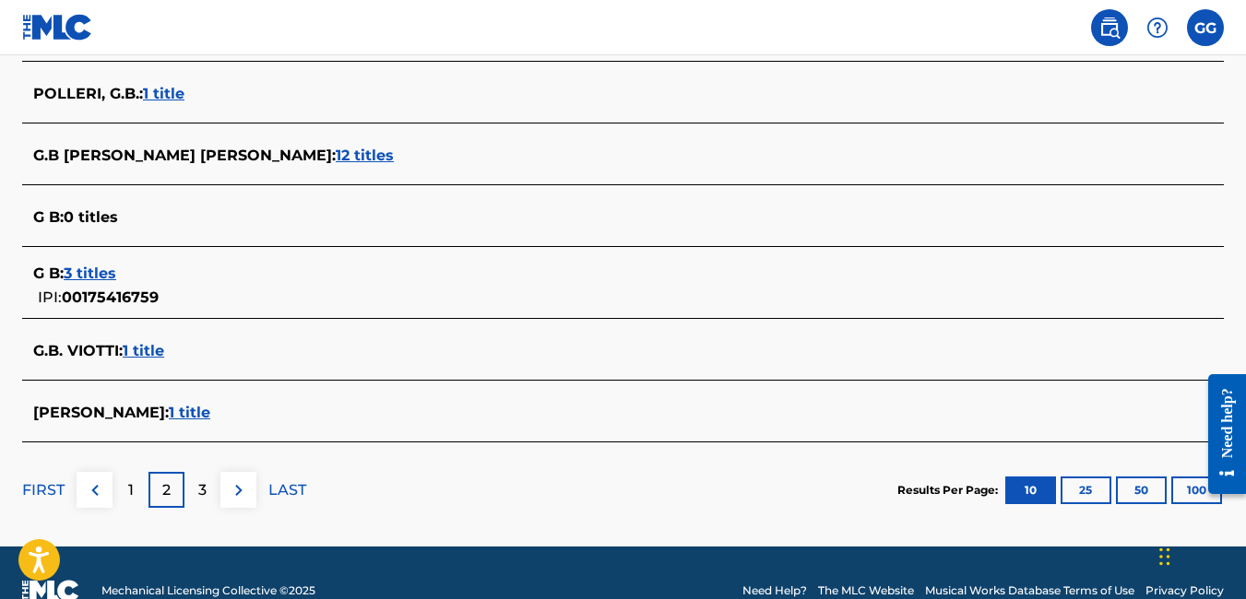
scroll to position [803, 0]
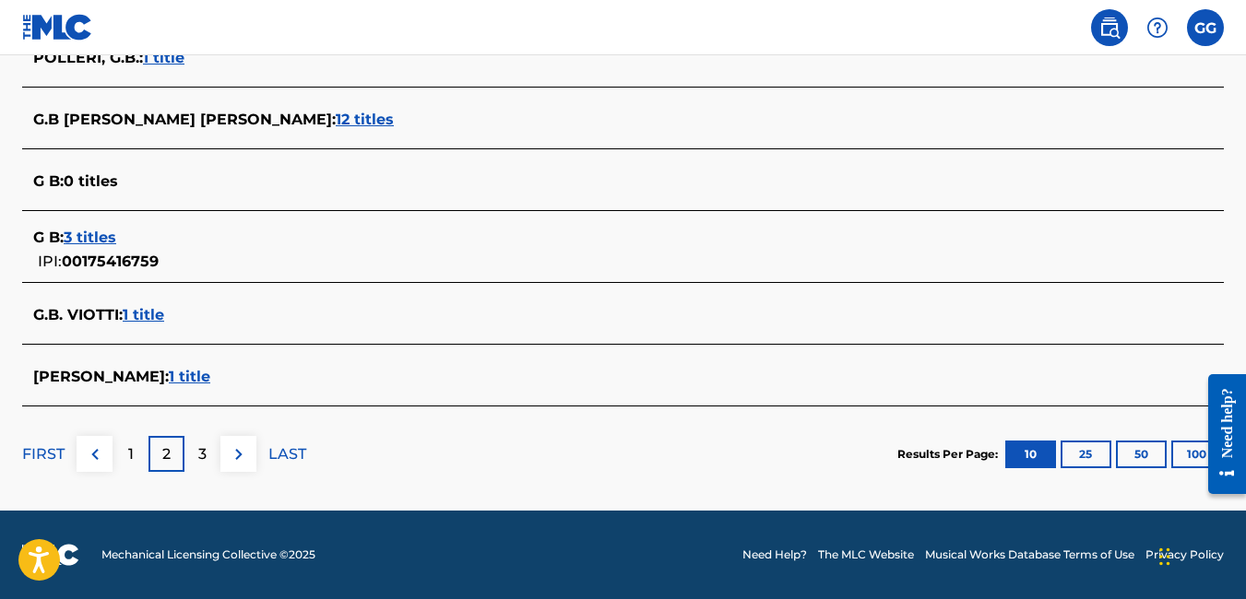
click at [199, 460] on p "3" at bounding box center [202, 455] width 8 height 22
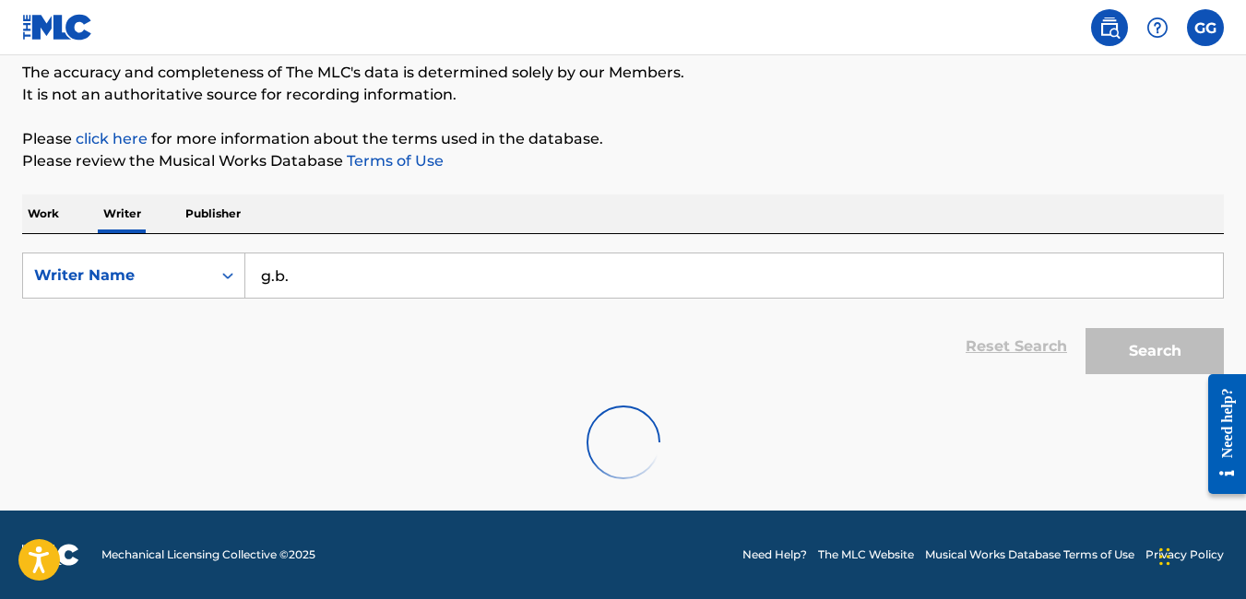
scroll to position [226, 0]
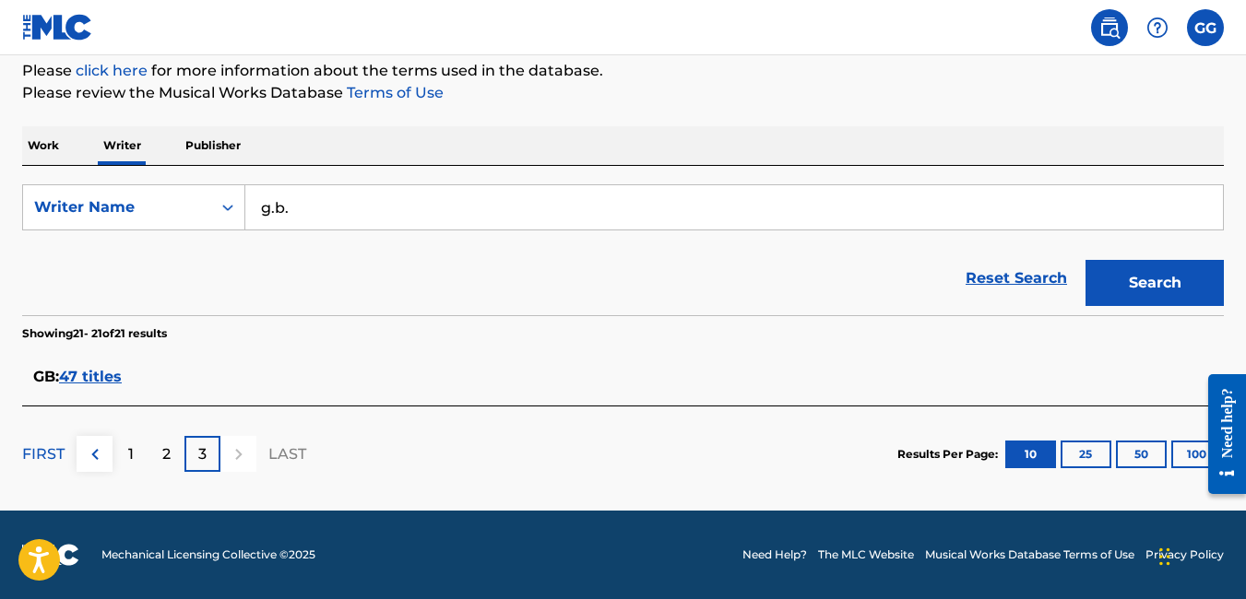
click at [90, 379] on span "47 titles" at bounding box center [90, 377] width 63 height 18
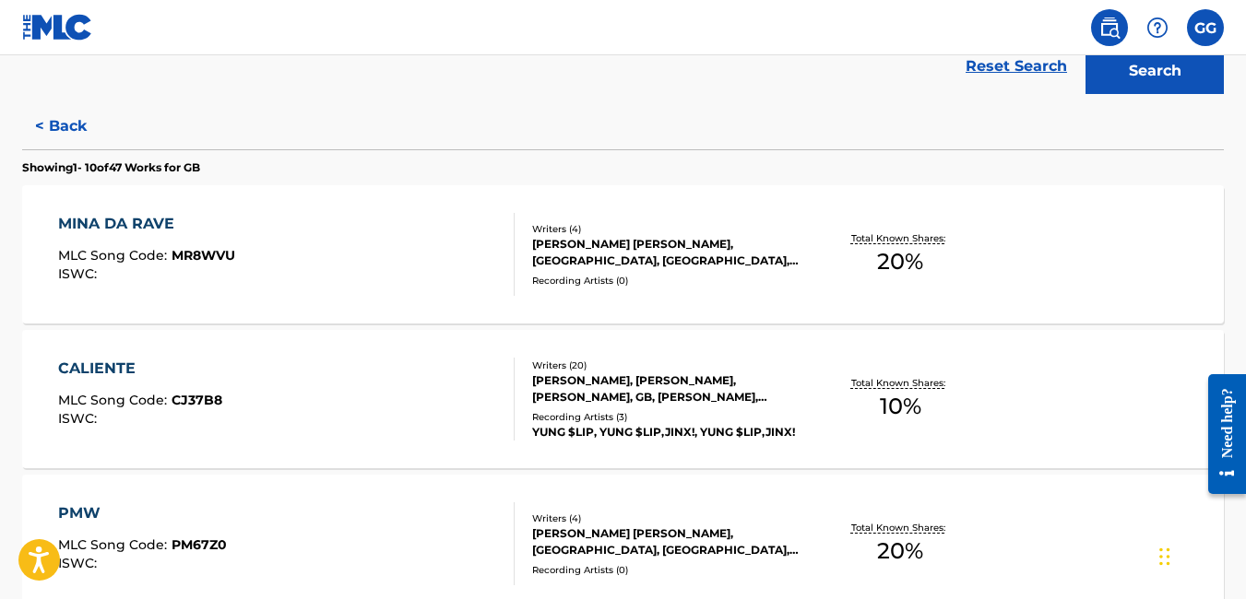
scroll to position [342, 0]
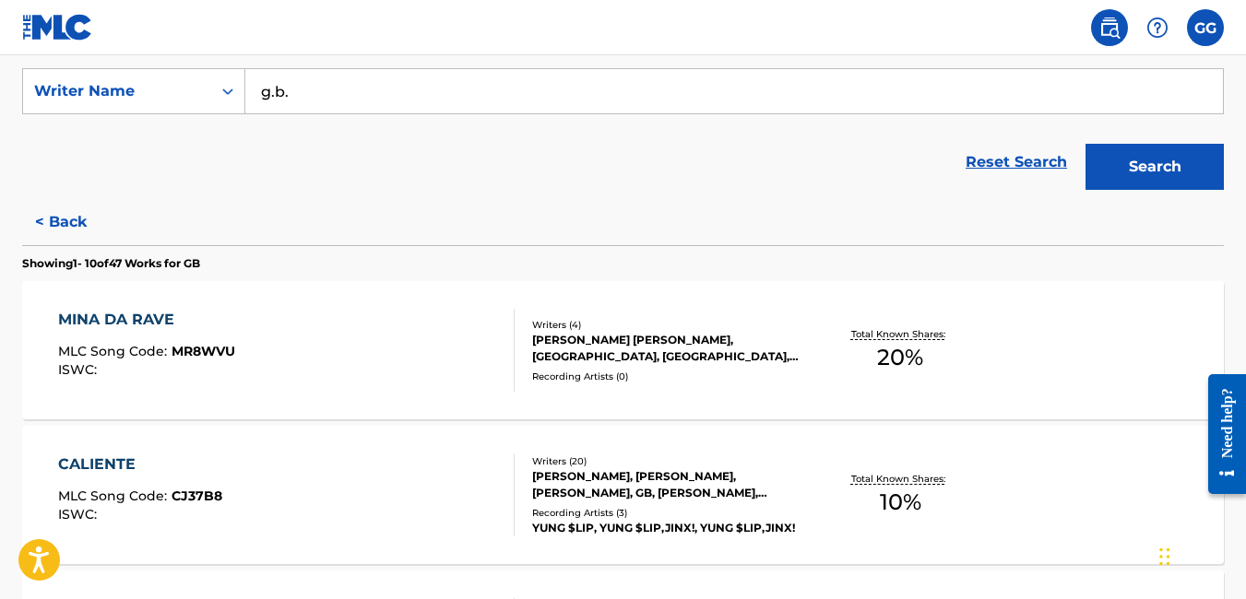
click at [48, 217] on button "< Back" at bounding box center [77, 222] width 111 height 46
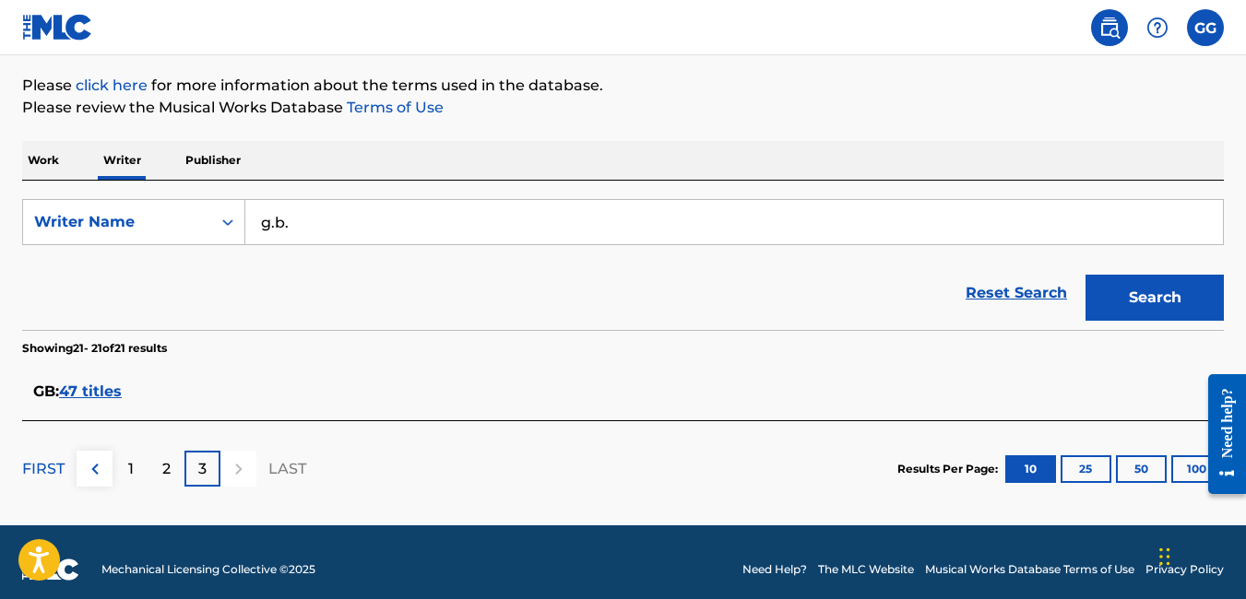
scroll to position [215, 0]
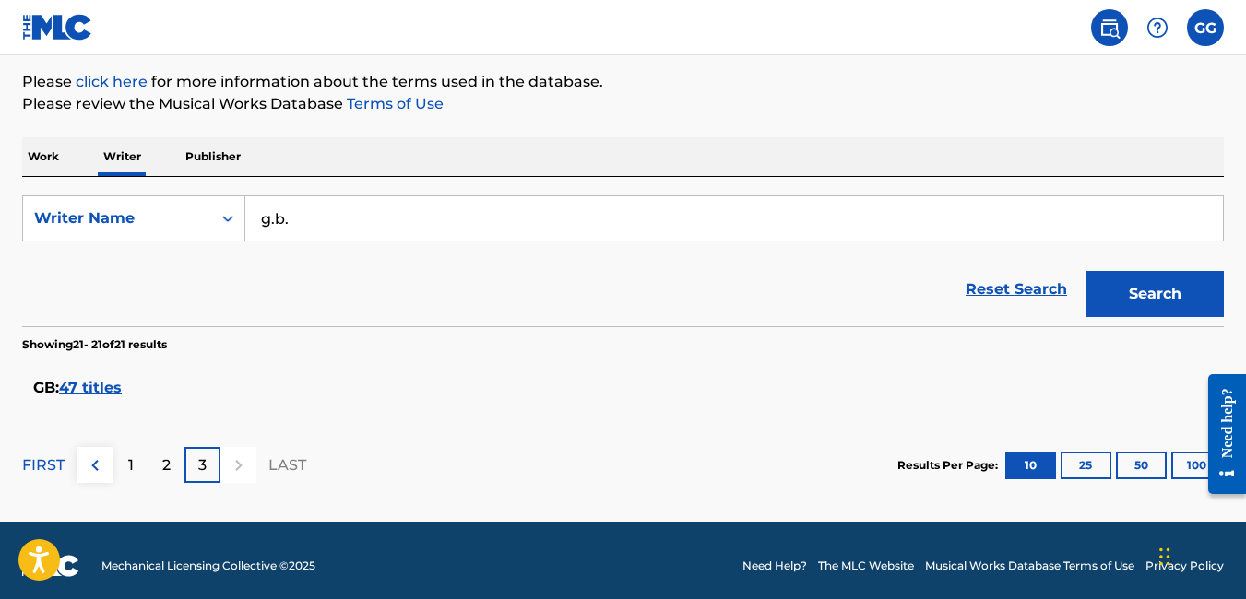
click at [395, 222] on input "g.b." at bounding box center [734, 218] width 978 height 44
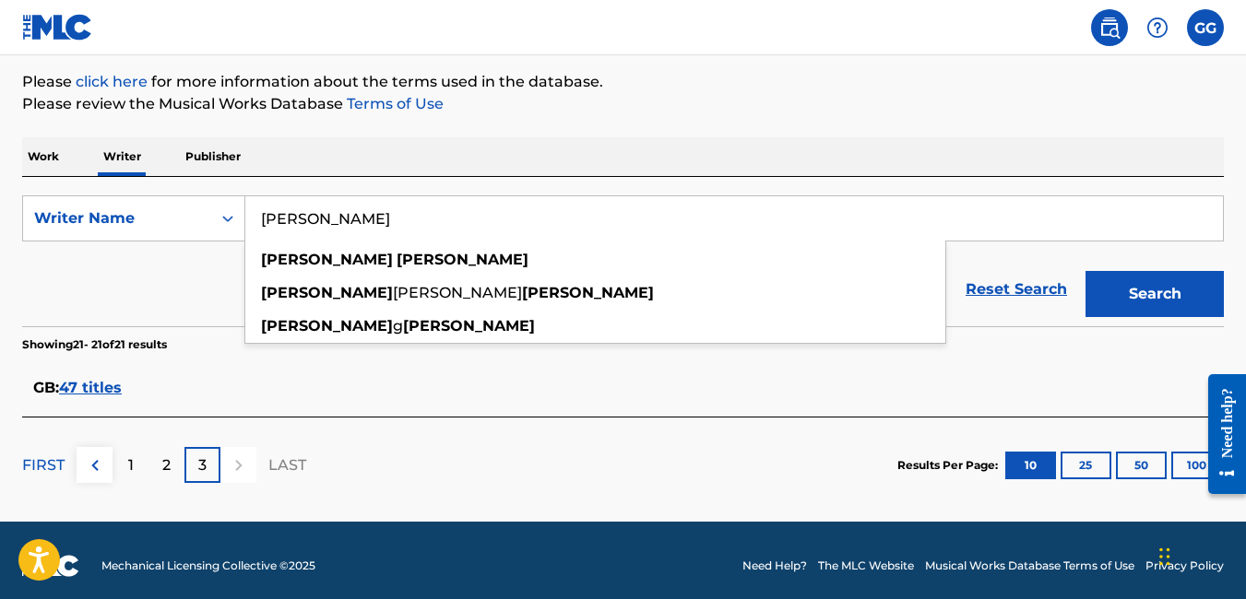
type input "gabriel golatt"
click at [1085, 271] on button "Search" at bounding box center [1154, 294] width 138 height 46
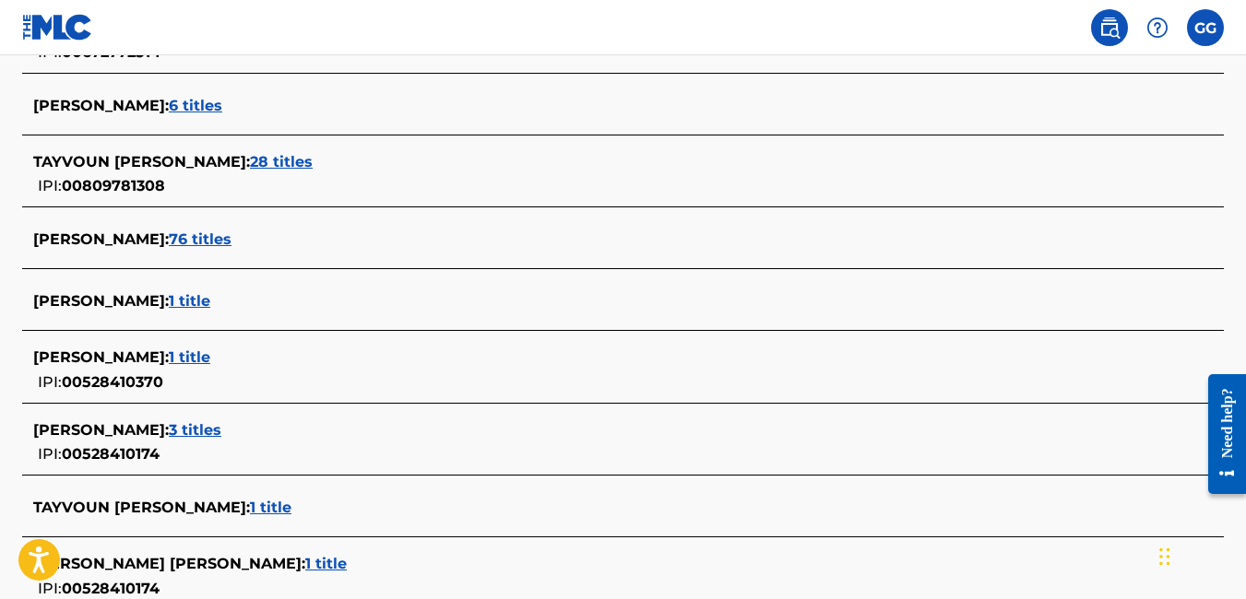
scroll to position [614, 0]
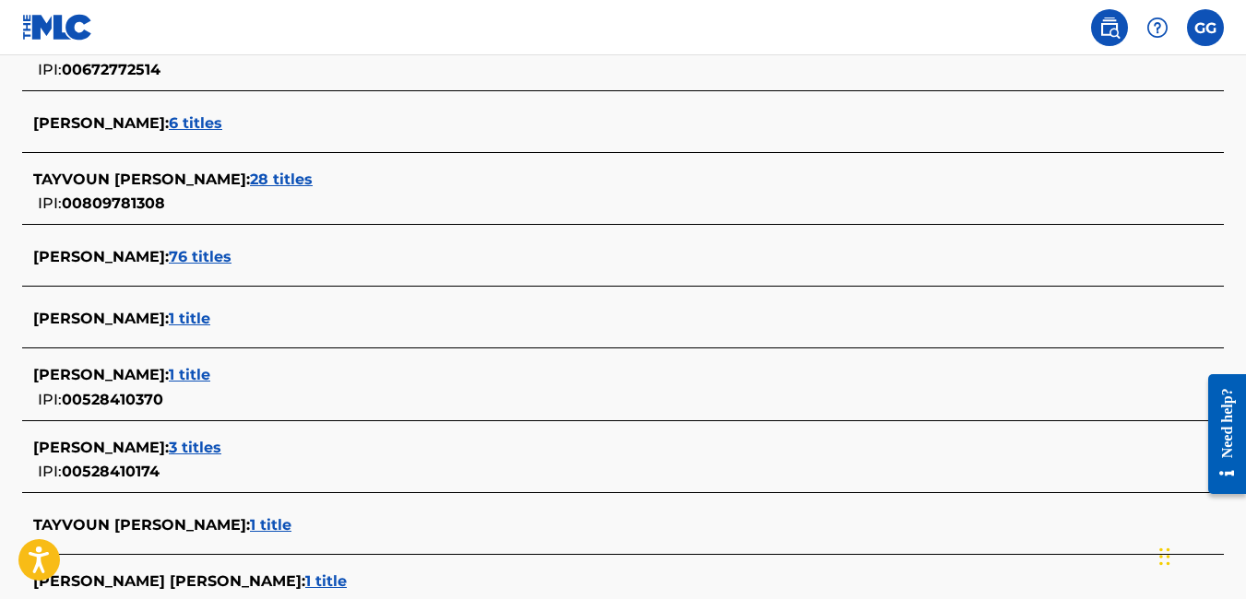
click at [214, 254] on span "76 titles" at bounding box center [200, 257] width 63 height 18
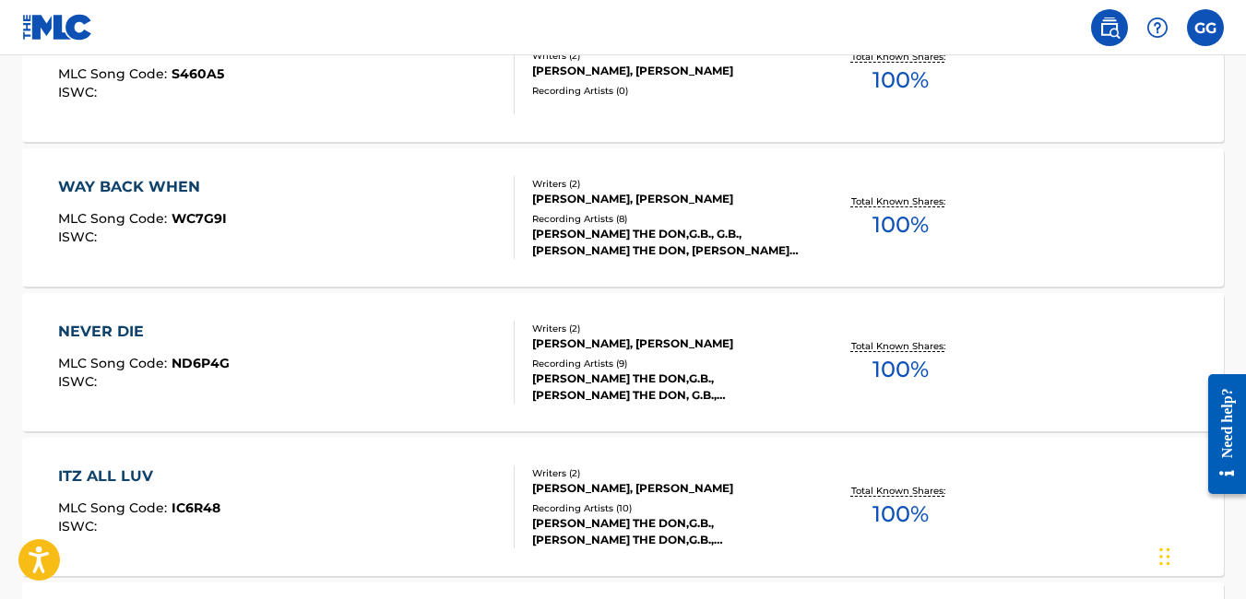
scroll to position [584, 0]
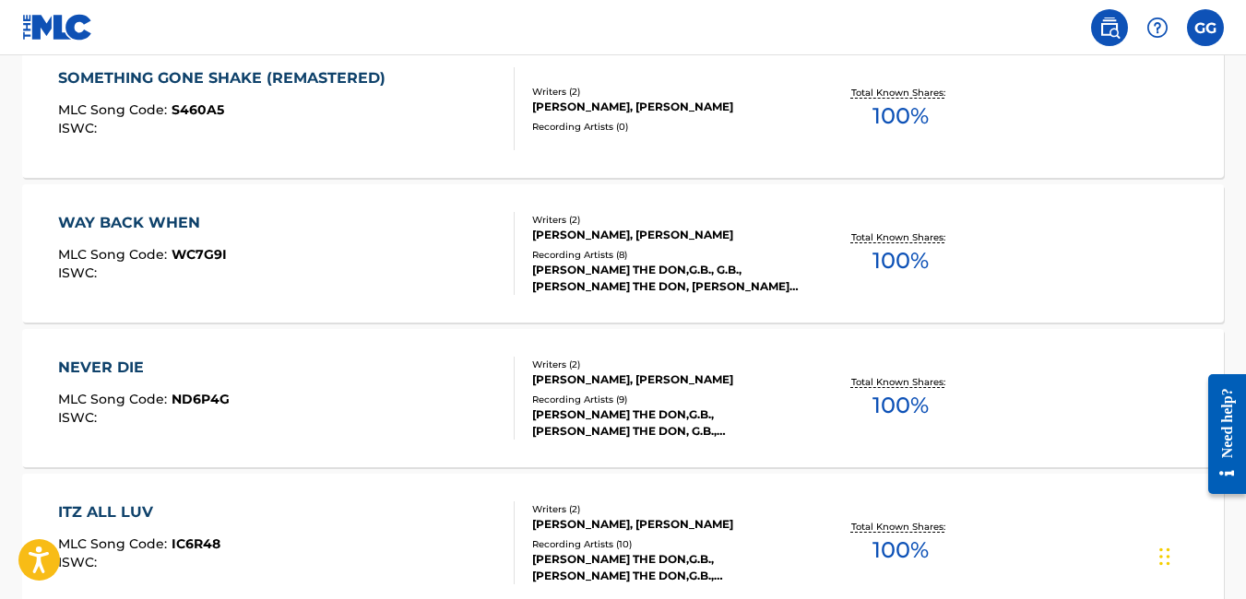
click at [827, 146] on div "SOMETHING GONE SHAKE (REMASTERED) MLC Song Code : S460A5 ISWC : Writers ( 2 ) A…" at bounding box center [623, 109] width 1202 height 138
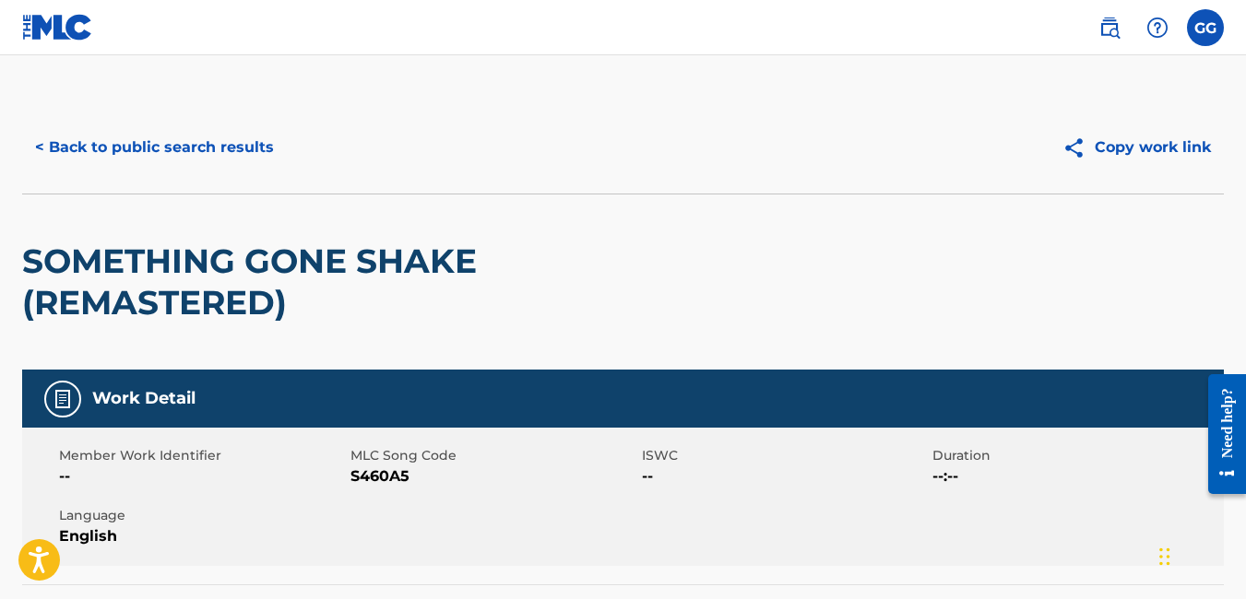
click at [1167, 153] on button "Copy work link" at bounding box center [1136, 147] width 174 height 46
click at [1151, 12] on div at bounding box center [1157, 27] width 37 height 37
click at [1091, 138] on p "View portal intro" at bounding box center [1157, 160] width 157 height 44
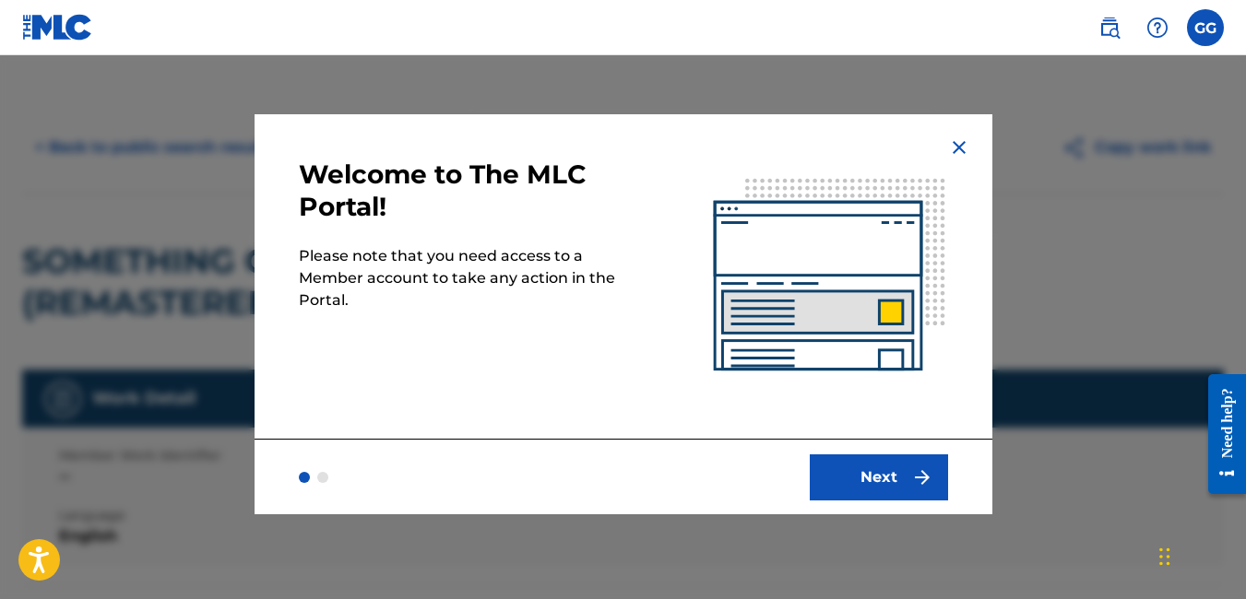
click at [829, 473] on button "Next" at bounding box center [879, 478] width 138 height 46
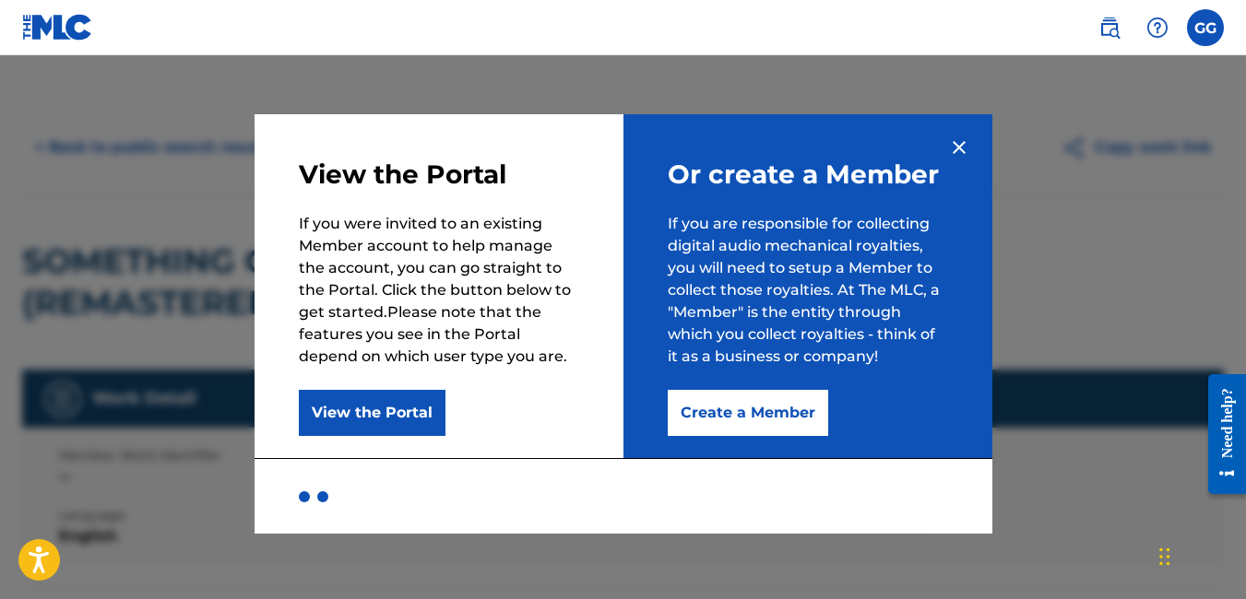
click at [752, 411] on button "Create a Member" at bounding box center [748, 413] width 160 height 46
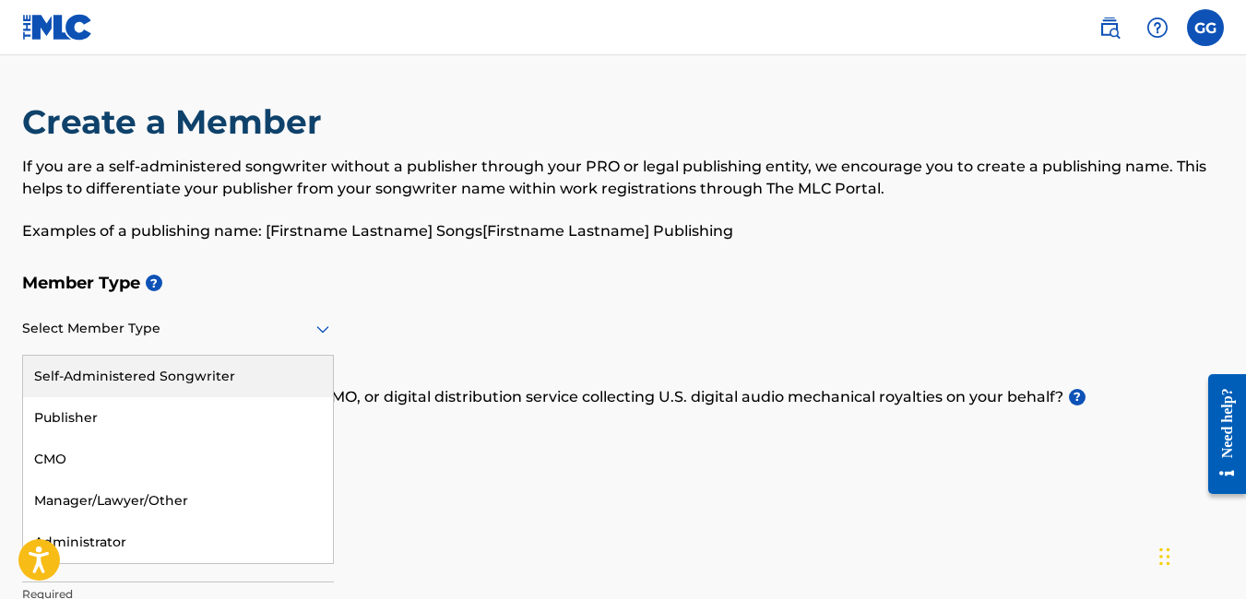
click at [314, 335] on icon at bounding box center [323, 329] width 22 height 22
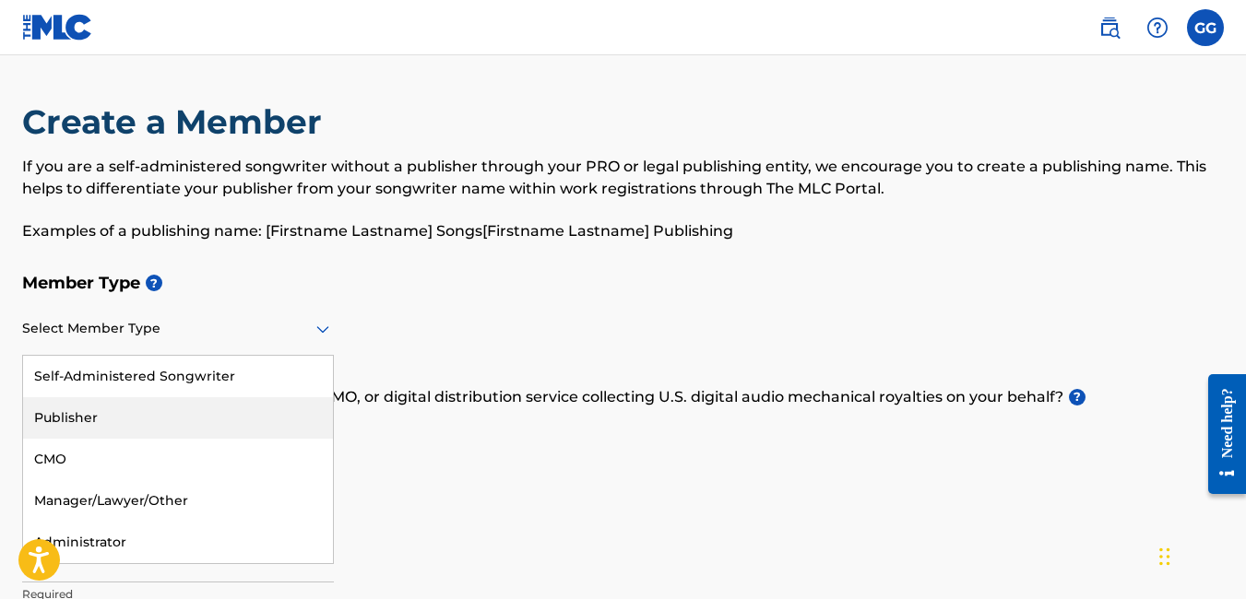
click at [173, 422] on div "Publisher" at bounding box center [178, 417] width 310 height 41
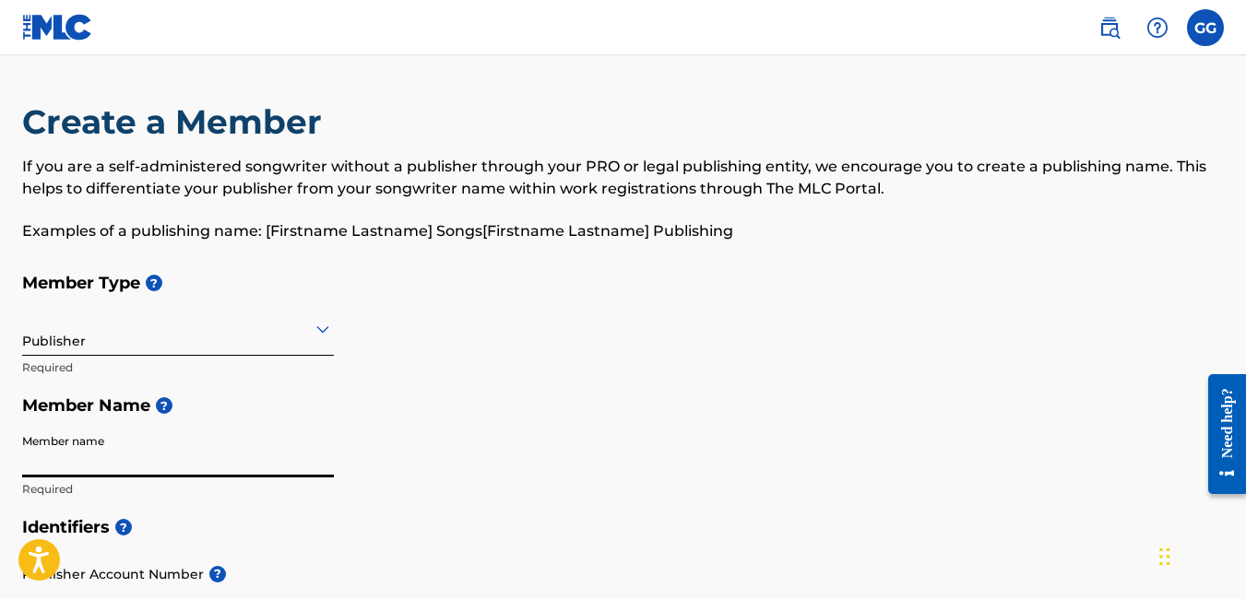
click at [182, 459] on input "Member name" at bounding box center [178, 451] width 312 height 53
type input "[PERSON_NAME]"
type input "1256 Pinedale Cir. NW"
type input "Conyers"
type input "United States"
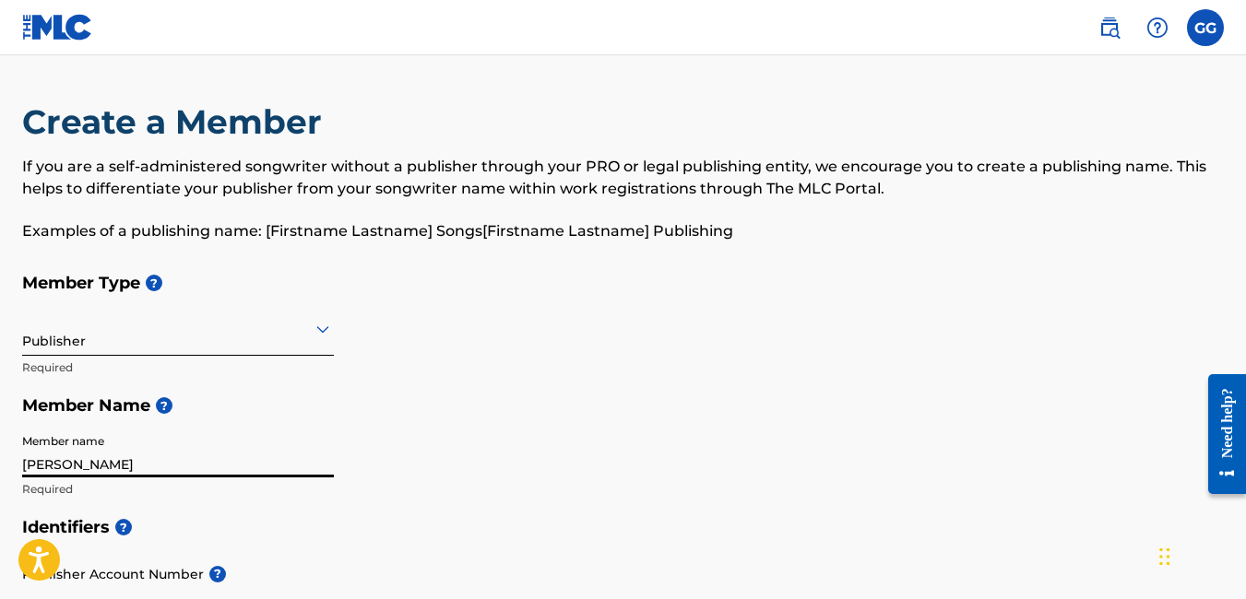
type input "Georgia"
type input "30012"
type input "1"
type input "404"
type input "8595233"
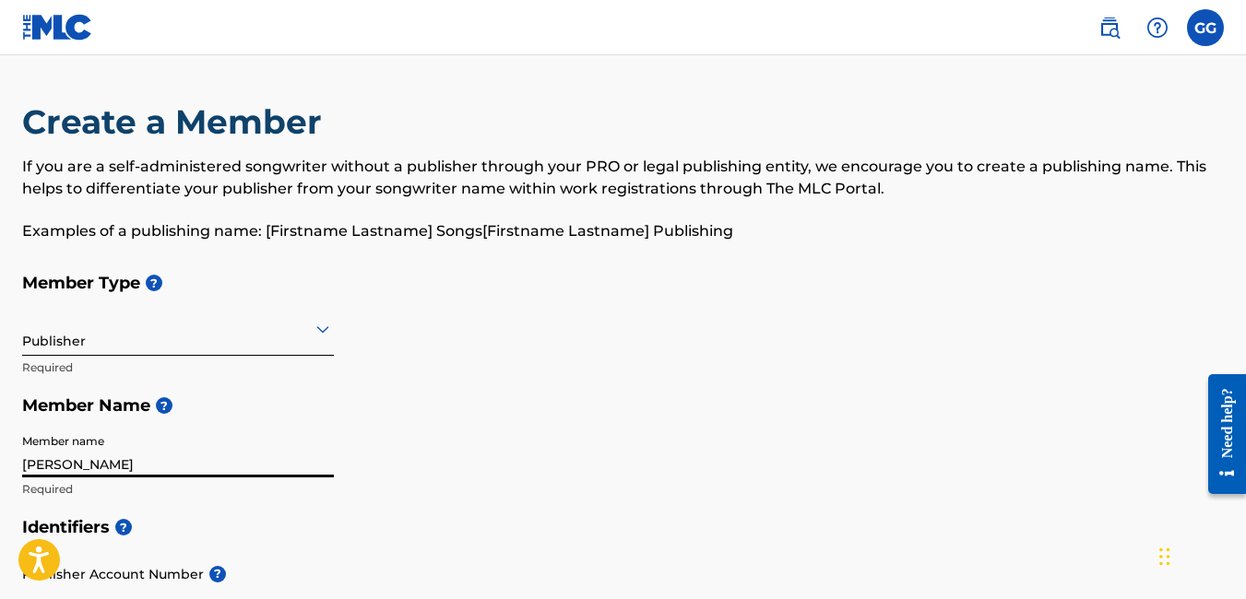
type input "mobtekrecordz@gmail.com"
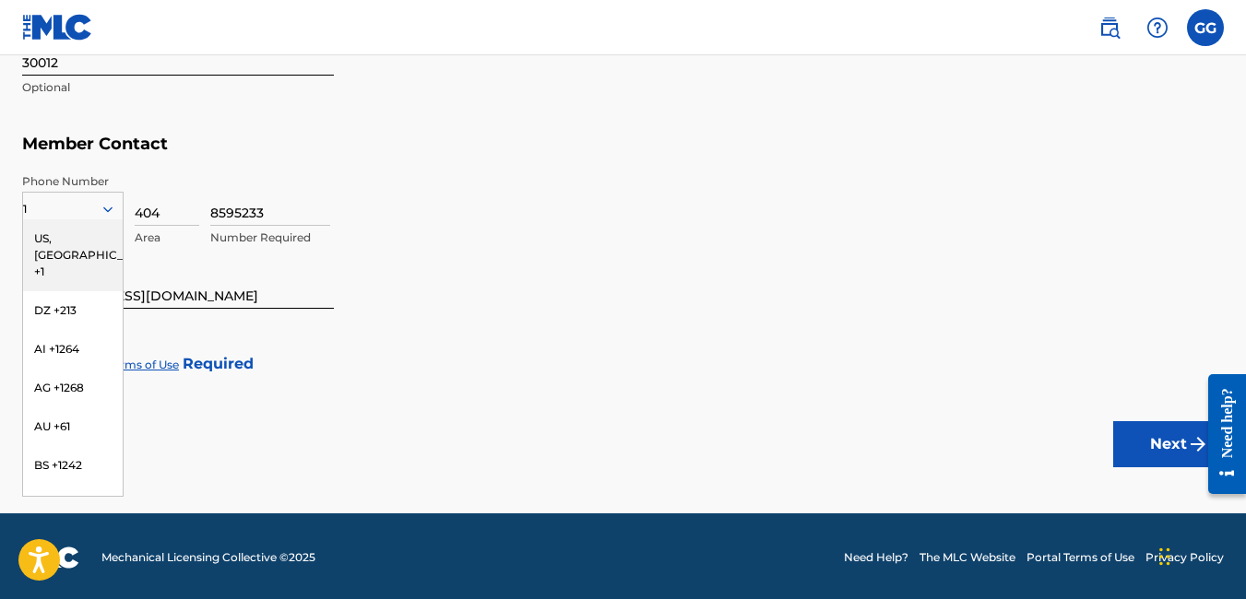
scroll to position [1096, 0]
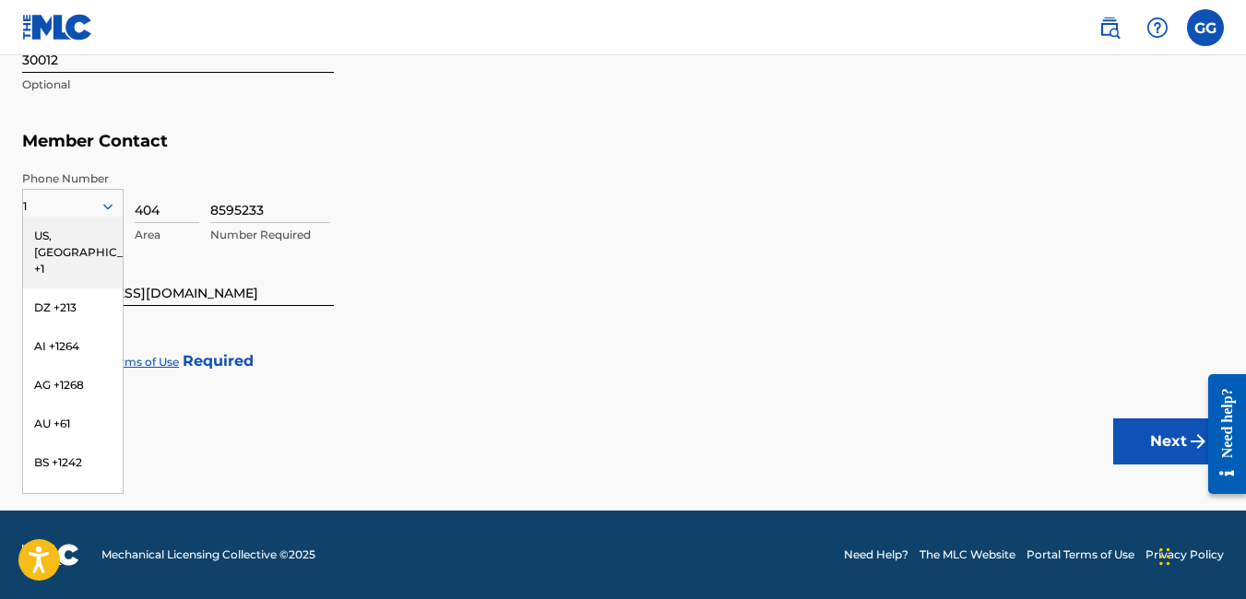
click at [59, 229] on div "US, CA +1" at bounding box center [73, 253] width 100 height 72
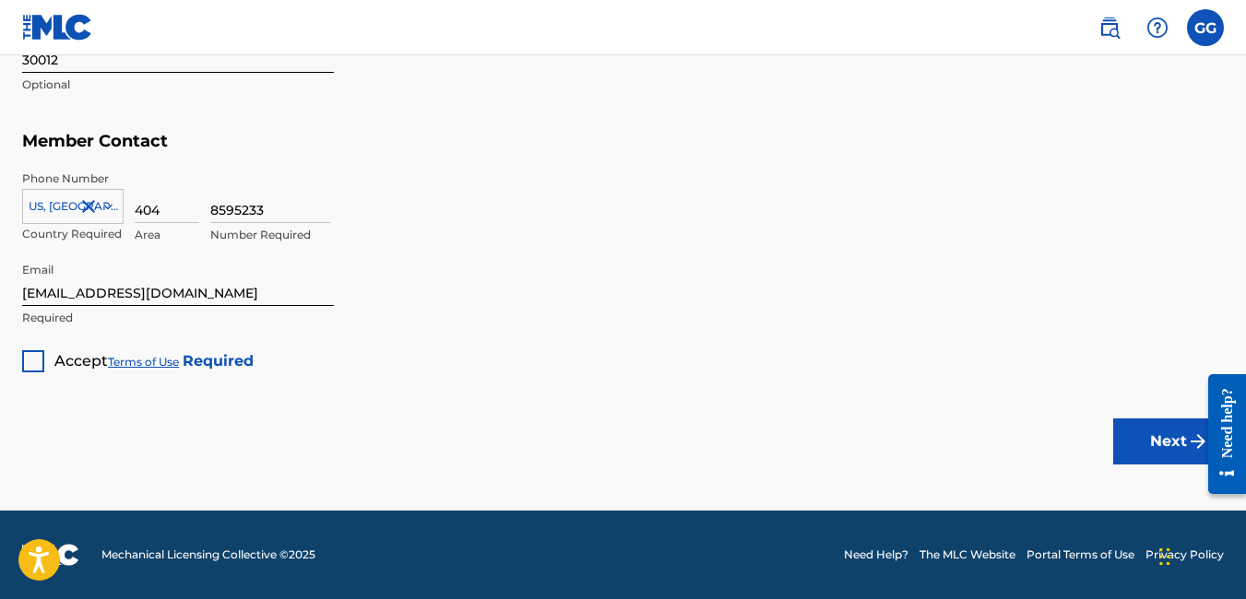
click at [38, 357] on div at bounding box center [33, 361] width 22 height 22
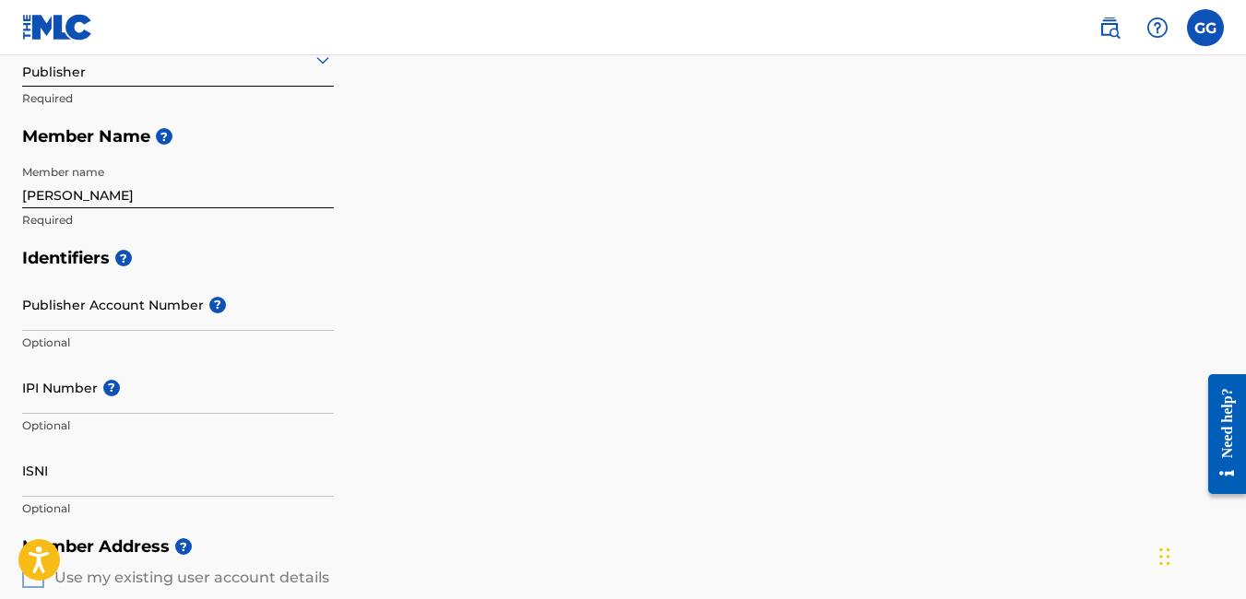
scroll to position [266, 0]
